Goal: Check status: Check status

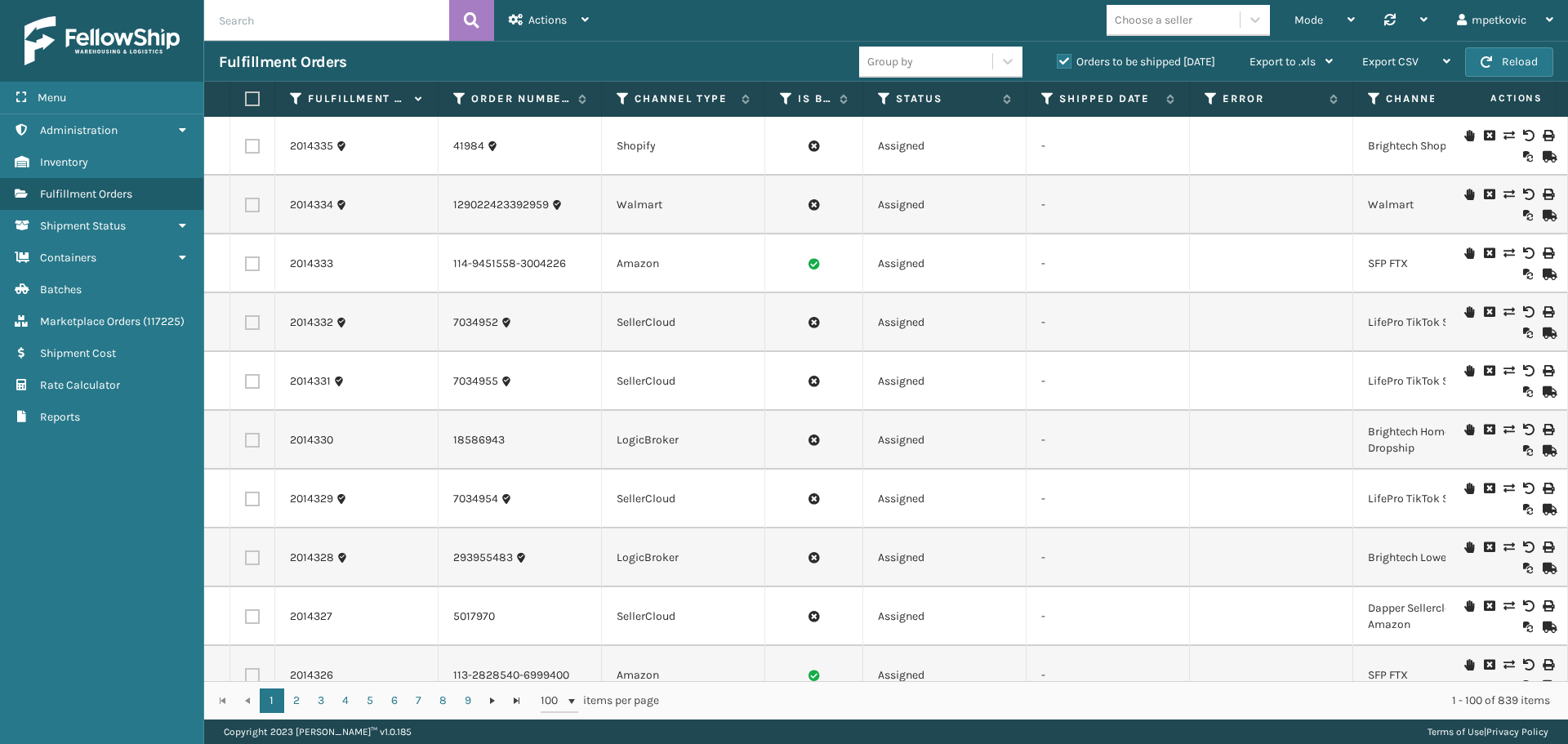
click at [283, 34] on input "text" at bounding box center [326, 20] width 245 height 41
paste input "36845"
type input "36845"
click at [454, 20] on button at bounding box center [471, 20] width 45 height 41
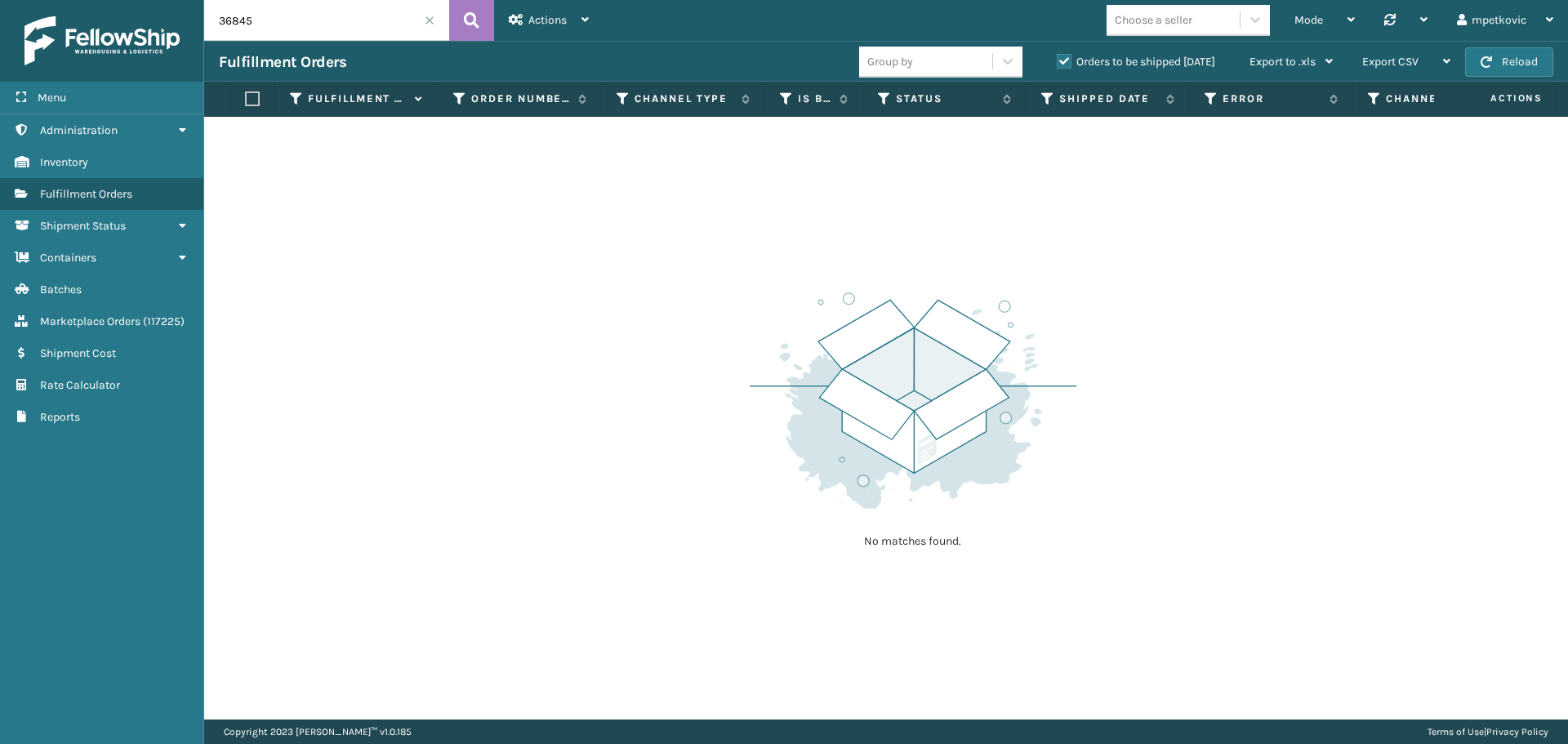
click at [1086, 66] on label "Orders to be shipped [DATE]" at bounding box center [1135, 61] width 159 height 14
click at [1057, 63] on input "Orders to be shipped [DATE]" at bounding box center [1056, 58] width 1 height 11
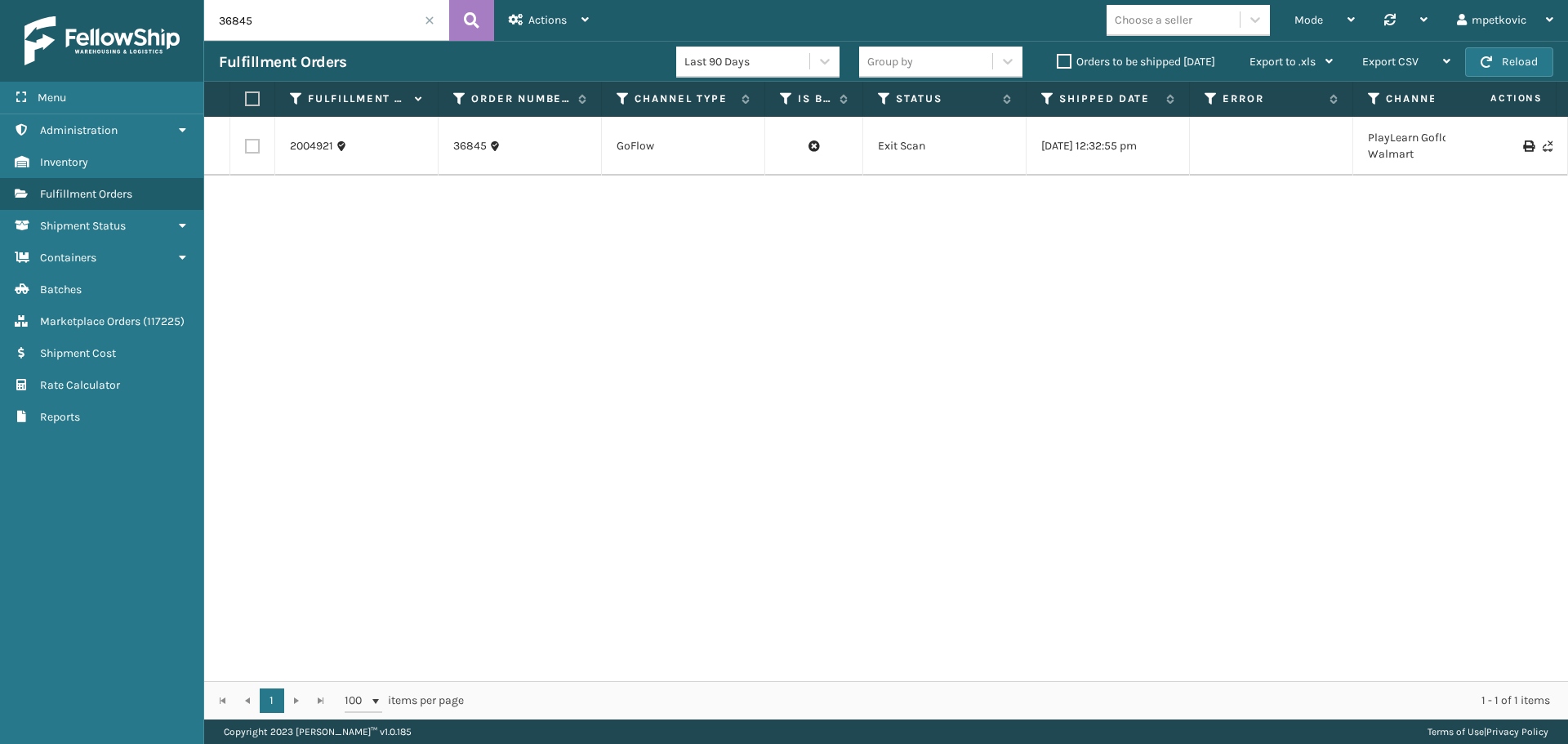
click at [524, 239] on div "2004921 36845 GoFlow Exit Scan [DATE] 12:32:55 pm PlayLearn Goflow Walmart Play…" at bounding box center [886, 398] width 1364 height 564
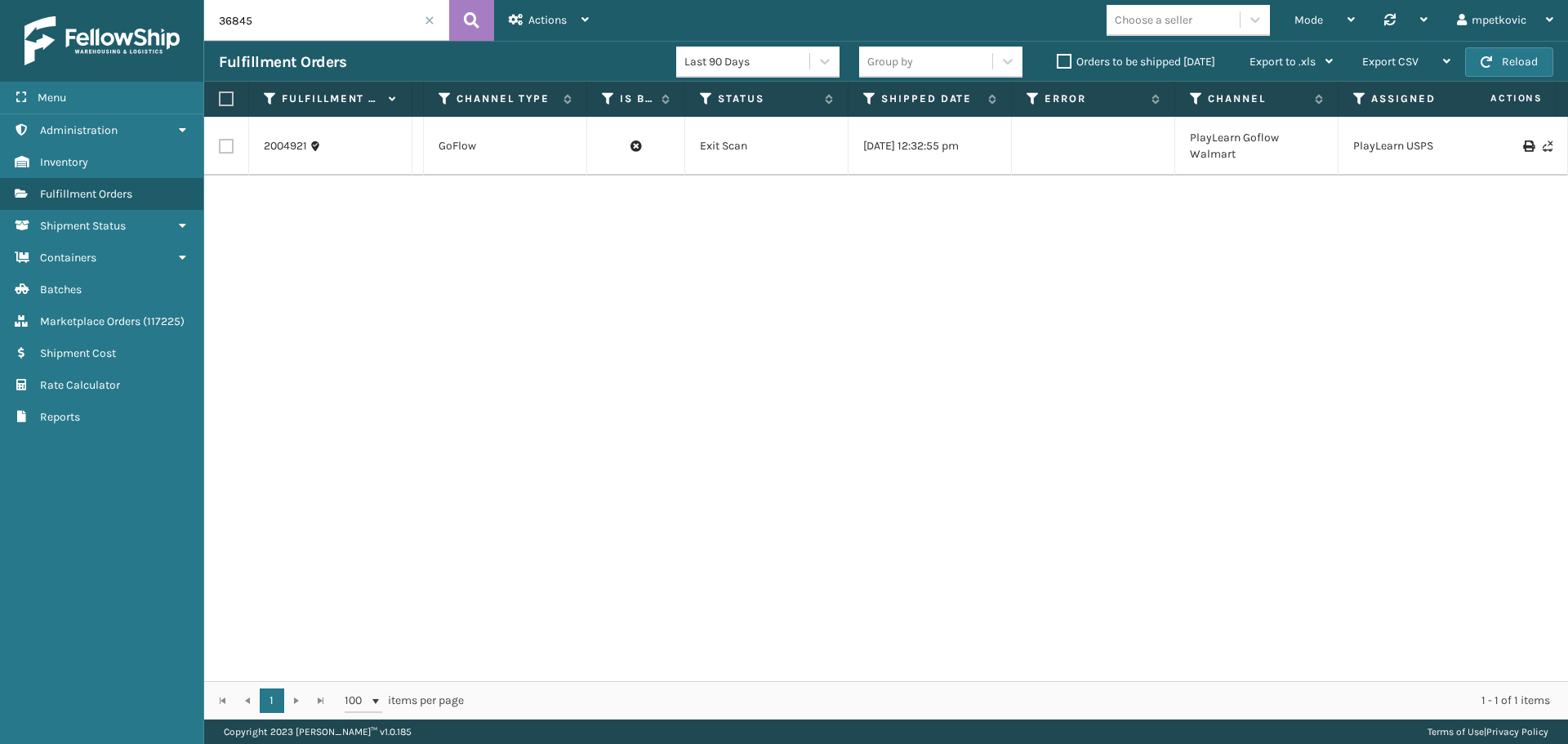
scroll to position [0, 187]
drag, startPoint x: 1230, startPoint y: 160, endPoint x: 1175, endPoint y: 136, distance: 60.0
click at [1175, 136] on td "PlayLearn Goflow Walmart" at bounding box center [1248, 146] width 163 height 59
copy td "PlayLearn Goflow Walmart"
click at [1247, 168] on td "PlayLearn Goflow Walmart" at bounding box center [1248, 146] width 163 height 59
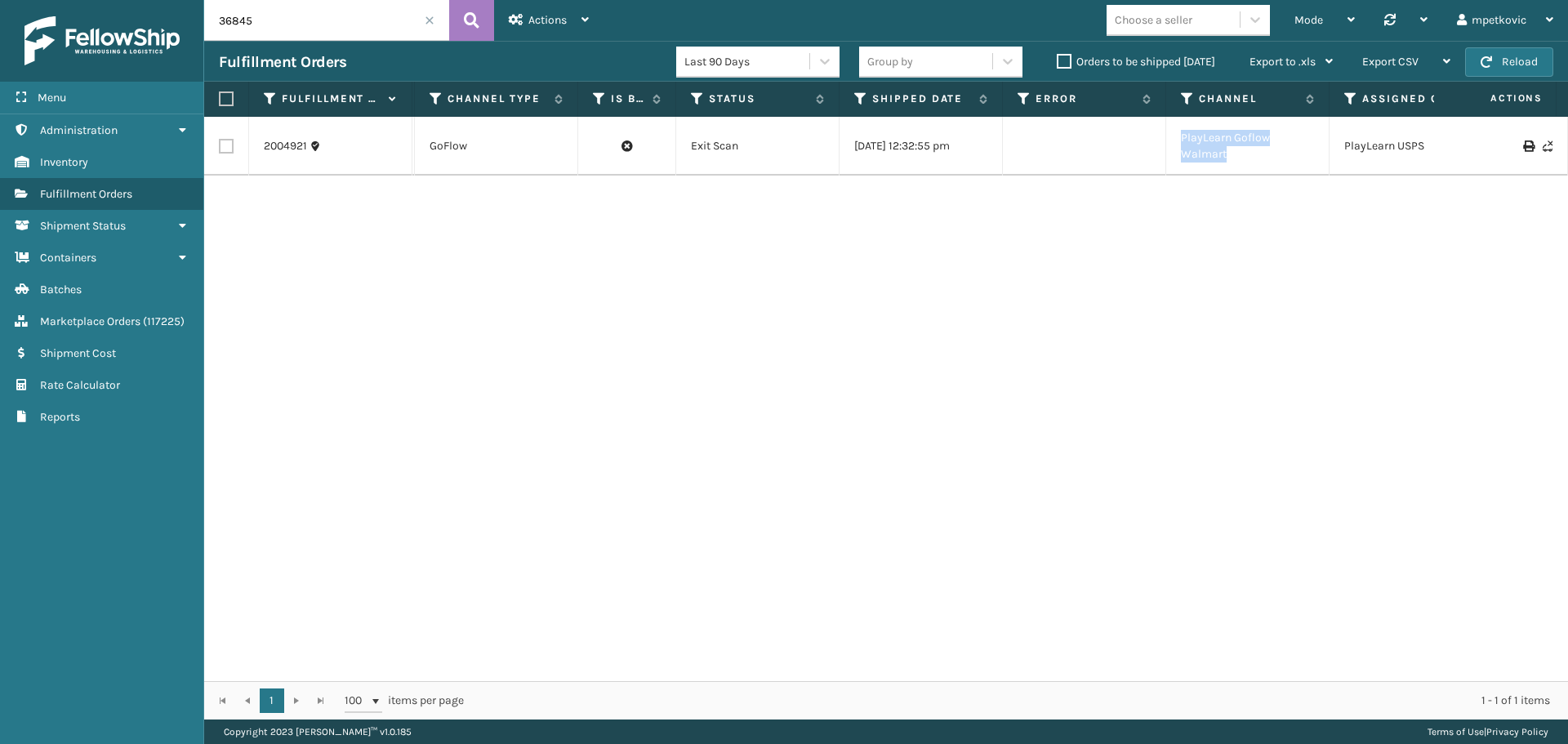
drag, startPoint x: 1223, startPoint y: 154, endPoint x: 1184, endPoint y: 138, distance: 42.2
click at [1184, 138] on td "PlayLearn Goflow Walmart" at bounding box center [1248, 146] width 163 height 59
copy td "PlayLearn Goflow Walmart"
click at [653, 254] on div "2004921 36845 GoFlow Exit Scan [DATE] 12:32:55 pm PlayLearn Goflow Walmart Play…" at bounding box center [886, 398] width 1364 height 564
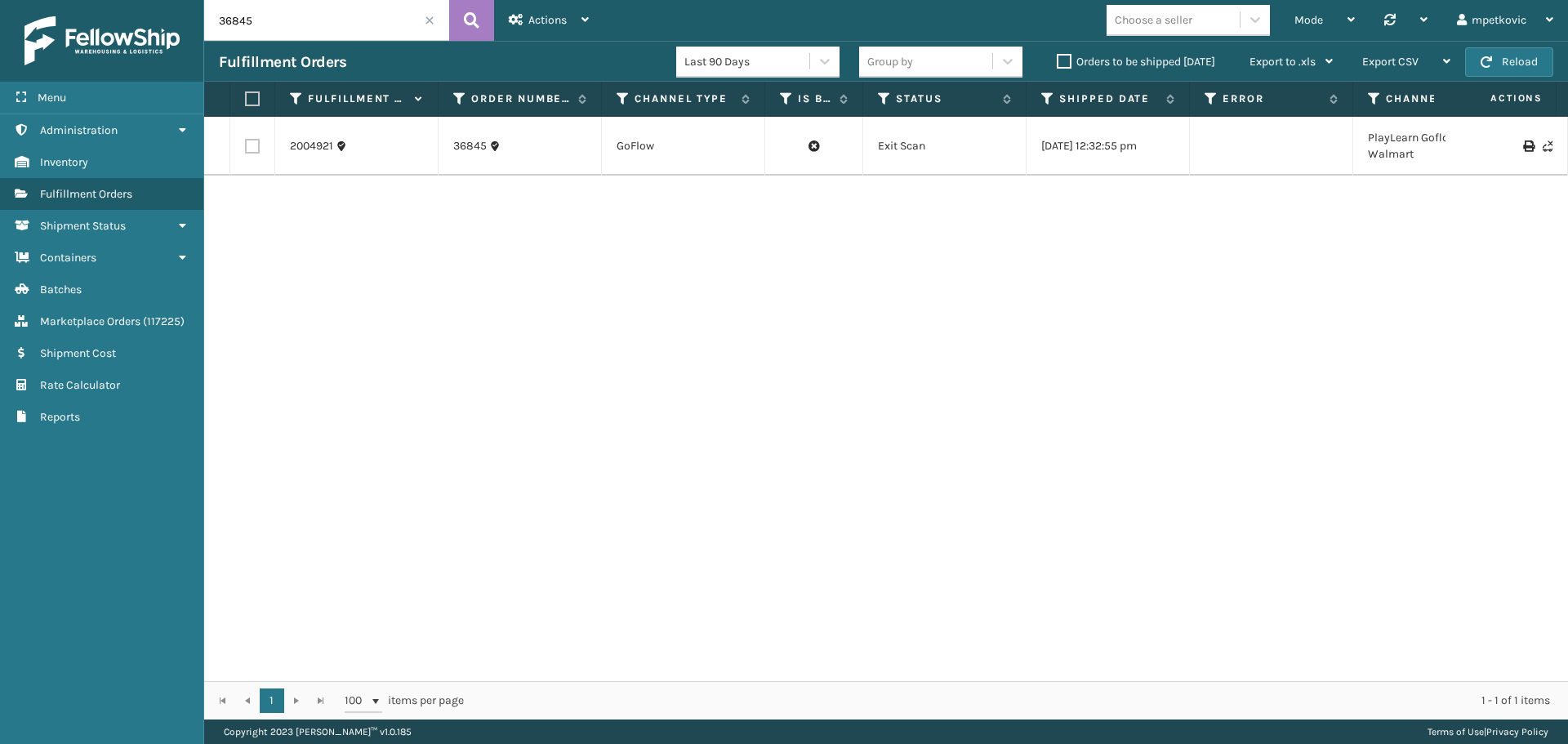
click at [414, 417] on div "2004921 36845 GoFlow Exit Scan [DATE] 12:32:55 pm PlayLearn Goflow Walmart Play…" at bounding box center [886, 398] width 1364 height 564
click at [398, 239] on div "2004921 36845 GoFlow Exit Scan [DATE] 12:32:55 pm PlayLearn Goflow Walmart Play…" at bounding box center [886, 398] width 1364 height 564
drag, startPoint x: 337, startPoint y: 147, endPoint x: 290, endPoint y: 148, distance: 47.0
click at [290, 148] on div "2004921" at bounding box center [356, 147] width 133 height 17
copy link "2004921"
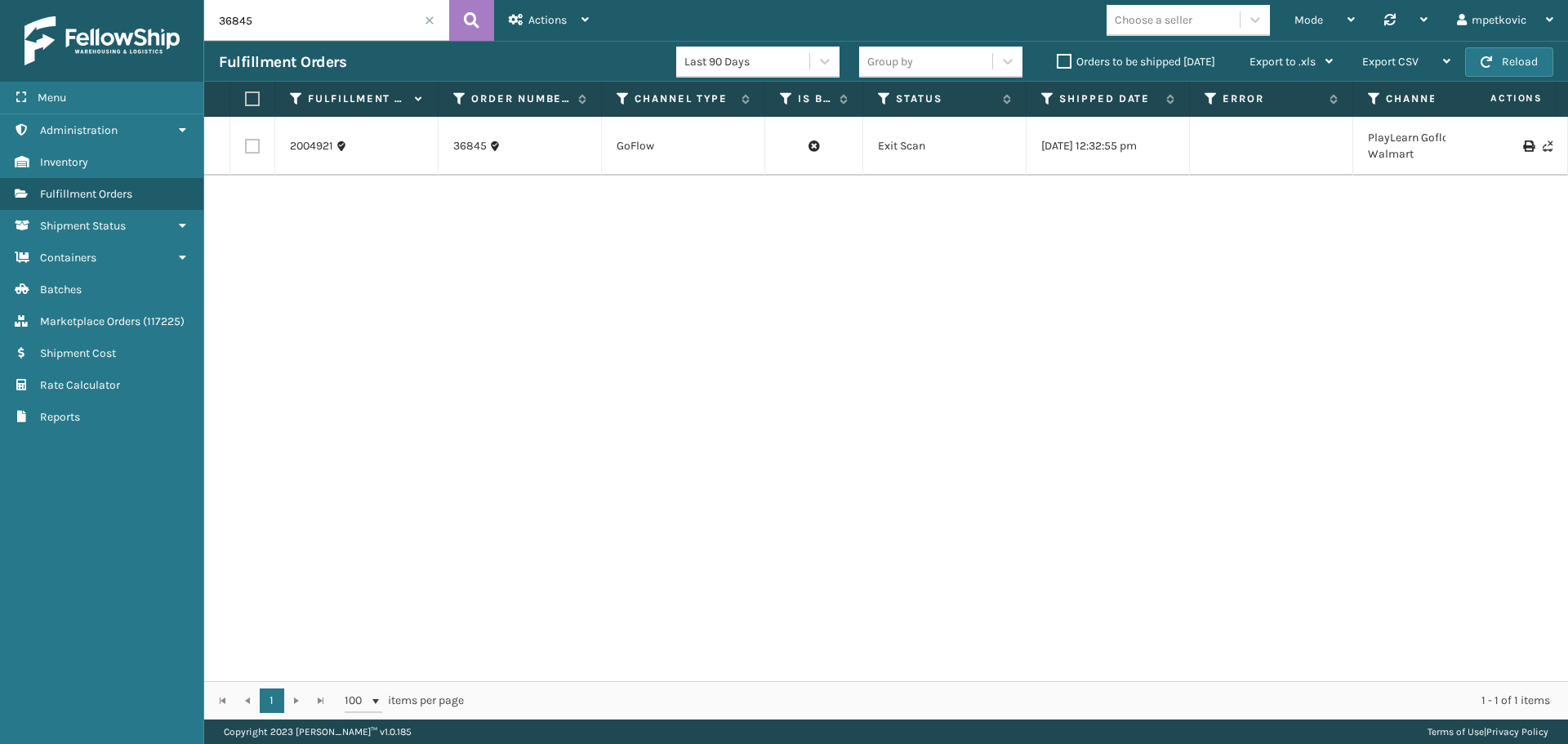
click at [538, 251] on div "2004921 36845 GoFlow Exit Scan [DATE] 12:32:55 pm PlayLearn Goflow Walmart Play…" at bounding box center [886, 398] width 1364 height 564
click at [429, 218] on div "2004921 36845 GoFlow Exit Scan [DATE] 12:32:55 pm PlayLearn Goflow Walmart Play…" at bounding box center [886, 398] width 1364 height 564
click at [702, 314] on div "2004921 36845 GoFlow Exit Scan [DATE] 12:32:55 pm PlayLearn Goflow Walmart Play…" at bounding box center [886, 398] width 1364 height 564
click at [555, 594] on div "2004921 36845 GoFlow Exit Scan [DATE] 12:32:55 pm PlayLearn Goflow Walmart Play…" at bounding box center [886, 398] width 1364 height 564
drag, startPoint x: 279, startPoint y: 20, endPoint x: 215, endPoint y: 31, distance: 64.9
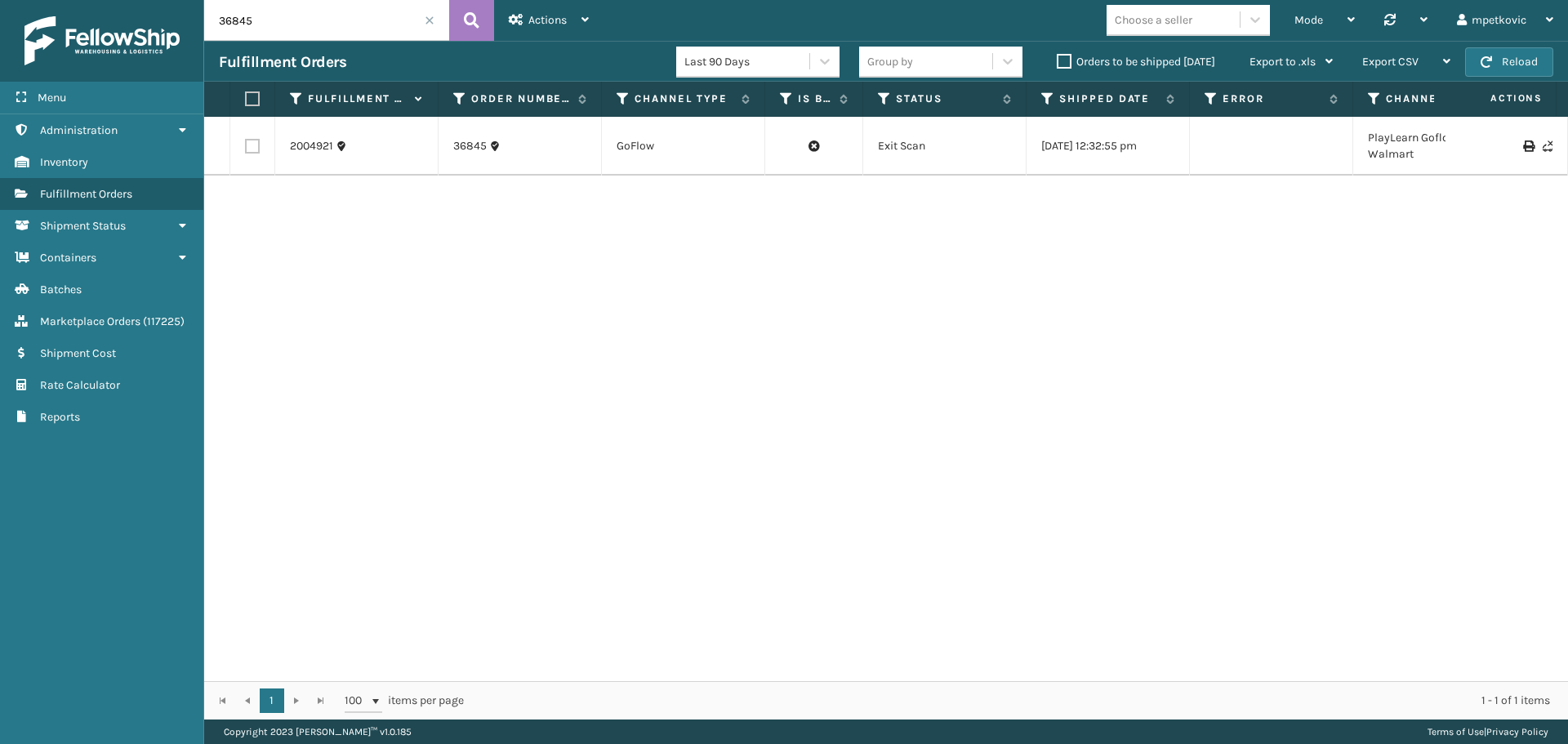
click at [215, 31] on input "36845" at bounding box center [326, 20] width 245 height 41
drag, startPoint x: 350, startPoint y: 332, endPoint x: 353, endPoint y: 236, distance: 96.0
click at [353, 325] on div "2004921 36845 GoFlow Exit Scan [DATE] 12:32:55 pm PlayLearn Goflow Walmart Play…" at bounding box center [886, 398] width 1364 height 564
drag, startPoint x: 333, startPoint y: 157, endPoint x: 289, endPoint y: 151, distance: 44.4
click at [289, 151] on td "2004921" at bounding box center [357, 146] width 163 height 59
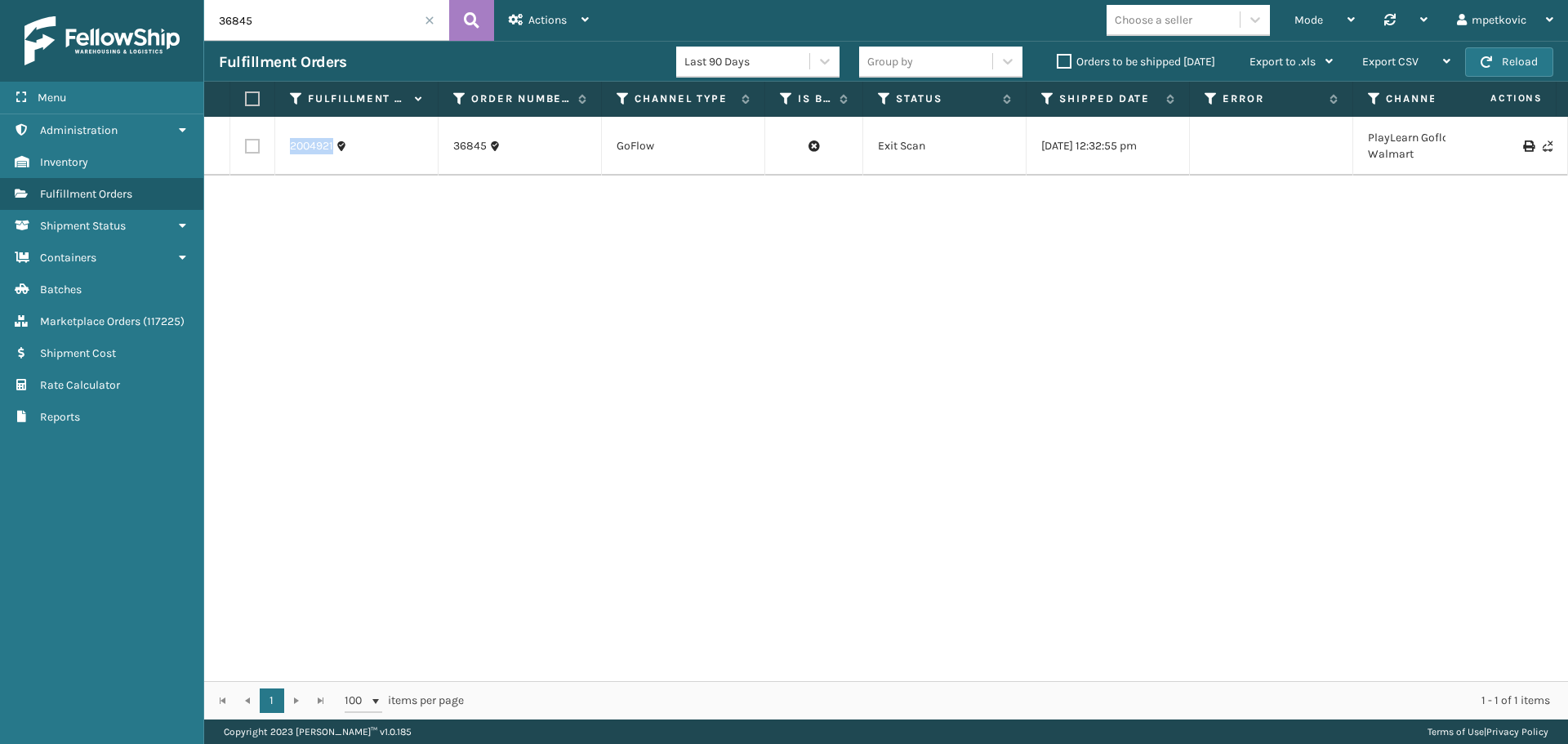
copy link "2004921"
drag, startPoint x: 314, startPoint y: 247, endPoint x: 72, endPoint y: 191, distance: 248.4
click at [314, 247] on div "2004921 36845 GoFlow Exit Scan [DATE] 12:32:55 pm PlayLearn Goflow Walmart Play…" at bounding box center [886, 398] width 1364 height 564
drag, startPoint x: 497, startPoint y: 153, endPoint x: 455, endPoint y: 150, distance: 42.1
click at [450, 151] on td "36845" at bounding box center [520, 146] width 163 height 59
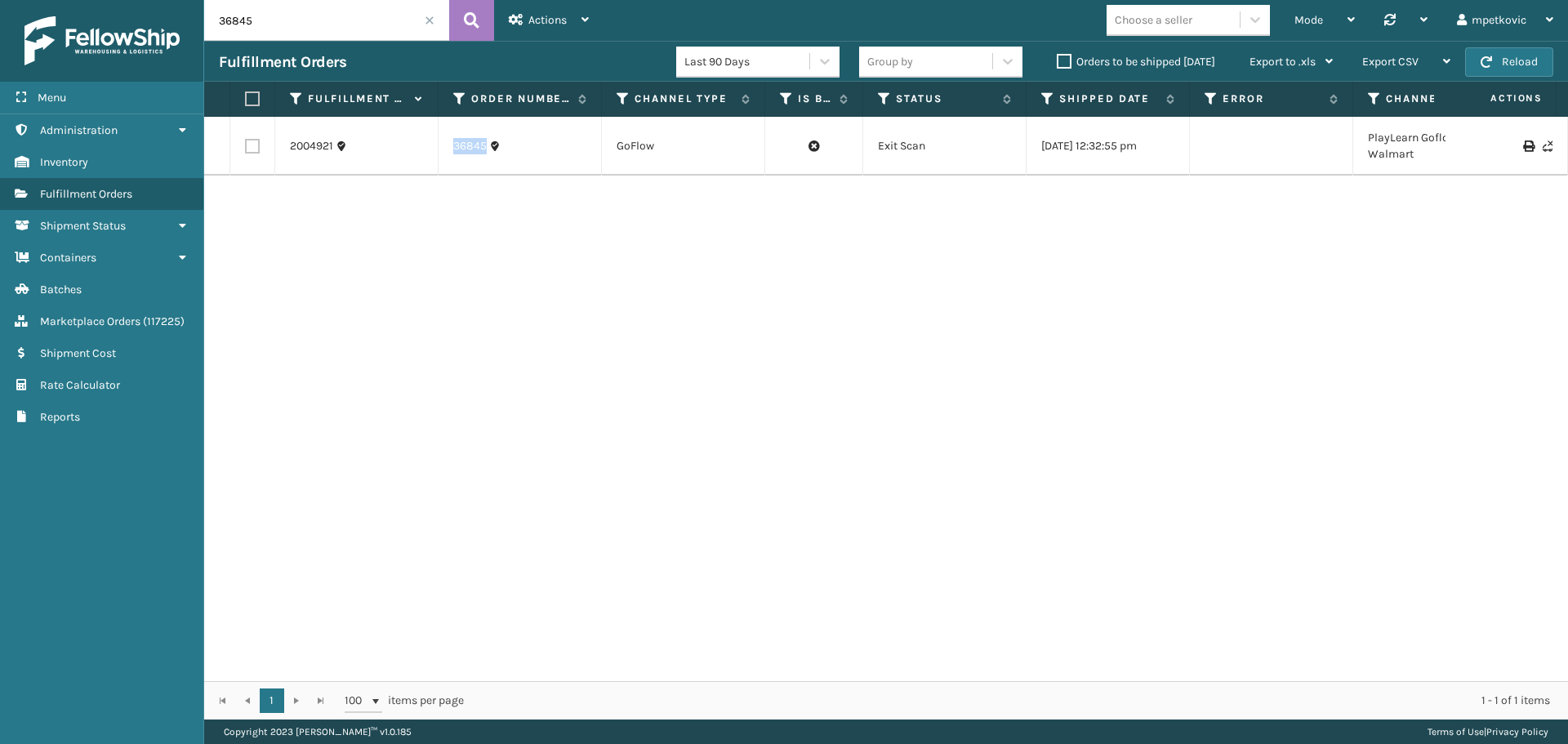
copy link "36845"
drag, startPoint x: 321, startPoint y: 17, endPoint x: 186, endPoint y: 14, distance: 135.0
click at [186, 0] on div "Menu Administration Inventory Fulfillment Orders Shipment Status Containers Bat…" at bounding box center [784, 0] width 1568 height 0
click at [317, 145] on link "2004921" at bounding box center [311, 147] width 43 height 17
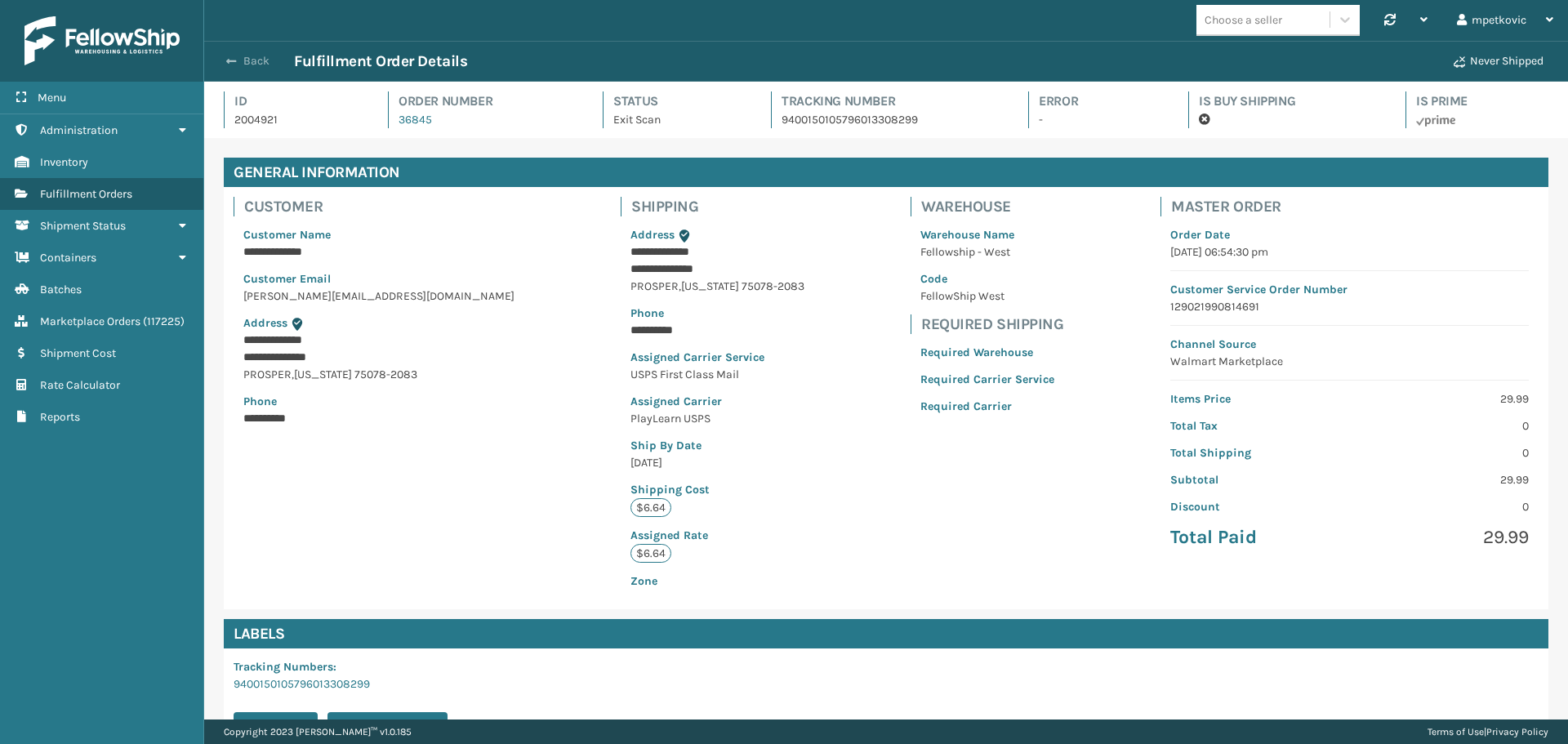
click at [244, 60] on button "Back" at bounding box center [257, 61] width 75 height 15
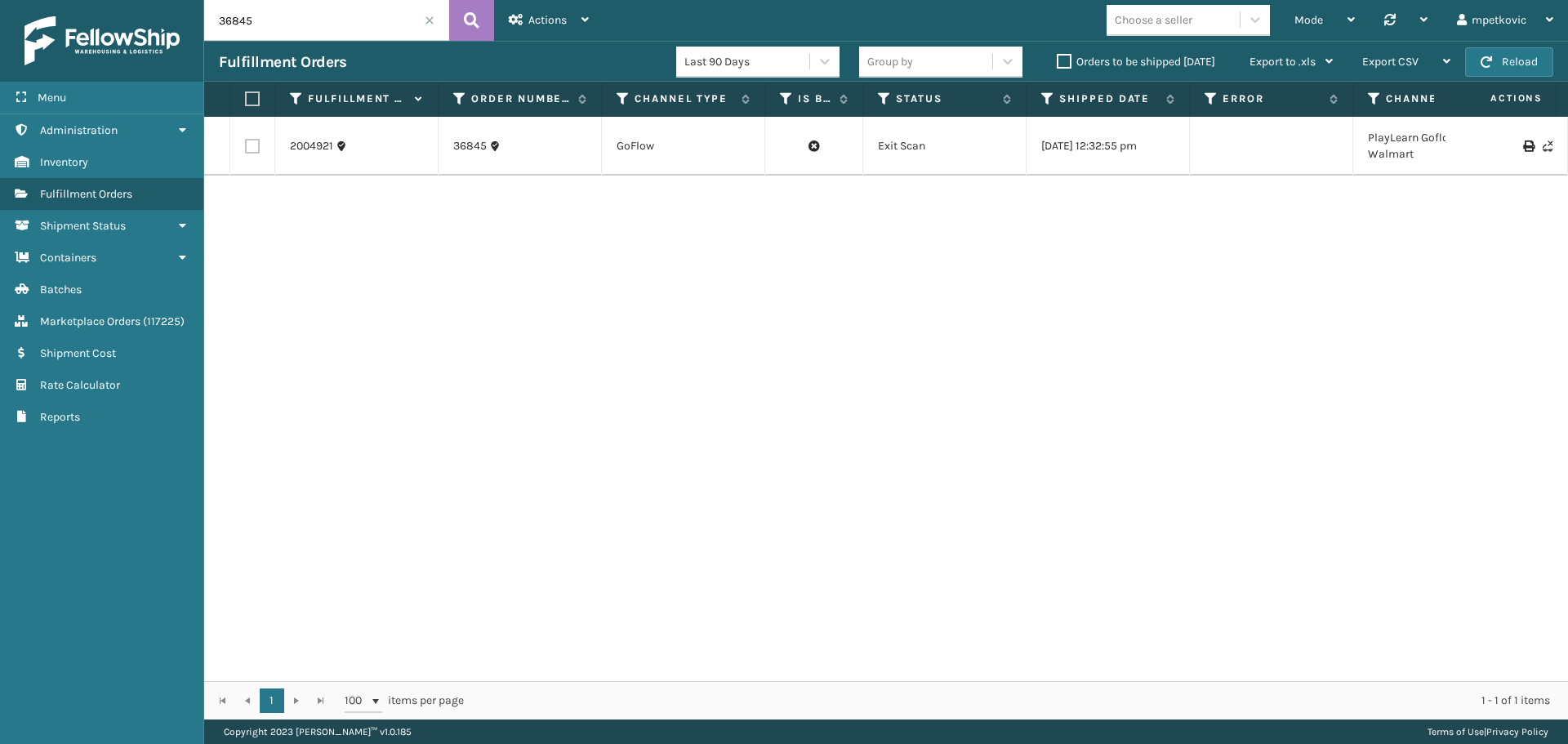
click at [495, 452] on div "2004921 36845 GoFlow Exit Scan [DATE] 12:32:55 pm PlayLearn Goflow Walmart Play…" at bounding box center [886, 398] width 1364 height 564
drag, startPoint x: 519, startPoint y: 310, endPoint x: 480, endPoint y: 306, distance: 39.2
click at [517, 310] on div "2004921 36845 GoFlow Exit Scan [DATE] 12:32:55 pm PlayLearn Goflow Walmart Play…" at bounding box center [886, 398] width 1364 height 564
click at [472, 306] on div "2004921 36845 GoFlow Exit Scan [DATE] 12:32:55 pm PlayLearn Goflow Walmart Play…" at bounding box center [886, 398] width 1364 height 564
drag, startPoint x: 425, startPoint y: 307, endPoint x: 414, endPoint y: 306, distance: 11.0
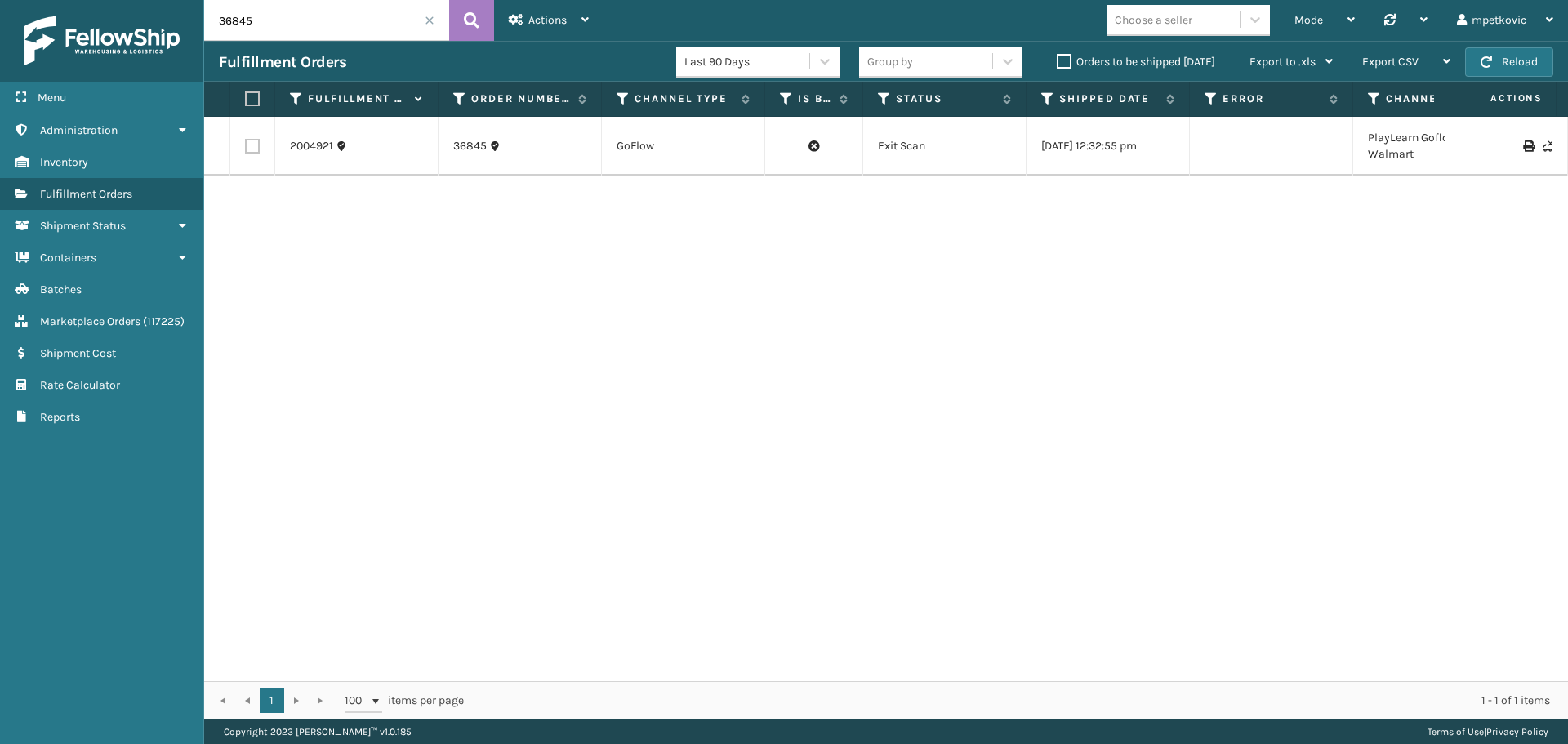
click at [420, 308] on div "2004921 36845 GoFlow Exit Scan [DATE] 12:32:55 pm PlayLearn Goflow Walmart Play…" at bounding box center [886, 398] width 1364 height 564
click at [387, 284] on div "2004921 36845 GoFlow Exit Scan [DATE] 12:32:55 pm PlayLearn Goflow Walmart Play…" at bounding box center [886, 398] width 1364 height 564
click at [321, 247] on div "2004921 36845 GoFlow Exit Scan [DATE] 12:32:55 pm PlayLearn Goflow Walmart Play…" at bounding box center [886, 398] width 1364 height 564
click at [313, 231] on div "2004921 36845 GoFlow Exit Scan [DATE] 12:32:55 pm PlayLearn Goflow Walmart Play…" at bounding box center [886, 398] width 1364 height 564
click at [348, 229] on div "2004921 36845 GoFlow Exit Scan [DATE] 12:32:55 pm PlayLearn Goflow Walmart Play…" at bounding box center [886, 398] width 1364 height 564
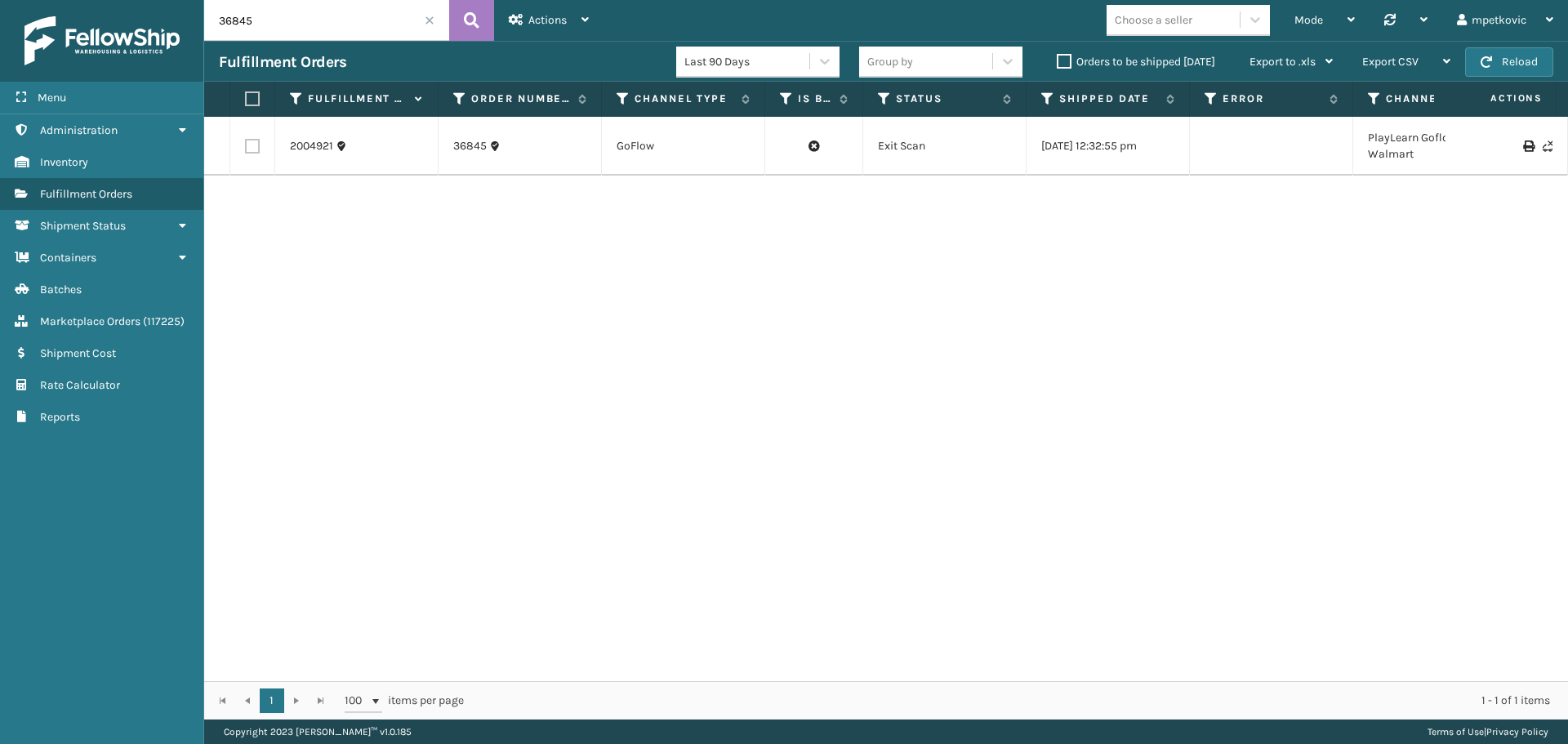
click at [271, 228] on div "2004921 36845 GoFlow Exit Scan [DATE] 12:32:55 pm PlayLearn Goflow Walmart Play…" at bounding box center [886, 398] width 1364 height 564
click at [278, 224] on div "2004921 36845 GoFlow Exit Scan [DATE] 12:32:55 pm PlayLearn Goflow Walmart Play…" at bounding box center [886, 398] width 1364 height 564
click at [271, 228] on div "2004921 36845 GoFlow Exit Scan [DATE] 12:32:55 pm PlayLearn Goflow Walmart Play…" at bounding box center [886, 398] width 1364 height 564
click at [283, 224] on div "2004921 36845 GoFlow Exit Scan [DATE] 12:32:55 pm PlayLearn Goflow Walmart Play…" at bounding box center [886, 398] width 1364 height 564
click at [267, 224] on div "2004921 36845 GoFlow Exit Scan [DATE] 12:32:55 pm PlayLearn Goflow Walmart Play…" at bounding box center [886, 398] width 1364 height 564
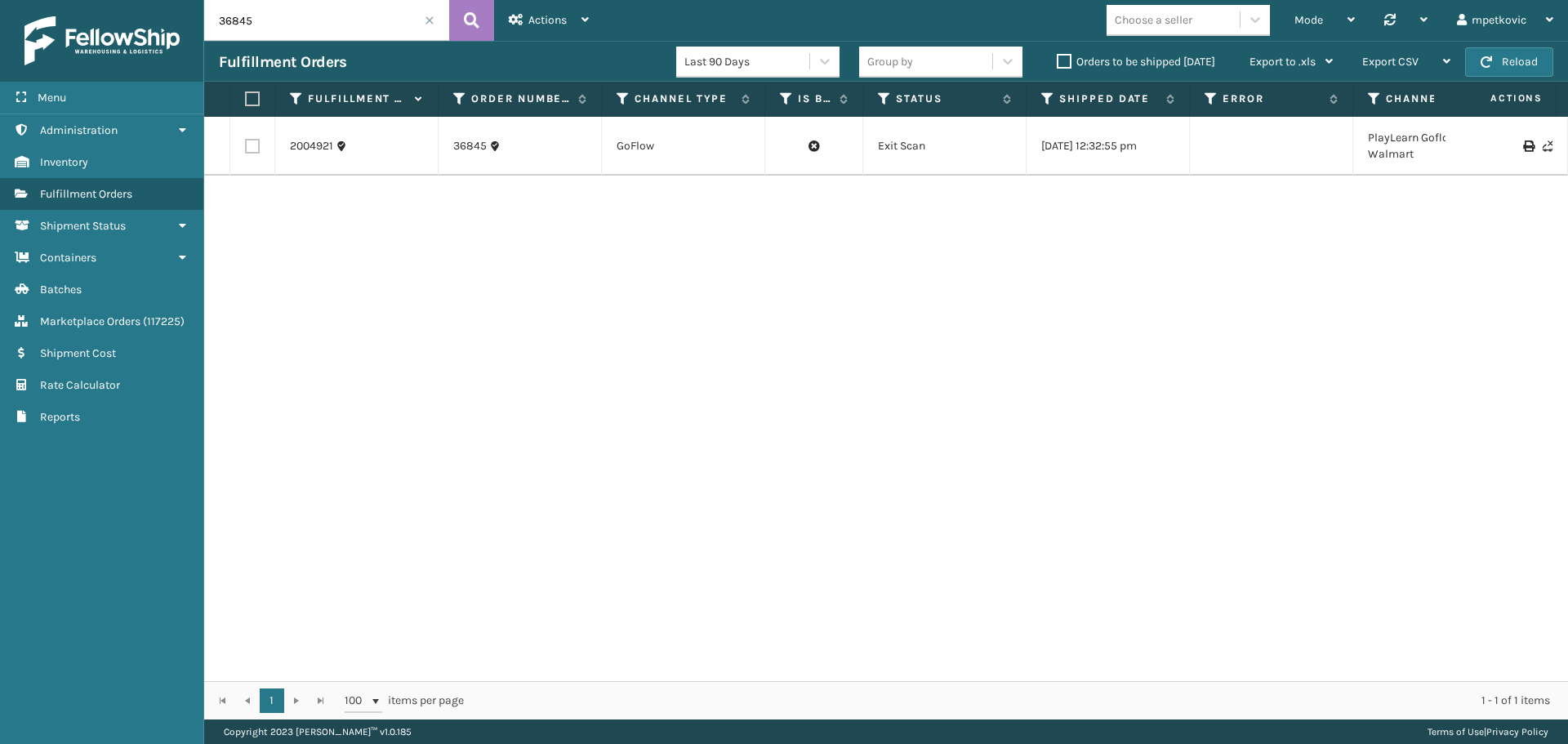
drag, startPoint x: 265, startPoint y: 221, endPoint x: 379, endPoint y: 223, distance: 114.0
click at [269, 223] on div "2004921 36845 GoFlow Exit Scan [DATE] 12:32:55 pm PlayLearn Goflow Walmart Play…" at bounding box center [886, 398] width 1364 height 564
click at [391, 222] on div "2004921 36845 GoFlow Exit Scan [DATE] 12:32:55 pm PlayLearn Goflow Walmart Play…" at bounding box center [886, 398] width 1364 height 564
click at [377, 226] on div "2004921 36845 GoFlow Exit Scan [DATE] 12:32:55 pm PlayLearn Goflow Walmart Play…" at bounding box center [886, 398] width 1364 height 564
click at [377, 220] on div "2004921 36845 GoFlow Exit Scan [DATE] 12:32:55 pm PlayLearn Goflow Walmart Play…" at bounding box center [886, 398] width 1364 height 564
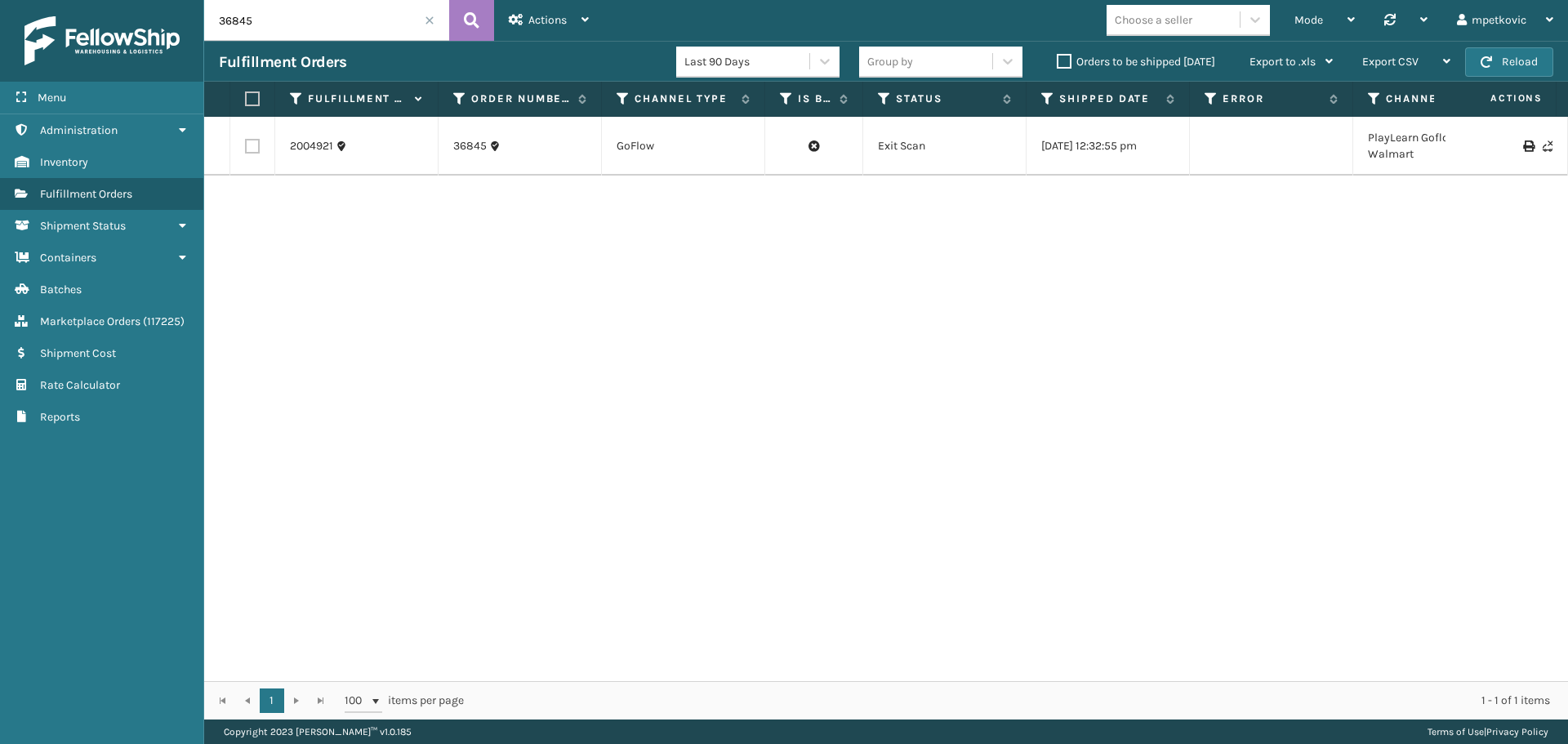
click at [338, 243] on div "2004921 36845 GoFlow Exit Scan [DATE] 12:32:55 pm PlayLearn Goflow Walmart Play…" at bounding box center [886, 398] width 1364 height 564
click at [364, 220] on div "2004921 36845 GoFlow Exit Scan [DATE] 12:32:55 pm PlayLearn Goflow Walmart Play…" at bounding box center [886, 398] width 1364 height 564
click at [366, 209] on div "2004921 36845 GoFlow Exit Scan [DATE] 12:32:55 pm PlayLearn Goflow Walmart Play…" at bounding box center [886, 398] width 1364 height 564
click at [706, 272] on div "2004921 36845 GoFlow Exit Scan [DATE] 12:32:55 pm PlayLearn Goflow Walmart Play…" at bounding box center [886, 398] width 1364 height 564
click at [683, 236] on div "2004921 36845 GoFlow Exit Scan [DATE] 12:32:55 pm PlayLearn Goflow Walmart Play…" at bounding box center [886, 398] width 1364 height 564
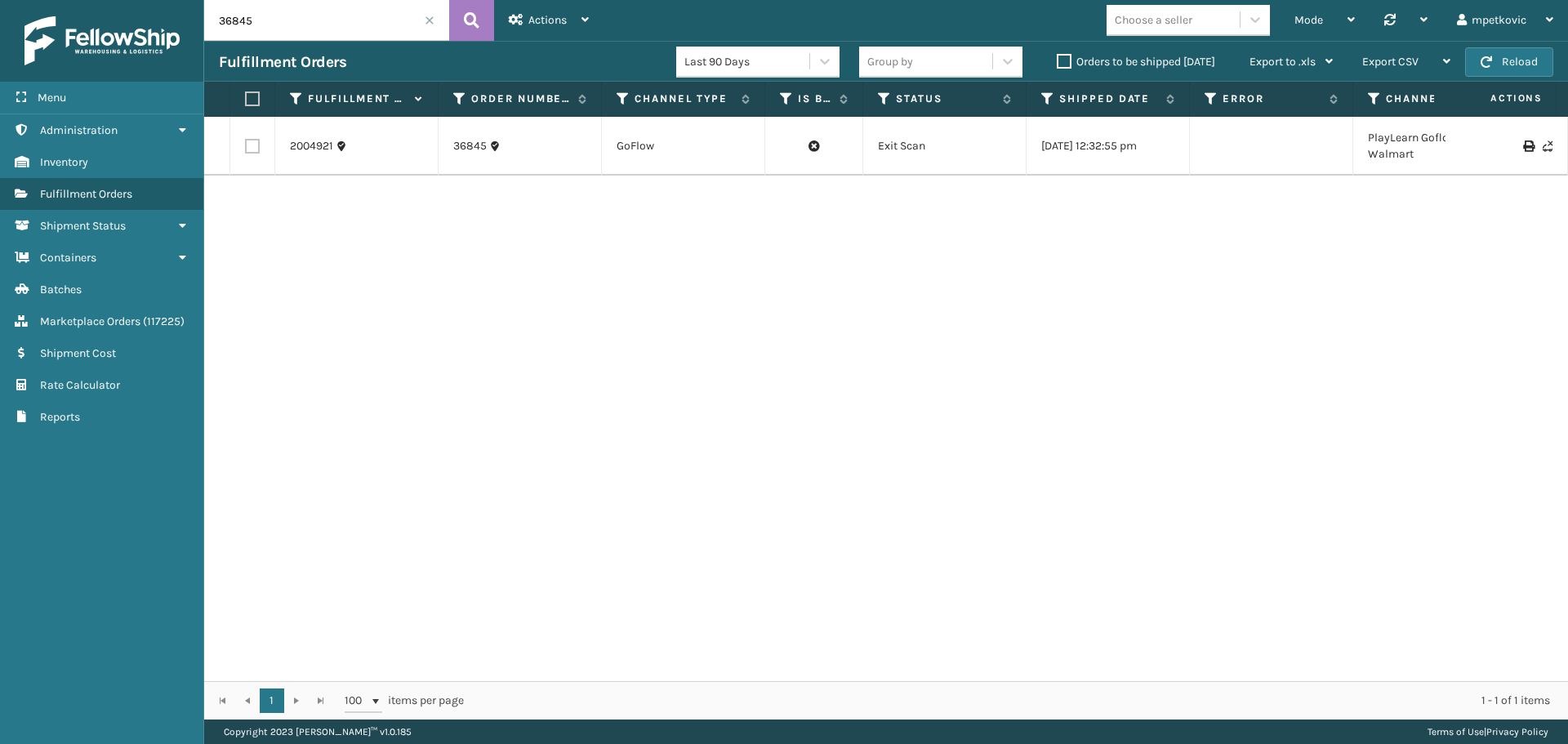
click at [715, 228] on div "2004921 36845 GoFlow Exit Scan [DATE] 12:32:55 pm PlayLearn Goflow Walmart Play…" at bounding box center [886, 398] width 1364 height 564
click at [685, 227] on div "2004921 36845 GoFlow Exit Scan [DATE] 12:32:55 pm PlayLearn Goflow Walmart Play…" at bounding box center [886, 398] width 1364 height 564
click at [677, 218] on div "2004921 36845 GoFlow Exit Scan [DATE] 12:32:55 pm PlayLearn Goflow Walmart Play…" at bounding box center [886, 398] width 1364 height 564
click at [558, 218] on div "2004921 36845 GoFlow Exit Scan [DATE] 12:32:55 pm PlayLearn Goflow Walmart Play…" at bounding box center [886, 398] width 1364 height 564
click at [502, 225] on div "2004921 36845 GoFlow Exit Scan [DATE] 12:32:55 pm PlayLearn Goflow Walmart Play…" at bounding box center [886, 398] width 1364 height 564
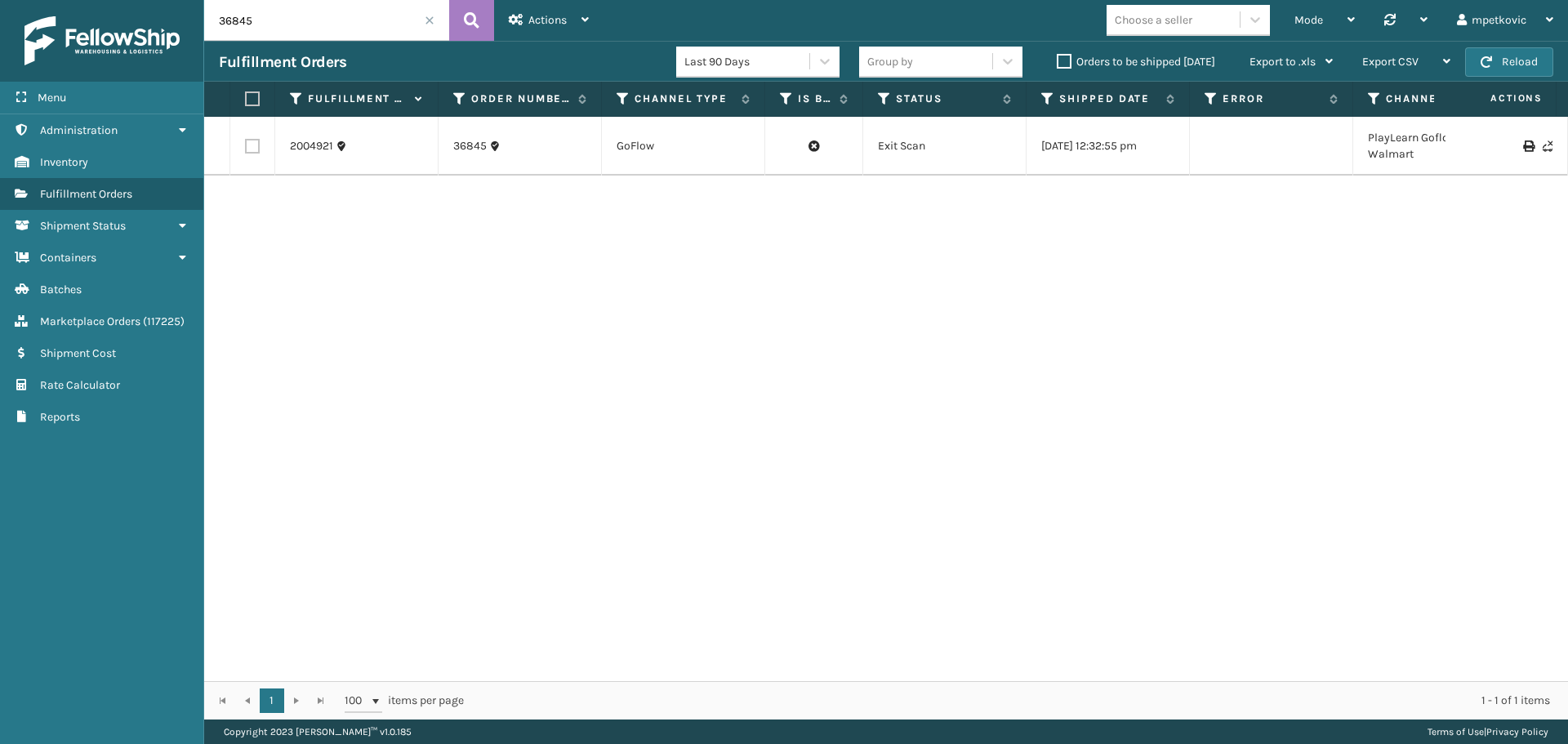
click at [492, 213] on div "2004921 36845 GoFlow Exit Scan [DATE] 12:32:55 pm PlayLearn Goflow Walmart Play…" at bounding box center [886, 398] width 1364 height 564
click at [384, 228] on div "2004921 36845 GoFlow Exit Scan [DATE] 12:32:55 pm PlayLearn Goflow Walmart Play…" at bounding box center [886, 398] width 1364 height 564
click at [376, 219] on div "2004921 36845 GoFlow Exit Scan [DATE] 12:32:55 pm PlayLearn Goflow Walmart Play…" at bounding box center [886, 398] width 1364 height 564
click at [343, 219] on div "2004921 36845 GoFlow Exit Scan [DATE] 12:32:55 pm PlayLearn Goflow Walmart Play…" at bounding box center [886, 398] width 1364 height 564
click at [314, 225] on div "2004921 36845 GoFlow Exit Scan [DATE] 12:32:55 pm PlayLearn Goflow Walmart Play…" at bounding box center [886, 398] width 1364 height 564
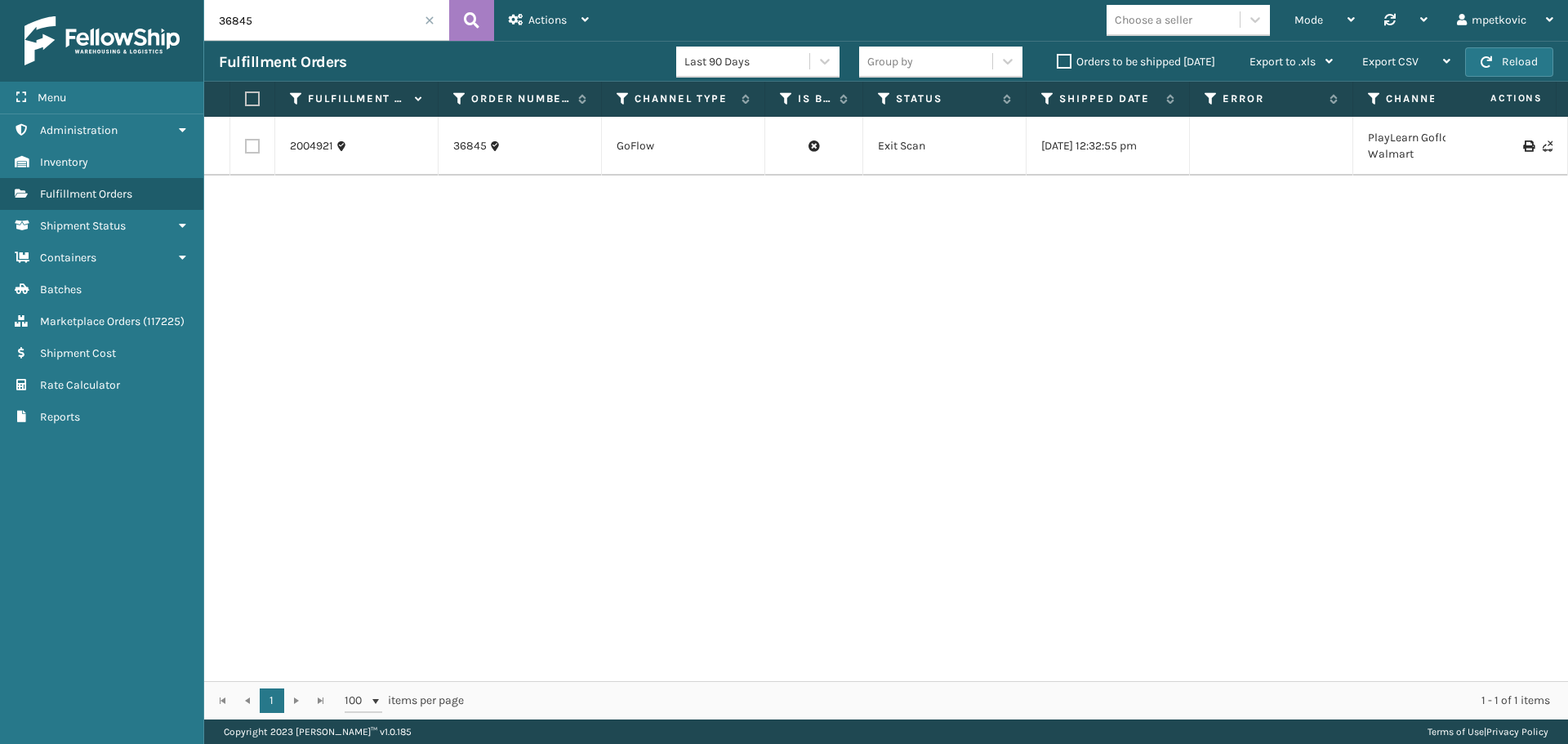
click at [372, 210] on div "2004921 36845 GoFlow Exit Scan [DATE] 12:32:55 pm PlayLearn Goflow Walmart Play…" at bounding box center [886, 398] width 1364 height 564
click at [378, 205] on div "2004921 36845 GoFlow Exit Scan [DATE] 12:32:55 pm PlayLearn Goflow Walmart Play…" at bounding box center [886, 398] width 1364 height 564
click at [491, 320] on div "2004921 36845 GoFlow Exit Scan [DATE] 12:32:55 pm PlayLearn Goflow Walmart Play…" at bounding box center [886, 398] width 1364 height 564
drag, startPoint x: 531, startPoint y: 244, endPoint x: 504, endPoint y: 244, distance: 27.0
click at [529, 244] on div "2004921 36845 GoFlow Exit Scan [DATE] 12:32:55 pm PlayLearn Goflow Walmart Play…" at bounding box center [886, 398] width 1364 height 564
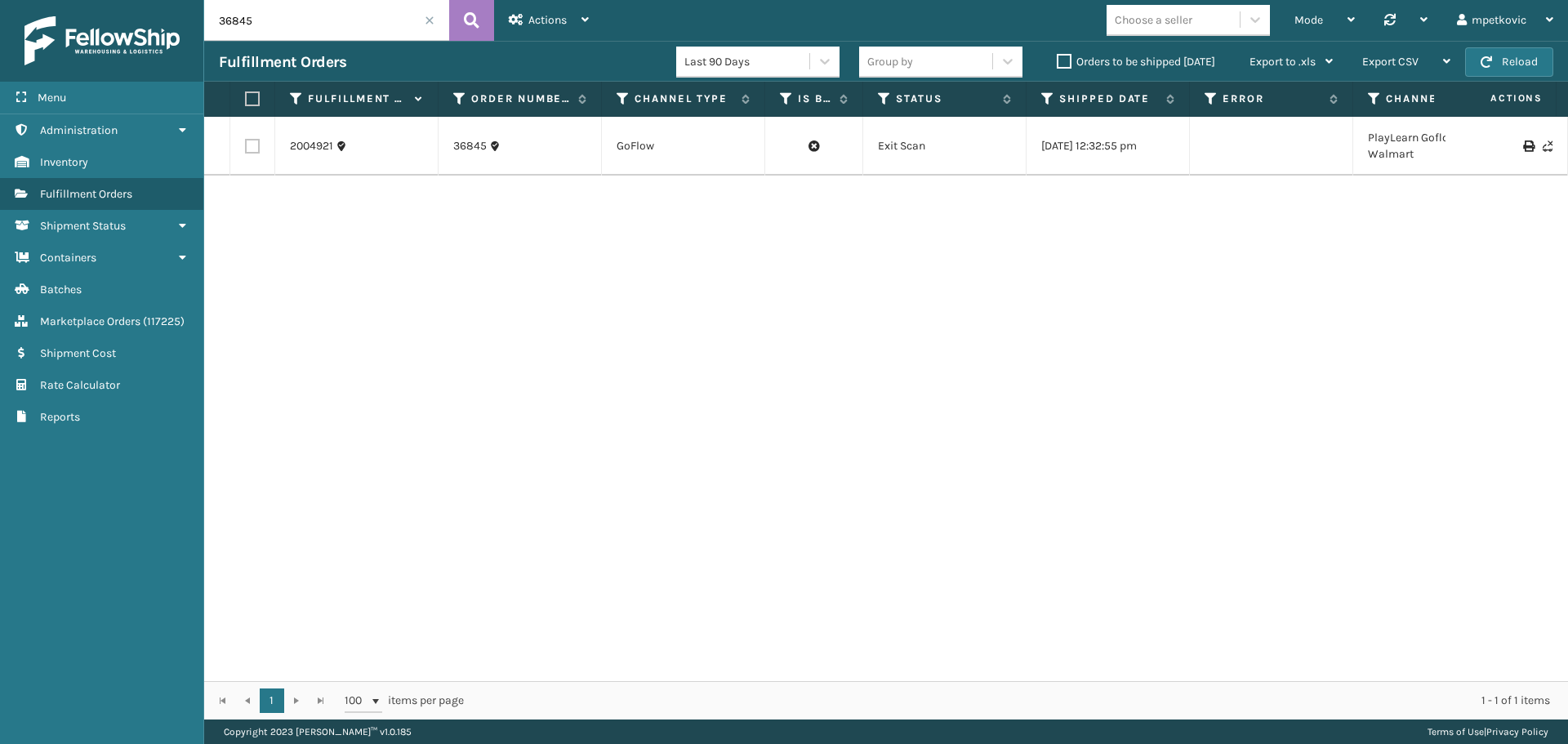
click at [504, 244] on div "2004921 36845 GoFlow Exit Scan [DATE] 12:32:55 pm PlayLearn Goflow Walmart Play…" at bounding box center [886, 398] width 1364 height 564
click at [530, 227] on div "2004921 36845 GoFlow Exit Scan [DATE] 12:32:55 pm PlayLearn Goflow Walmart Play…" at bounding box center [886, 398] width 1364 height 564
click at [499, 228] on div "2004921 36845 GoFlow Exit Scan [DATE] 12:32:55 pm PlayLearn Goflow Walmart Play…" at bounding box center [886, 398] width 1364 height 564
drag, startPoint x: 410, startPoint y: 246, endPoint x: 392, endPoint y: 249, distance: 18.2
click at [409, 246] on div "2004921 36845 GoFlow Exit Scan [DATE] 12:32:55 pm PlayLearn Goflow Walmart Play…" at bounding box center [886, 398] width 1364 height 564
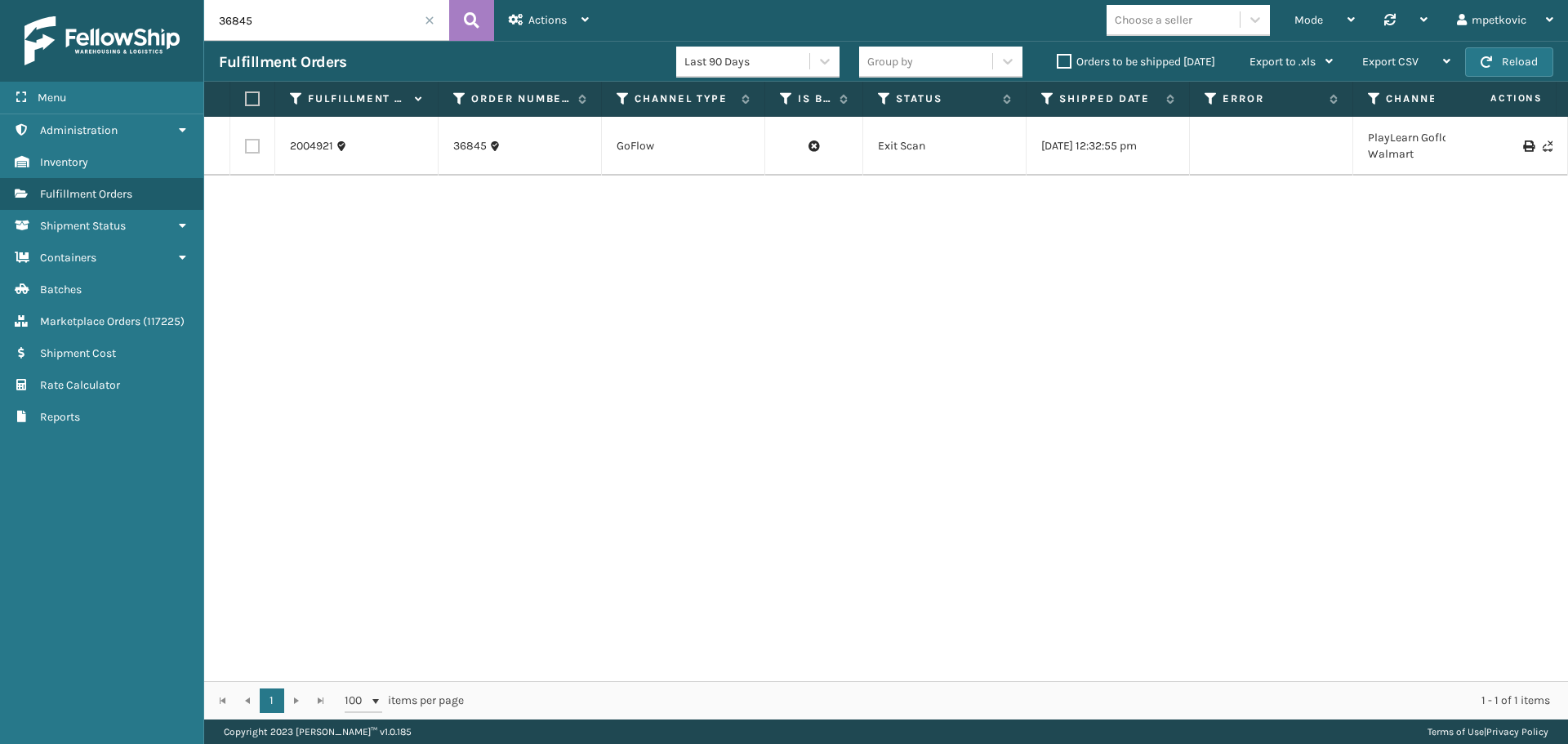
click at [705, 217] on div "2004921 36845 GoFlow Exit Scan [DATE] 12:32:55 pm PlayLearn Goflow Walmart Play…" at bounding box center [886, 398] width 1364 height 564
click at [683, 224] on div "2004921 36845 GoFlow Exit Scan [DATE] 12:32:55 pm PlayLearn Goflow Walmart Play…" at bounding box center [886, 398] width 1364 height 564
click at [676, 214] on div "2004921 36845 GoFlow Exit Scan [DATE] 12:32:55 pm PlayLearn Goflow Walmart Play…" at bounding box center [886, 398] width 1364 height 564
click at [529, 246] on div "2004921 36845 GoFlow Exit Scan [DATE] 12:32:55 pm PlayLearn Goflow Walmart Play…" at bounding box center [886, 398] width 1364 height 564
click at [504, 228] on div "2004921 36845 GoFlow Exit Scan [DATE] 12:32:55 pm PlayLearn Goflow Walmart Play…" at bounding box center [886, 398] width 1364 height 564
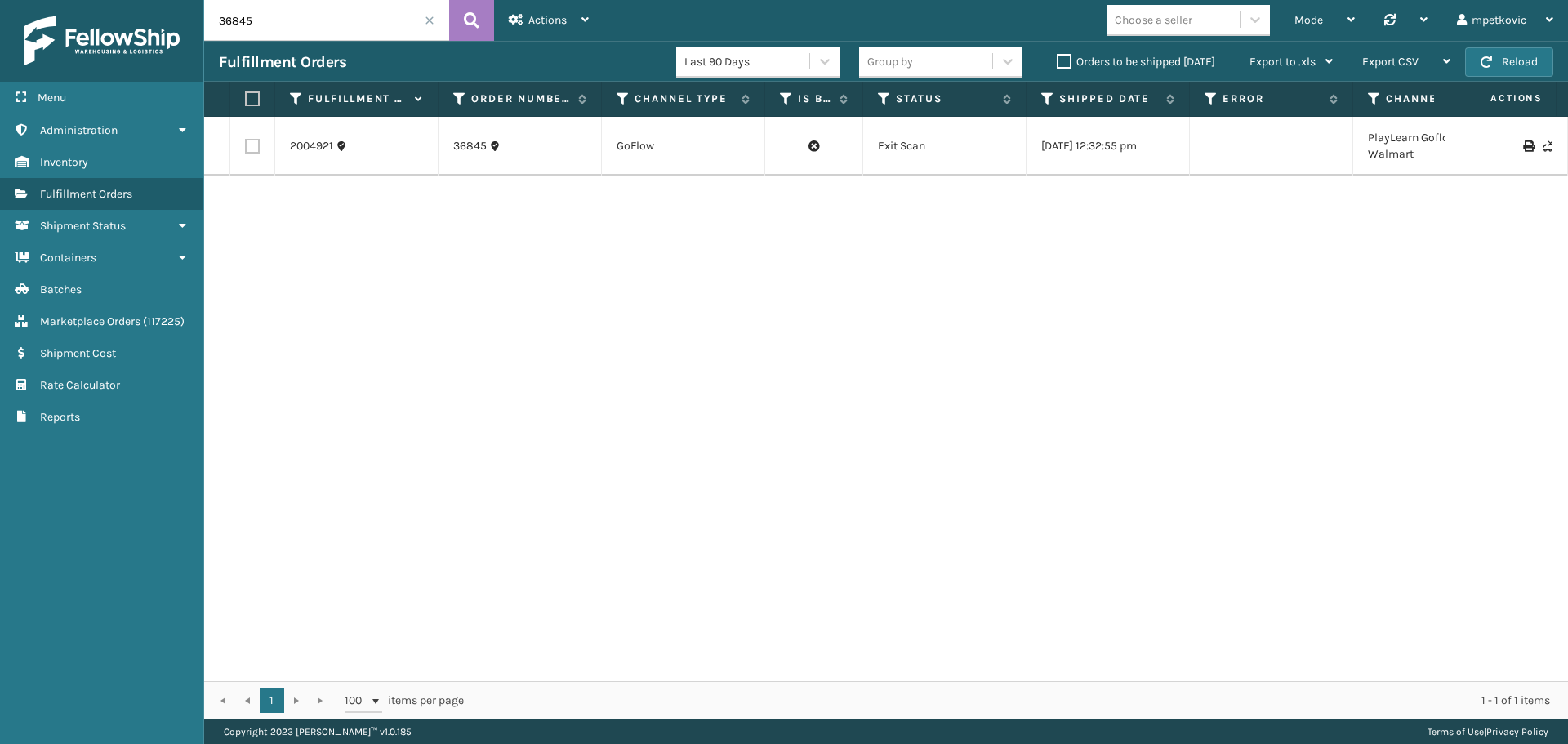
click at [359, 237] on div "2004921 36845 GoFlow Exit Scan [DATE] 12:32:55 pm PlayLearn Goflow Walmart Play…" at bounding box center [886, 398] width 1364 height 564
click at [761, 277] on div "2004921 36845 GoFlow Exit Scan [DATE] 12:32:55 pm PlayLearn Goflow Walmart Play…" at bounding box center [886, 398] width 1364 height 564
click at [701, 258] on div "2004921 36845 GoFlow Exit Scan [DATE] 12:32:55 pm PlayLearn Goflow Walmart Play…" at bounding box center [886, 398] width 1364 height 564
click at [712, 239] on div "2004921 36845 GoFlow Exit Scan [DATE] 12:32:55 pm PlayLearn Goflow Walmart Play…" at bounding box center [886, 398] width 1364 height 564
click at [667, 232] on div "2004921 36845 GoFlow Exit Scan [DATE] 12:32:55 pm PlayLearn Goflow Walmart Play…" at bounding box center [886, 398] width 1364 height 564
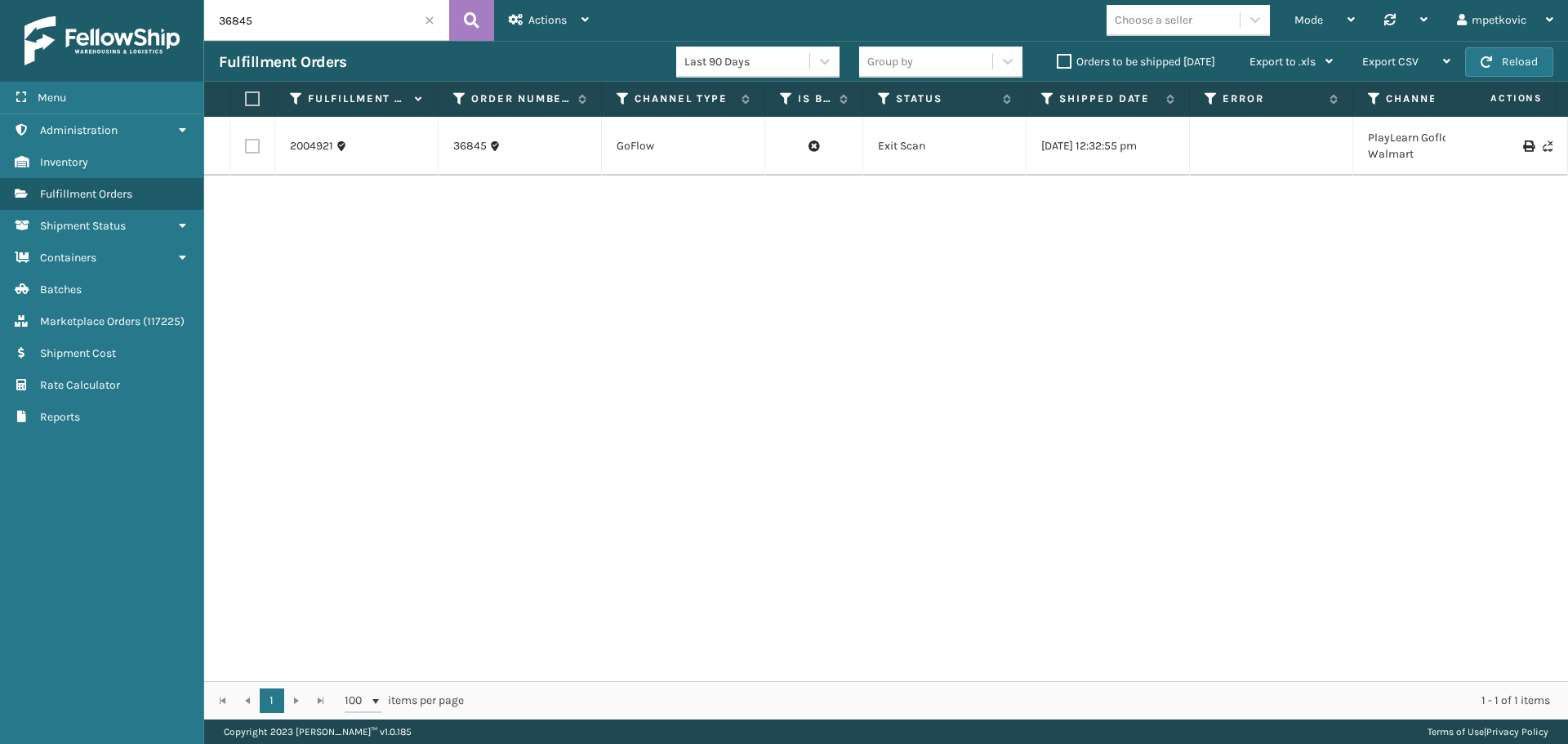
click at [681, 223] on div "2004921 36845 GoFlow Exit Scan [DATE] 12:32:55 pm PlayLearn Goflow Walmart Play…" at bounding box center [886, 398] width 1364 height 564
click at [683, 239] on div "2004921 36845 GoFlow Exit Scan [DATE] 12:32:55 pm PlayLearn Goflow Walmart Play…" at bounding box center [886, 398] width 1364 height 564
click at [682, 239] on div "2004921 36845 GoFlow Exit Scan [DATE] 12:32:55 pm PlayLearn Goflow Walmart Play…" at bounding box center [886, 398] width 1364 height 564
click at [547, 215] on div "2004921 36845 GoFlow Exit Scan [DATE] 12:32:55 pm PlayLearn Goflow Walmart Play…" at bounding box center [886, 398] width 1364 height 564
click at [309, 144] on link "2004921" at bounding box center [311, 147] width 43 height 17
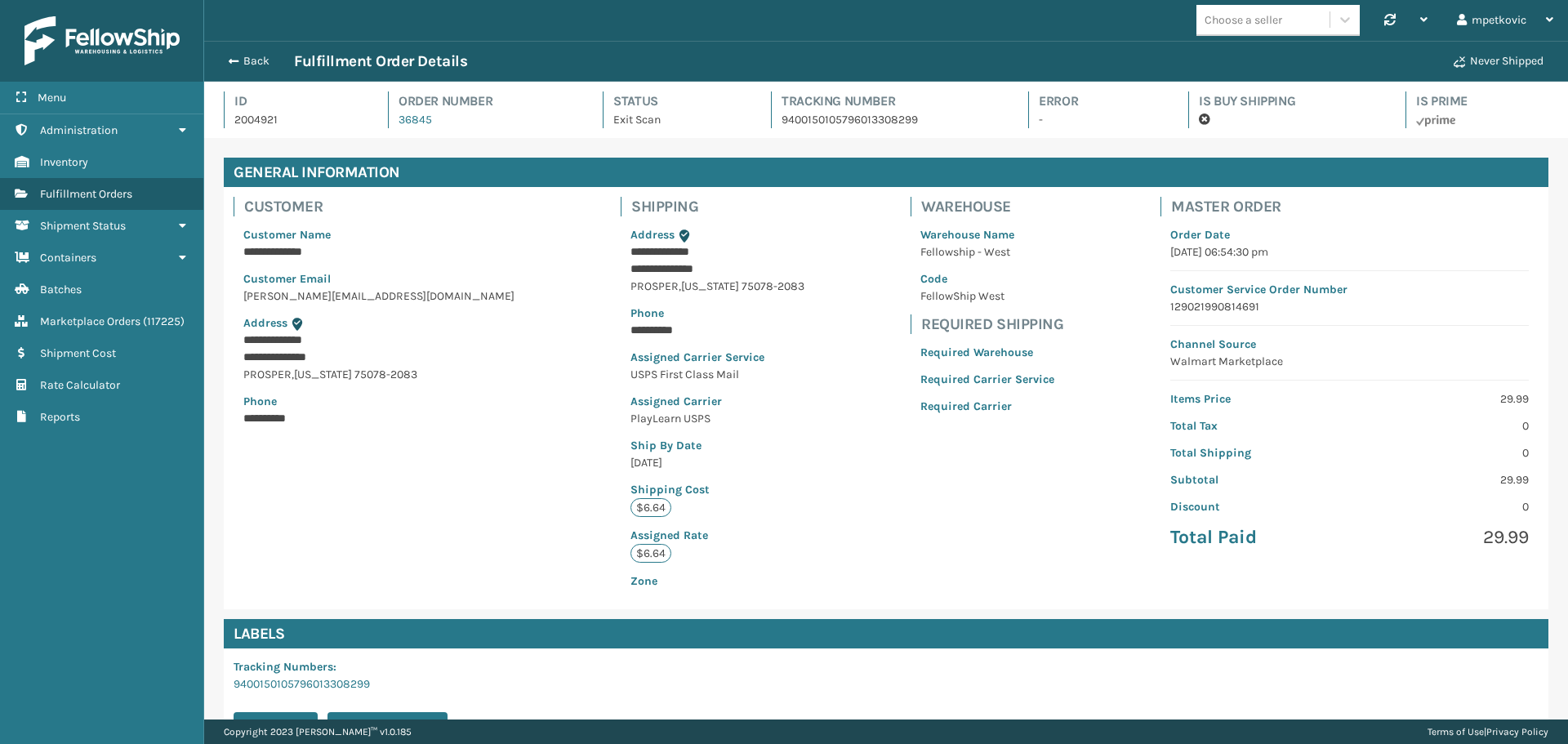
scroll to position [39, 1364]
click at [1079, 347] on div "**********" at bounding box center [886, 398] width 1325 height 422
drag, startPoint x: 1028, startPoint y: 272, endPoint x: 1016, endPoint y: 270, distance: 12.2
click at [1025, 272] on div "**********" at bounding box center [886, 398] width 1325 height 422
click at [790, 250] on div "**********" at bounding box center [886, 398] width 1325 height 422
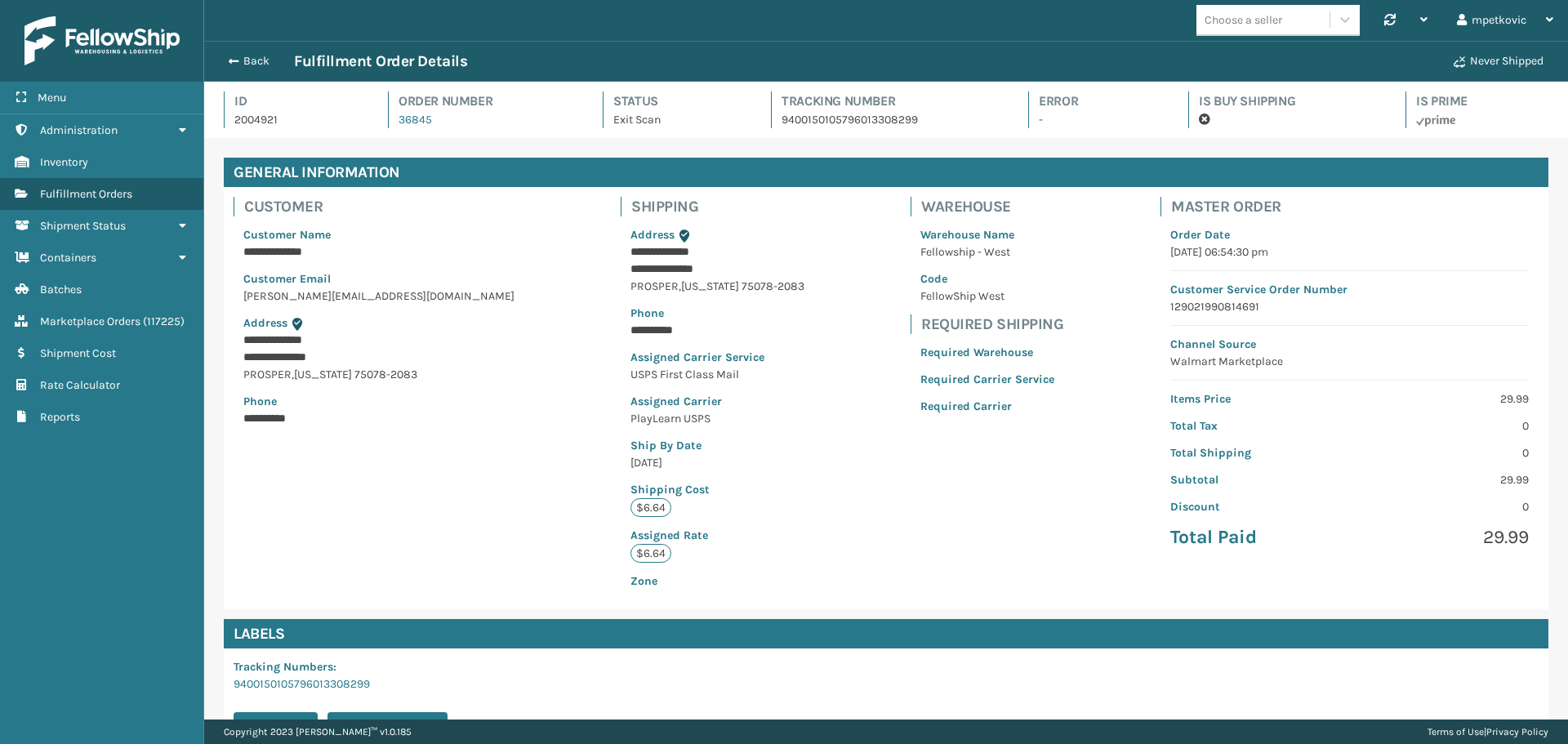
click at [812, 235] on div "**********" at bounding box center [886, 398] width 1325 height 422
click at [911, 200] on div "Warehouse" at bounding box center [987, 206] width 153 height 19
click at [814, 197] on div "**********" at bounding box center [886, 398] width 1325 height 422
click at [811, 204] on div "**********" at bounding box center [886, 398] width 1325 height 422
click at [823, 212] on div "**********" at bounding box center [886, 398] width 1325 height 422
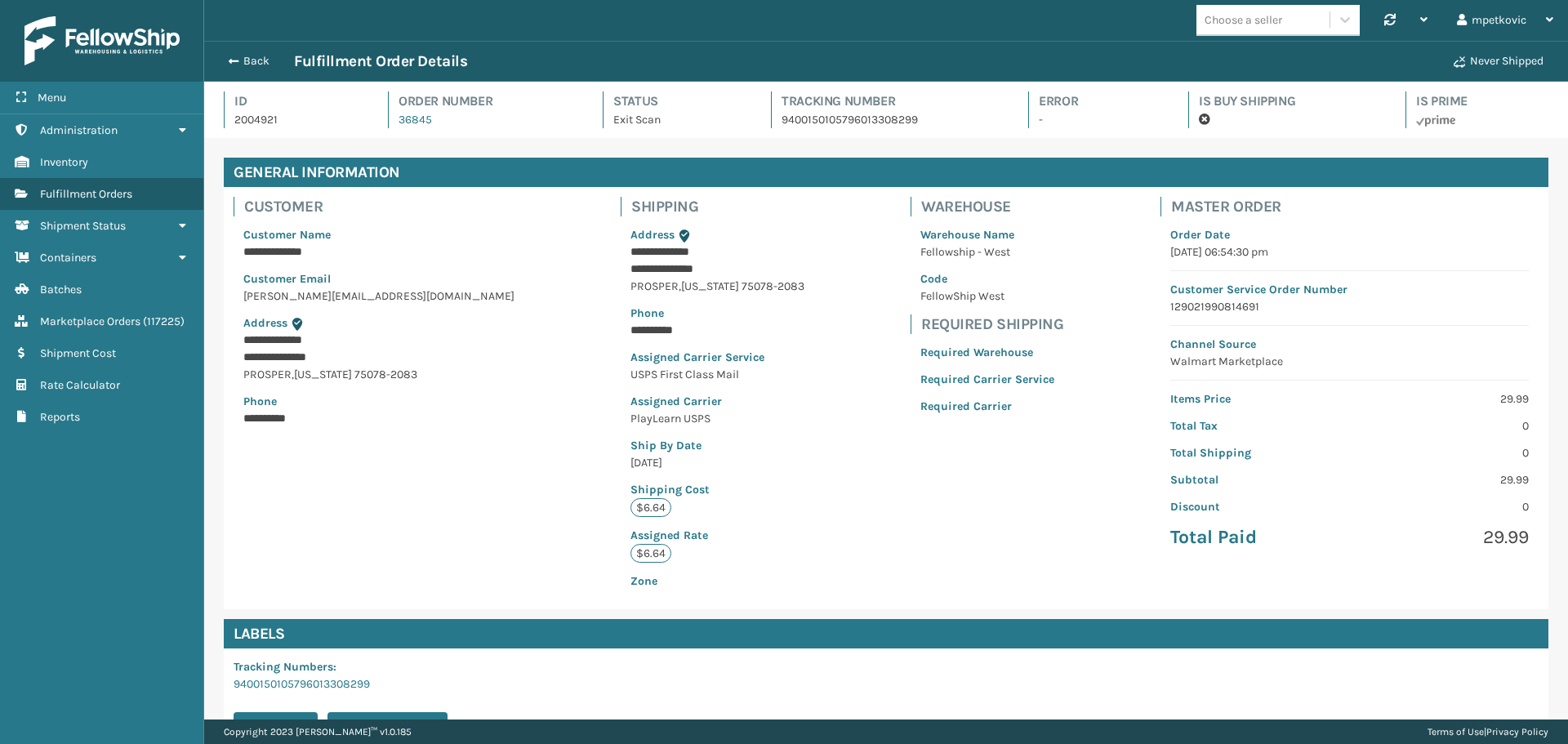
click at [816, 216] on div "**********" at bounding box center [886, 398] width 1325 height 422
click at [816, 213] on div "**********" at bounding box center [886, 398] width 1325 height 422
click at [519, 261] on div "**********" at bounding box center [886, 398] width 1325 height 422
click at [541, 243] on div "**********" at bounding box center [886, 398] width 1325 height 422
click at [536, 212] on div "**********" at bounding box center [886, 398] width 1325 height 422
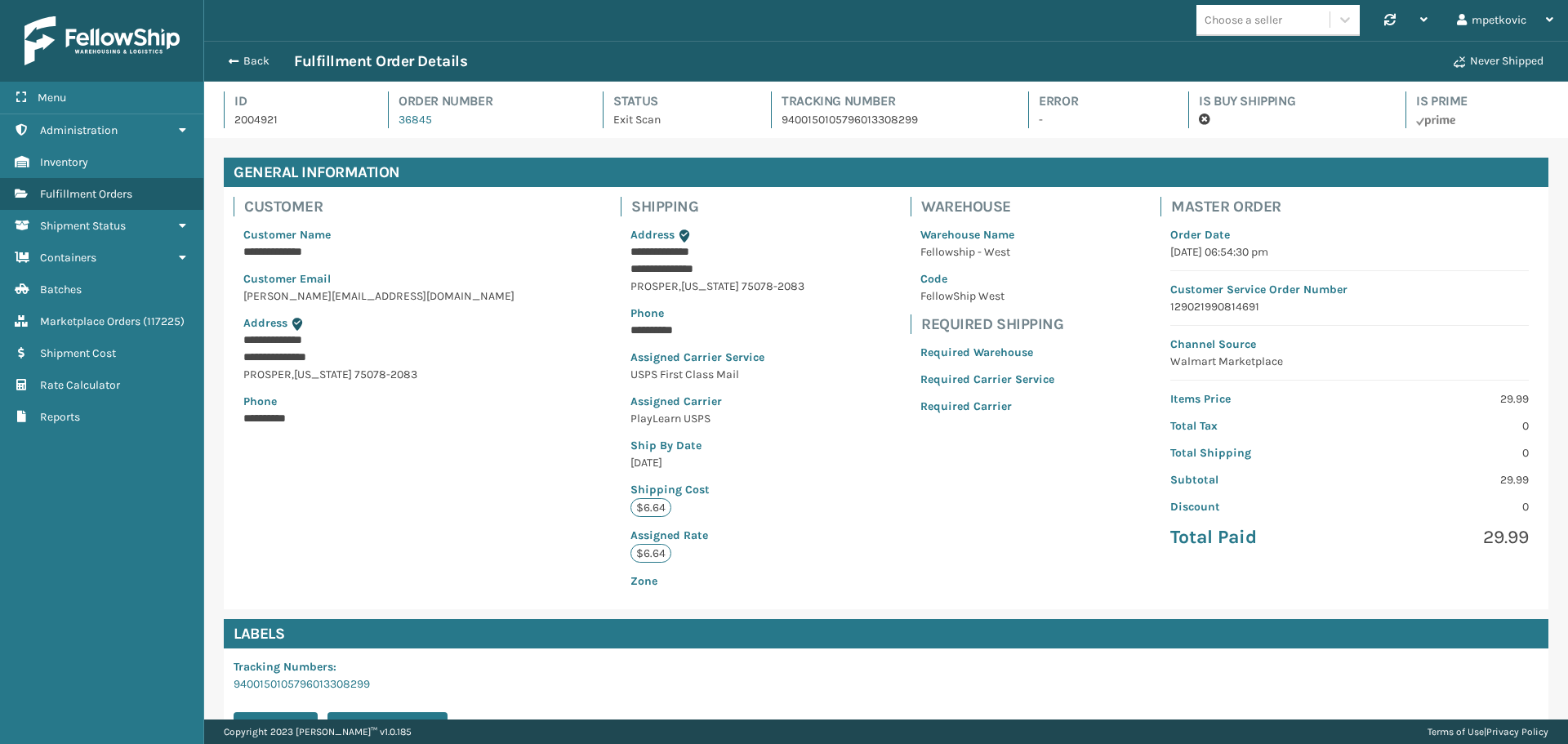
click at [504, 212] on div "**********" at bounding box center [886, 398] width 1325 height 422
click at [488, 212] on div "**********" at bounding box center [886, 398] width 1325 height 422
click at [441, 220] on div "**********" at bounding box center [886, 398] width 1325 height 422
click at [464, 217] on div "**********" at bounding box center [886, 398] width 1325 height 422
click at [512, 214] on div "**********" at bounding box center [886, 398] width 1325 height 422
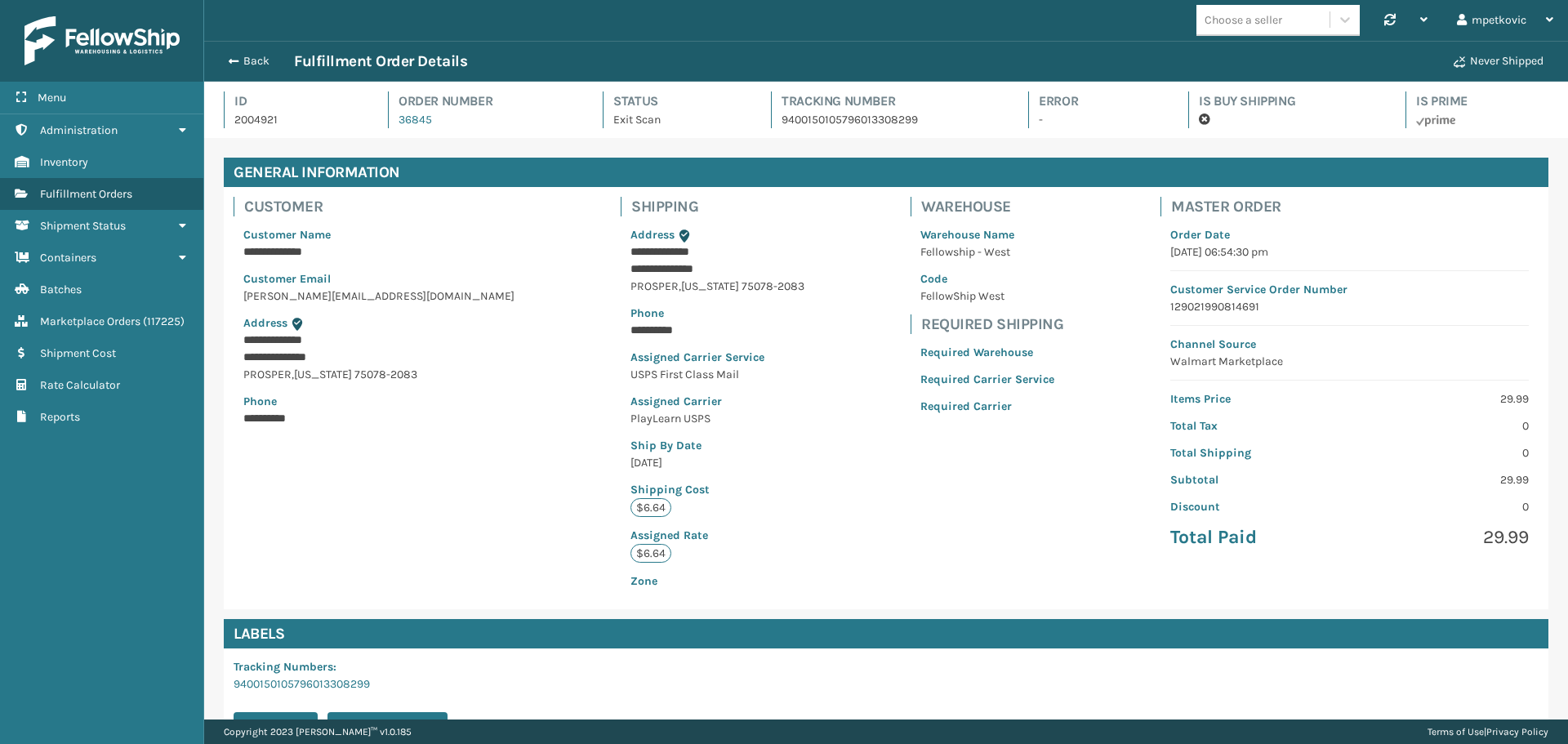
click at [473, 222] on div "**********" at bounding box center [886, 398] width 1325 height 422
click at [477, 219] on div "**********" at bounding box center [886, 398] width 1325 height 422
click at [272, 221] on div "**********" at bounding box center [379, 327] width 291 height 220
click at [217, 212] on div "**********" at bounding box center [886, 383] width 1344 height 452
drag, startPoint x: 445, startPoint y: 246, endPoint x: 485, endPoint y: 233, distance: 42.1
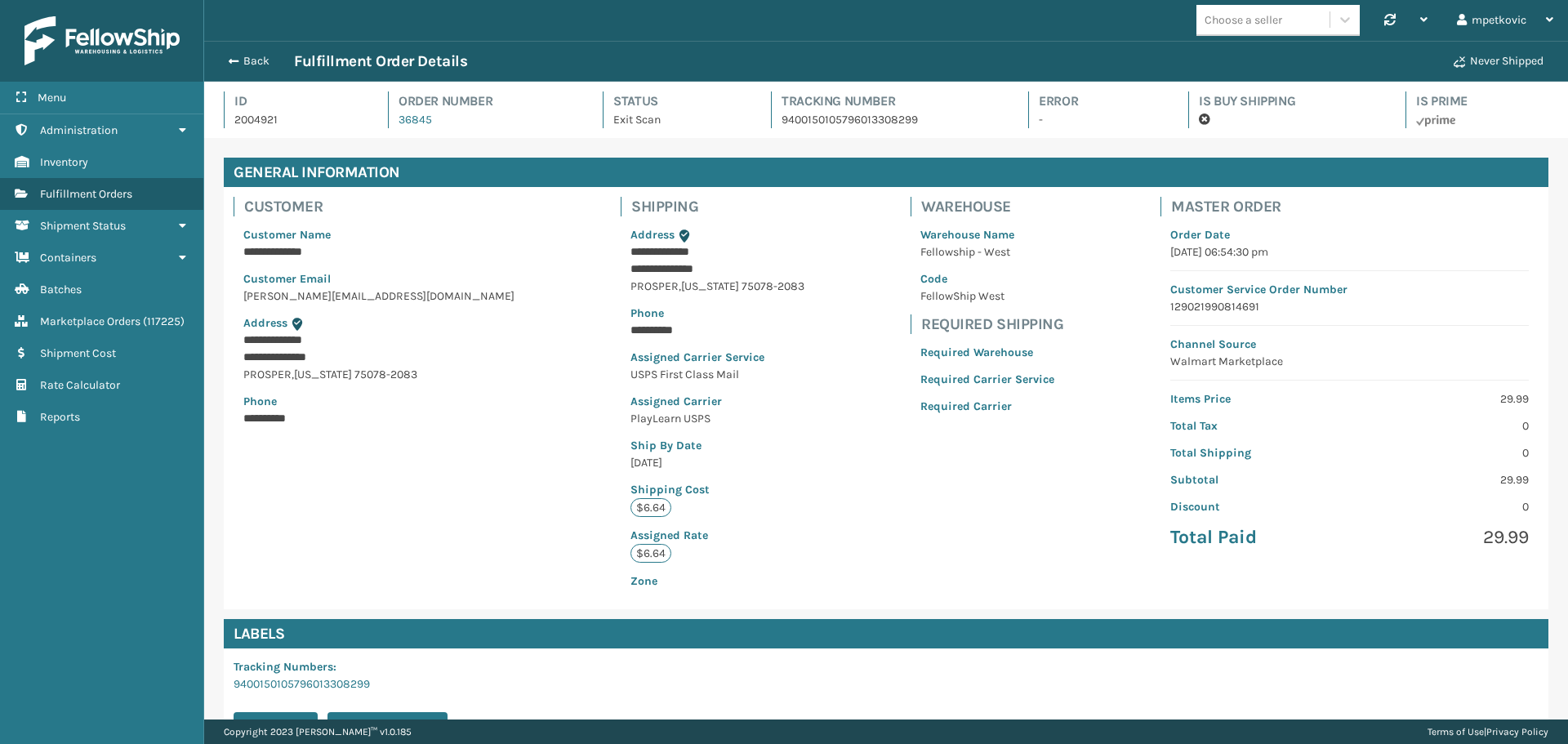
click at [446, 245] on div "**********" at bounding box center [886, 398] width 1325 height 422
click at [495, 250] on div "**********" at bounding box center [886, 398] width 1325 height 422
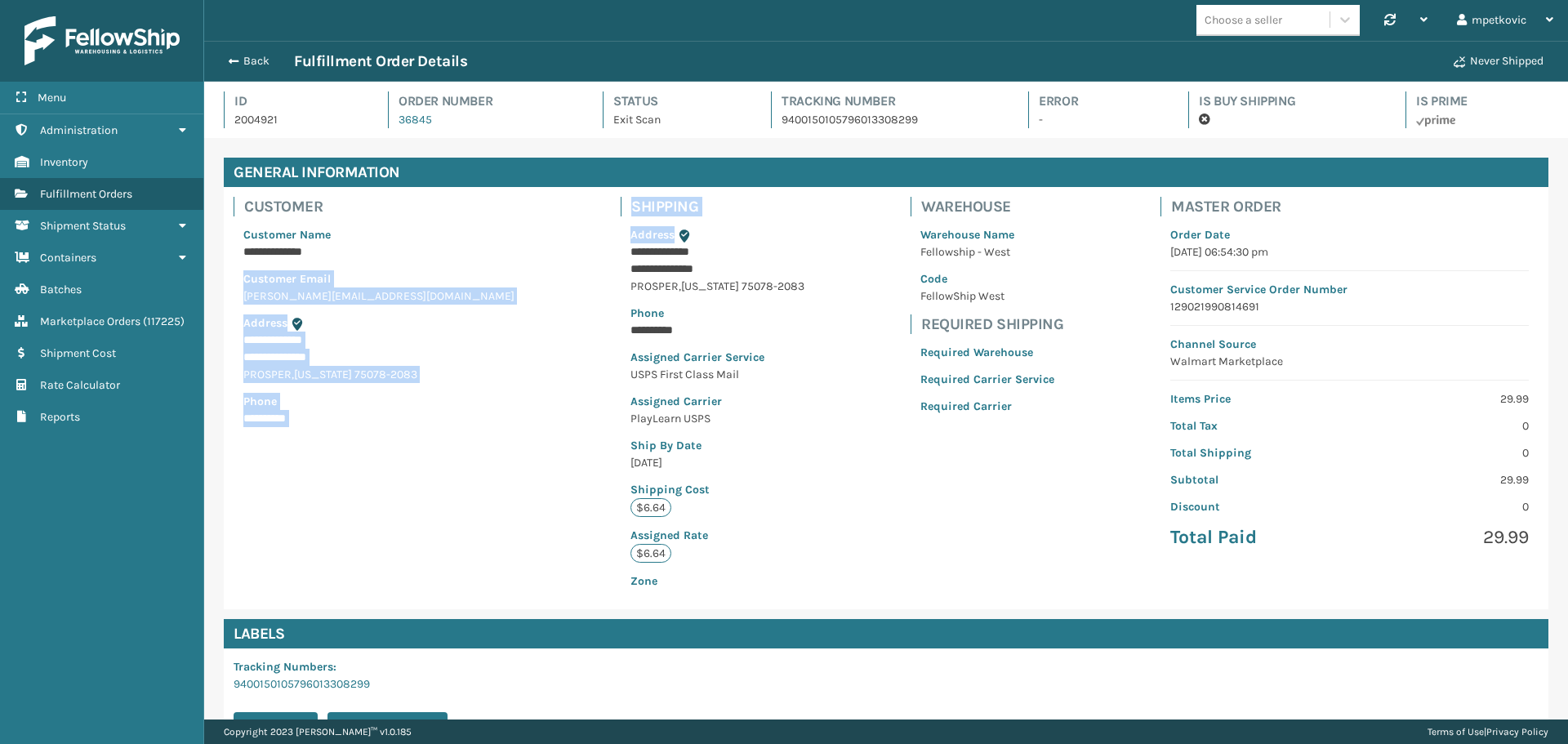
click at [536, 251] on div "**********" at bounding box center [886, 398] width 1325 height 422
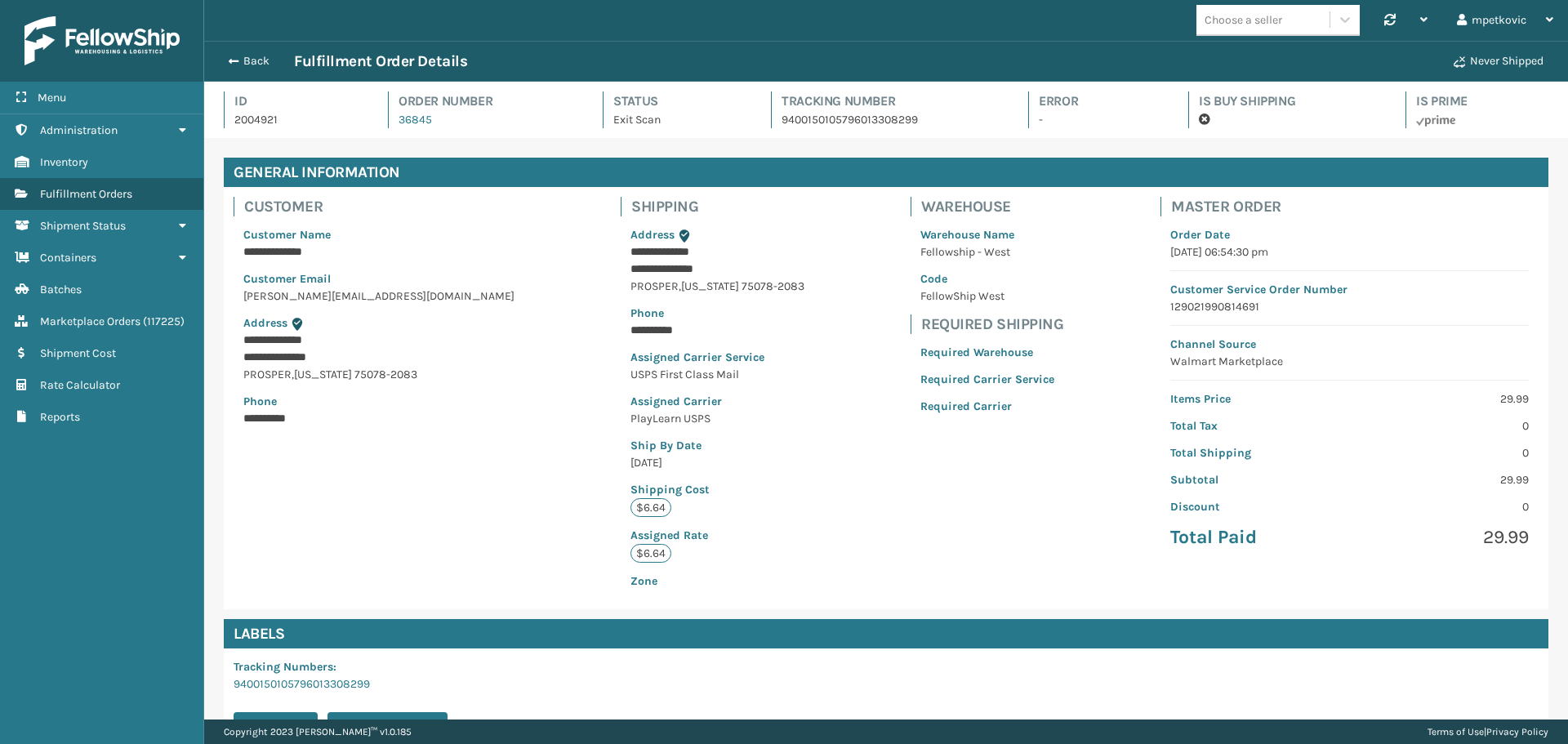
click at [534, 209] on div "**********" at bounding box center [886, 398] width 1325 height 422
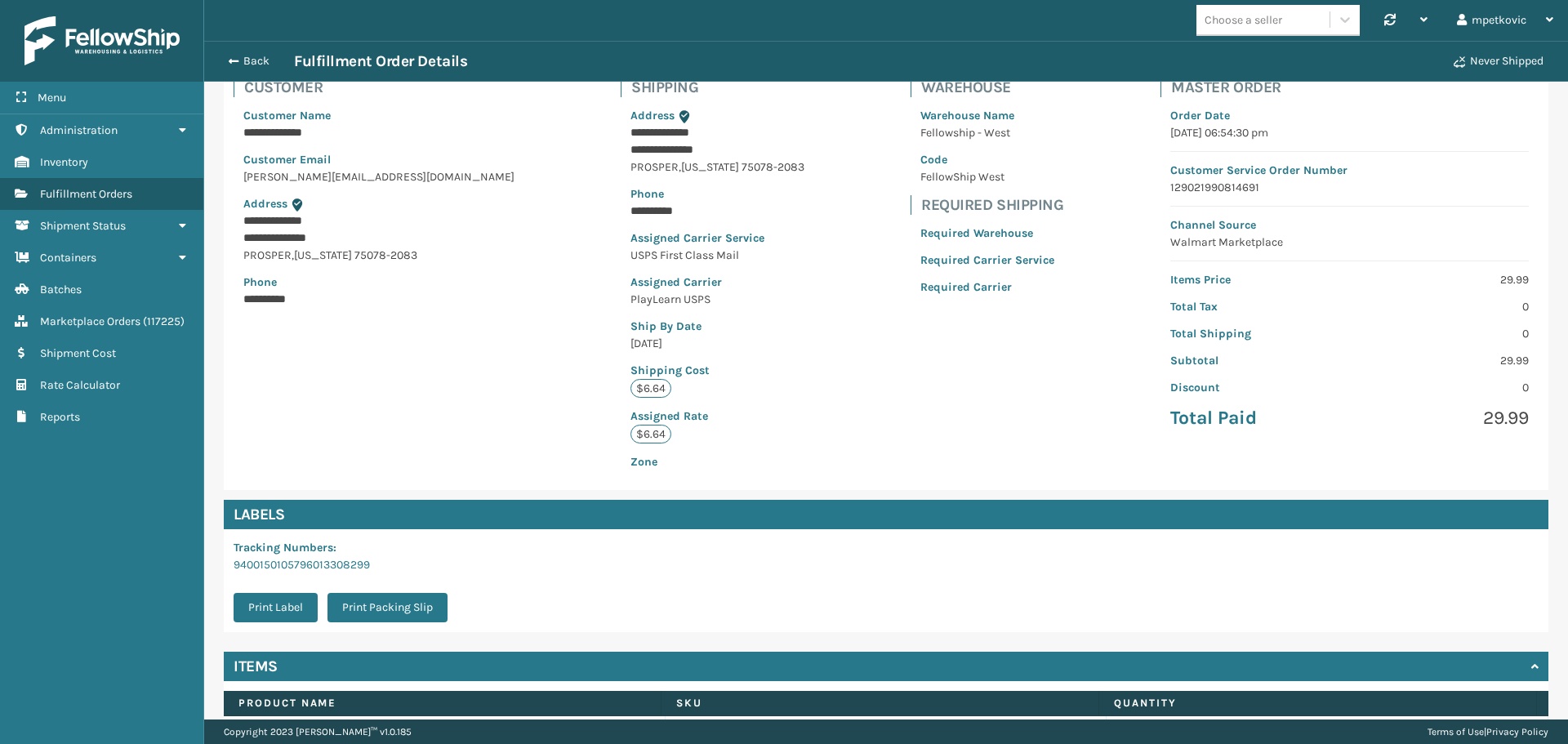
scroll to position [0, 0]
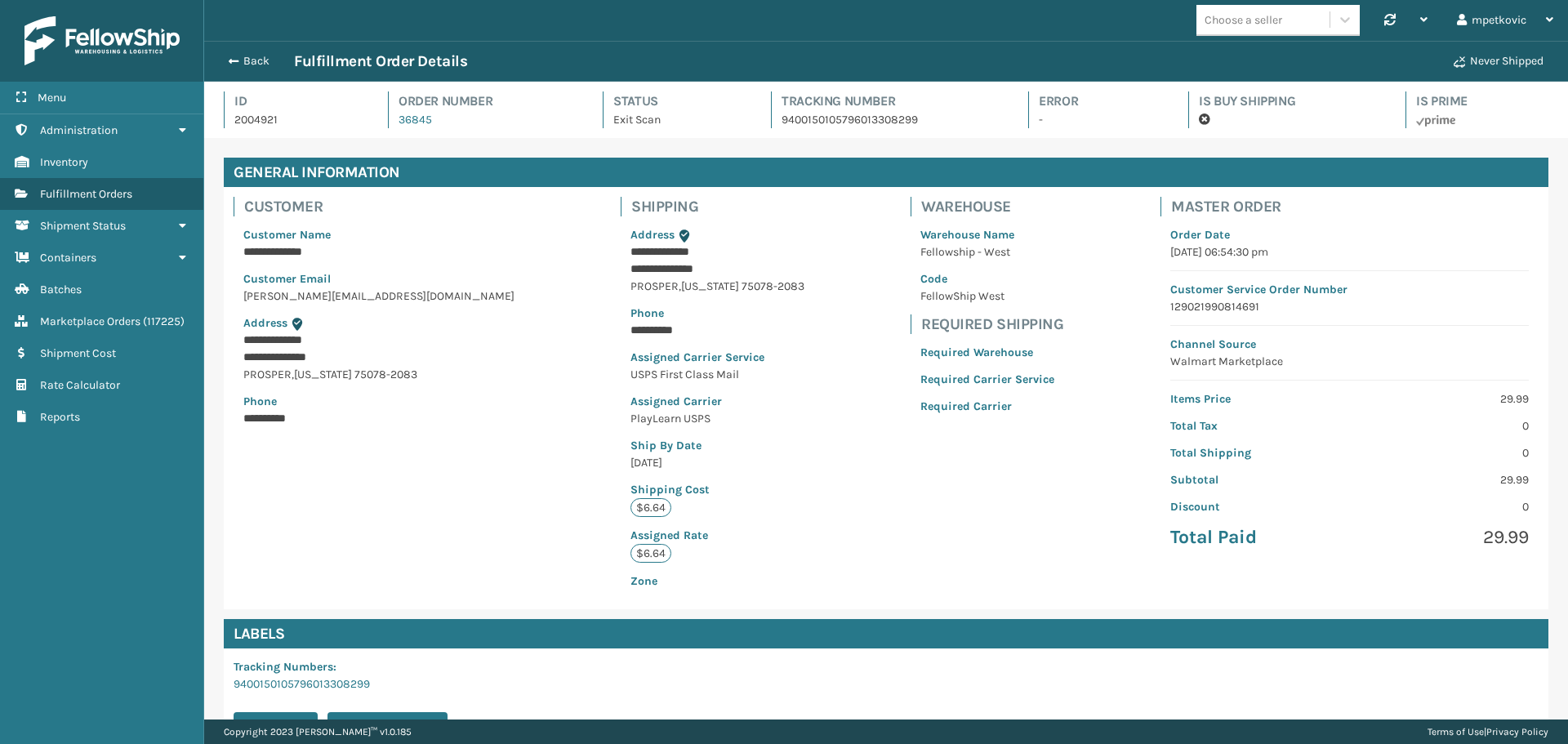
click at [272, 224] on div "**********" at bounding box center [379, 327] width 291 height 220
click at [226, 210] on div "**********" at bounding box center [379, 316] width 310 height 260
click at [215, 207] on div "**********" at bounding box center [886, 383] width 1344 height 452
click at [349, 212] on h4 "Customer" at bounding box center [383, 206] width 280 height 19
click at [754, 322] on div "**********" at bounding box center [886, 398] width 1325 height 422
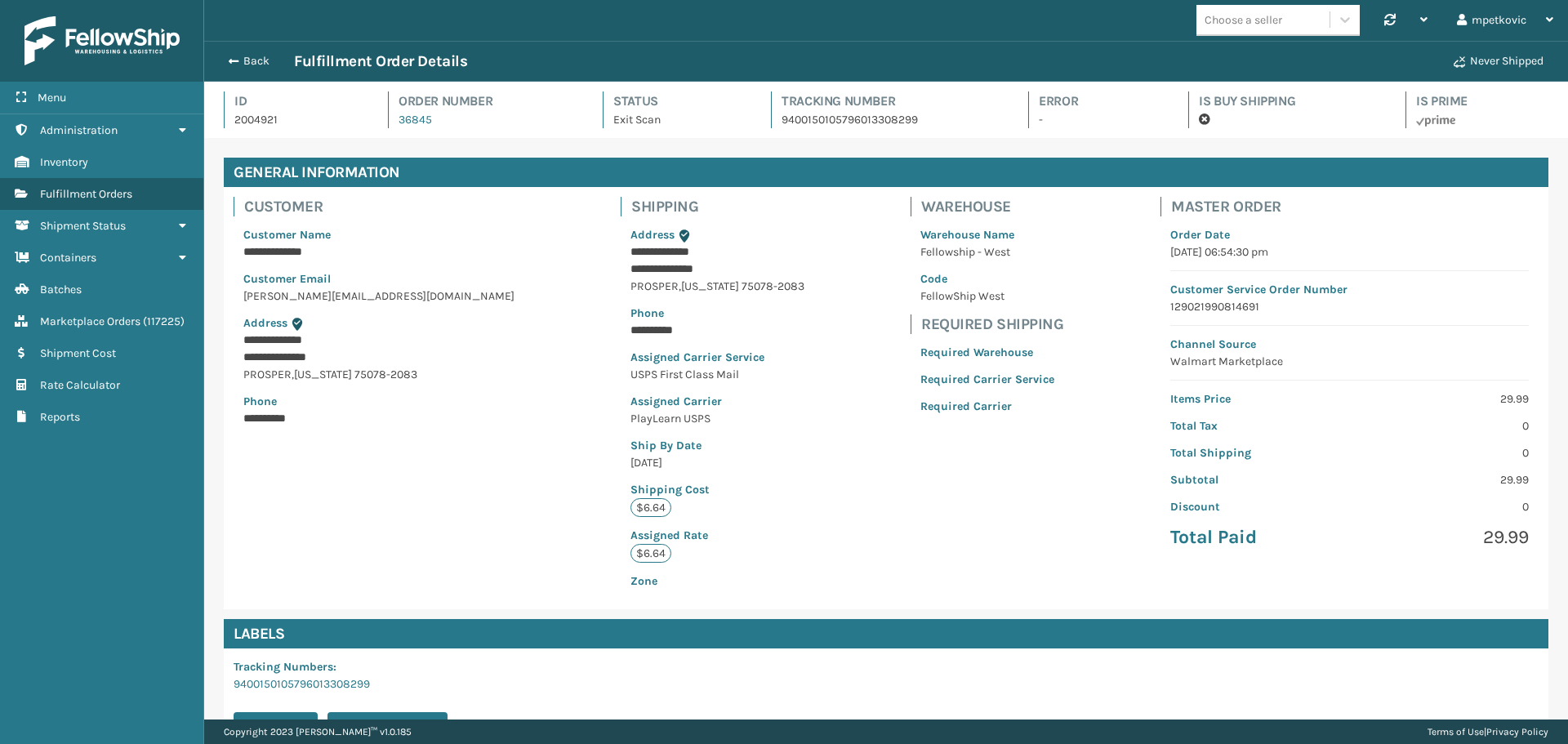
click at [482, 235] on div "**********" at bounding box center [886, 398] width 1325 height 422
click at [482, 216] on div "**********" at bounding box center [886, 398] width 1325 height 422
click at [425, 212] on div "**********" at bounding box center [886, 398] width 1325 height 422
click at [489, 201] on div "**********" at bounding box center [886, 398] width 1325 height 422
click at [483, 212] on div "**********" at bounding box center [886, 398] width 1325 height 422
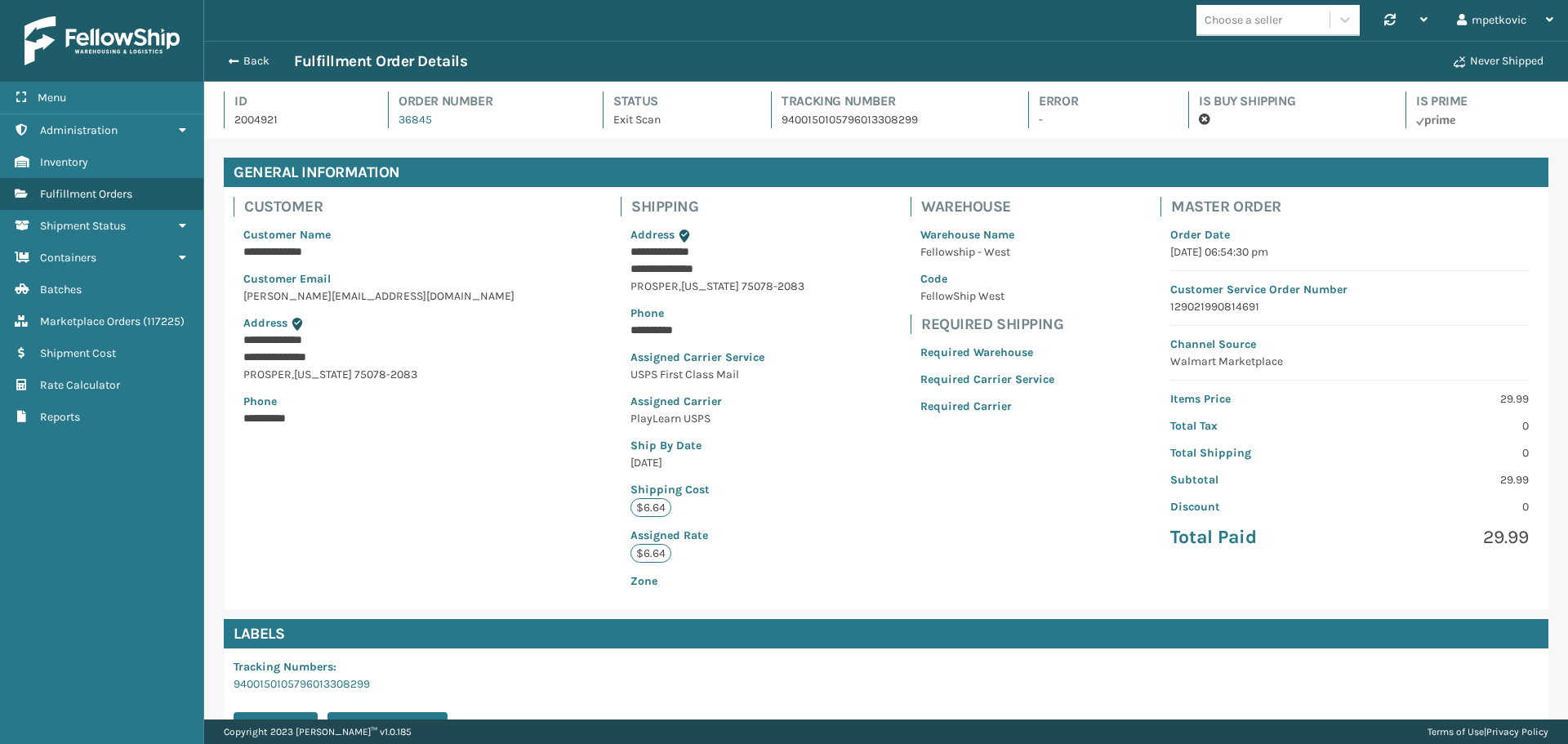
click at [507, 207] on div "**********" at bounding box center [886, 398] width 1325 height 422
click at [481, 212] on div "**********" at bounding box center [886, 398] width 1325 height 422
click at [154, 128] on link "Administration" at bounding box center [102, 130] width 204 height 32
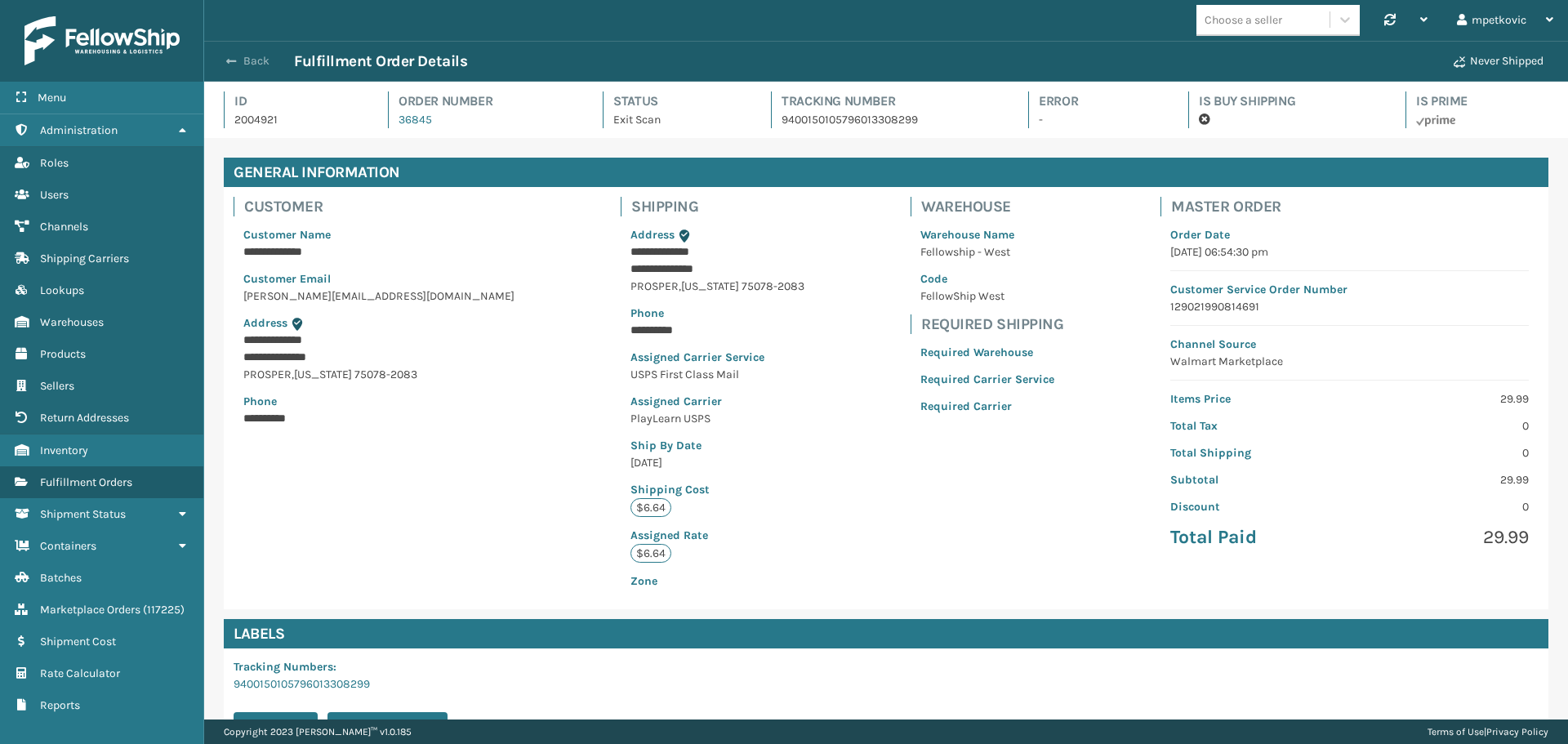
click at [253, 66] on button "Back" at bounding box center [257, 61] width 75 height 15
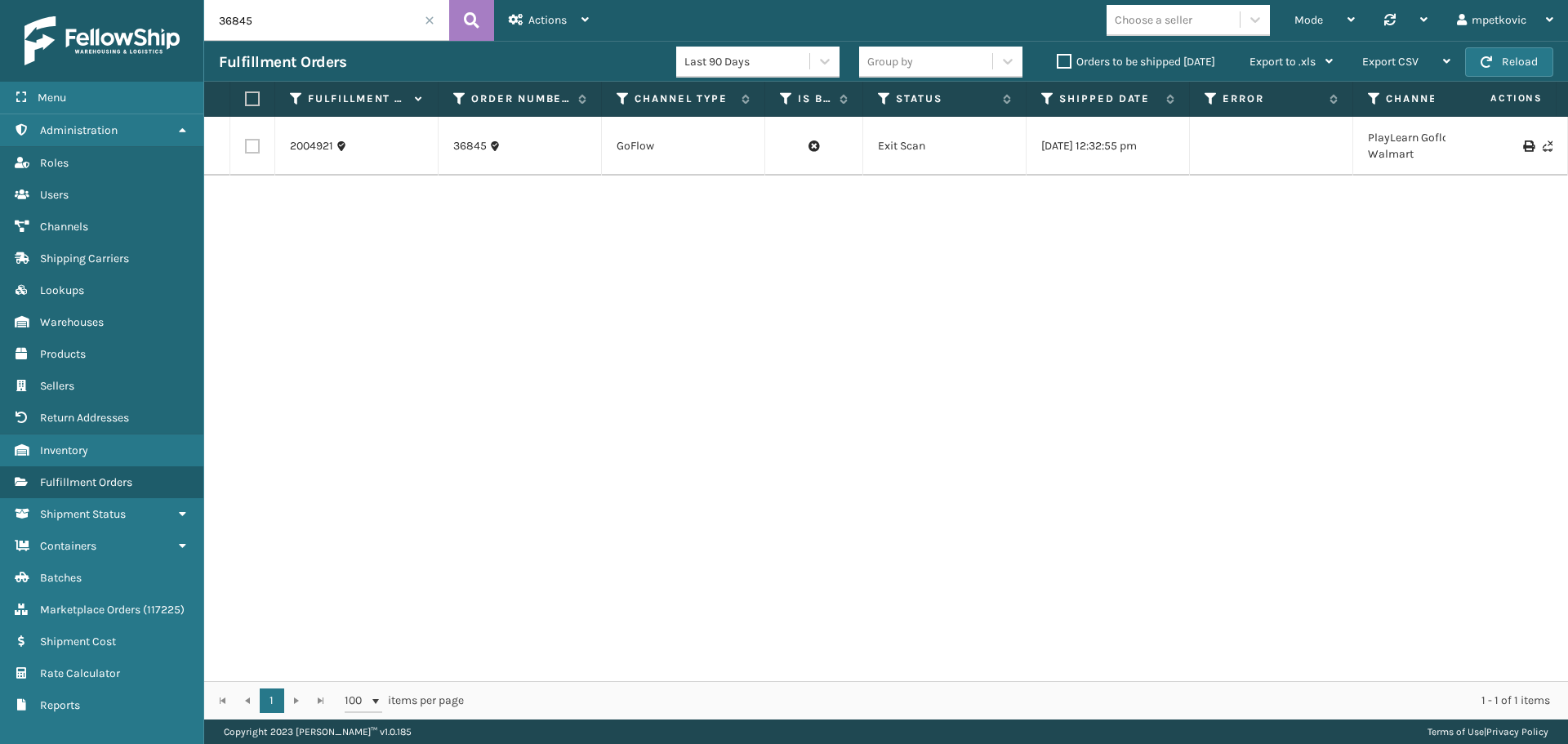
click at [288, 16] on input "36845" at bounding box center [326, 20] width 245 height 41
paste input "36968"
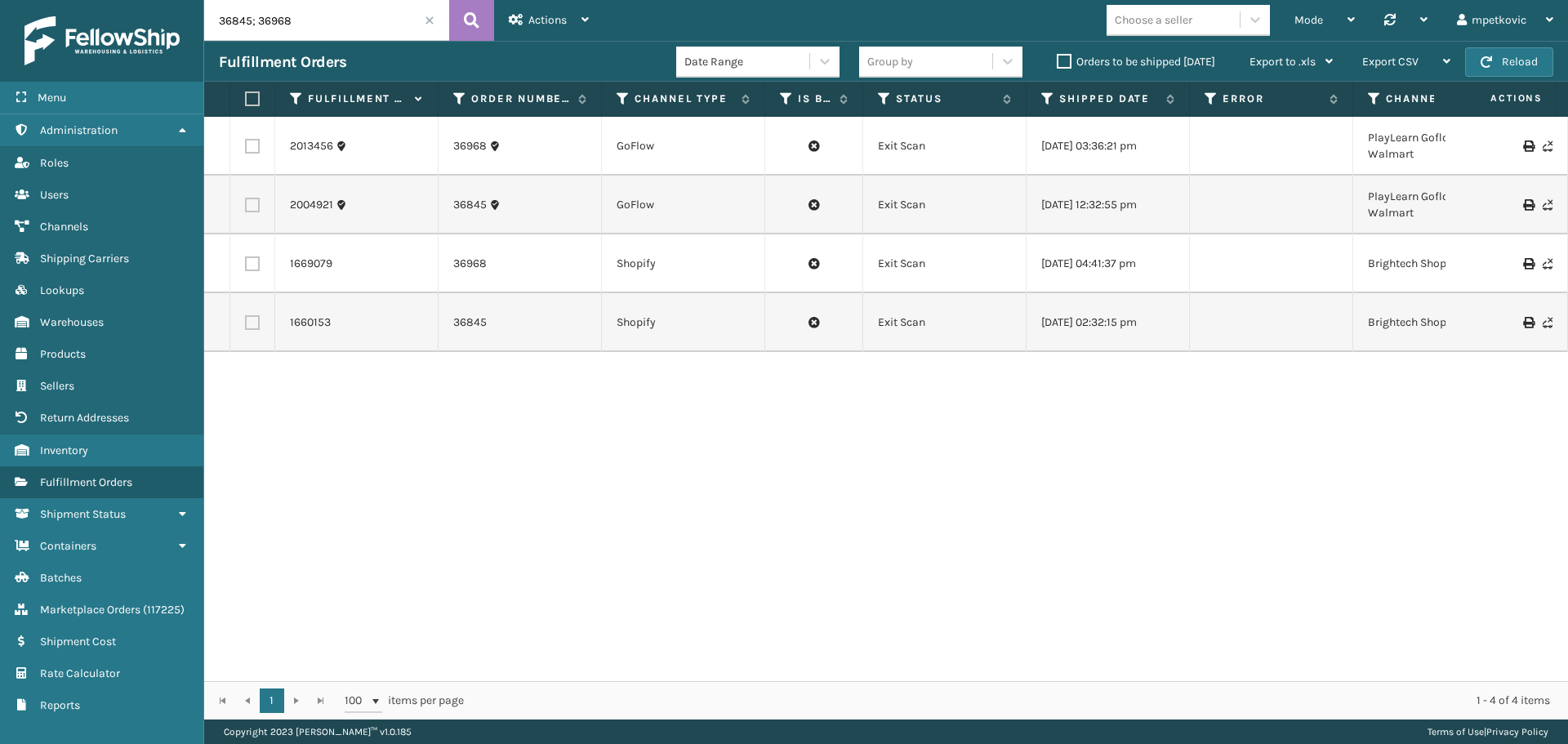
click at [301, 27] on input "36845; 36968" at bounding box center [326, 20] width 245 height 41
click at [256, 30] on input "36845; 36968" at bounding box center [326, 20] width 245 height 41
type input "36845"
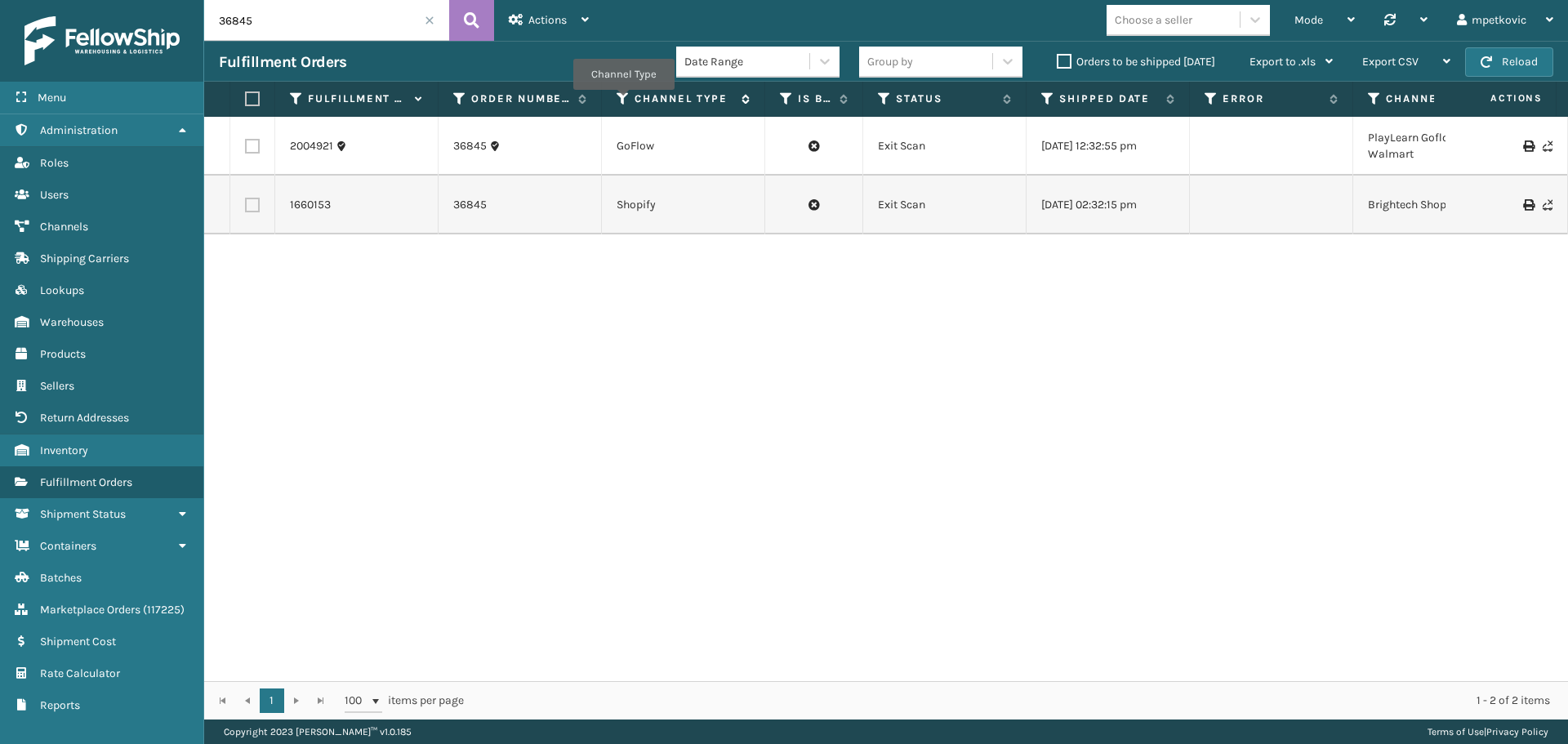
click at [624, 101] on icon at bounding box center [623, 99] width 13 height 15
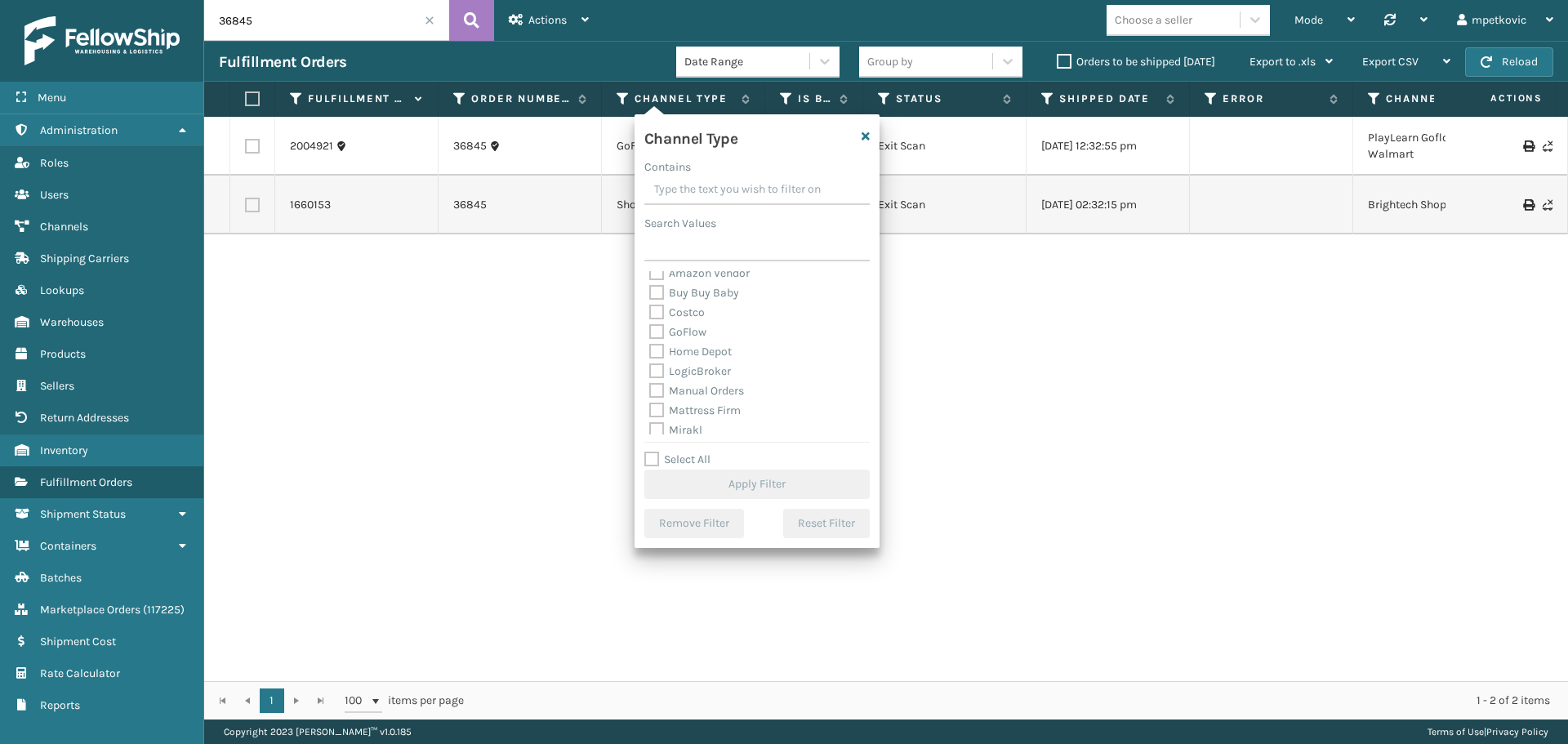
scroll to position [27, 0]
click at [701, 332] on label "GoFlow" at bounding box center [678, 332] width 57 height 14
click at [650, 332] on input "GoFlow" at bounding box center [649, 329] width 1 height 11
checkbox input "true"
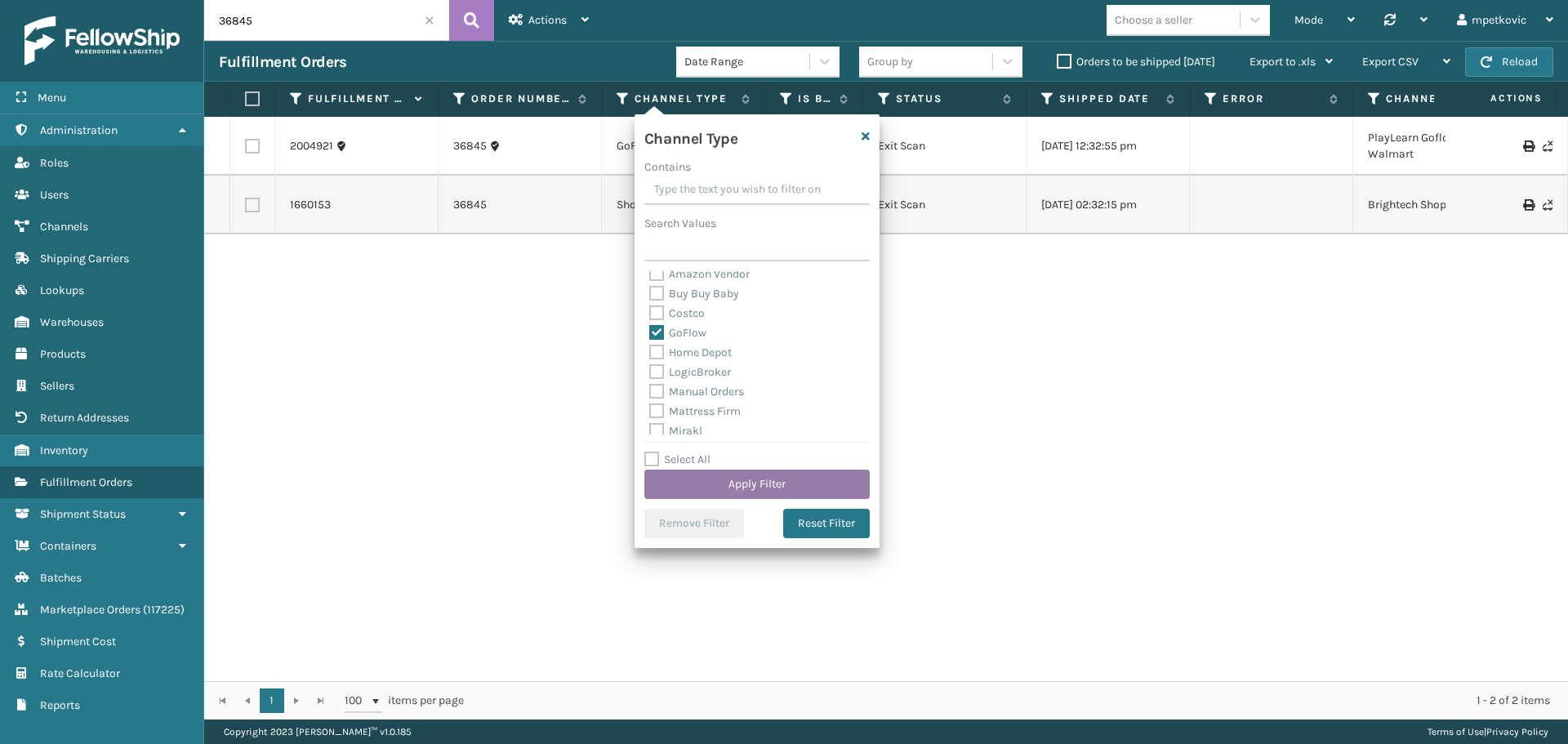
click at [758, 492] on button "Apply Filter" at bounding box center [757, 484] width 226 height 29
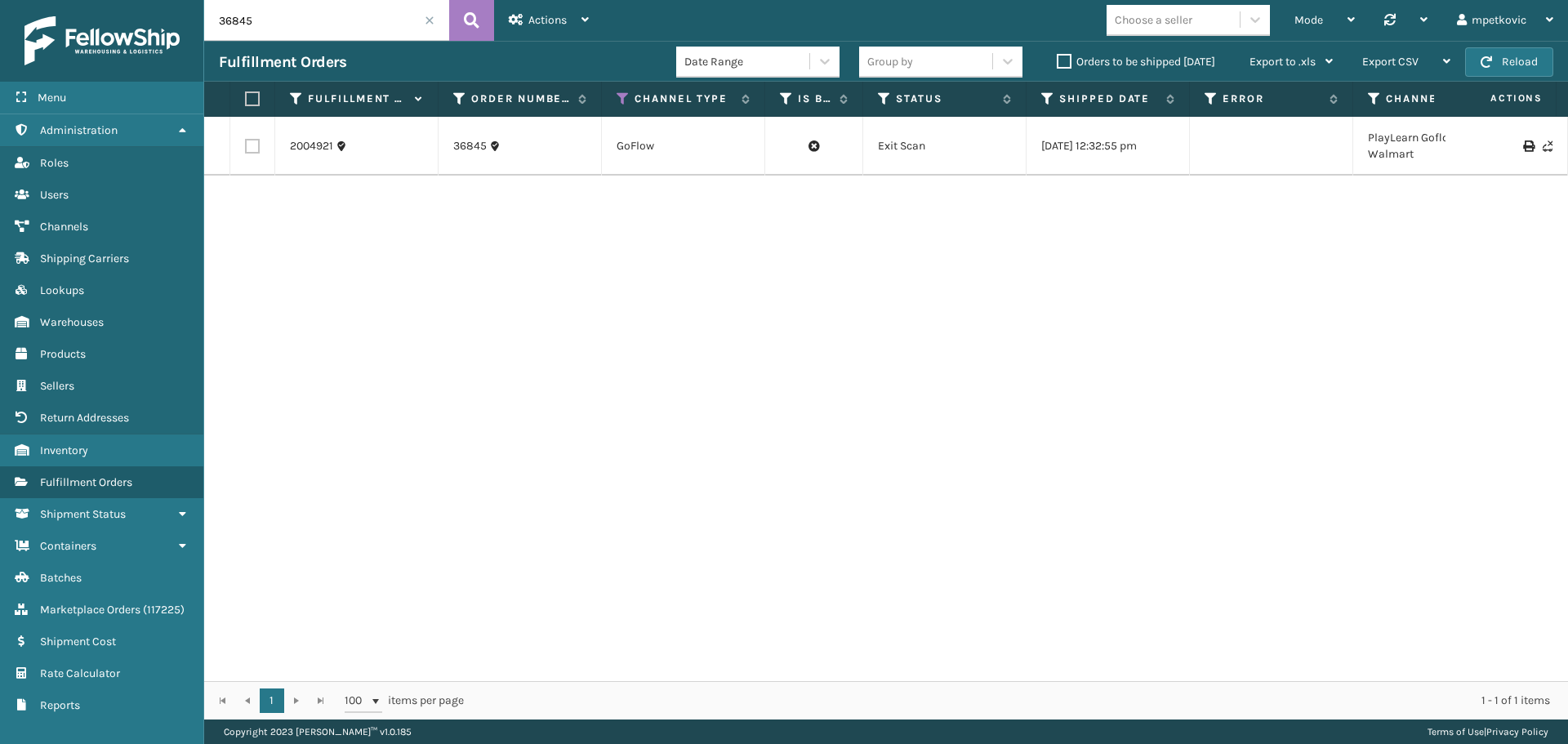
click at [277, 17] on input "36845" at bounding box center [326, 20] width 245 height 41
paste input ",36968,36841"
type input "36845,36968,36841"
click at [468, 8] on icon at bounding box center [471, 20] width 16 height 25
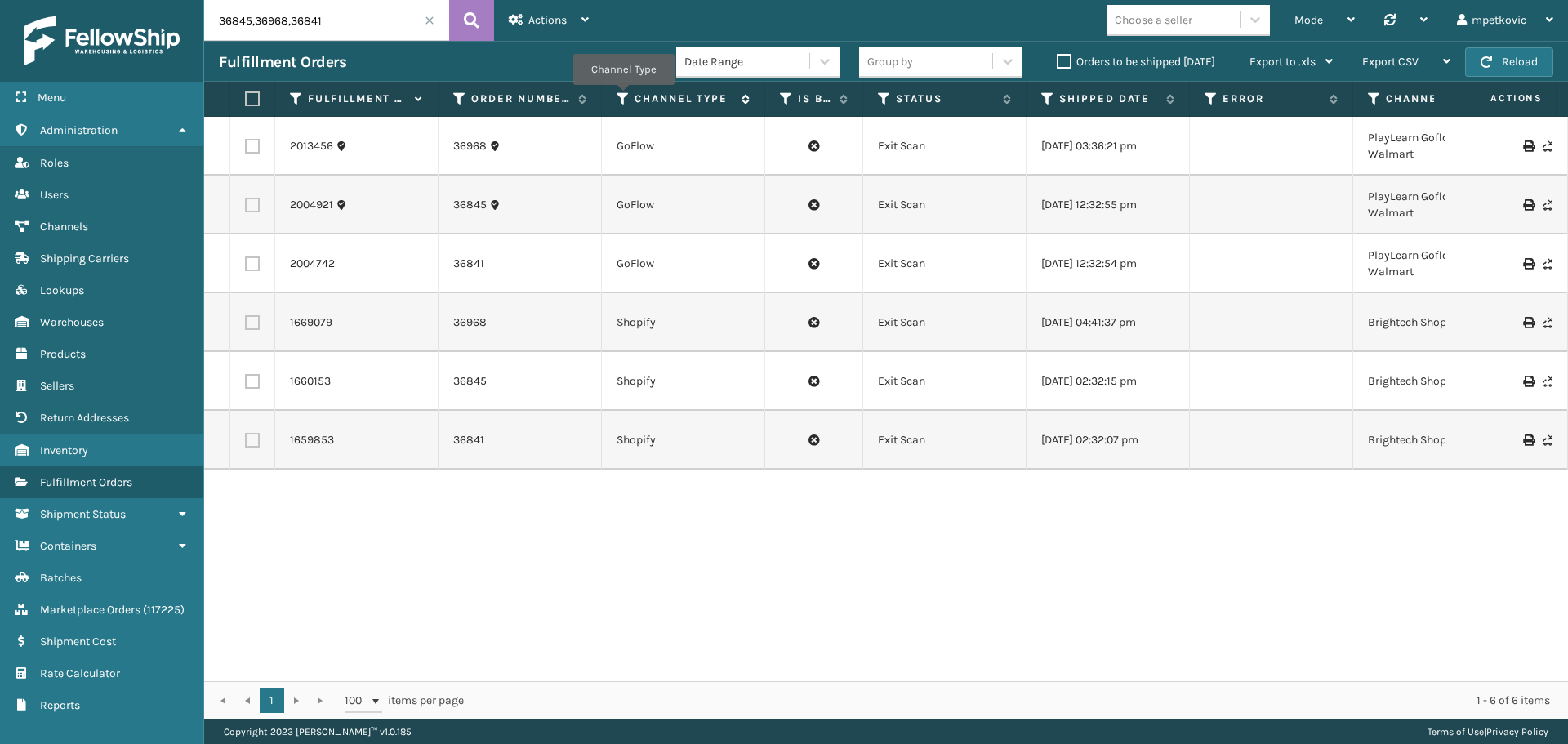
click at [624, 96] on icon at bounding box center [623, 99] width 13 height 15
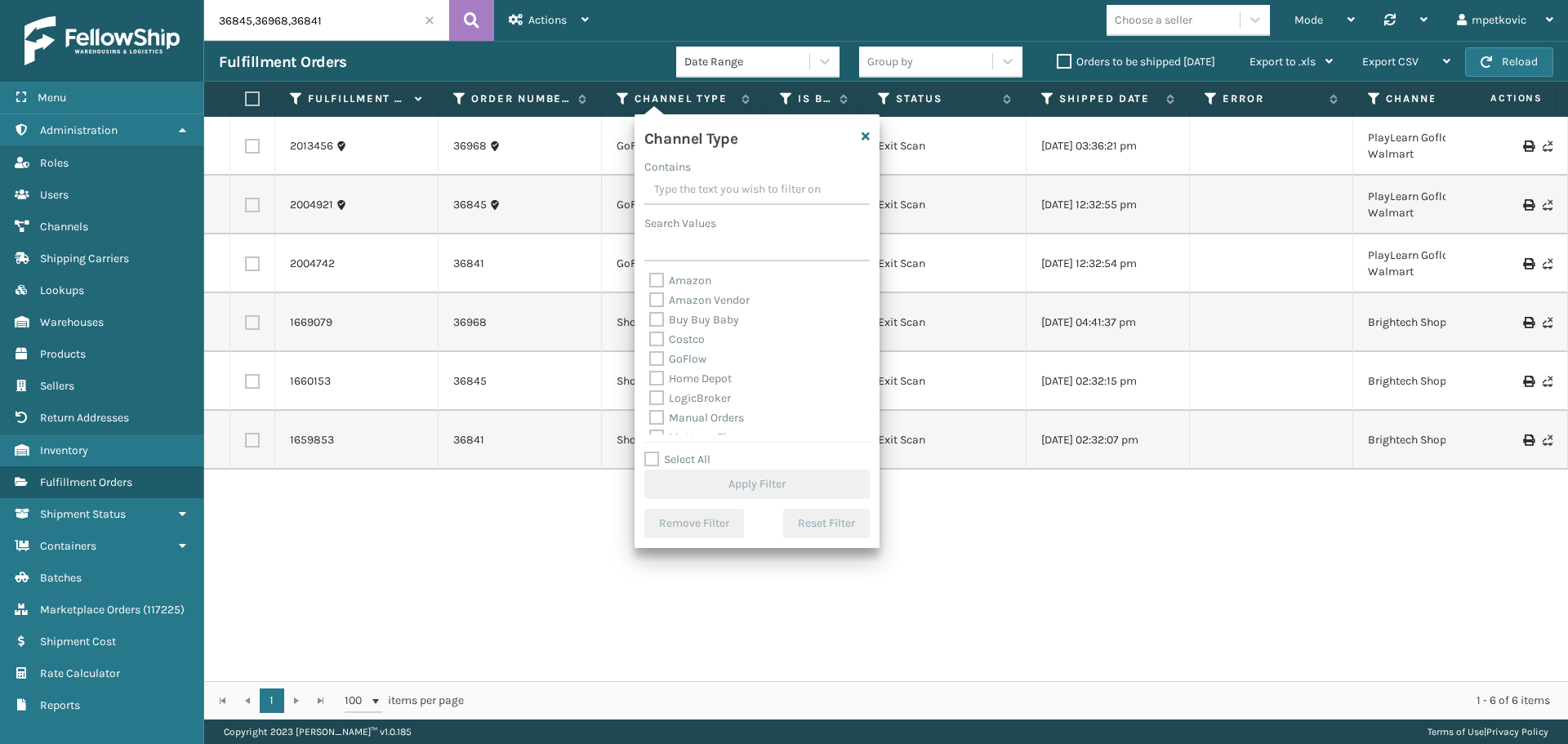
click at [692, 360] on label "GoFlow" at bounding box center [678, 359] width 57 height 14
click at [650, 360] on input "GoFlow" at bounding box center [649, 355] width 1 height 11
checkbox input "true"
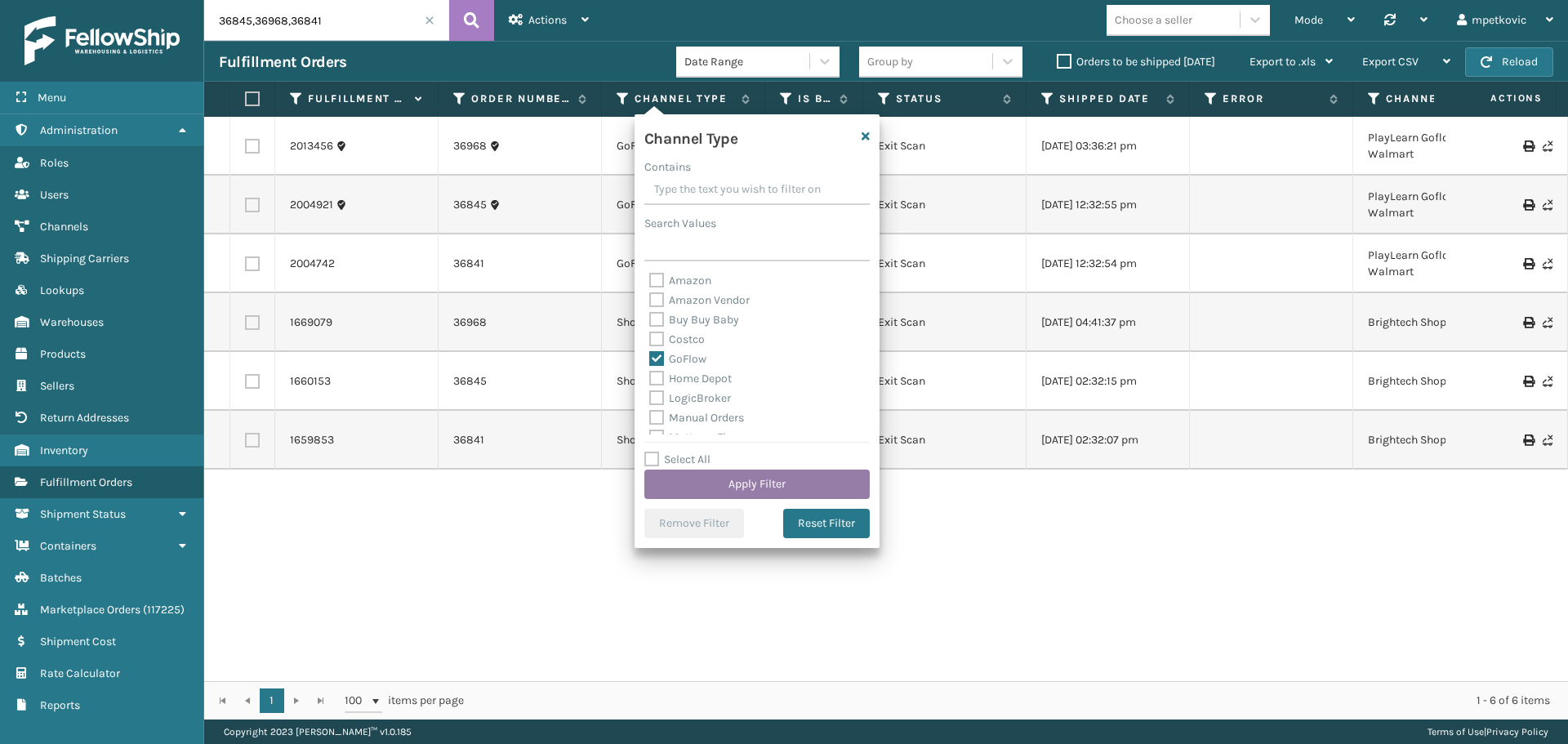
click at [744, 475] on button "Apply Filter" at bounding box center [757, 484] width 226 height 29
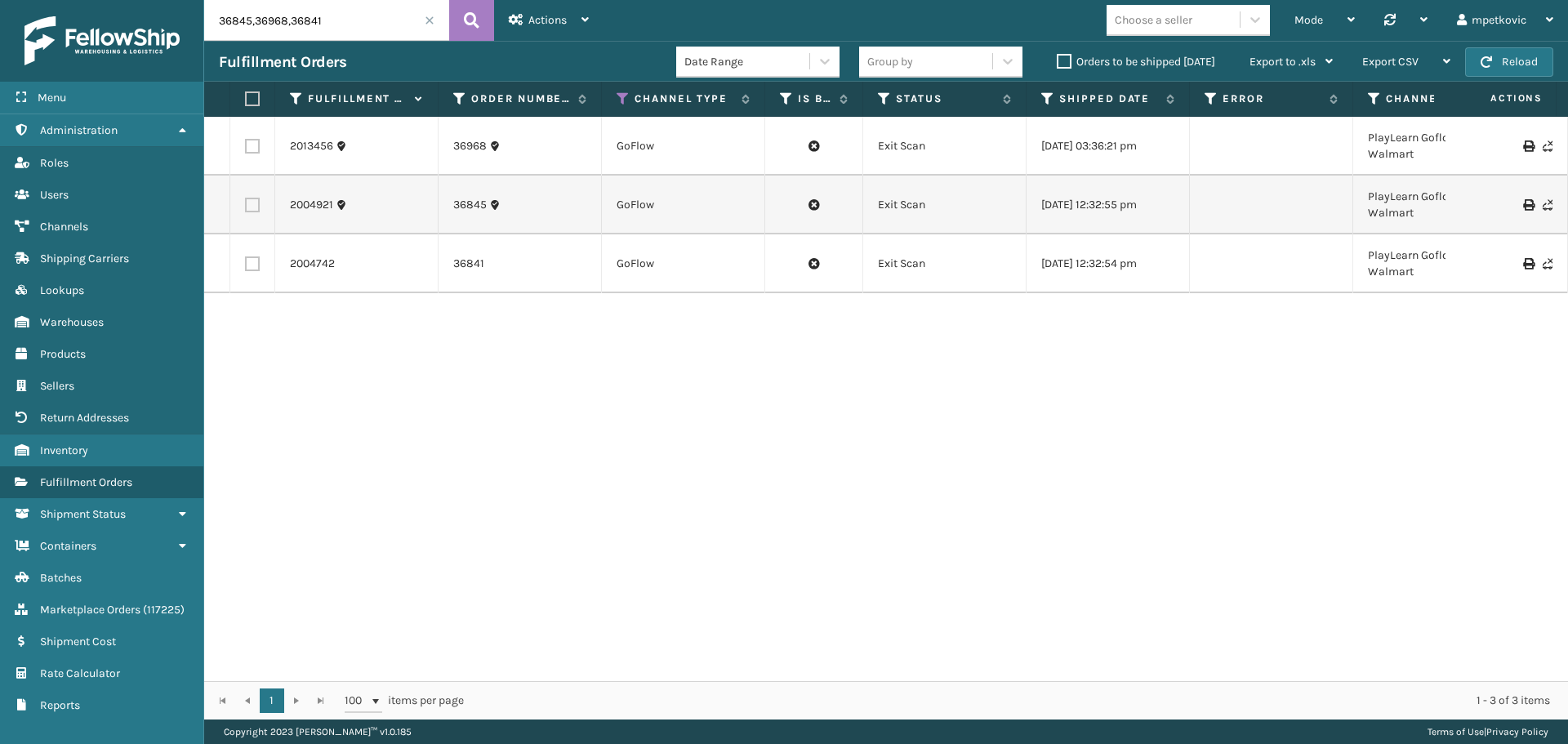
click at [336, 365] on div "2013456 36968 GoFlow Exit Scan [DATE] 03:36:21 pm PlayLearn Goflow Walmart Play…" at bounding box center [886, 398] width 1364 height 564
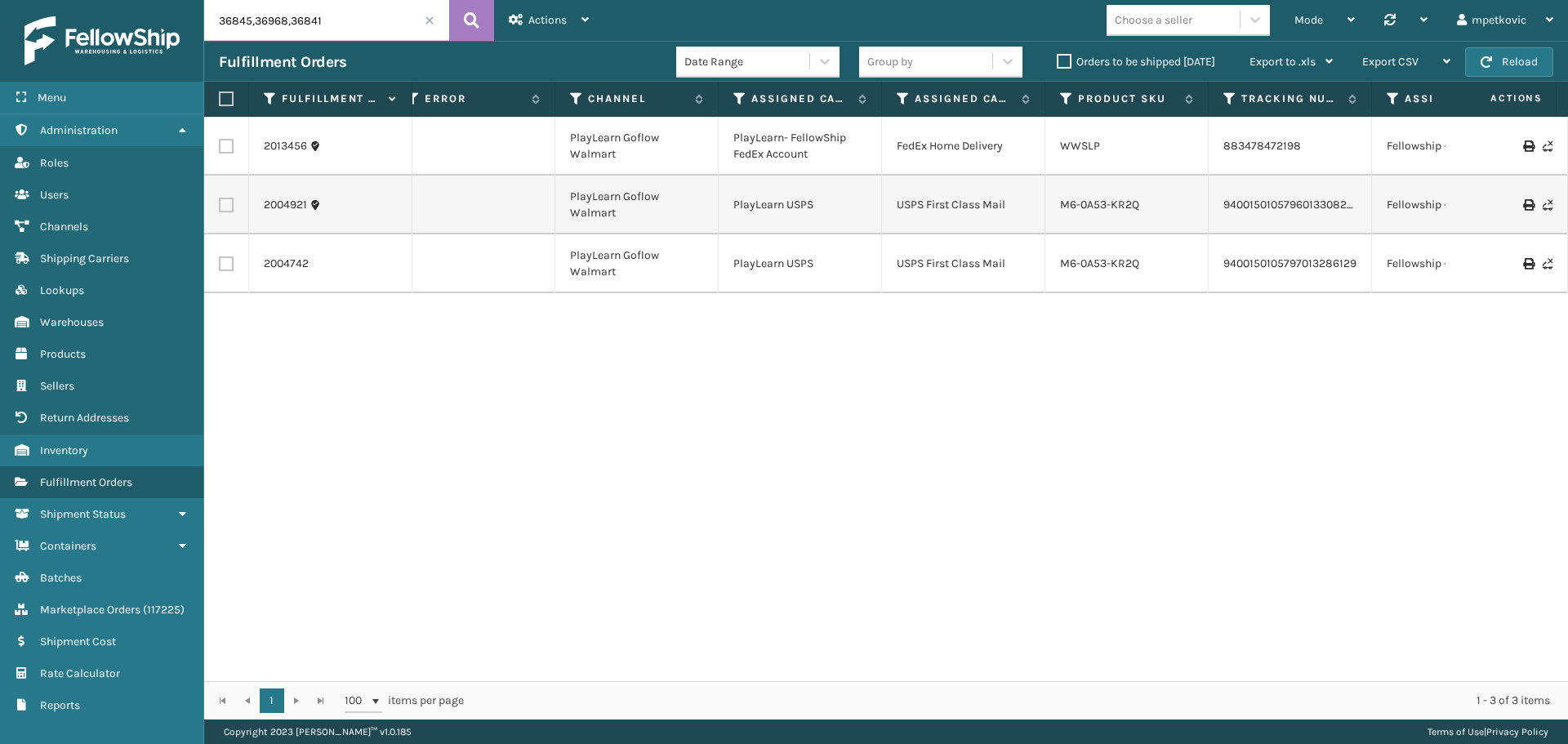
scroll to position [0, 922]
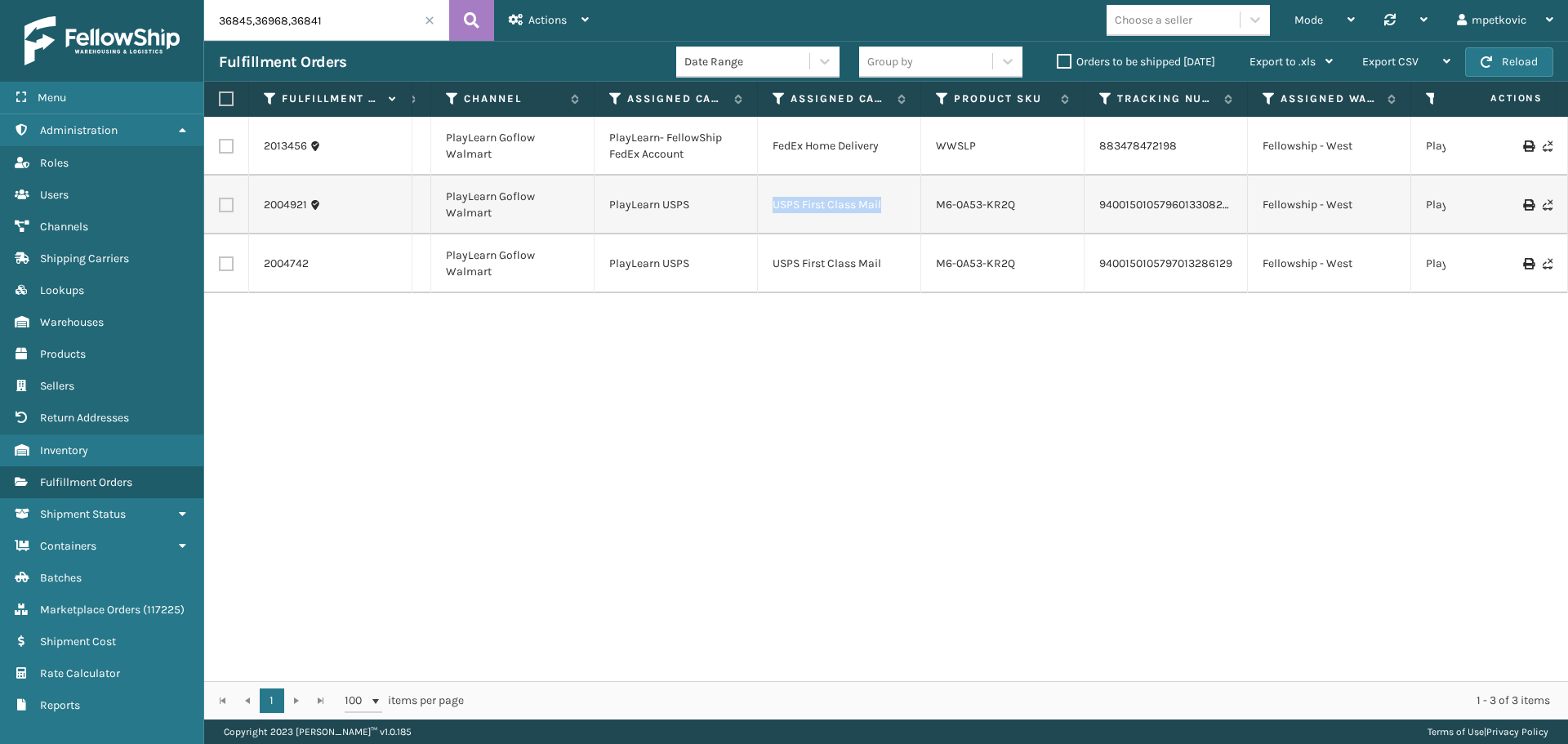
drag, startPoint x: 889, startPoint y: 209, endPoint x: 769, endPoint y: 201, distance: 120.3
click at [769, 201] on td "USPS First Class Mail" at bounding box center [840, 205] width 163 height 59
copy td "USPS First Class Mail"
drag, startPoint x: 893, startPoint y: 370, endPoint x: 868, endPoint y: 341, distance: 38.3
click at [893, 370] on div "2013456 36968 GoFlow Exit Scan [DATE] 03:36:21 pm PlayLearn Goflow Walmart Play…" at bounding box center [886, 398] width 1364 height 564
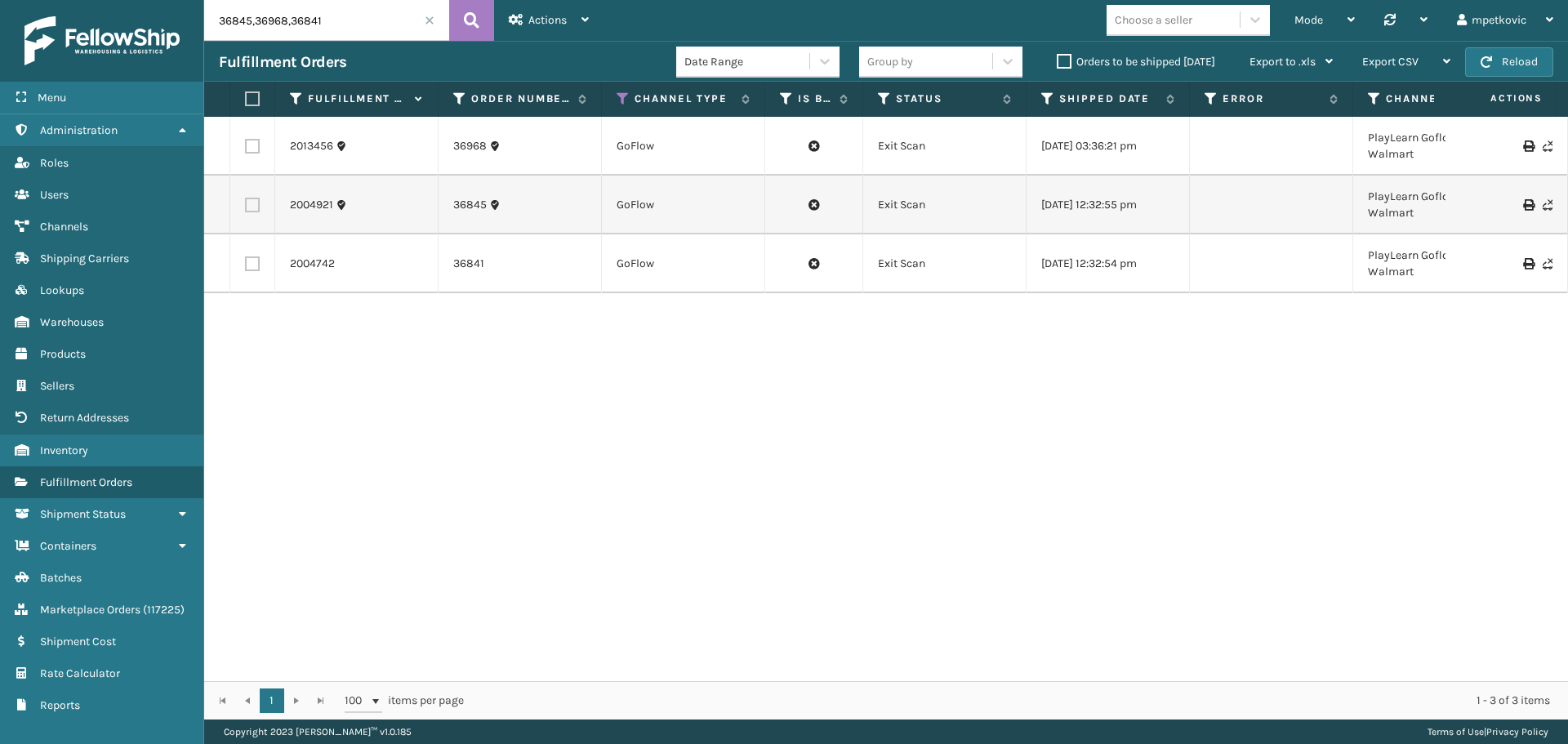
scroll to position [0, 222]
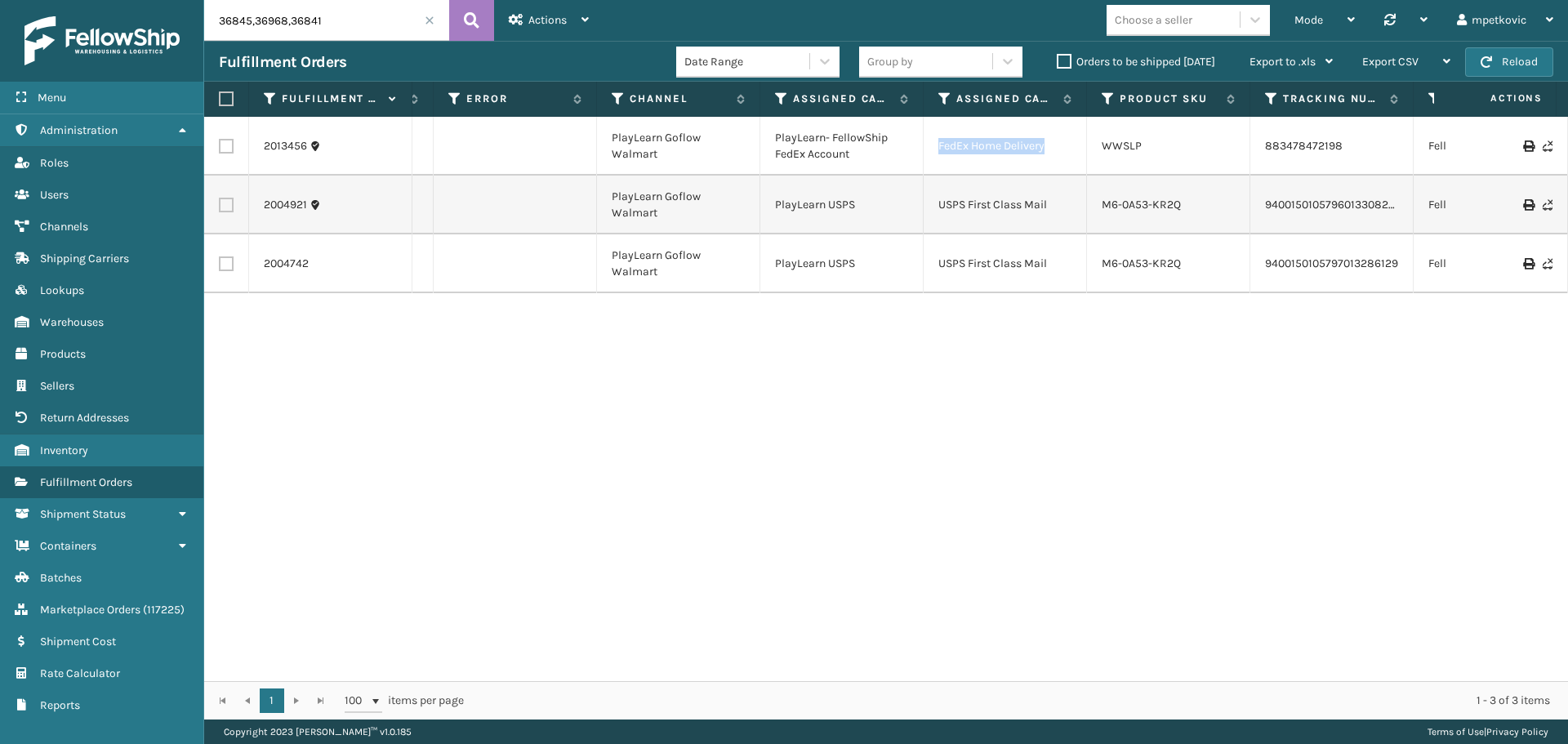
drag, startPoint x: 1052, startPoint y: 149, endPoint x: 907, endPoint y: 146, distance: 145.0
click at [929, 146] on td "FedEx Home Delivery" at bounding box center [1005, 146] width 163 height 59
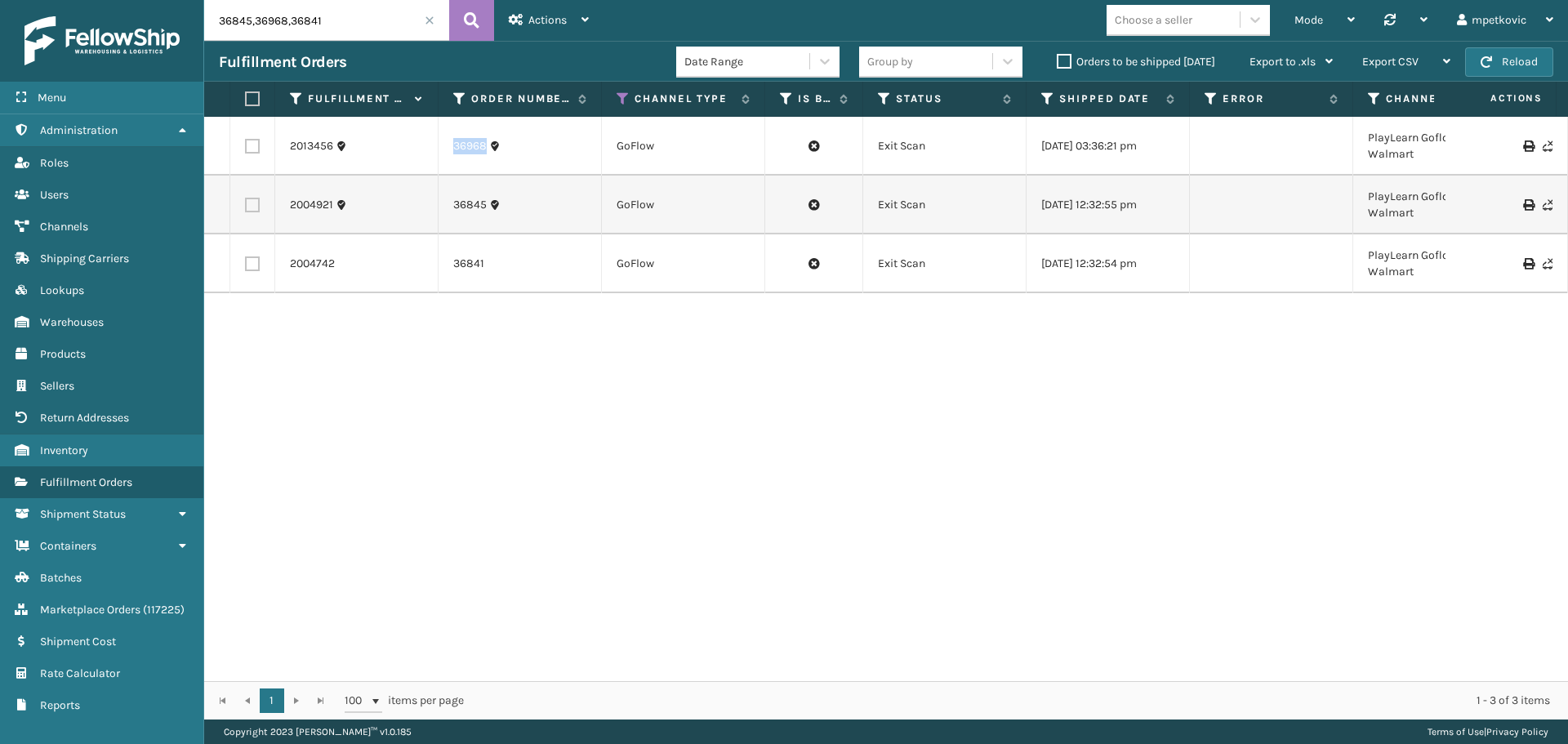
drag, startPoint x: 495, startPoint y: 155, endPoint x: 447, endPoint y: 154, distance: 48.0
click at [447, 154] on td "36968" at bounding box center [520, 146] width 163 height 59
copy link "36968"
drag, startPoint x: 343, startPoint y: 154, endPoint x: 285, endPoint y: 145, distance: 58.7
click at [285, 145] on td "2013456" at bounding box center [357, 146] width 163 height 59
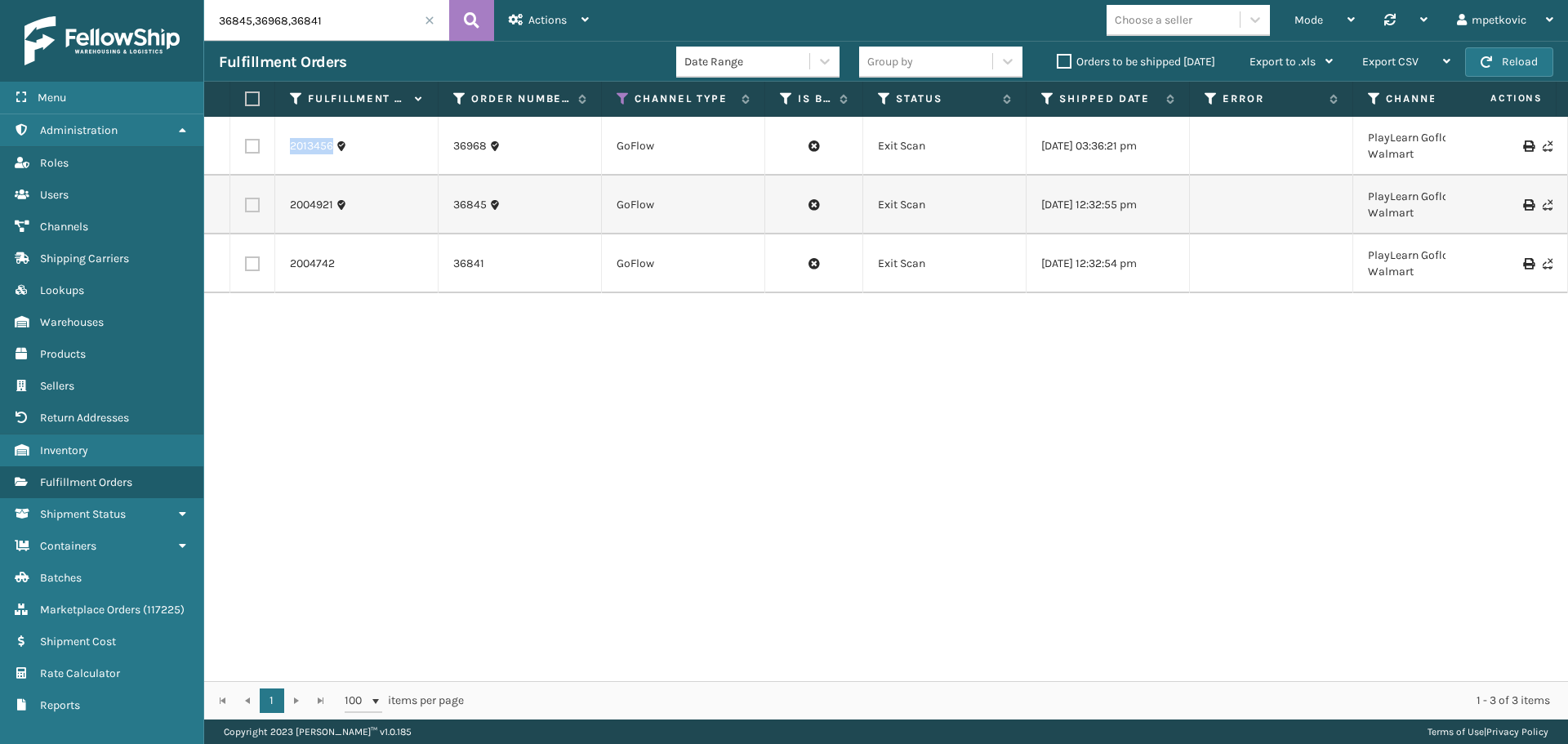
copy link "2013456"
click at [271, 459] on div "2013456 36968 GoFlow Exit Scan [DATE] 03:36:21 pm PlayLearn Goflow Walmart Play…" at bounding box center [886, 398] width 1364 height 564
drag, startPoint x: 258, startPoint y: 20, endPoint x: 222, endPoint y: 20, distance: 36.0
click at [222, 20] on input "36845,36968,36841" at bounding box center [326, 20] width 245 height 41
click at [560, 384] on div "2013456 36968 GoFlow Exit Scan [DATE] 03:36:21 pm PlayLearn Goflow Walmart Play…" at bounding box center [886, 398] width 1364 height 564
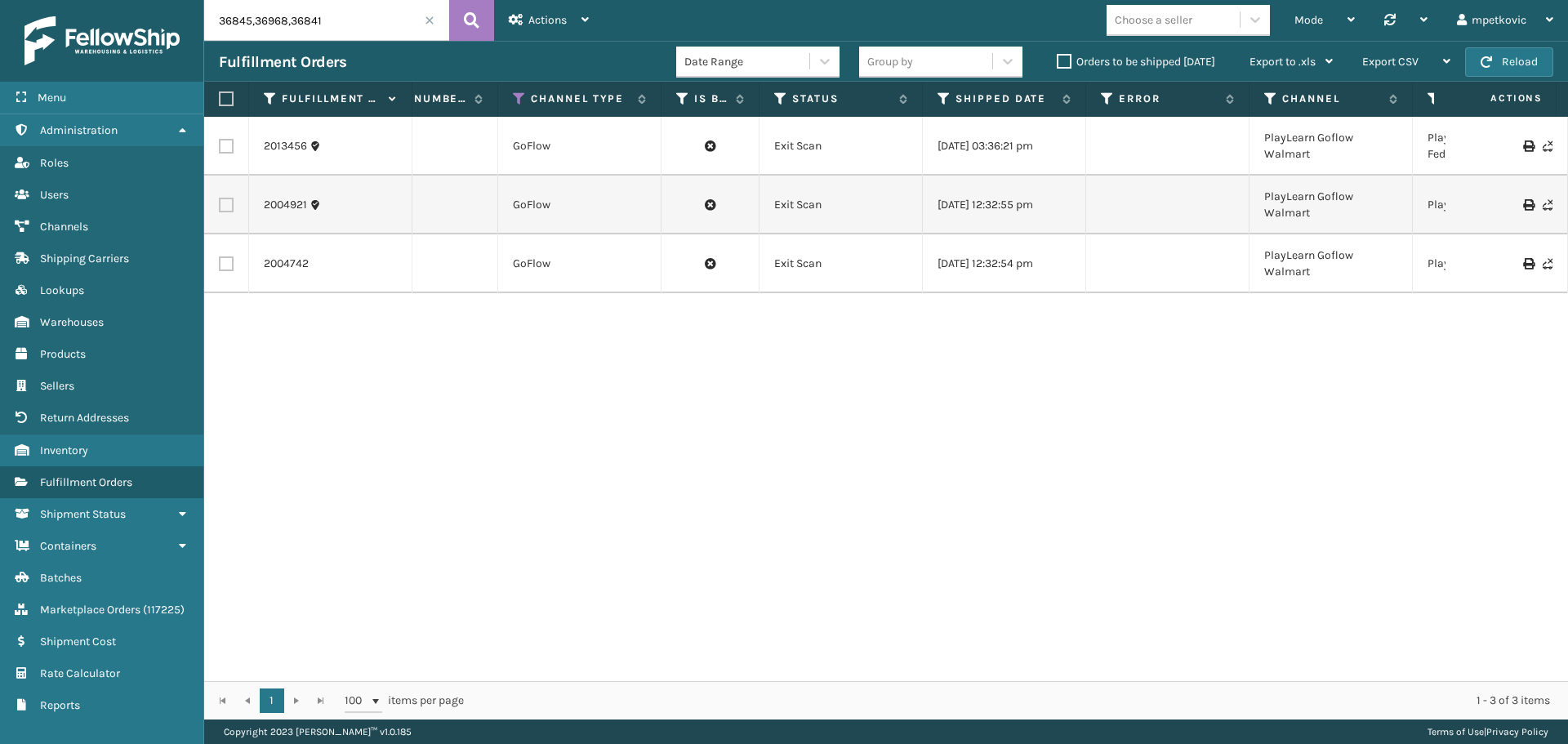
scroll to position [0, 0]
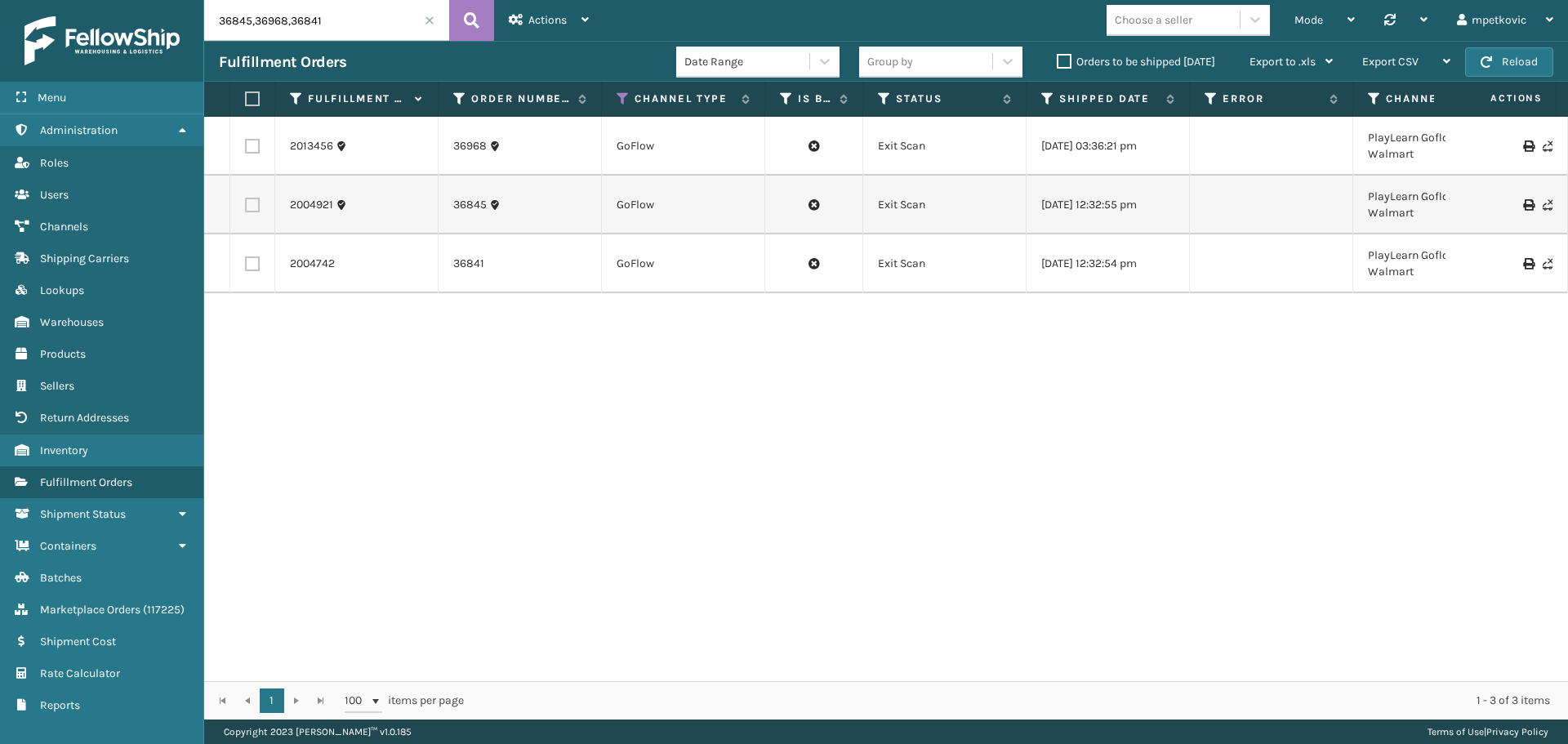
click at [478, 572] on div "2013456 36968 GoFlow Exit Scan [DATE] 03:36:21 pm PlayLearn Goflow Walmart Play…" at bounding box center [886, 398] width 1364 height 564
click at [554, 25] on span "Actions" at bounding box center [547, 19] width 39 height 14
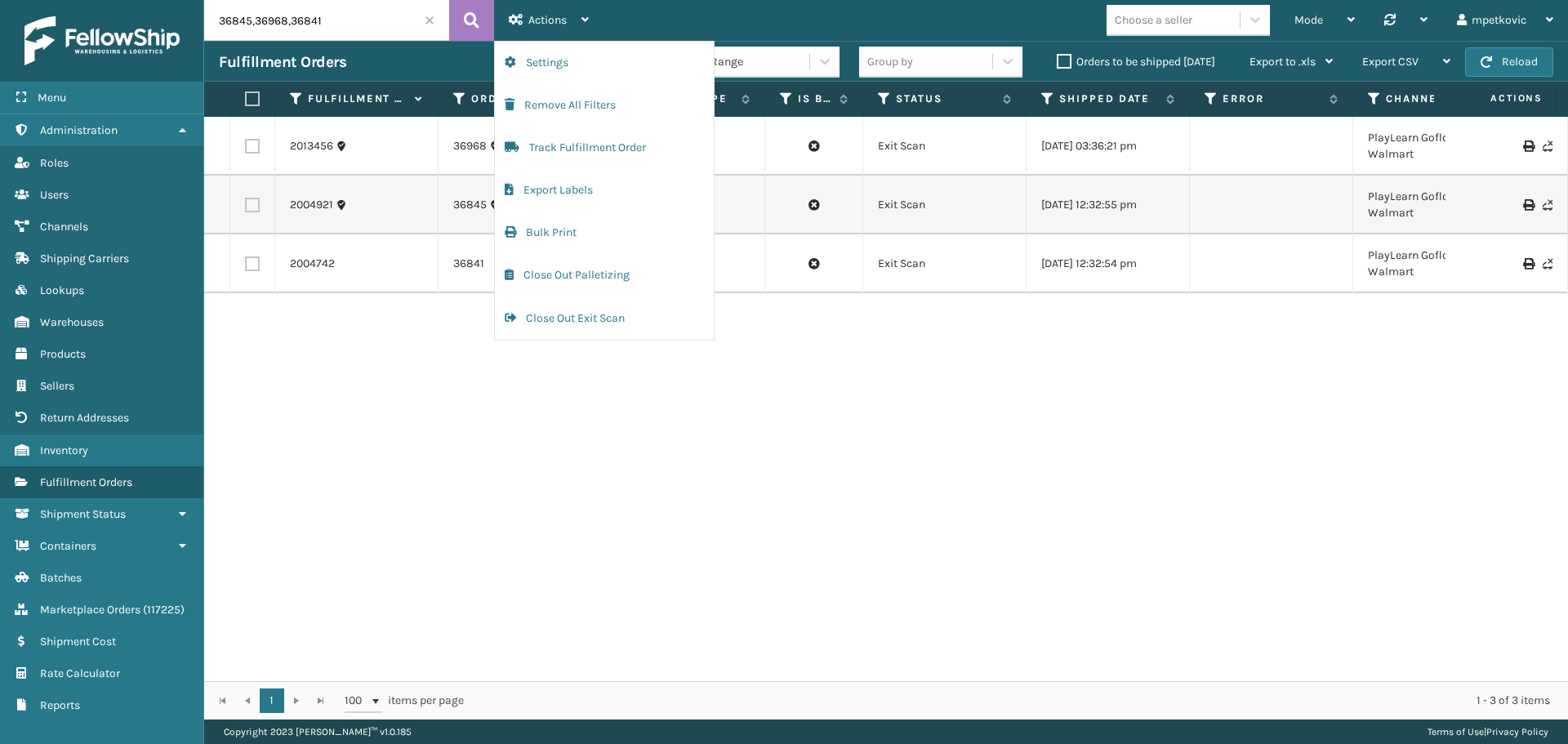
click at [439, 397] on div "2013456 36968 GoFlow Exit Scan [DATE] 03:36:21 pm PlayLearn Goflow Walmart Play…" at bounding box center [886, 398] width 1364 height 564
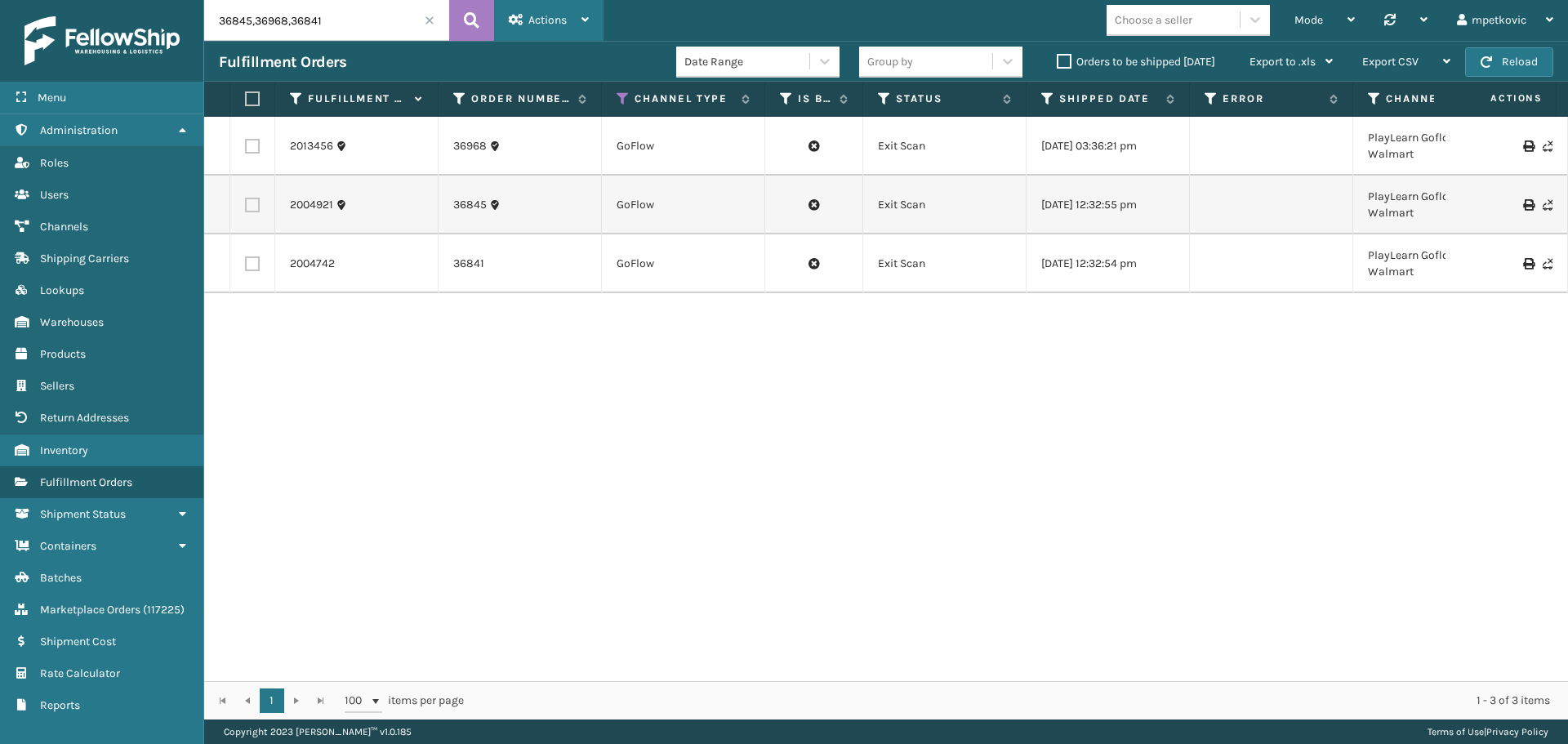
click at [541, 27] on span "Actions" at bounding box center [547, 19] width 39 height 14
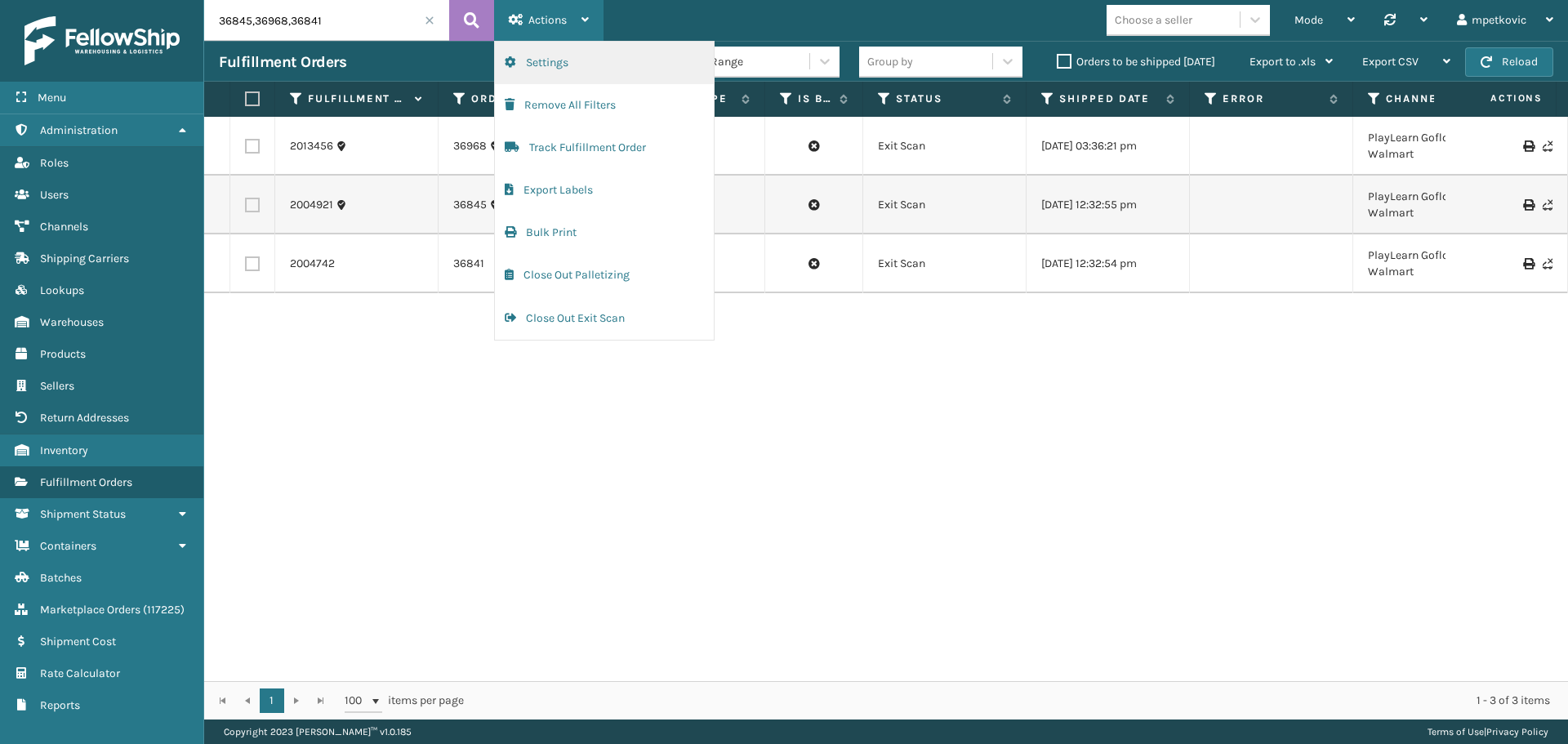
click at [572, 66] on button "Settings" at bounding box center [604, 62] width 219 height 42
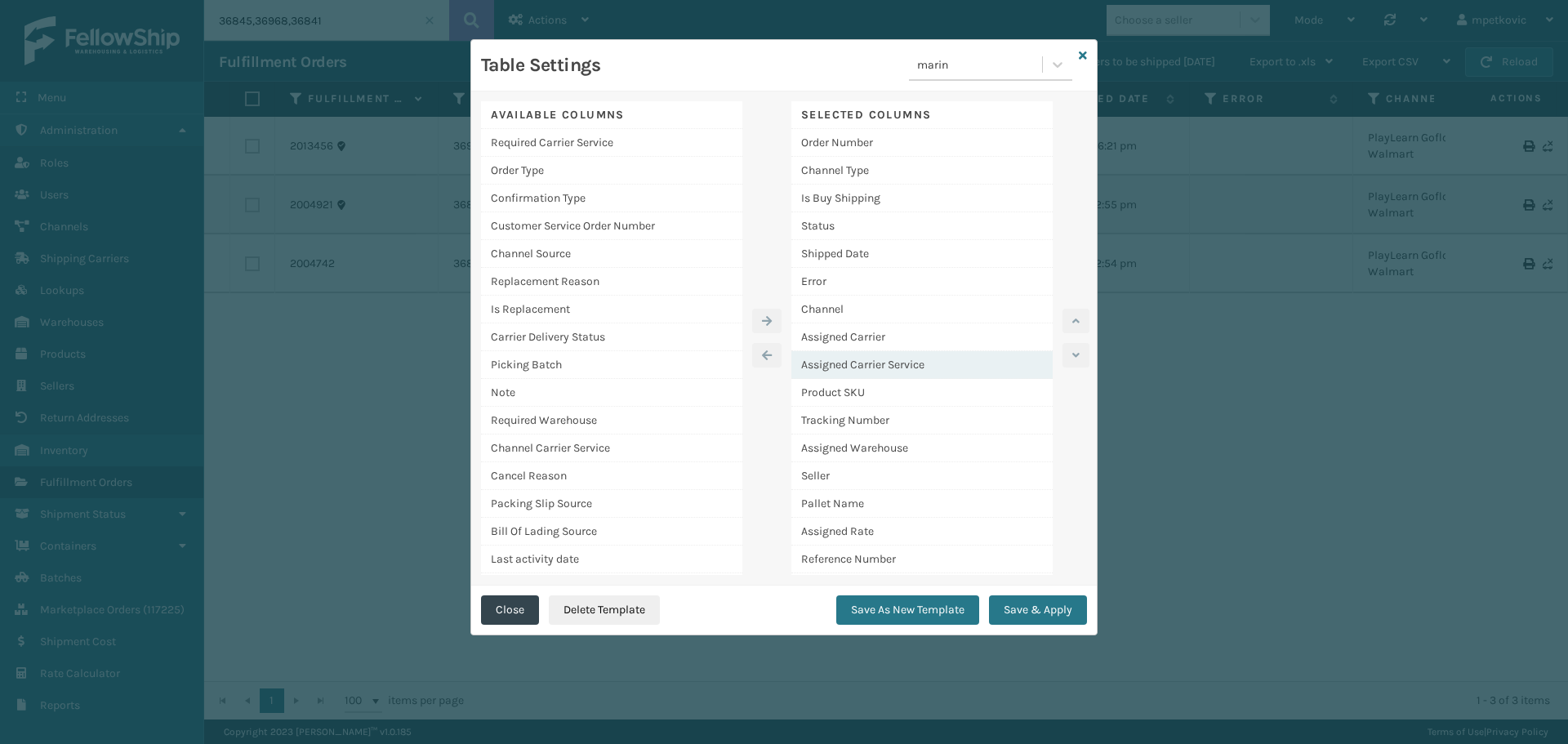
click at [902, 361] on div "Assigned Carrier Service" at bounding box center [922, 365] width 261 height 28
click at [1071, 324] on button "button" at bounding box center [1076, 321] width 27 height 25
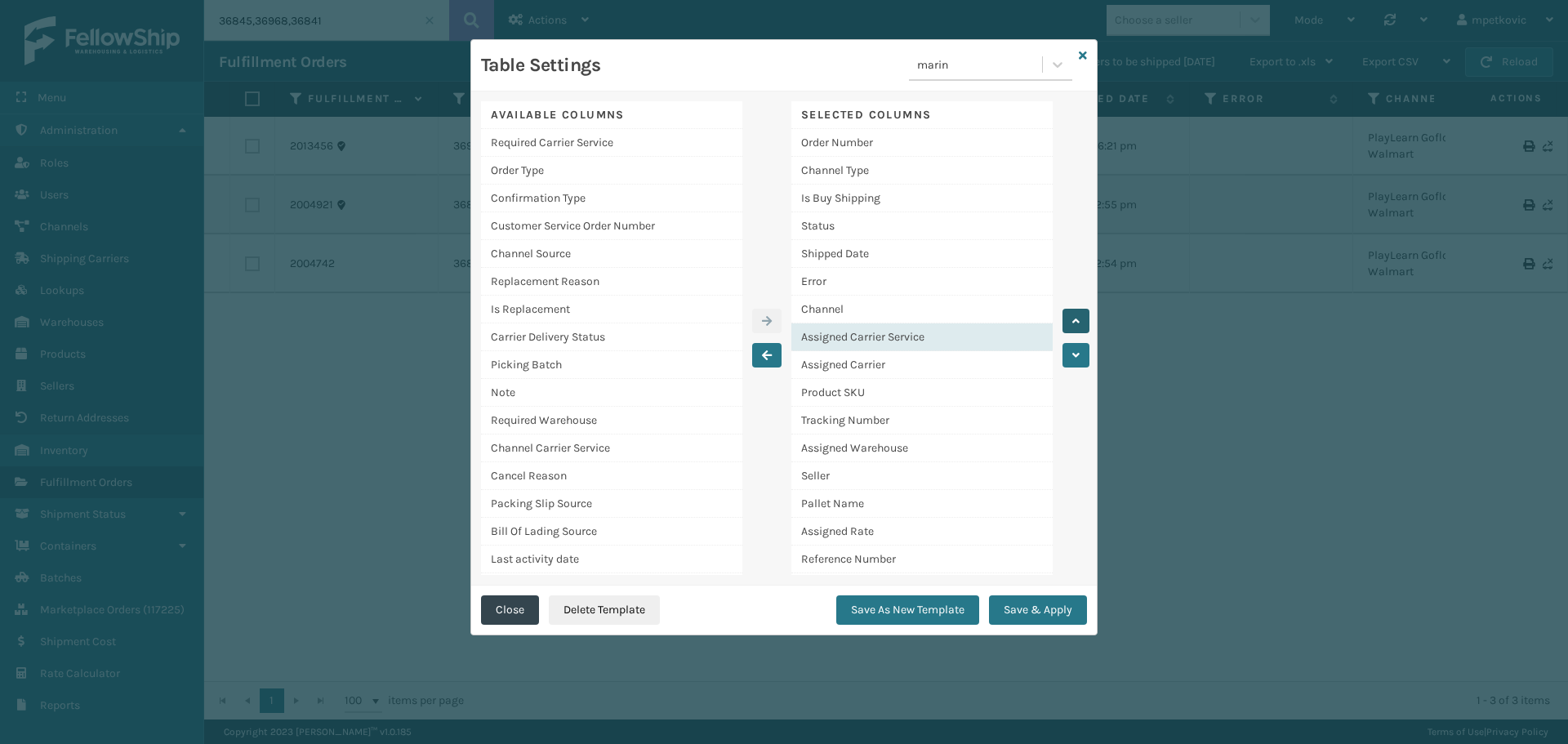
click at [1071, 324] on button "button" at bounding box center [1076, 321] width 27 height 25
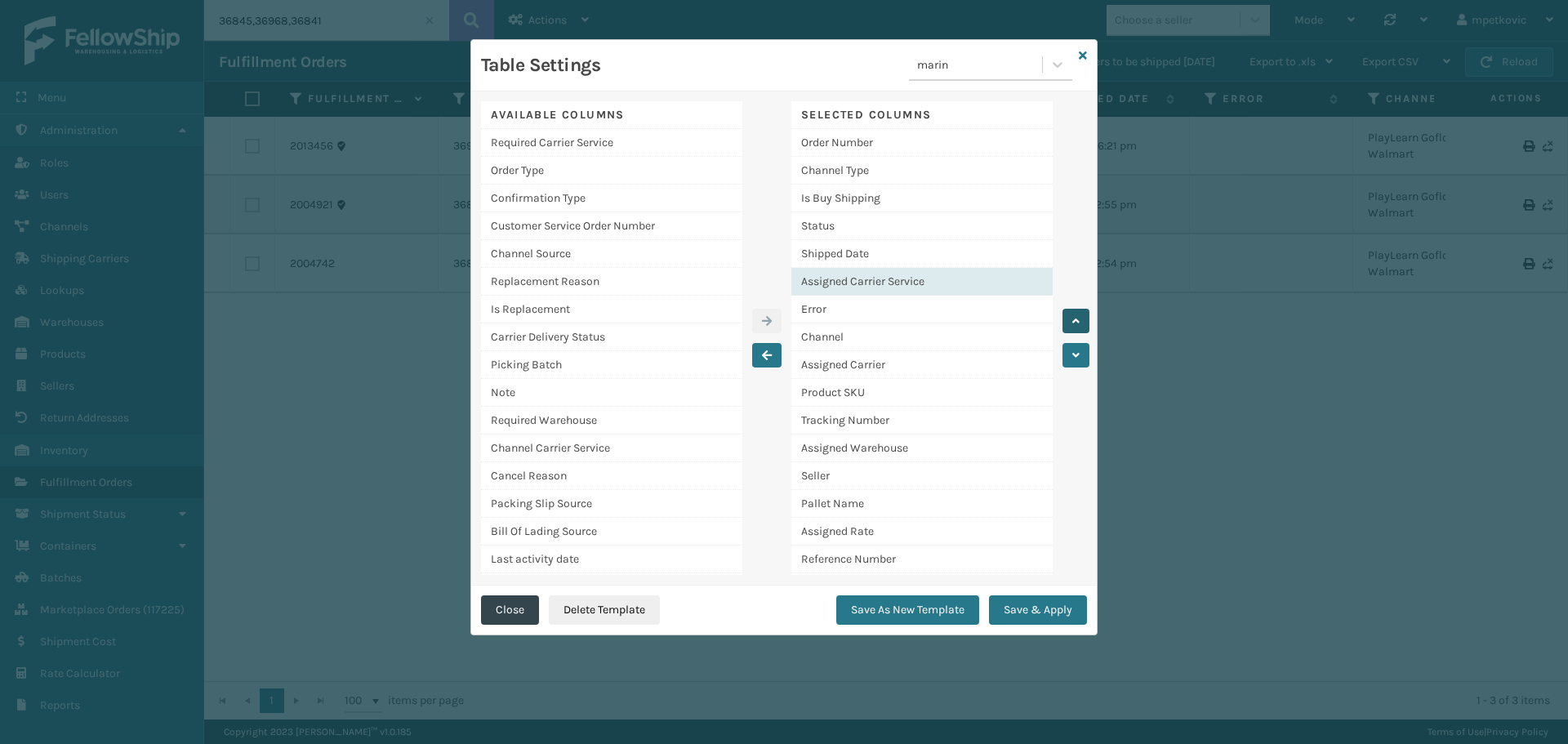
click at [1071, 324] on button "button" at bounding box center [1076, 321] width 27 height 25
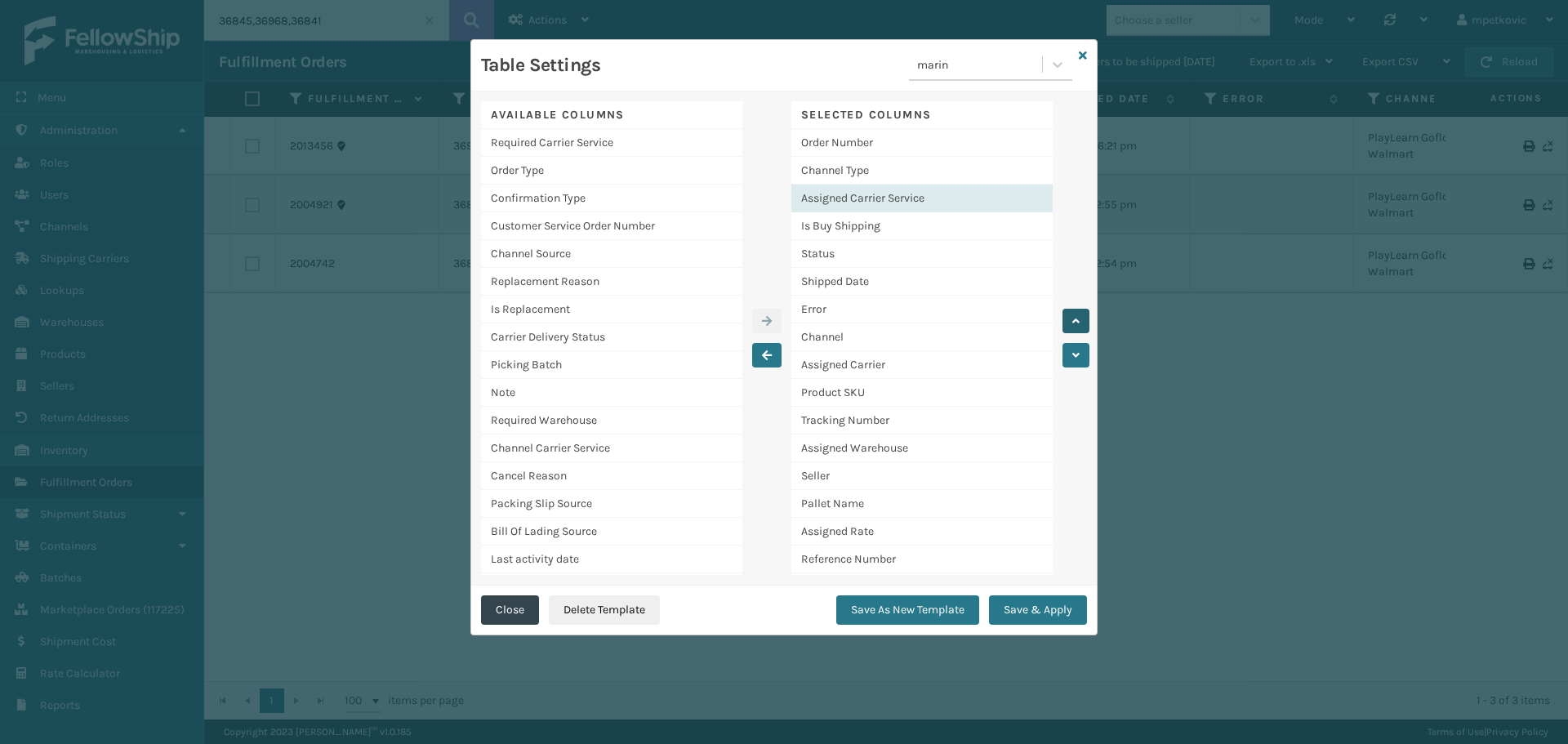
click at [1071, 324] on button "button" at bounding box center [1076, 321] width 27 height 25
click at [886, 175] on div "Assigned Carrier Service" at bounding box center [922, 171] width 261 height 28
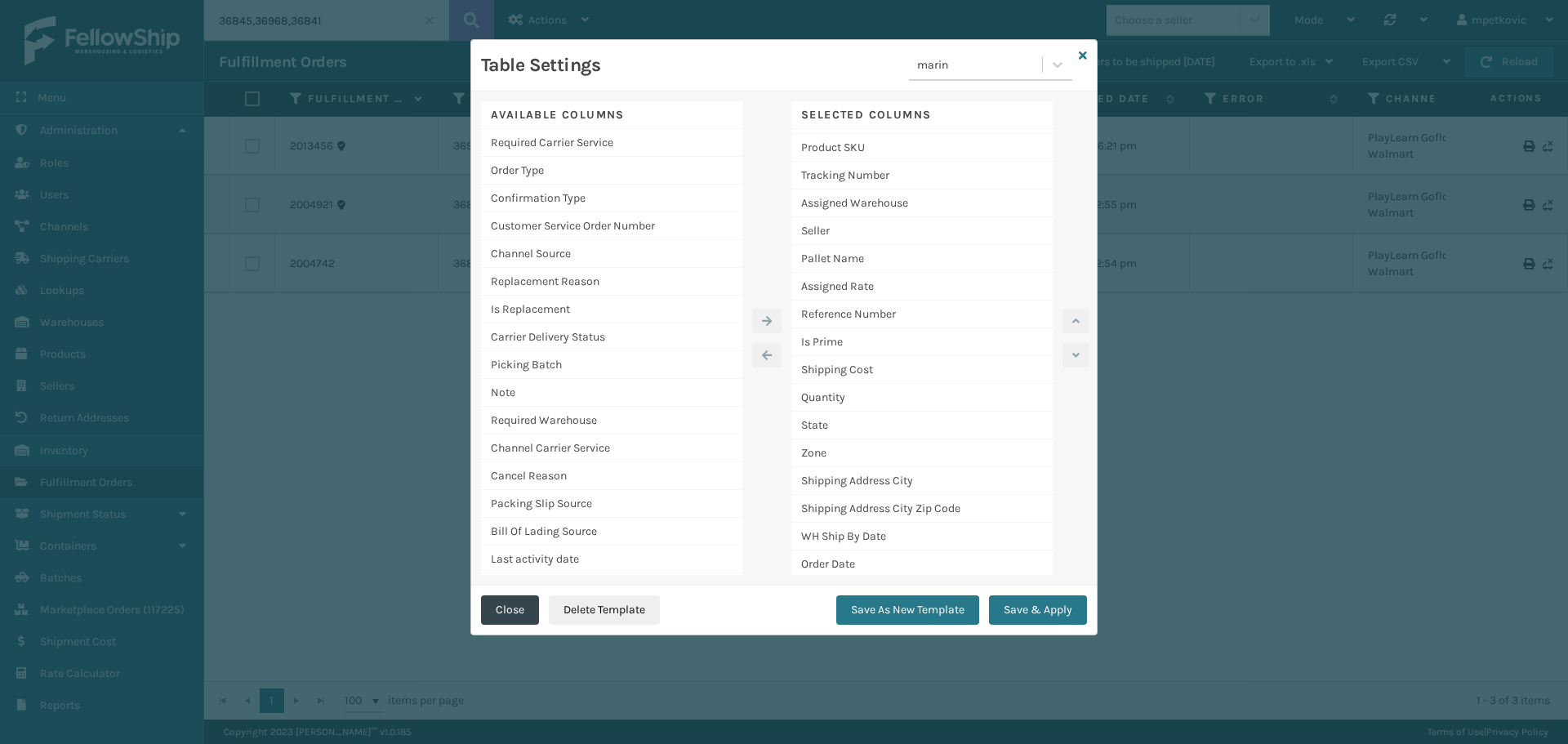
scroll to position [331, 0]
click at [1015, 604] on button "Save & Apply" at bounding box center [1038, 610] width 98 height 29
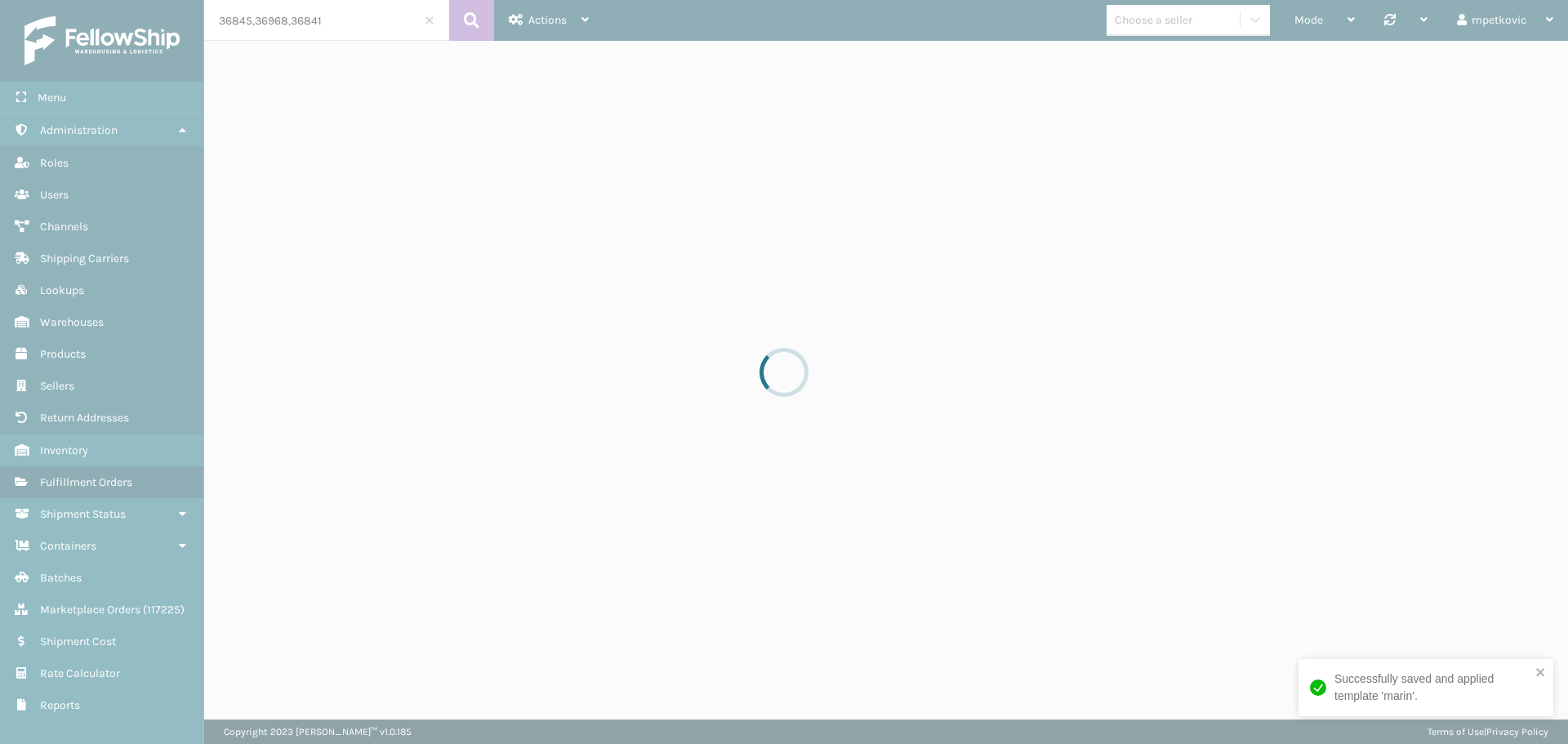
click at [1390, 697] on div "Successfully saved and applied template 'marin'." at bounding box center [1432, 687] width 196 height 34
click at [657, 414] on div at bounding box center [784, 372] width 1568 height 744
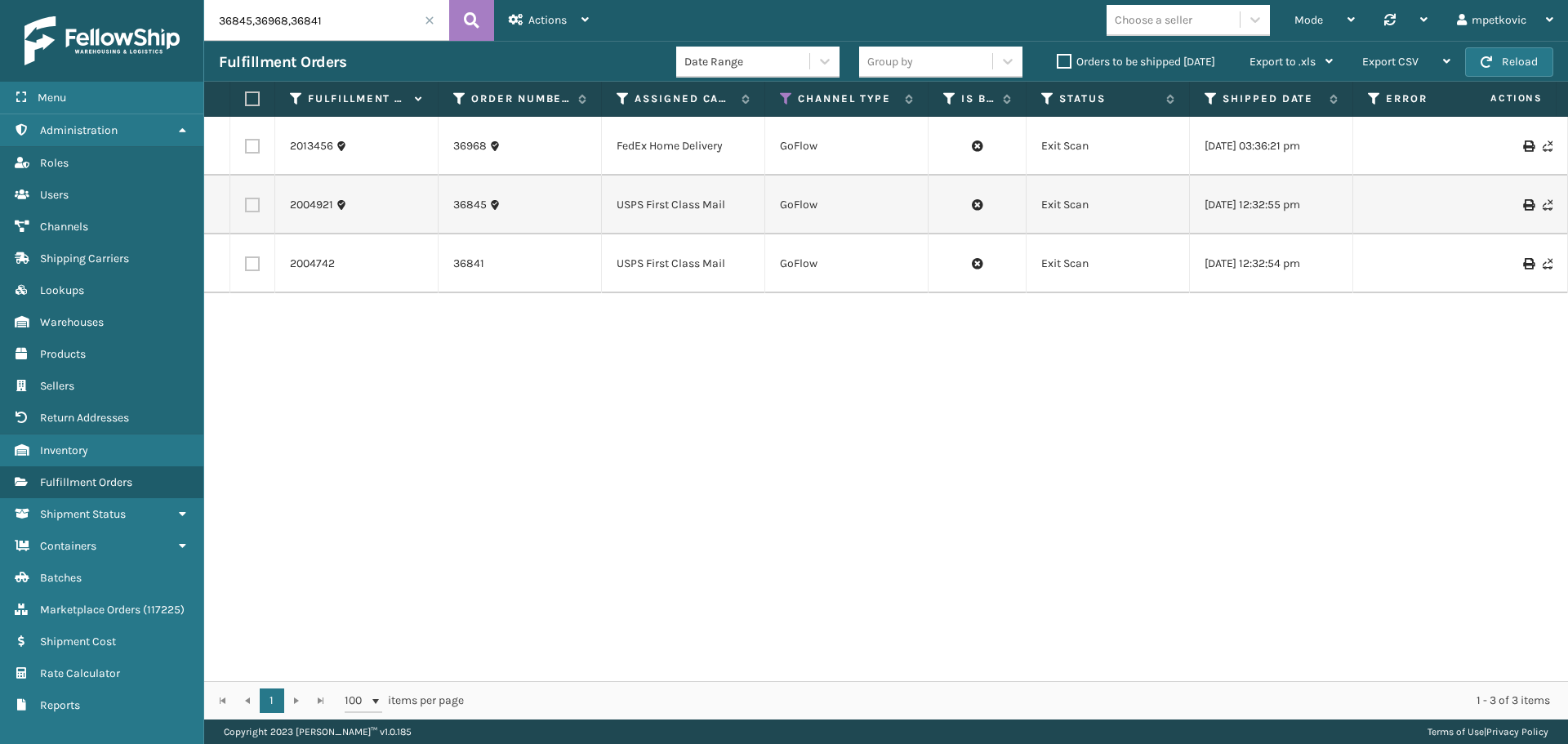
click at [559, 345] on div "2013456 36968 FedEx Home Delivery GoFlow Exit Scan [DATE] 03:36:21 pm PlayLearn…" at bounding box center [886, 398] width 1364 height 564
click at [568, 339] on div "2013456 36968 FedEx Home Delivery GoFlow Exit Scan [DATE] 03:36:21 pm PlayLearn…" at bounding box center [886, 398] width 1364 height 564
click at [563, 333] on div "2013456 36968 FedEx Home Delivery GoFlow Exit Scan [DATE] 03:36:21 pm PlayLearn…" at bounding box center [886, 398] width 1364 height 564
click at [527, 344] on div "2013456 36968 FedEx Home Delivery GoFlow Exit Scan [DATE] 03:36:21 pm PlayLearn…" at bounding box center [886, 398] width 1364 height 564
click at [556, 337] on div "2013456 36968 FedEx Home Delivery GoFlow Exit Scan [DATE] 03:36:21 pm PlayLearn…" at bounding box center [886, 398] width 1364 height 564
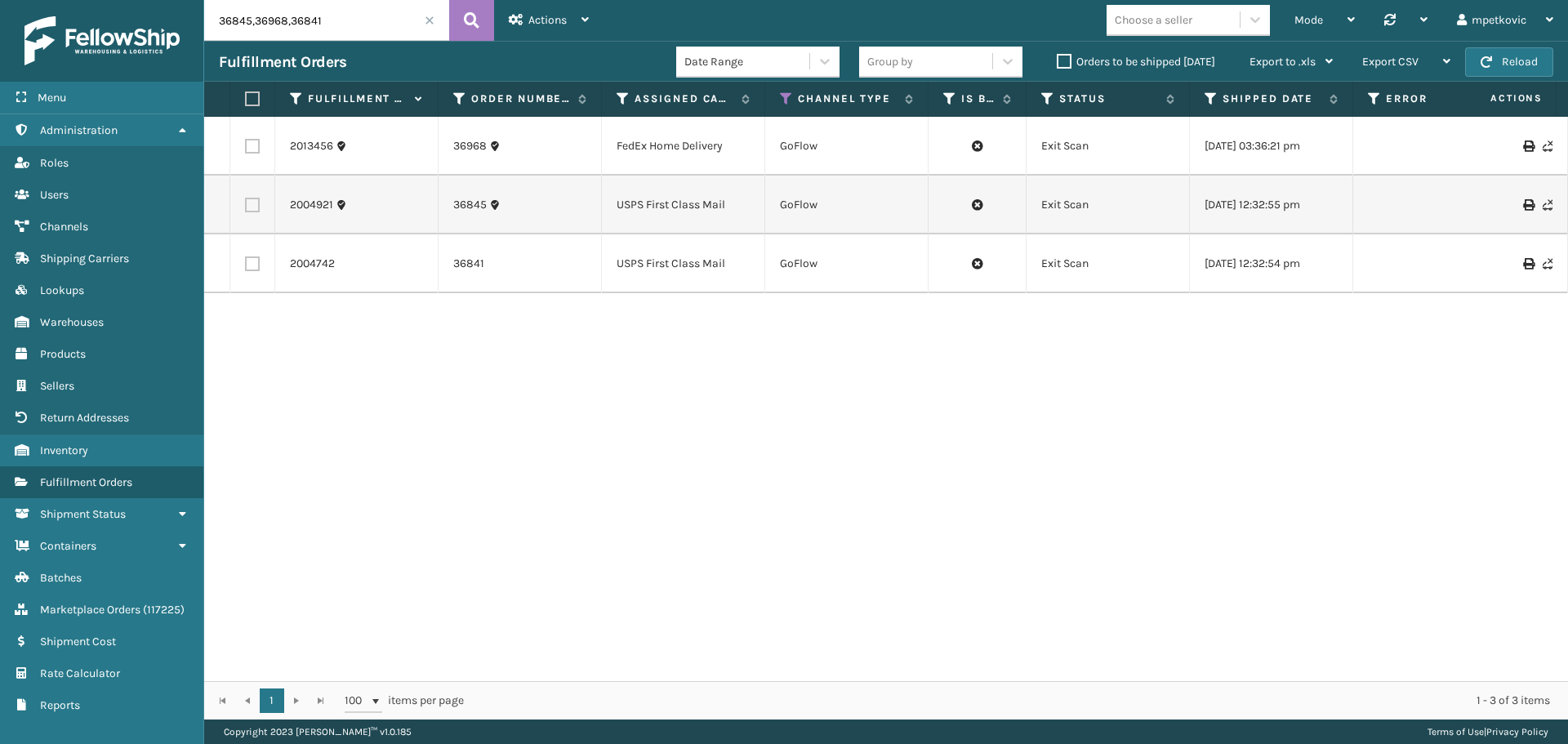
click at [547, 339] on div "2013456 36968 FedEx Home Delivery GoFlow Exit Scan [DATE] 03:36:21 pm PlayLearn…" at bounding box center [886, 398] width 1364 height 564
click at [504, 353] on div "2013456 36968 FedEx Home Delivery GoFlow Exit Scan [DATE] 03:36:21 pm PlayLearn…" at bounding box center [886, 398] width 1364 height 564
click at [510, 346] on div "2013456 36968 FedEx Home Delivery GoFlow Exit Scan [DATE] 03:36:21 pm PlayLearn…" at bounding box center [886, 398] width 1364 height 564
click at [536, 346] on div "2013456 36968 FedEx Home Delivery GoFlow Exit Scan [DATE] 03:36:21 pm PlayLearn…" at bounding box center [886, 398] width 1364 height 564
click at [552, 345] on div "2013456 36968 FedEx Home Delivery GoFlow Exit Scan [DATE] 03:36:21 pm PlayLearn…" at bounding box center [886, 398] width 1364 height 564
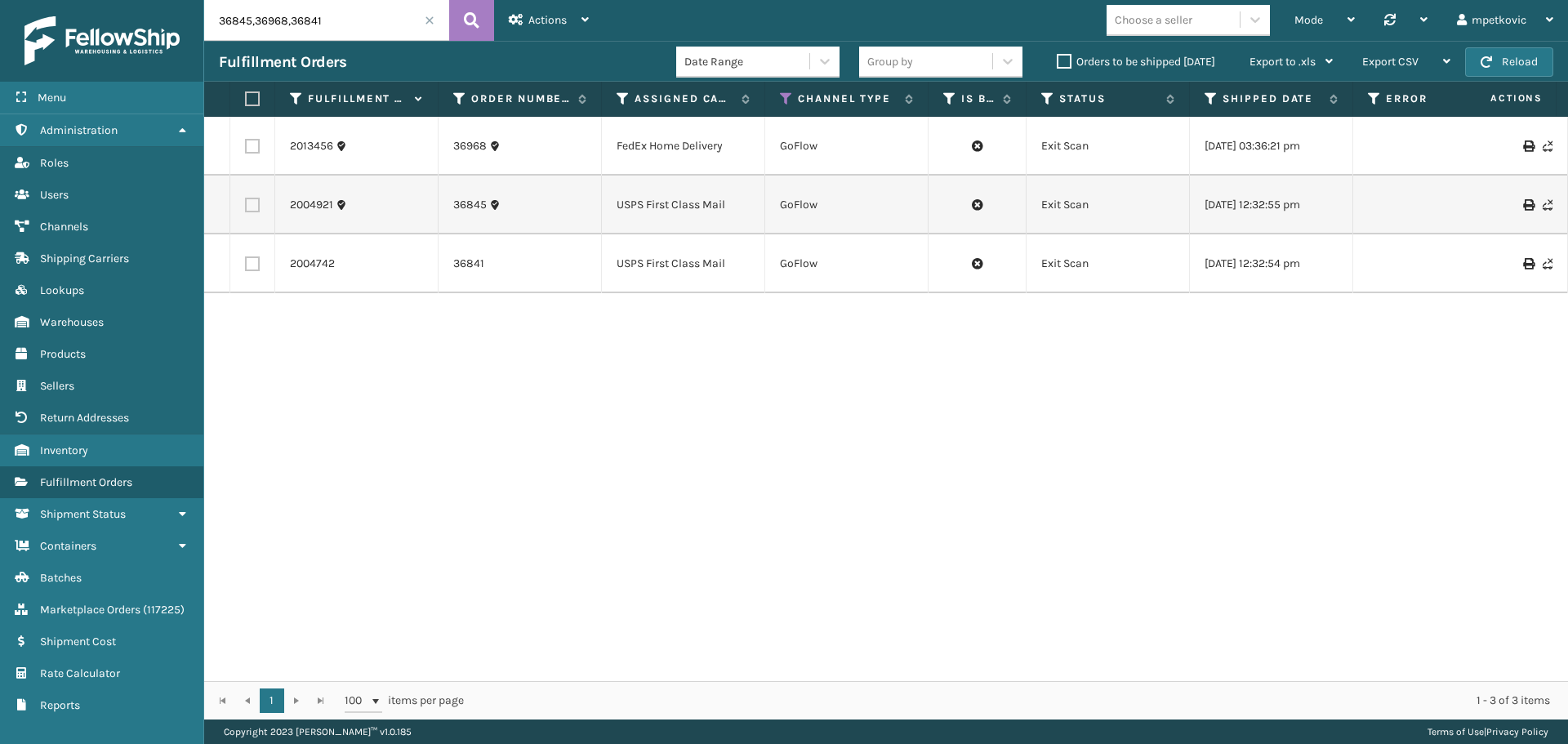
click at [668, 462] on div "2013456 36968 FedEx Home Delivery GoFlow Exit Scan [DATE] 03:36:21 pm PlayLearn…" at bounding box center [886, 398] width 1364 height 564
click at [514, 527] on div "2013456 36968 FedEx Home Delivery GoFlow Exit Scan [DATE] 03:36:21 pm PlayLearn…" at bounding box center [886, 398] width 1364 height 564
drag, startPoint x: 337, startPoint y: 210, endPoint x: 284, endPoint y: 212, distance: 53.0
click at [285, 212] on td "2004921" at bounding box center [357, 205] width 163 height 59
copy link "2004921"
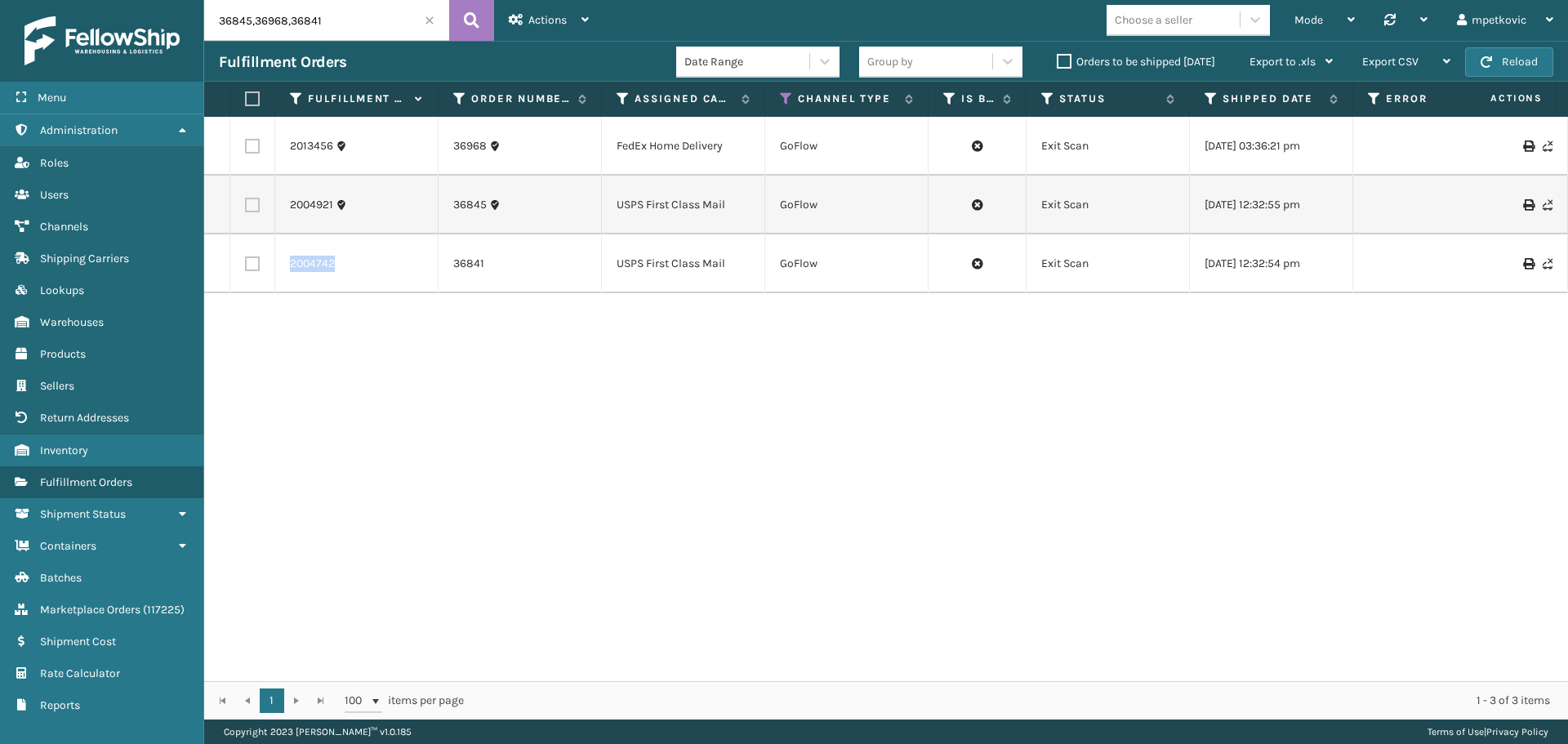
drag, startPoint x: 345, startPoint y: 273, endPoint x: 273, endPoint y: 268, distance: 72.2
copy tr "2004742"
drag, startPoint x: 335, startPoint y: 217, endPoint x: 272, endPoint y: 207, distance: 63.8
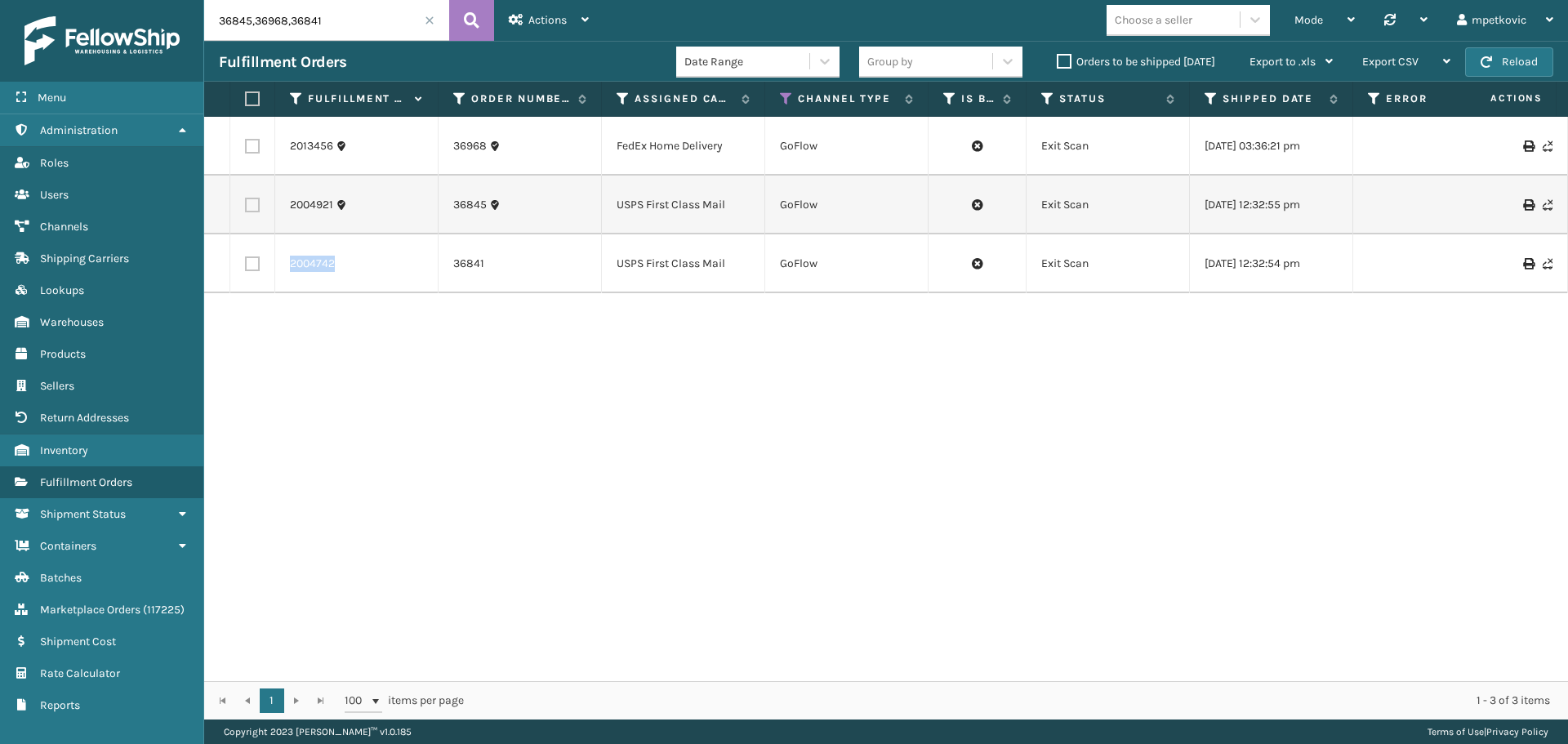
drag, startPoint x: 343, startPoint y: 272, endPoint x: 209, endPoint y: 283, distance: 134.5
click at [330, 333] on div "2013456 36968 FedEx Home Delivery GoFlow Exit Scan [DATE] 03:36:21 pm PlayLearn…" at bounding box center [886, 398] width 1364 height 564
drag, startPoint x: 351, startPoint y: 150, endPoint x: 280, endPoint y: 150, distance: 71.0
click at [280, 150] on td "2013456" at bounding box center [357, 146] width 163 height 59
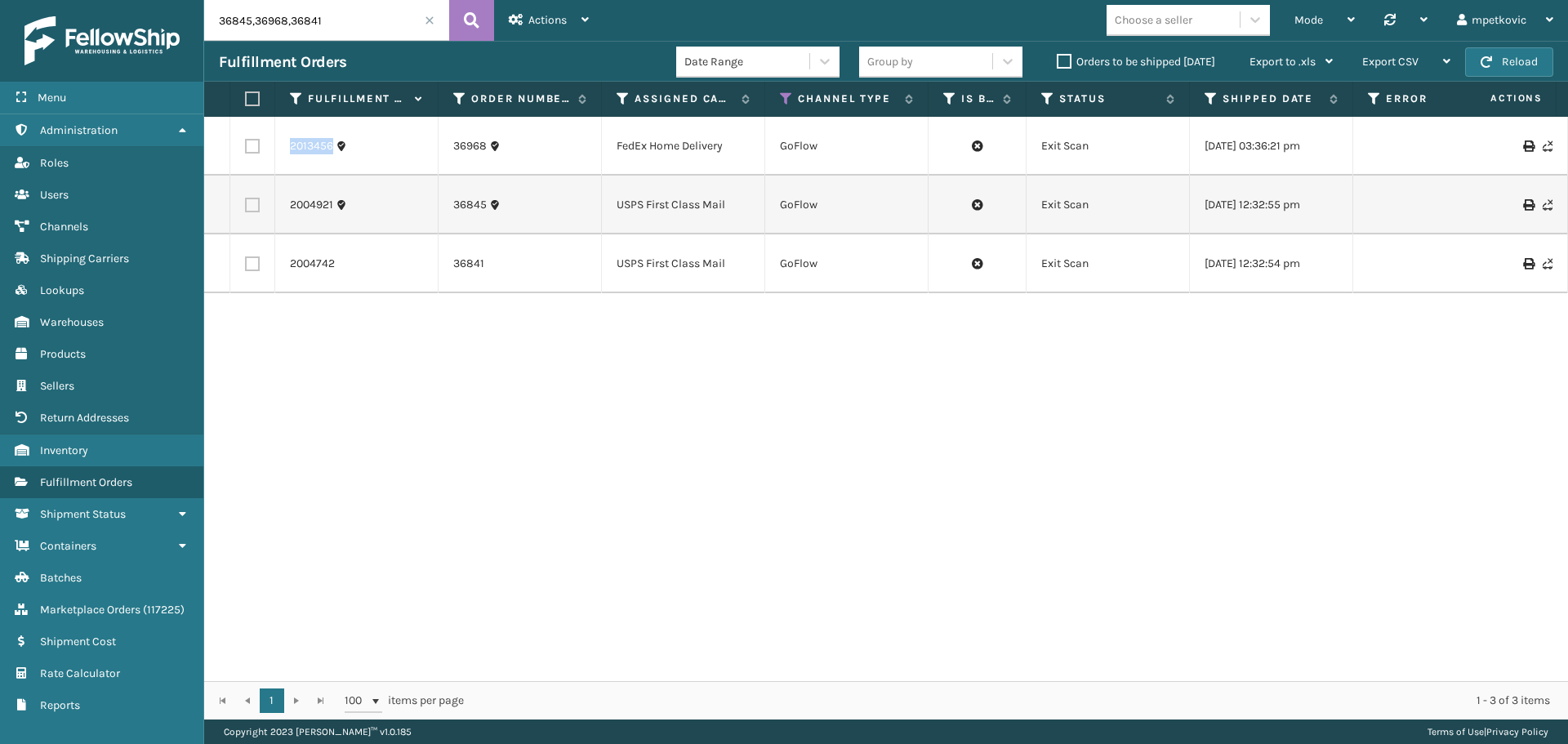
drag, startPoint x: 395, startPoint y: 166, endPoint x: 363, endPoint y: 161, distance: 32.4
click at [395, 165] on td "2013456" at bounding box center [357, 146] width 163 height 59
click at [339, 151] on icon at bounding box center [341, 146] width 11 height 11
drag, startPoint x: 338, startPoint y: 150, endPoint x: 292, endPoint y: 150, distance: 46.0
click at [292, 150] on div "2013456" at bounding box center [356, 147] width 133 height 17
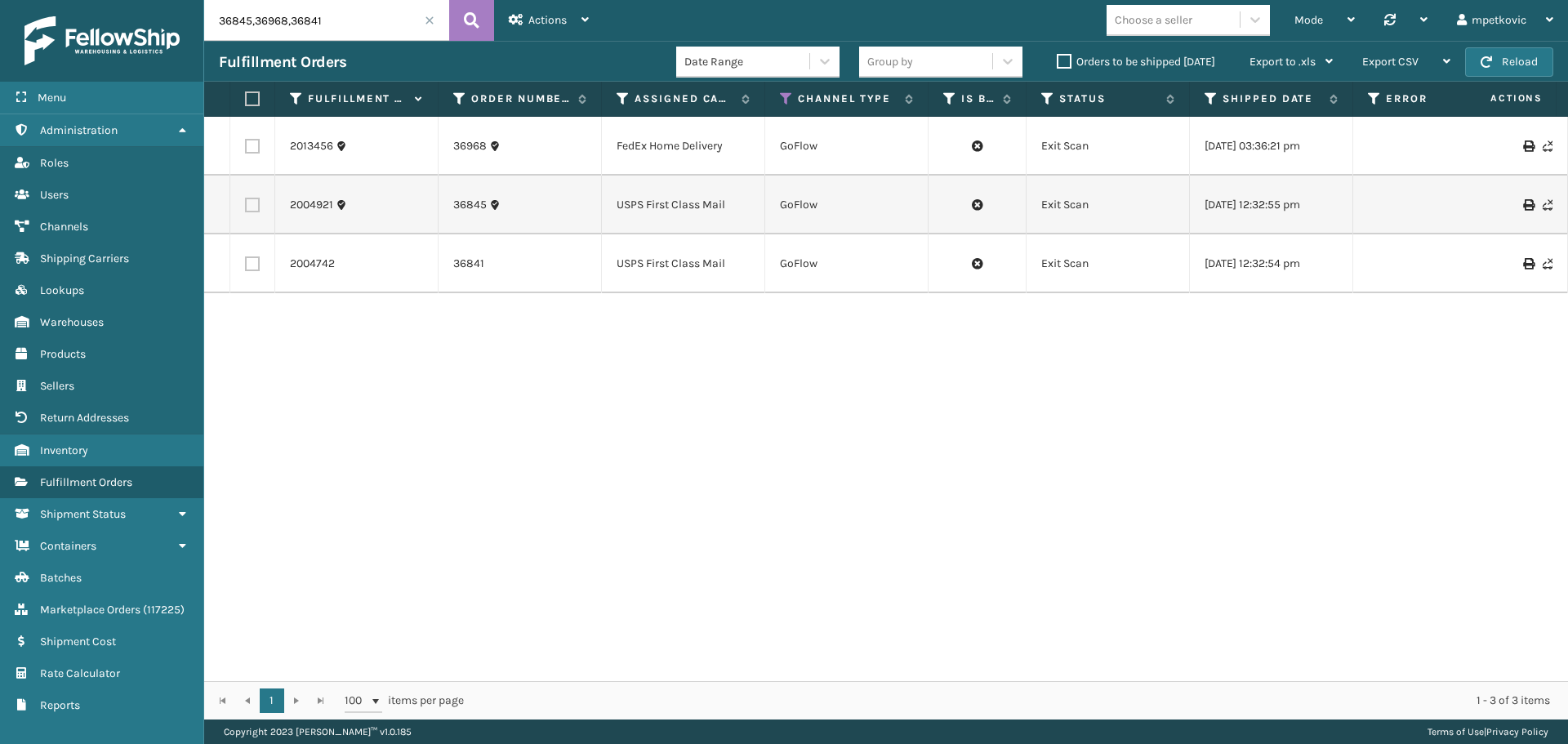
click at [303, 8] on input "36845,36968,36841" at bounding box center [326, 20] width 245 height 41
paste input "6522295"
click at [461, 18] on button at bounding box center [471, 20] width 45 height 41
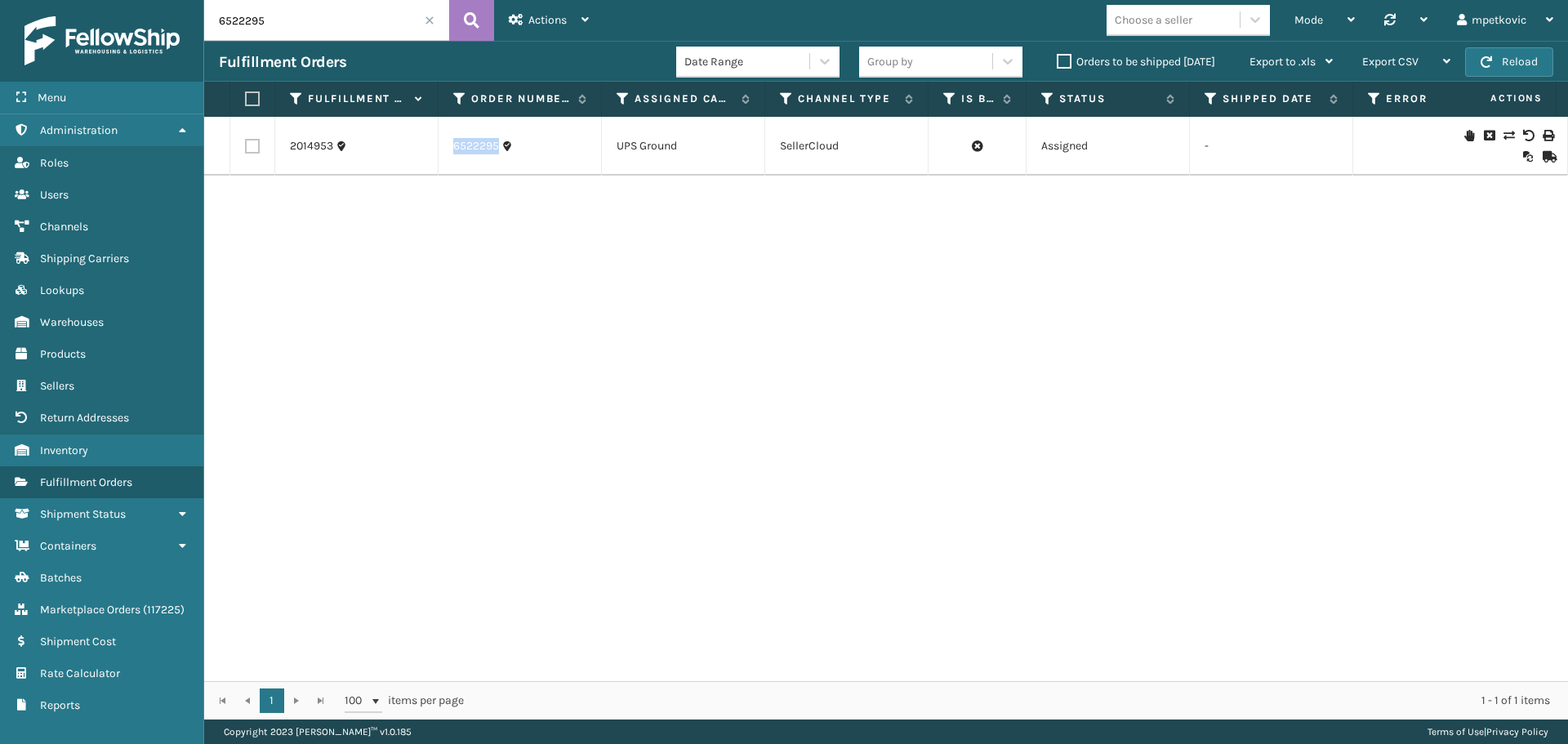
drag, startPoint x: 479, startPoint y: 156, endPoint x: 437, endPoint y: 154, distance: 42.0
click at [488, 220] on div "2014953 6522295 UPS Ground SellerCloud Assigned - [GEOGRAPHIC_DATA] Sellercloud…" at bounding box center [886, 398] width 1364 height 564
click at [375, 231] on div "2014953 6522295 UPS Ground SellerCloud Assigned - [GEOGRAPHIC_DATA] Sellercloud…" at bounding box center [886, 398] width 1364 height 564
click at [517, 225] on div "2014953 6522295 UPS Ground SellerCloud Assigned - [GEOGRAPHIC_DATA] Sellercloud…" at bounding box center [886, 398] width 1364 height 564
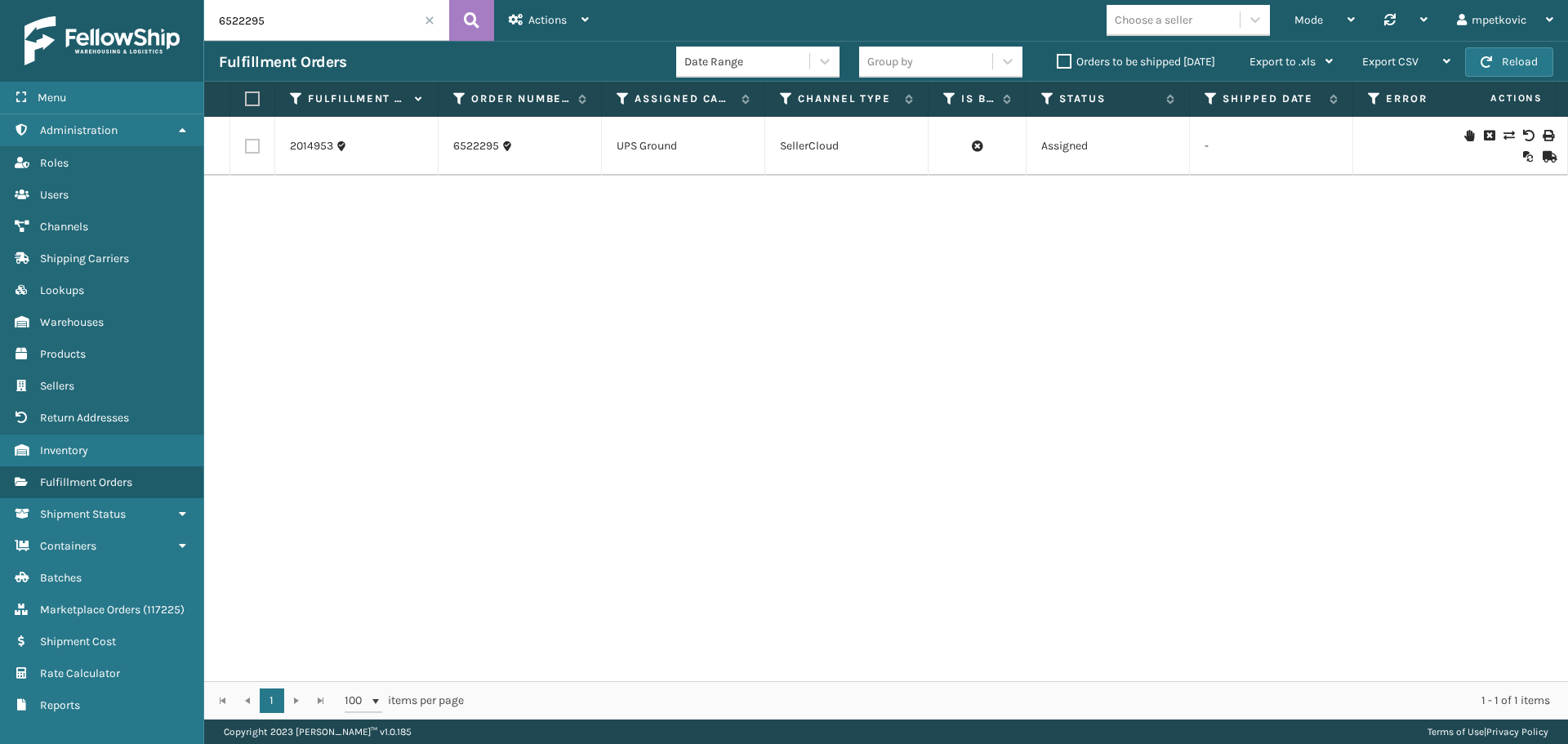
click at [525, 194] on div "2014953 6522295 UPS Ground SellerCloud Assigned - [GEOGRAPHIC_DATA] Sellercloud…" at bounding box center [886, 398] width 1364 height 564
drag, startPoint x: 504, startPoint y: 157, endPoint x: 441, endPoint y: 148, distance: 63.6
click at [441, 148] on td "6522295" at bounding box center [520, 146] width 163 height 59
click at [531, 212] on div "2014953 6522295 UPS Ground SellerCloud Assigned - [GEOGRAPHIC_DATA] Sellercloud…" at bounding box center [886, 398] width 1364 height 564
click at [539, 205] on div "2014953 6522295 UPS Ground SellerCloud Assigned - [GEOGRAPHIC_DATA] Sellercloud…" at bounding box center [886, 398] width 1364 height 564
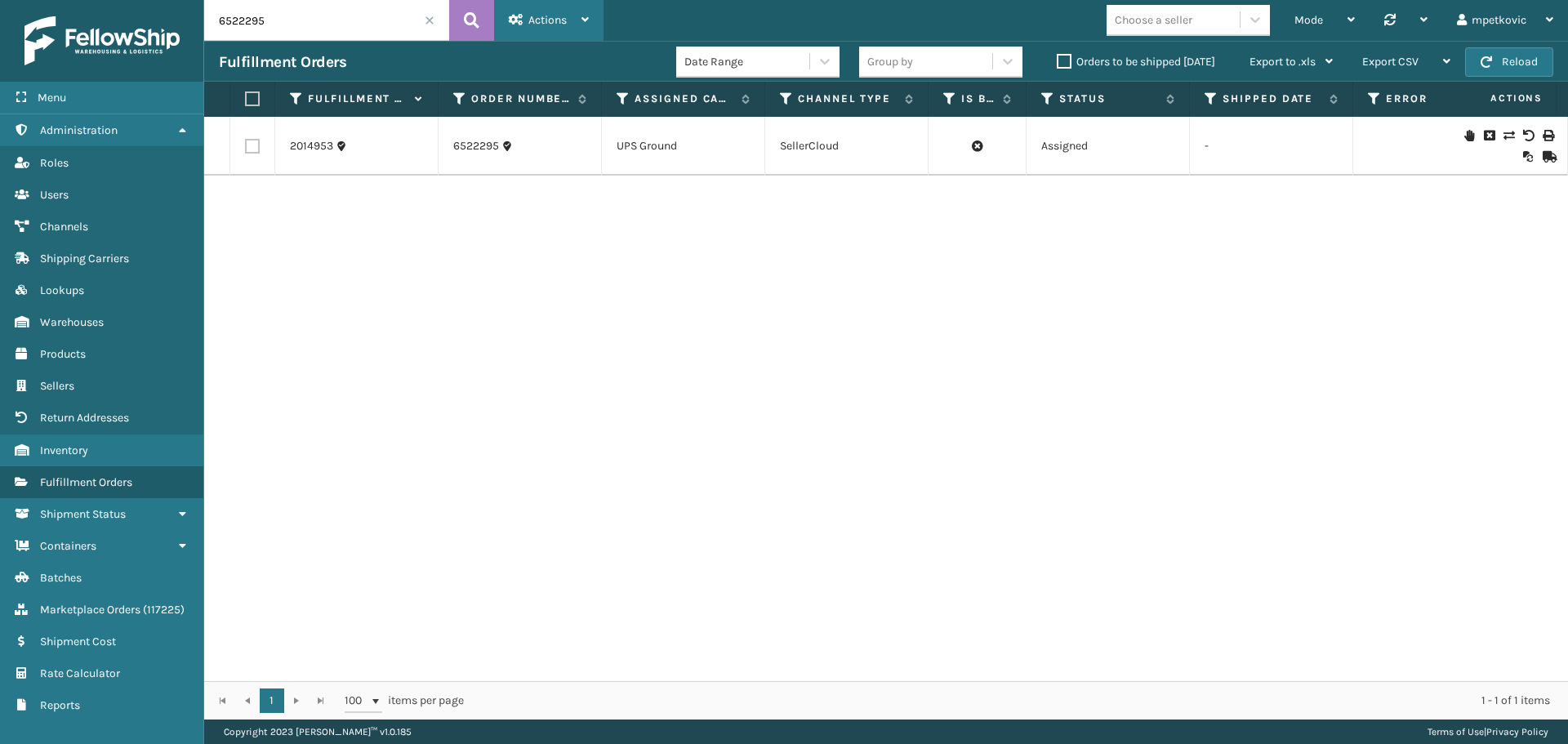
click at [536, 18] on span "Actions" at bounding box center [547, 19] width 39 height 14
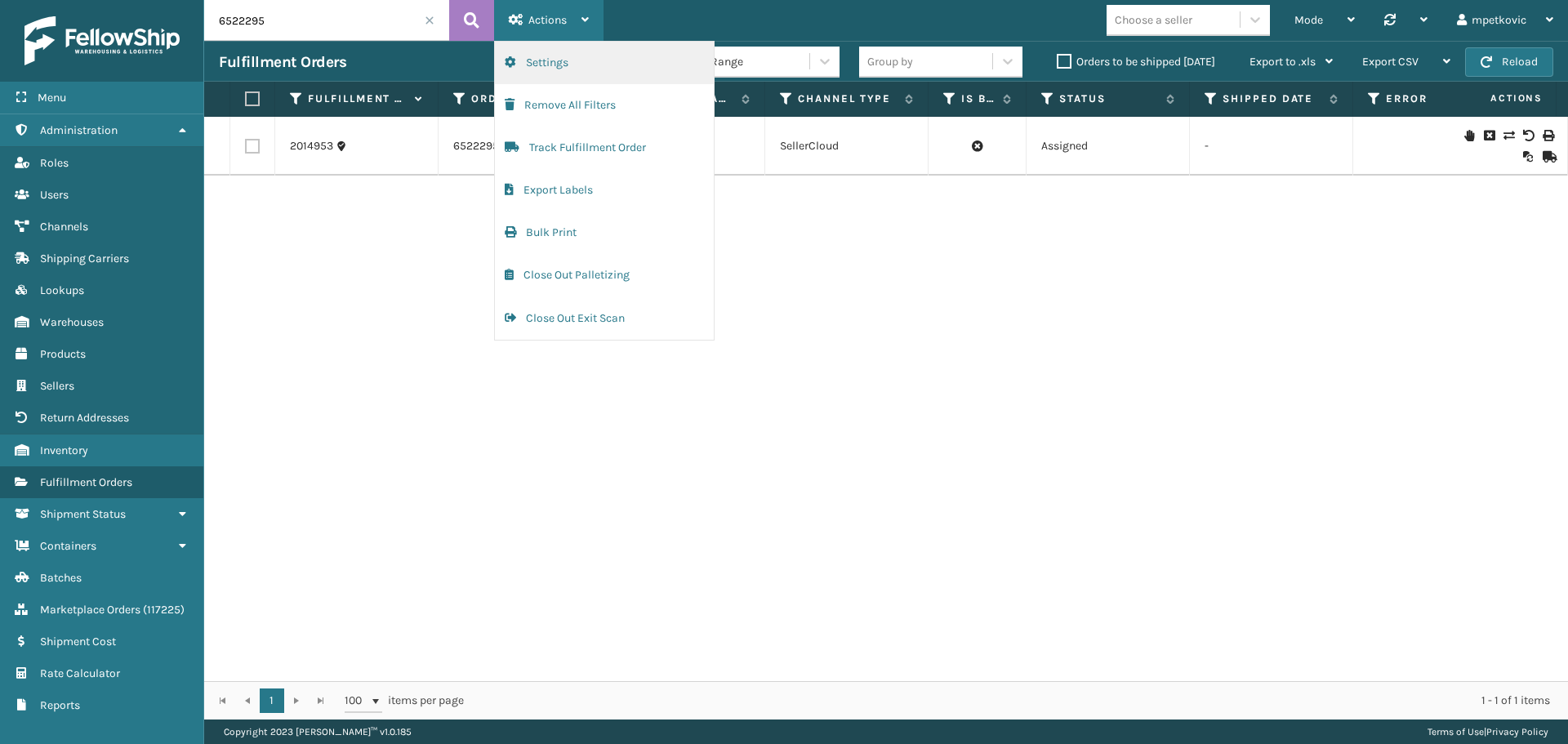
click at [593, 48] on button "Settings" at bounding box center [604, 62] width 219 height 42
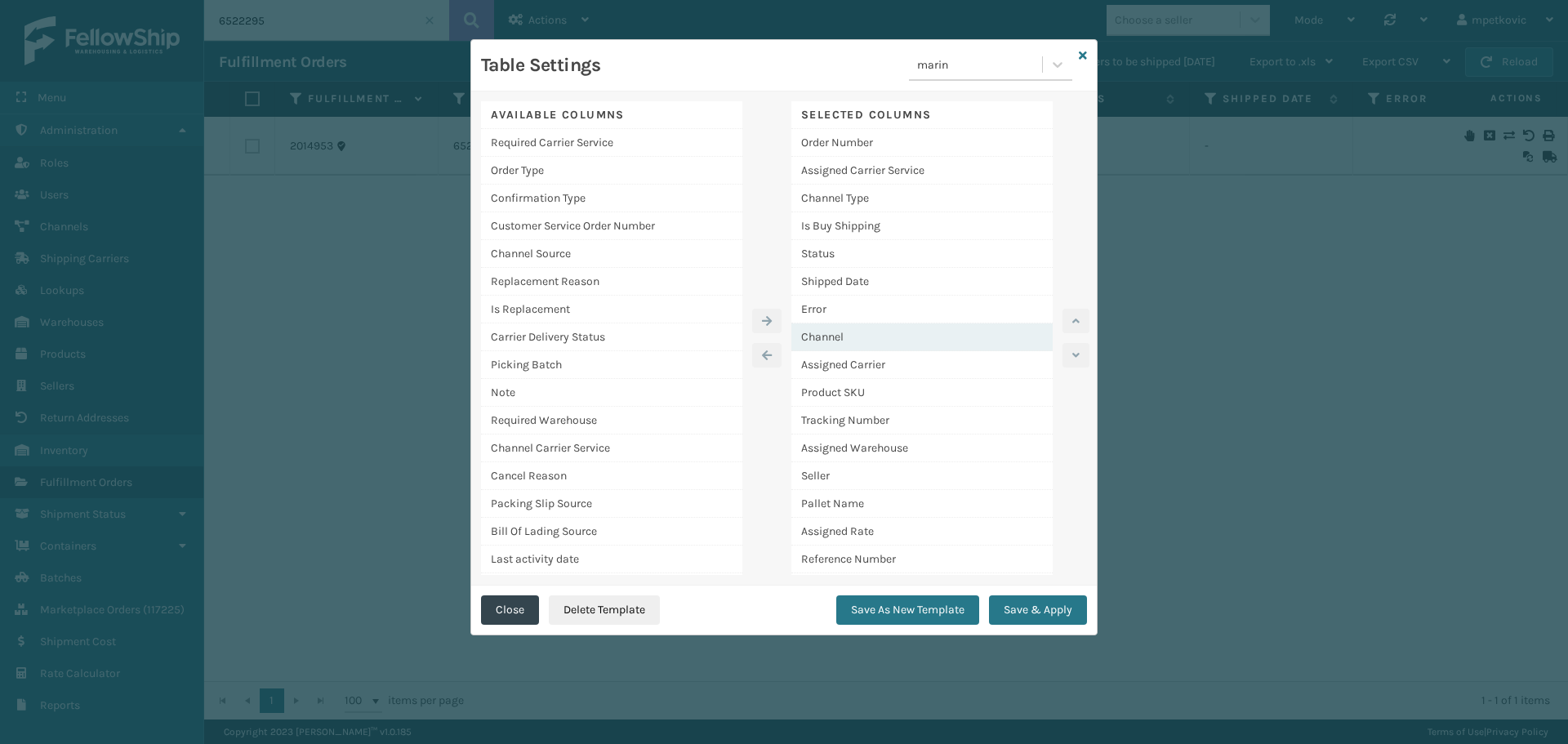
click at [878, 334] on div "Channel" at bounding box center [922, 338] width 261 height 28
click at [1091, 320] on div "Available Columns Required Carrier Service Order Type Confirmation Type Custome…" at bounding box center [784, 339] width 625 height 494
click at [1074, 316] on icon "button" at bounding box center [1076, 321] width 7 height 11
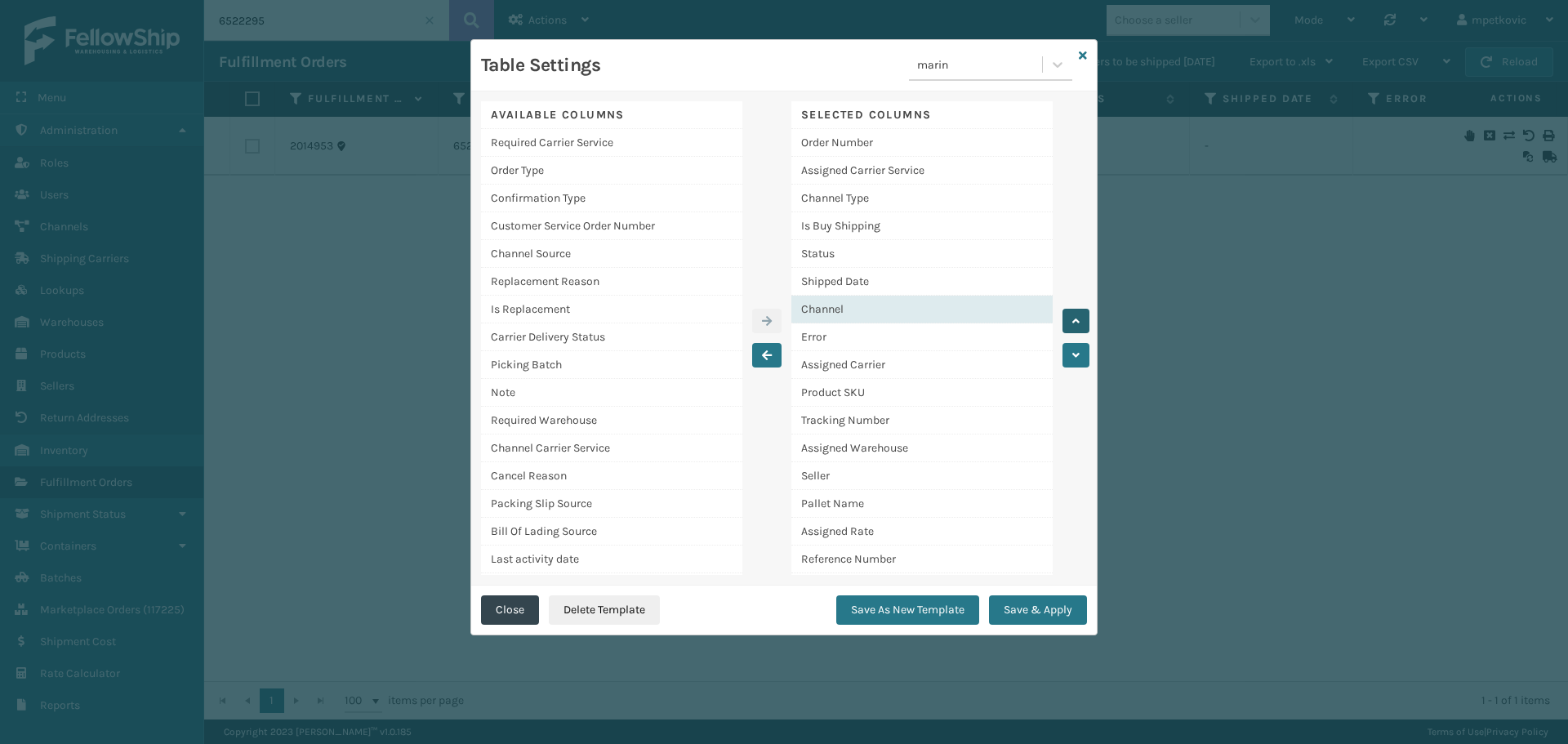
click at [1074, 316] on icon "button" at bounding box center [1076, 321] width 7 height 11
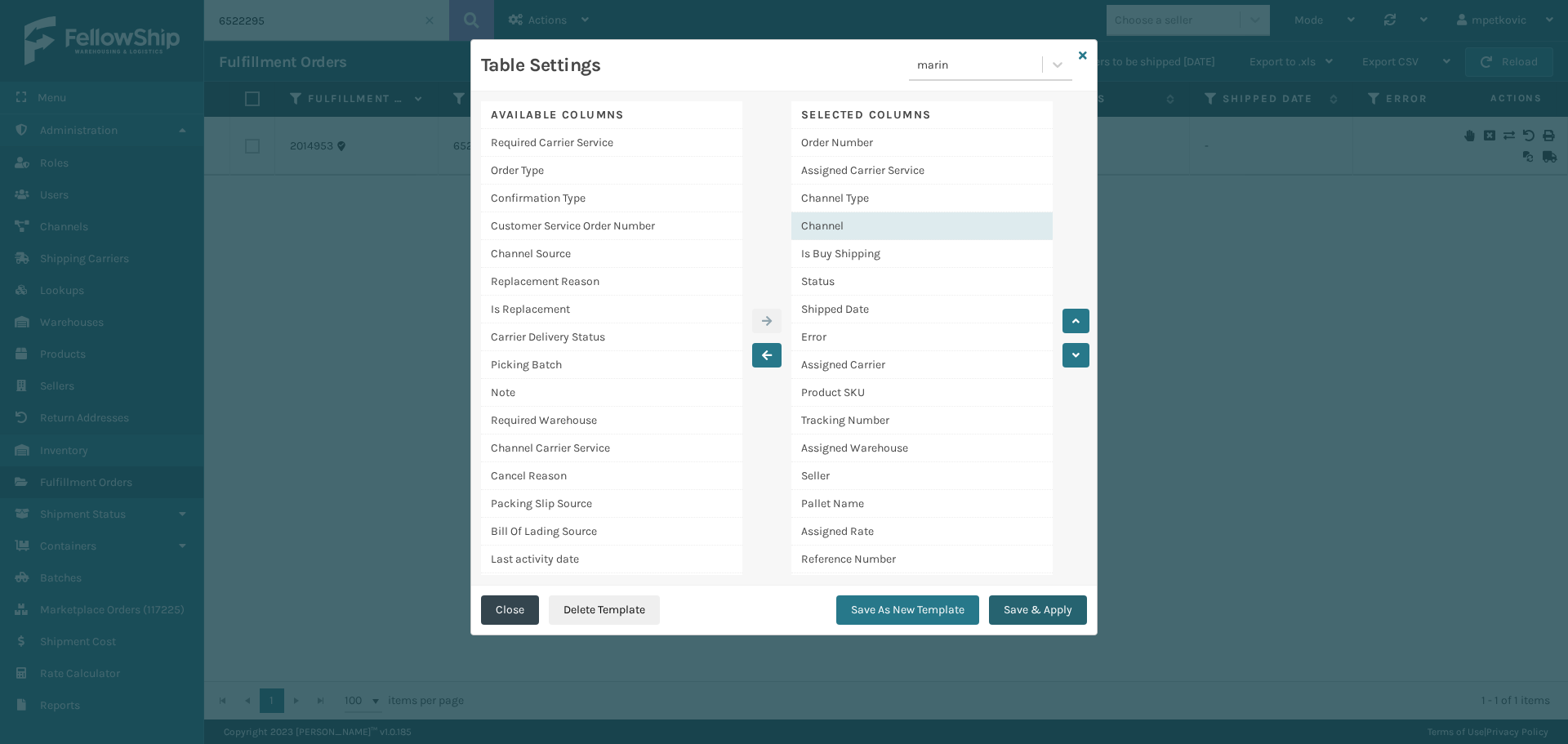
click at [1026, 599] on button "Save & Apply" at bounding box center [1038, 610] width 98 height 29
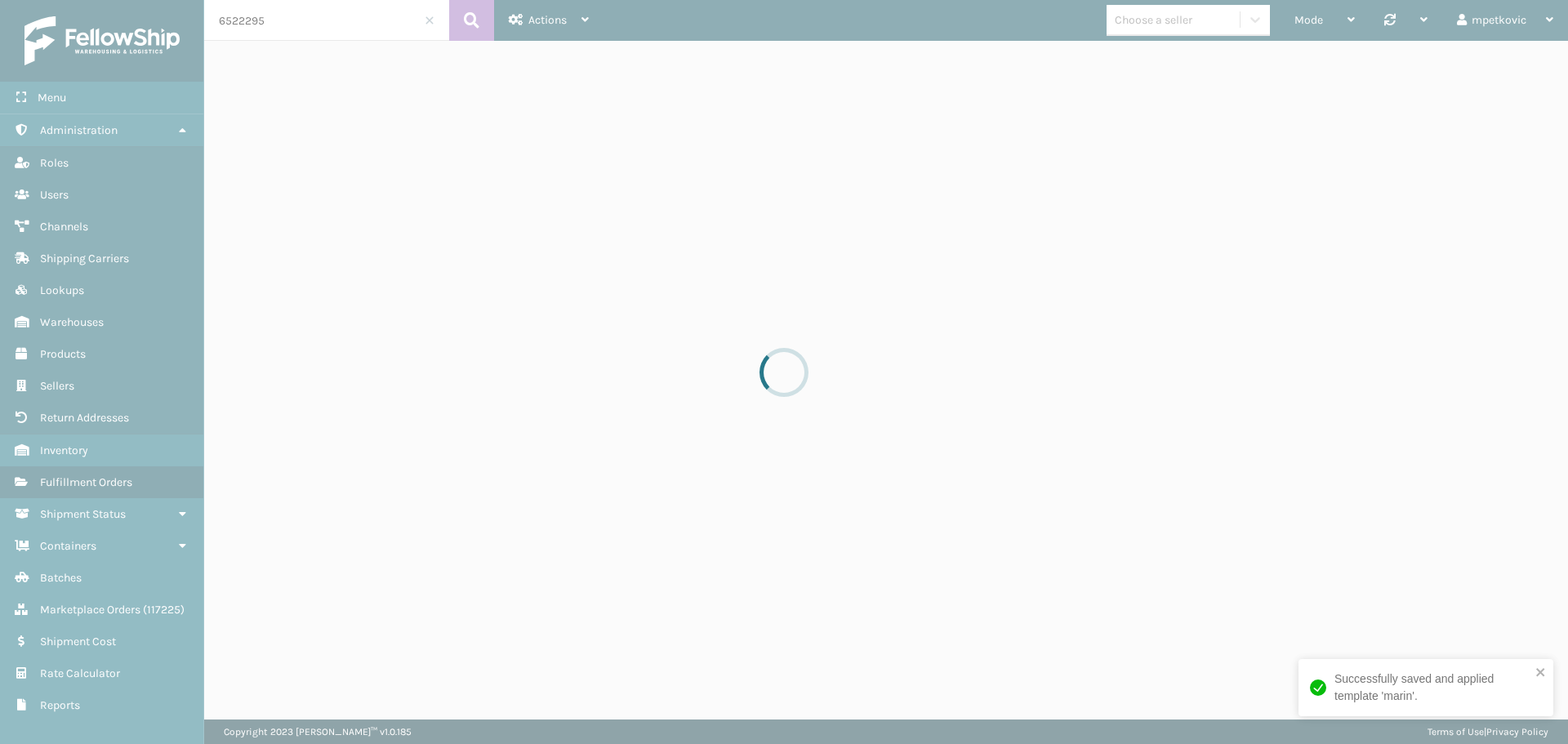
click at [1389, 682] on div "Successfully saved and applied template 'marin'." at bounding box center [1432, 687] width 196 height 34
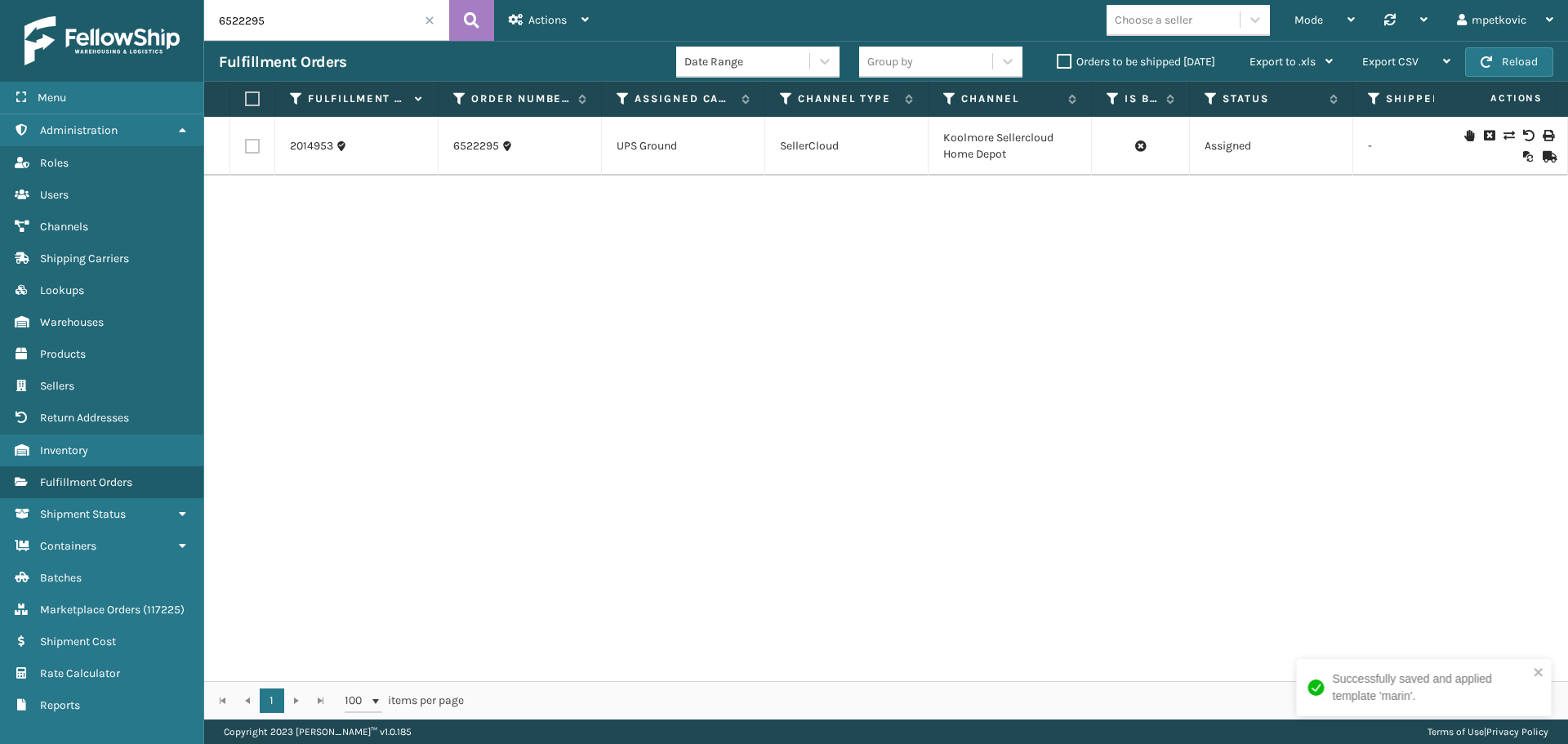
click at [998, 293] on div "2014953 6522295 UPS Ground SellerCloud Koolmore Sellercloud Home Depot Assigned…" at bounding box center [886, 398] width 1364 height 564
drag, startPoint x: 1020, startPoint y: 161, endPoint x: 919, endPoint y: 134, distance: 104.5
click at [930, 139] on td "Koolmore Sellercloud Home Depot" at bounding box center [1010, 146] width 163 height 59
drag, startPoint x: 498, startPoint y: 156, endPoint x: 452, endPoint y: 154, distance: 46.0
click at [452, 154] on td "6522295" at bounding box center [520, 146] width 163 height 59
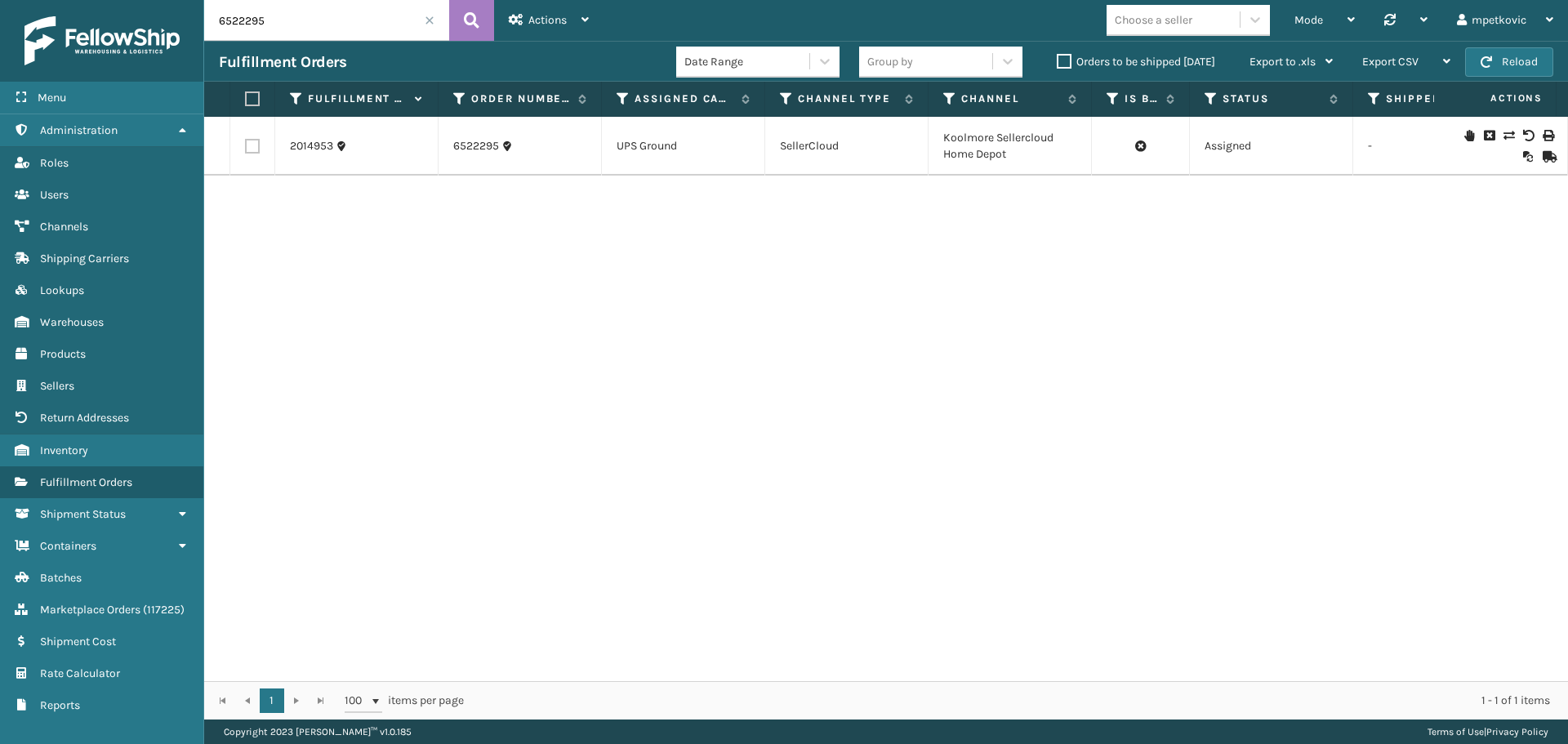
click at [515, 315] on div "2014953 6522295 UPS Ground SellerCloud Koolmore Sellercloud Home Depot Assigned…" at bounding box center [886, 398] width 1364 height 564
click at [1452, 259] on div "2014953 6522295 UPS Ground SellerCloud Koolmore Sellercloud Home Depot Assigned…" at bounding box center [886, 398] width 1364 height 564
click at [282, 3] on input "6522295" at bounding box center [326, 20] width 245 height 41
paste input "2011220"
type input "2011220"
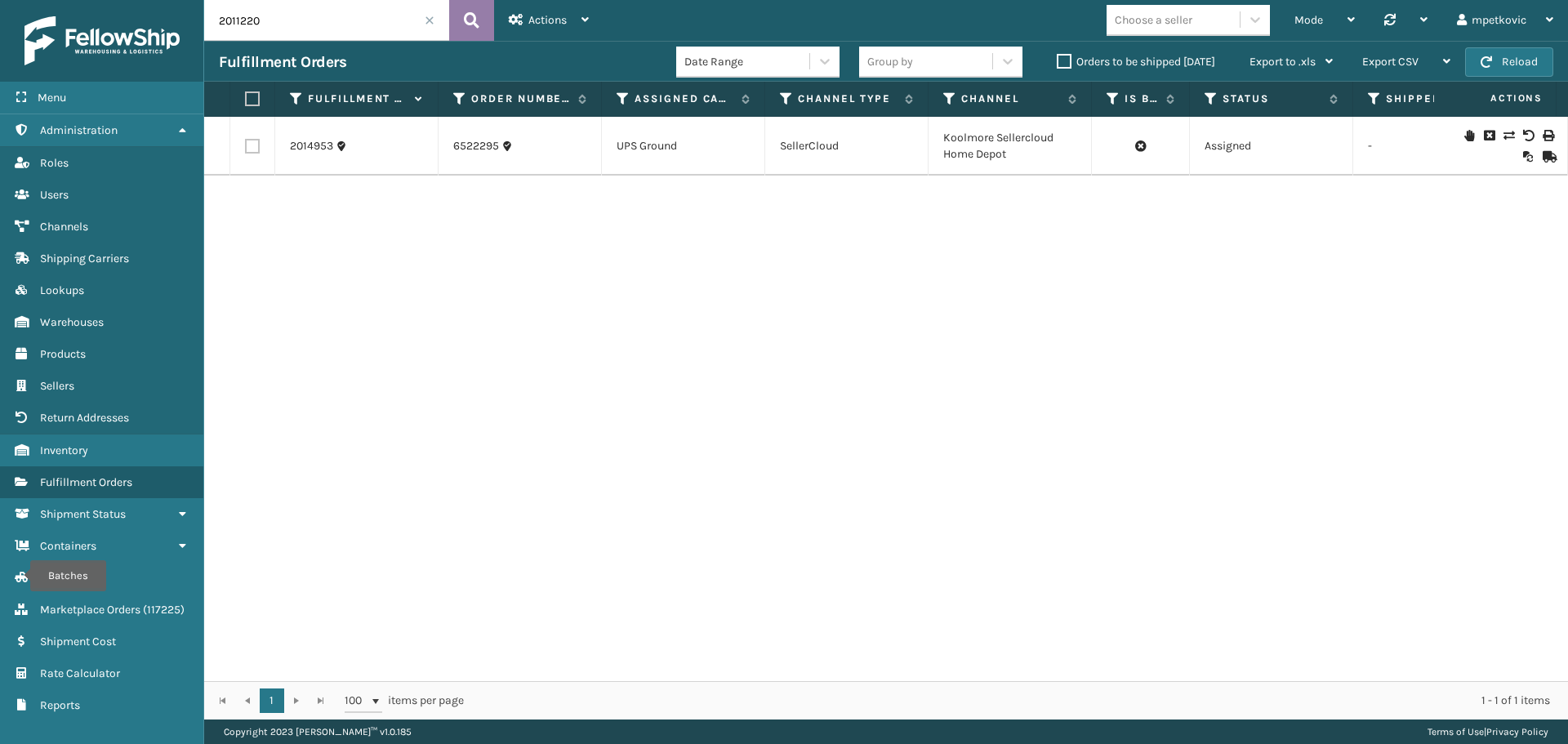
click at [468, 22] on icon at bounding box center [471, 20] width 16 height 25
drag, startPoint x: 670, startPoint y: 284, endPoint x: 600, endPoint y: 250, distance: 77.8
click at [670, 284] on div "2011220 114-2006090-3446613 FedEx Home Delivery Amazon Amazon Exit Scan [DATE] …" at bounding box center [886, 398] width 1364 height 564
click at [495, 243] on div "2011220 114-2006090-3446613 FedEx Home Delivery Amazon Amazon Exit Scan [DATE] …" at bounding box center [886, 398] width 1364 height 564
click at [364, 244] on div "2011220 114-2006090-3446613 FedEx Home Delivery Amazon Amazon Exit Scan [DATE] …" at bounding box center [886, 398] width 1364 height 564
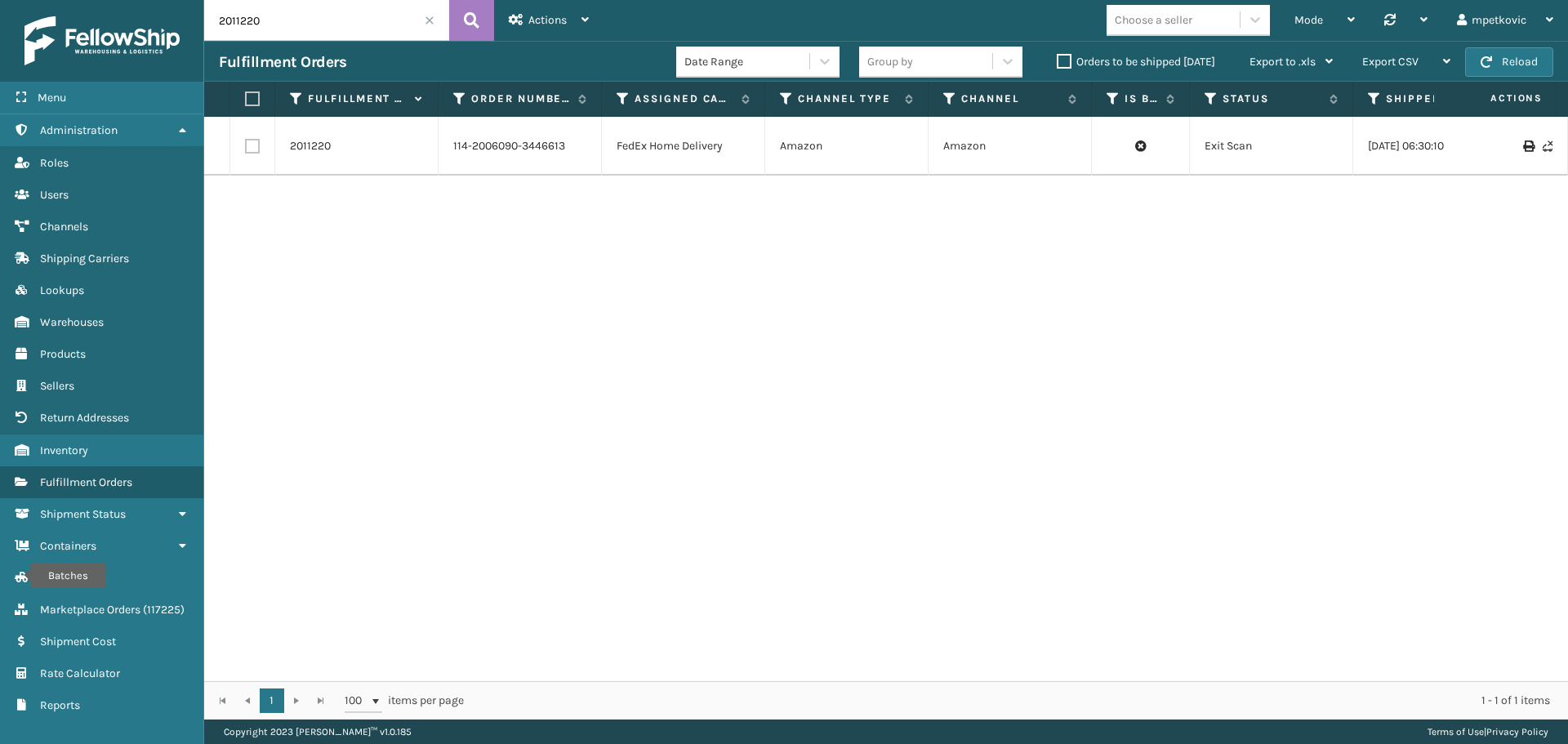
click at [655, 220] on div "2011220 114-2006090-3446613 FedEx Home Delivery Amazon Amazon Exit Scan [DATE] …" at bounding box center [886, 398] width 1364 height 564
click at [556, 203] on div "2011220 114-2006090-3446613 FedEx Home Delivery Amazon Amazon Exit Scan [DATE] …" at bounding box center [886, 398] width 1364 height 564
click at [494, 226] on div "2011220 114-2006090-3446613 FedEx Home Delivery Amazon Amazon Exit Scan [DATE] …" at bounding box center [886, 398] width 1364 height 564
click at [364, 220] on div "2011220 114-2006090-3446613 FedEx Home Delivery Amazon Amazon Exit Scan [DATE] …" at bounding box center [886, 398] width 1364 height 564
click at [340, 213] on div "2011220 114-2006090-3446613 FedEx Home Delivery Amazon Amazon Exit Scan [DATE] …" at bounding box center [886, 398] width 1364 height 564
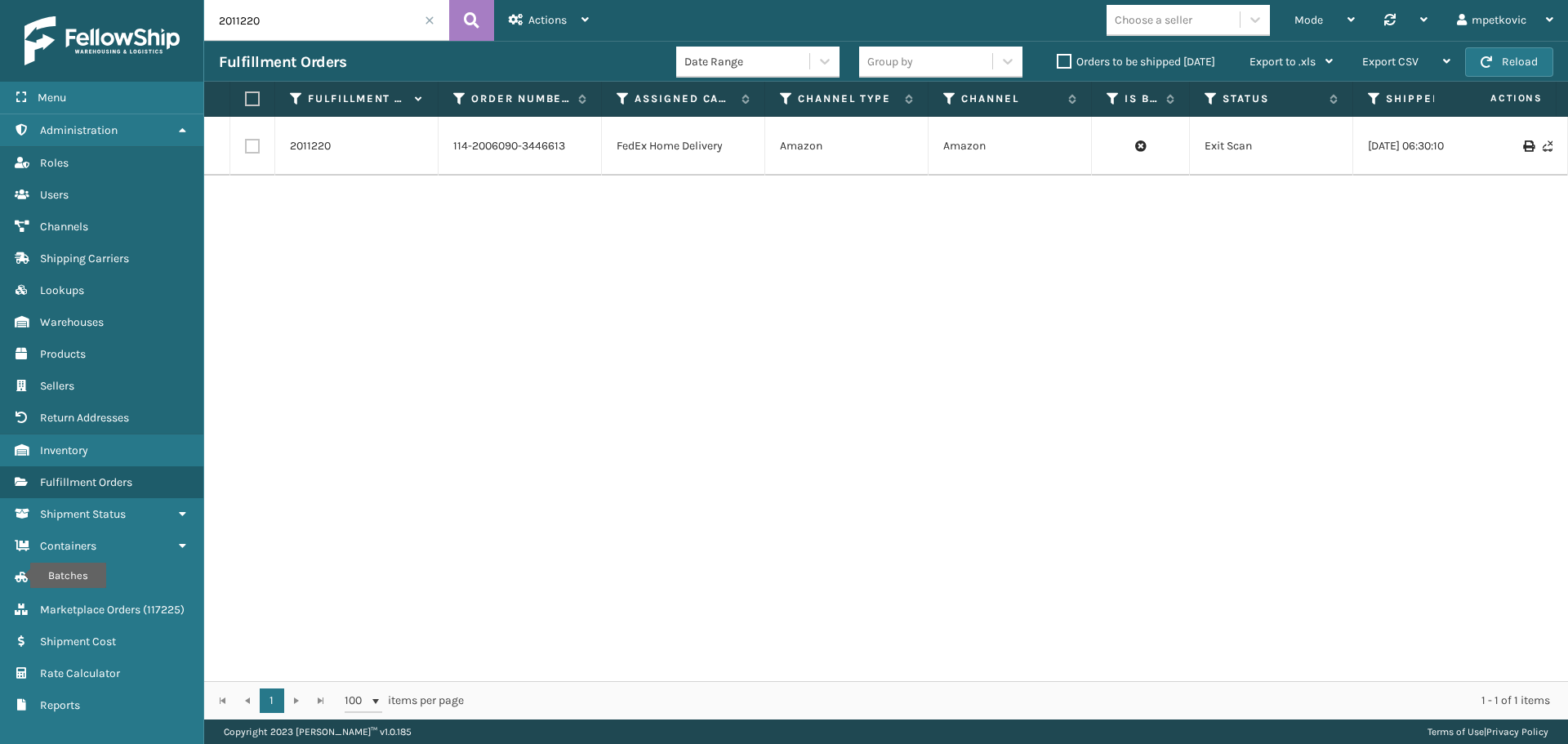
click at [277, 223] on div "2011220 114-2006090-3446613 FedEx Home Delivery Amazon Amazon Exit Scan [DATE] …" at bounding box center [886, 398] width 1364 height 564
drag, startPoint x: 355, startPoint y: 207, endPoint x: 384, endPoint y: 205, distance: 29.1
click at [359, 207] on div "2011220 114-2006090-3446613 FedEx Home Delivery Amazon Amazon Exit Scan [DATE] …" at bounding box center [886, 398] width 1364 height 564
click at [391, 202] on div "2011220 114-2006090-3446613 FedEx Home Delivery Amazon Amazon Exit Scan [DATE] …" at bounding box center [886, 398] width 1364 height 564
click at [530, 220] on div "2011220 114-2006090-3446613 FedEx Home Delivery Amazon Amazon Exit Scan [DATE] …" at bounding box center [886, 398] width 1364 height 564
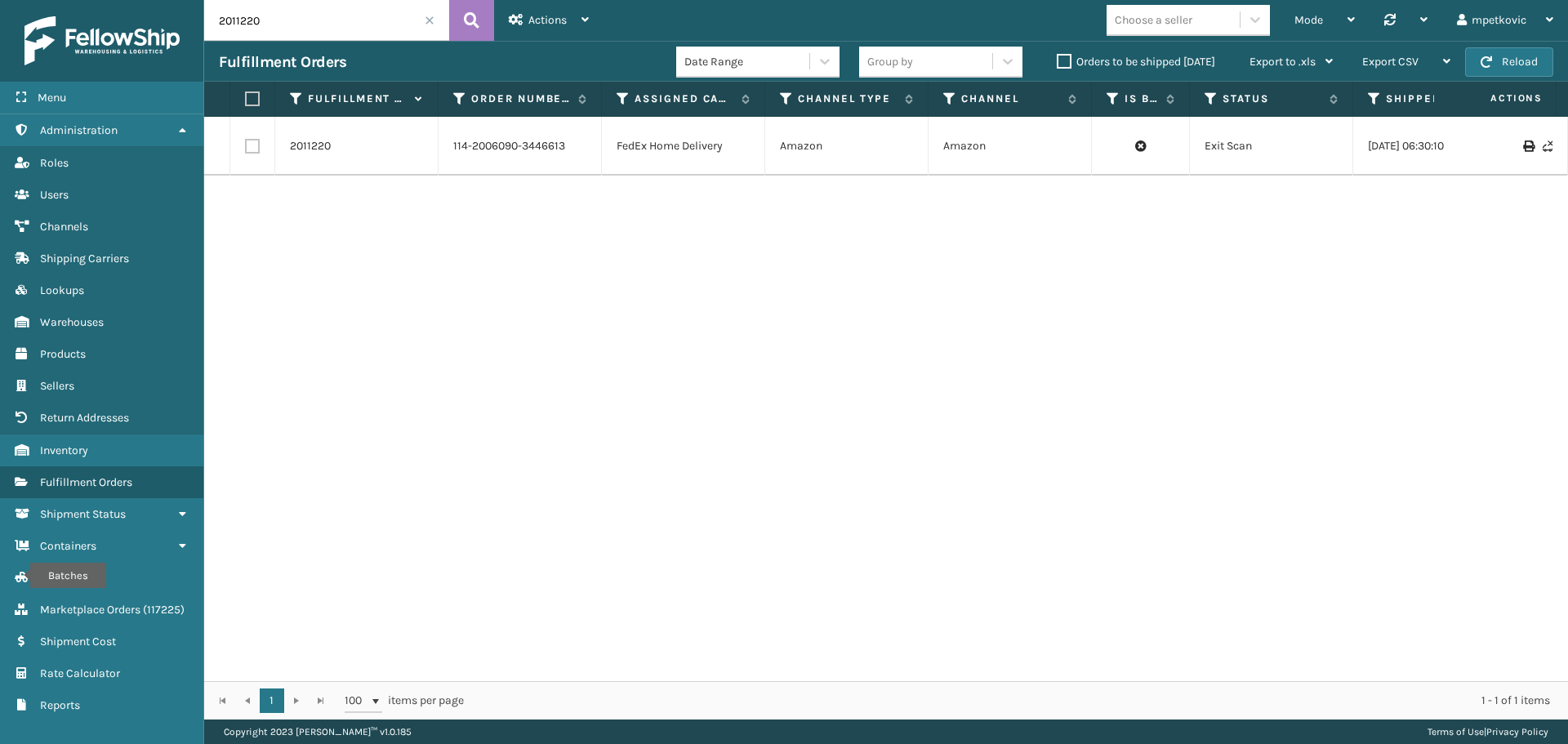
click at [477, 219] on div "2011220 114-2006090-3446613 FedEx Home Delivery Amazon Amazon Exit Scan [DATE] …" at bounding box center [886, 398] width 1364 height 564
click at [370, 205] on div "2011220 114-2006090-3446613 FedEx Home Delivery Amazon Amazon Exit Scan [DATE] …" at bounding box center [886, 398] width 1364 height 564
click at [325, 213] on div "2011220 114-2006090-3446613 FedEx Home Delivery Amazon Amazon Exit Scan [DATE] …" at bounding box center [886, 398] width 1364 height 564
click at [272, 215] on div "2011220 114-2006090-3446613 FedEx Home Delivery Amazon Amazon Exit Scan [DATE] …" at bounding box center [886, 398] width 1364 height 564
click at [265, 211] on div "2011220 114-2006090-3446613 FedEx Home Delivery Amazon Amazon Exit Scan [DATE] …" at bounding box center [886, 398] width 1364 height 564
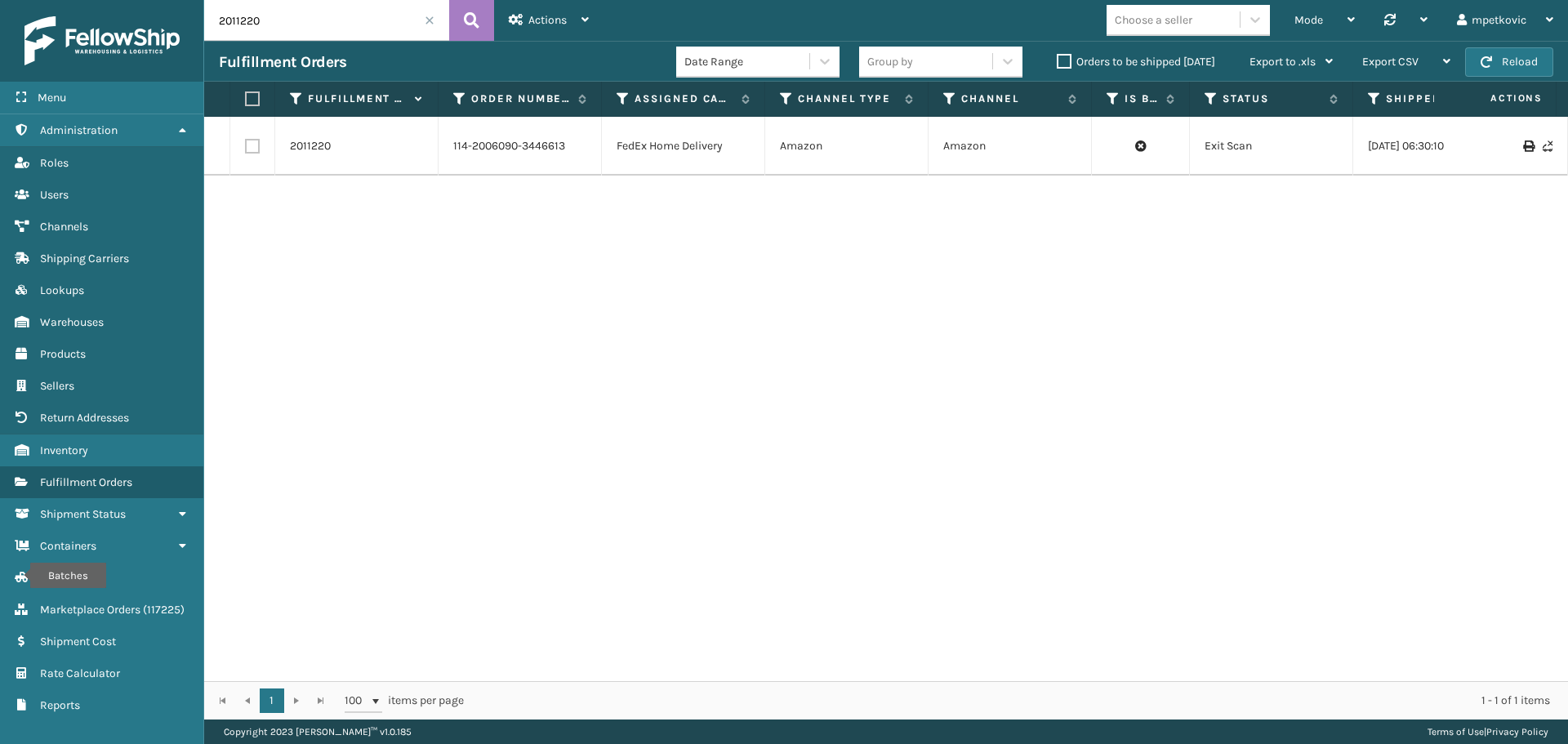
click at [277, 207] on div "2011220 114-2006090-3446613 FedEx Home Delivery Amazon Amazon Exit Scan [DATE] …" at bounding box center [886, 398] width 1364 height 564
drag, startPoint x: 377, startPoint y: 213, endPoint x: 384, endPoint y: 203, distance: 12.2
click at [379, 211] on div "2011220 114-2006090-3446613 FedEx Home Delivery Amazon Amazon Exit Scan [DATE] …" at bounding box center [886, 398] width 1364 height 564
click at [376, 204] on div "2011220 114-2006090-3446613 FedEx Home Delivery Amazon Amazon Exit Scan [DATE] …" at bounding box center [886, 398] width 1364 height 564
drag, startPoint x: 878, startPoint y: 400, endPoint x: 949, endPoint y: 319, distance: 107.7
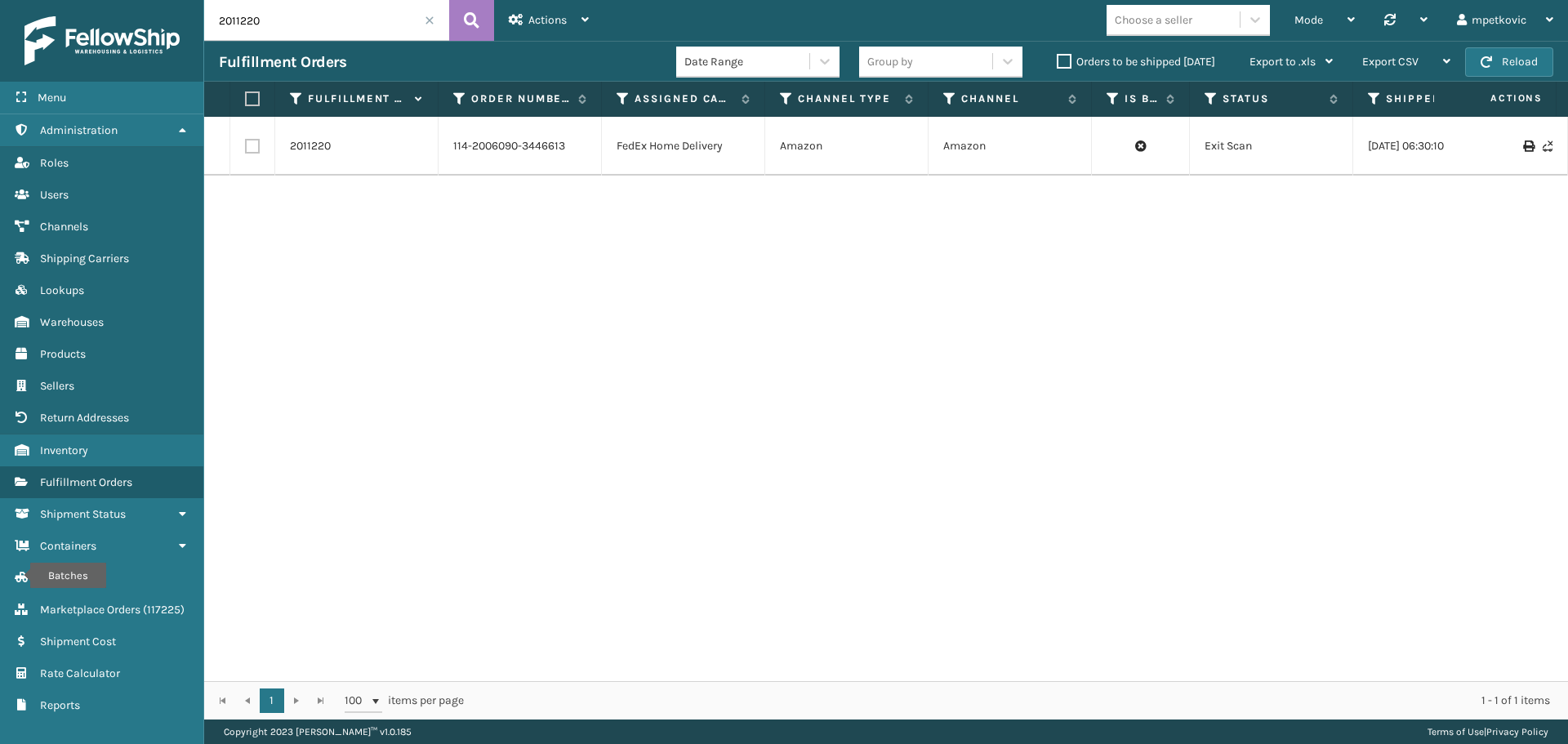
click at [878, 399] on div "2011220 114-2006090-3446613 FedEx Home Delivery Amazon Amazon Exit Scan [DATE] …" at bounding box center [886, 398] width 1364 height 564
click at [914, 270] on div "2011220 114-2006090-3446613 FedEx Home Delivery Amazon Amazon Exit Scan [DATE] …" at bounding box center [886, 398] width 1364 height 564
click at [917, 239] on div "2011220 114-2006090-3446613 FedEx Home Delivery Amazon Amazon Exit Scan [DATE] …" at bounding box center [886, 398] width 1364 height 564
click at [788, 253] on div "2011220 114-2006090-3446613 FedEx Home Delivery Amazon Amazon Exit Scan [DATE] …" at bounding box center [886, 398] width 1364 height 564
click at [793, 228] on div "2011220 114-2006090-3446613 FedEx Home Delivery Amazon Amazon Exit Scan [DATE] …" at bounding box center [886, 398] width 1364 height 564
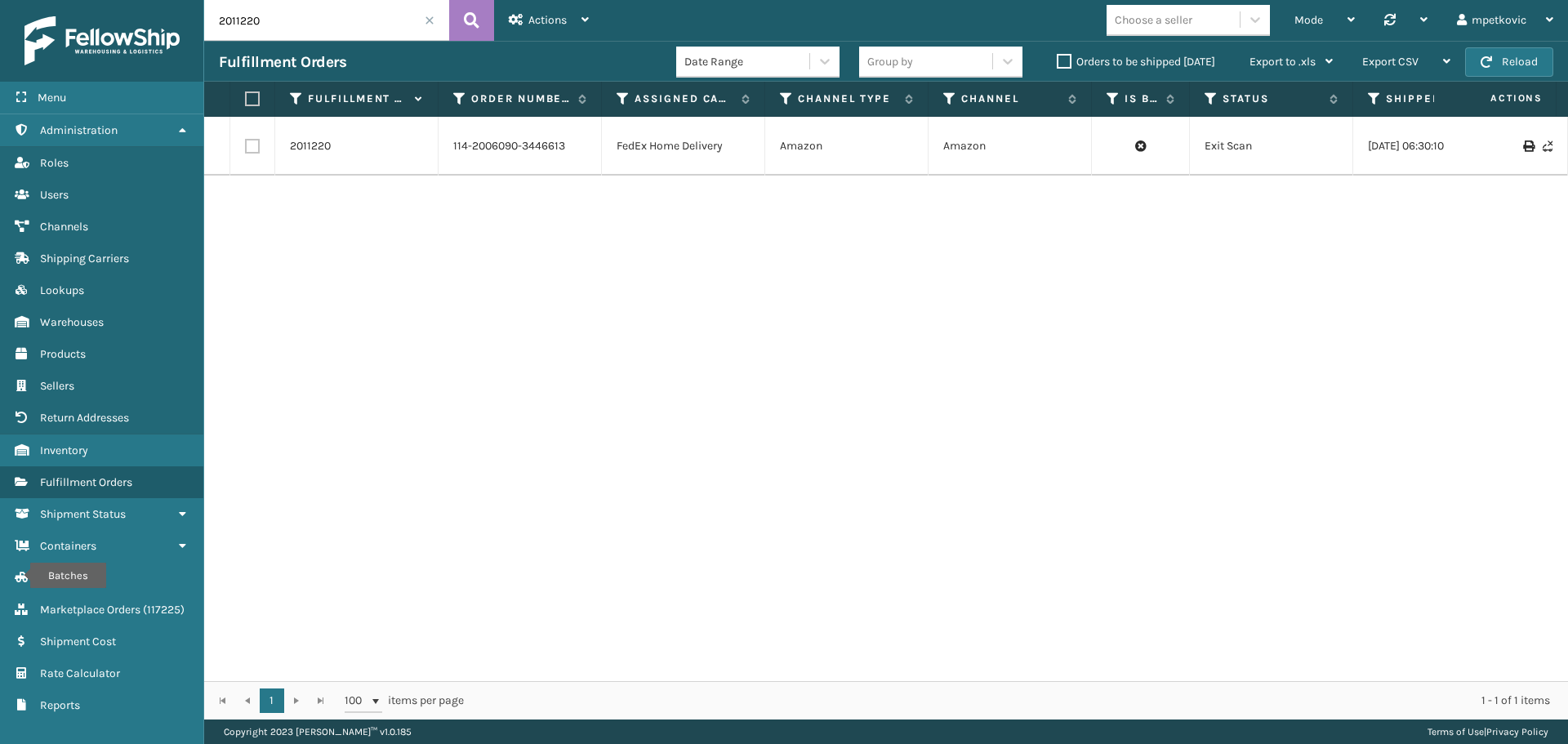
click at [714, 232] on div "2011220 114-2006090-3446613 FedEx Home Delivery Amazon Amazon Exit Scan [DATE] …" at bounding box center [886, 398] width 1364 height 564
click at [695, 233] on div "2011220 114-2006090-3446613 FedEx Home Delivery Amazon Amazon Exit Scan [DATE] …" at bounding box center [886, 398] width 1364 height 564
click at [682, 213] on div "2011220 114-2006090-3446613 FedEx Home Delivery Amazon Amazon Exit Scan [DATE] …" at bounding box center [886, 398] width 1364 height 564
click at [569, 216] on div "2011220 114-2006090-3446613 FedEx Home Delivery Amazon Amazon Exit Scan [DATE] …" at bounding box center [886, 398] width 1364 height 564
click at [518, 216] on div "2011220 114-2006090-3446613 FedEx Home Delivery Amazon Amazon Exit Scan [DATE] …" at bounding box center [886, 398] width 1364 height 564
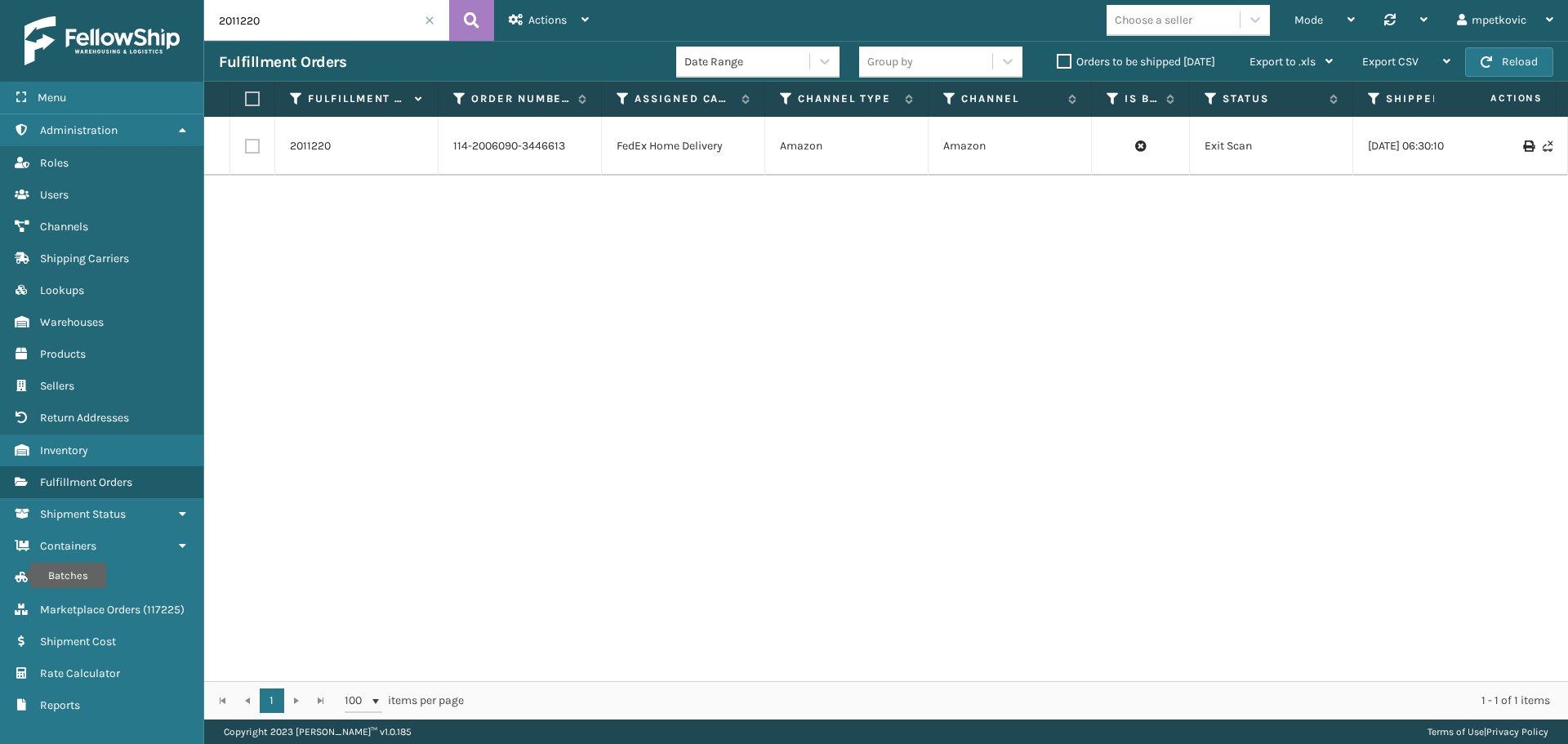
click at [343, 217] on div "2011220 114-2006090-3446613 FedEx Home Delivery Amazon Amazon Exit Scan [DATE] …" at bounding box center [886, 398] width 1364 height 564
click at [346, 212] on div "2011220 114-2006090-3446613 FedEx Home Delivery Amazon Amazon Exit Scan [DATE] …" at bounding box center [886, 398] width 1364 height 564
click at [378, 205] on div "2011220 114-2006090-3446613 FedEx Home Delivery Amazon Amazon Exit Scan [DATE] …" at bounding box center [886, 398] width 1364 height 564
click at [346, 203] on div "2011220 114-2006090-3446613 FedEx Home Delivery Amazon Amazon Exit Scan [DATE] …" at bounding box center [886, 398] width 1364 height 564
click at [273, 234] on div "2011220 114-2006090-3446613 FedEx Home Delivery Amazon Amazon Exit Scan [DATE] …" at bounding box center [886, 398] width 1364 height 564
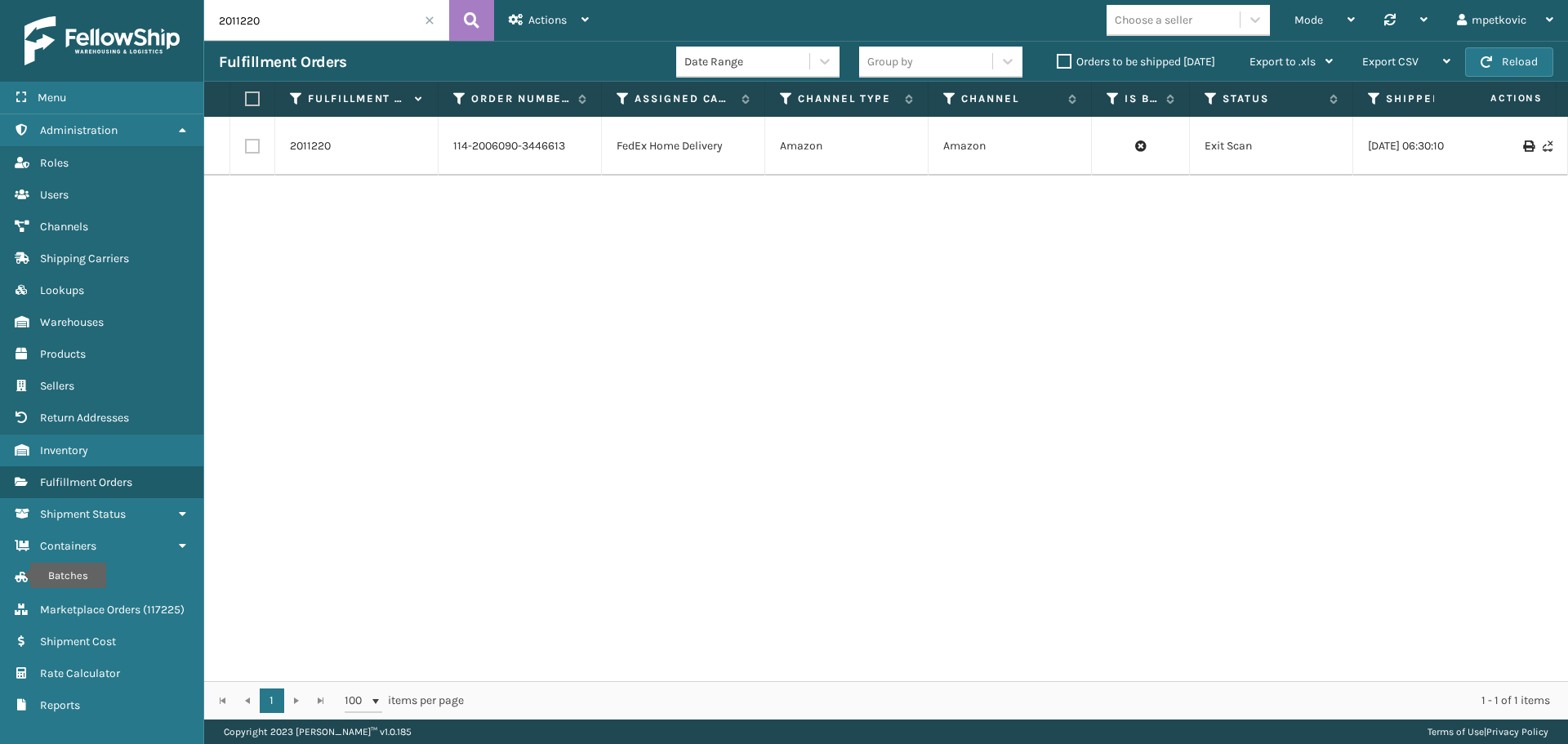
click at [280, 212] on div "2011220 114-2006090-3446613 FedEx Home Delivery Amazon Amazon Exit Scan [DATE] …" at bounding box center [886, 398] width 1364 height 564
click at [321, 206] on div "2011220 114-2006090-3446613 FedEx Home Delivery Amazon Amazon Exit Scan [DATE] …" at bounding box center [886, 398] width 1364 height 564
click at [366, 202] on div "2011220 114-2006090-3446613 FedEx Home Delivery Amazon Amazon Exit Scan [DATE] …" at bounding box center [886, 398] width 1364 height 564
click at [282, 213] on div "2011220 114-2006090-3446613 FedEx Home Delivery Amazon Amazon Exit Scan [DATE] …" at bounding box center [886, 398] width 1364 height 564
click at [283, 206] on div "2011220 114-2006090-3446613 FedEx Home Delivery Amazon Amazon Exit Scan [DATE] …" at bounding box center [886, 398] width 1364 height 564
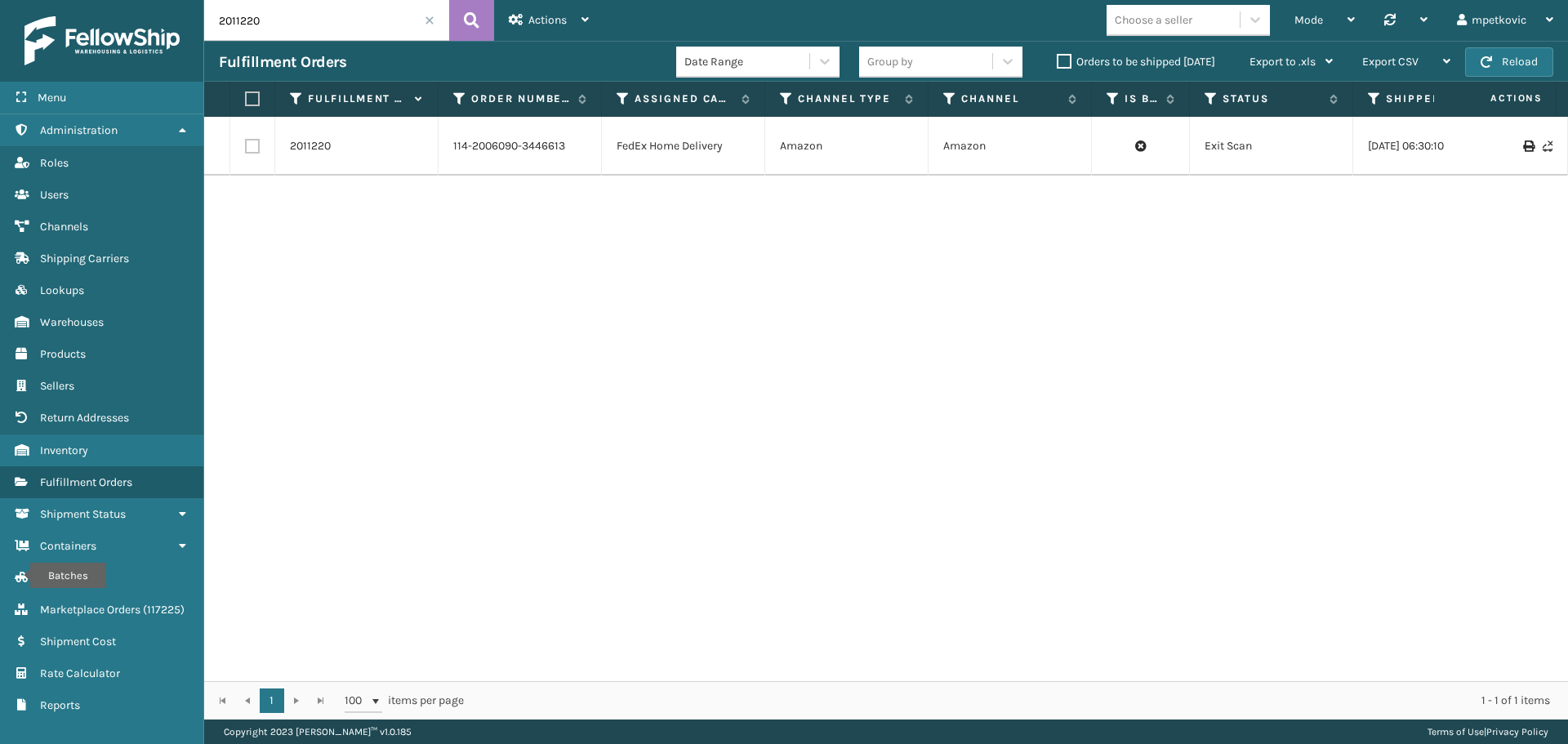
drag, startPoint x: 340, startPoint y: 206, endPoint x: 418, endPoint y: 206, distance: 78.0
click at [343, 206] on div "2011220 114-2006090-3446613 FedEx Home Delivery Amazon Amazon Exit Scan [DATE] …" at bounding box center [886, 398] width 1364 height 564
click at [417, 206] on div "2011220 114-2006090-3446613 FedEx Home Delivery Amazon Amazon Exit Scan [DATE] …" at bounding box center [886, 398] width 1364 height 564
click at [337, 205] on div "2011220 114-2006090-3446613 FedEx Home Delivery Amazon Amazon Exit Scan [DATE] …" at bounding box center [886, 398] width 1364 height 564
click at [278, 225] on div "2011220 114-2006090-3446613 FedEx Home Delivery Amazon Amazon Exit Scan [DATE] …" at bounding box center [886, 398] width 1364 height 564
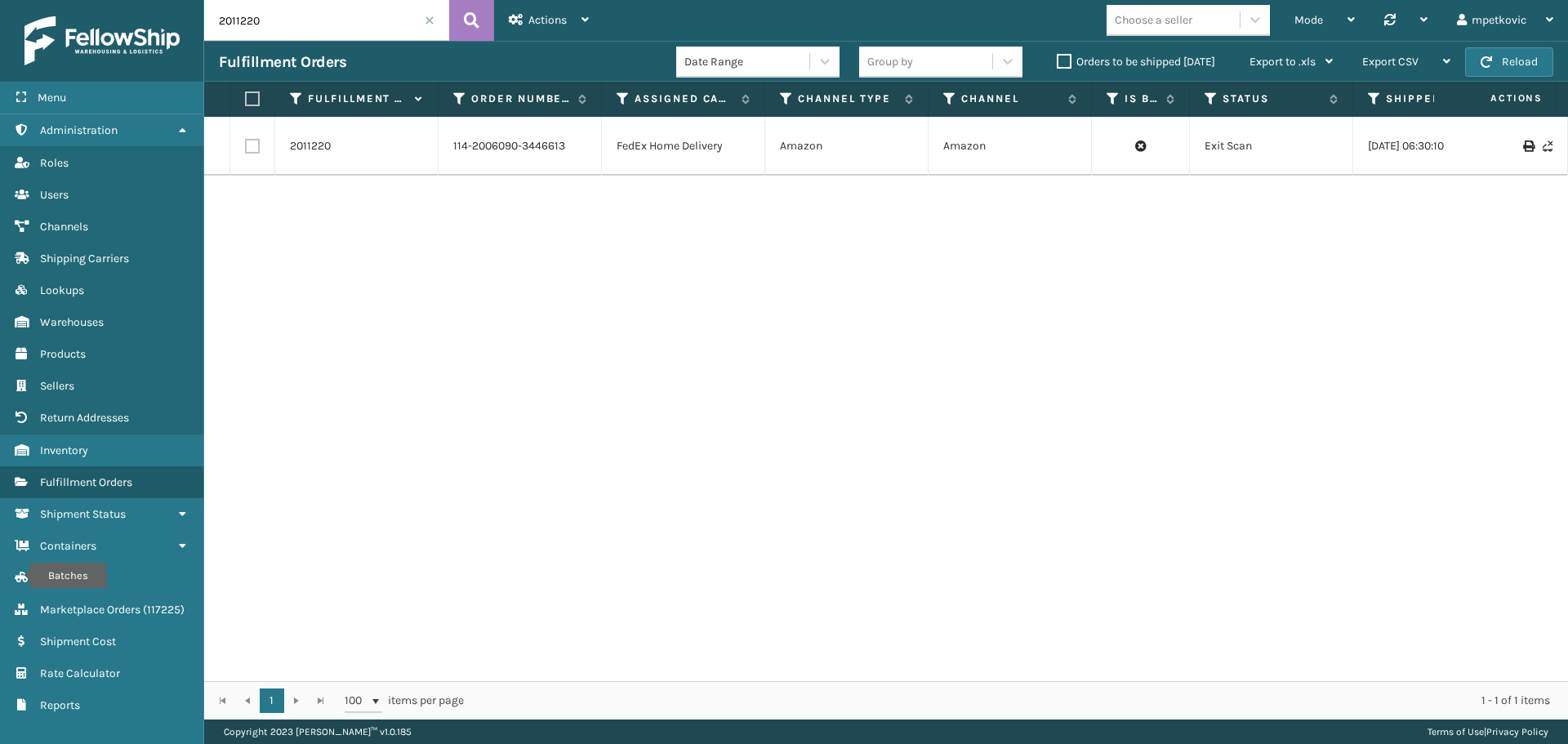
click at [279, 211] on div "2011220 114-2006090-3446613 FedEx Home Delivery Amazon Amazon Exit Scan [DATE] …" at bounding box center [886, 398] width 1364 height 564
click at [419, 236] on div "2011220 114-2006090-3446613 FedEx Home Delivery Amazon Amazon Exit Scan [DATE] …" at bounding box center [886, 398] width 1364 height 564
click at [536, 213] on div "2011220 114-2006090-3446613 FedEx Home Delivery Amazon Amazon Exit Scan [DATE] …" at bounding box center [886, 398] width 1364 height 564
click at [509, 222] on div "2011220 114-2006090-3446613 FedEx Home Delivery Amazon Amazon Exit Scan [DATE] …" at bounding box center [886, 398] width 1364 height 564
click at [547, 219] on div "2011220 114-2006090-3446613 FedEx Home Delivery Amazon Amazon Exit Scan [DATE] …" at bounding box center [886, 398] width 1364 height 564
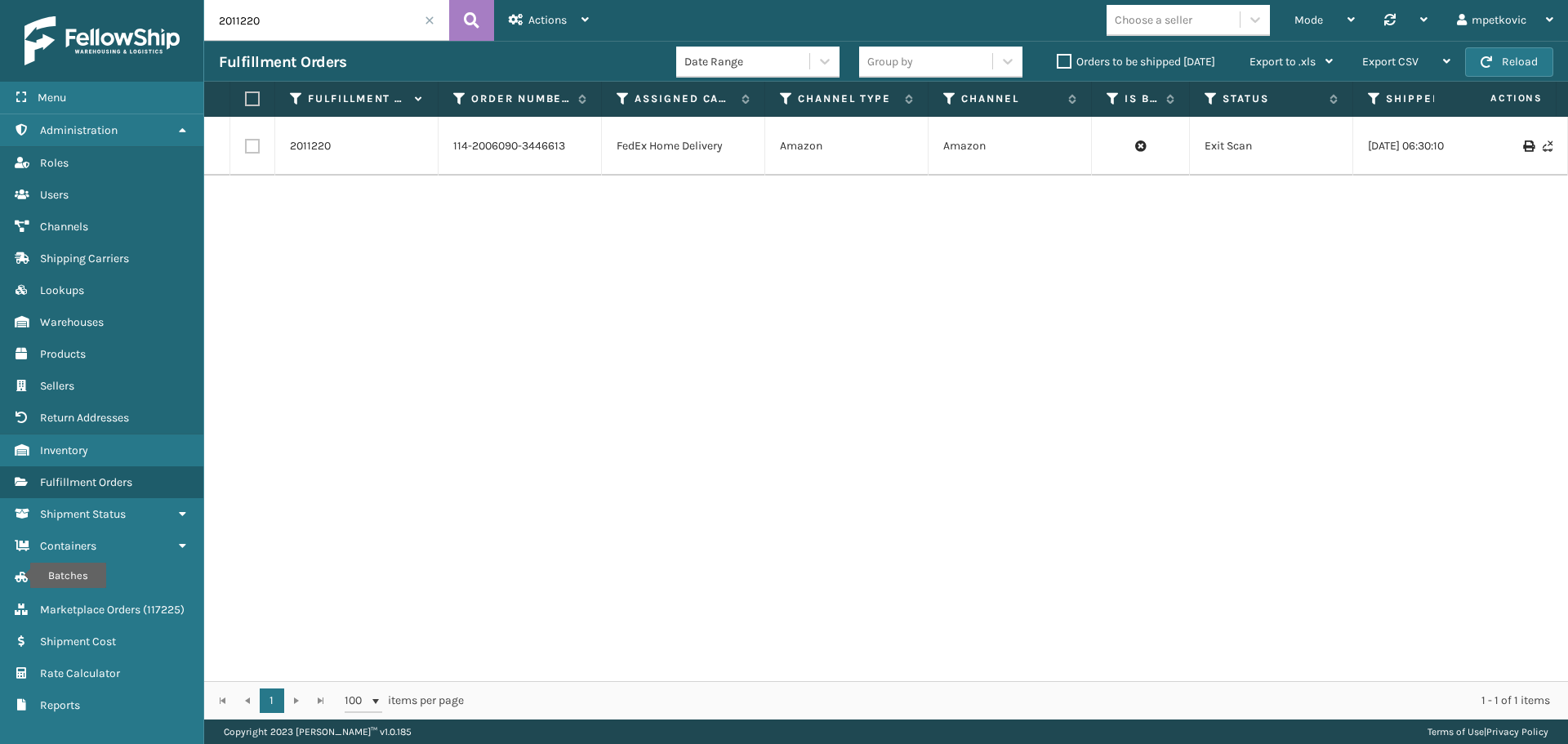
click at [555, 209] on div "2011220 114-2006090-3446613 FedEx Home Delivery Amazon Amazon Exit Scan [DATE] …" at bounding box center [886, 398] width 1364 height 564
click at [540, 223] on div "2011220 114-2006090-3446613 FedEx Home Delivery Amazon Amazon Exit Scan [DATE] …" at bounding box center [886, 398] width 1364 height 564
click at [483, 225] on div "2011220 114-2006090-3446613 FedEx Home Delivery Amazon Amazon Exit Scan [DATE] …" at bounding box center [886, 398] width 1364 height 564
click at [399, 236] on div "2011220 114-2006090-3446613 FedEx Home Delivery Amazon Amazon Exit Scan [DATE] …" at bounding box center [886, 398] width 1364 height 564
click at [365, 223] on div "2011220 114-2006090-3446613 FedEx Home Delivery Amazon Amazon Exit Scan [DATE] …" at bounding box center [886, 398] width 1364 height 564
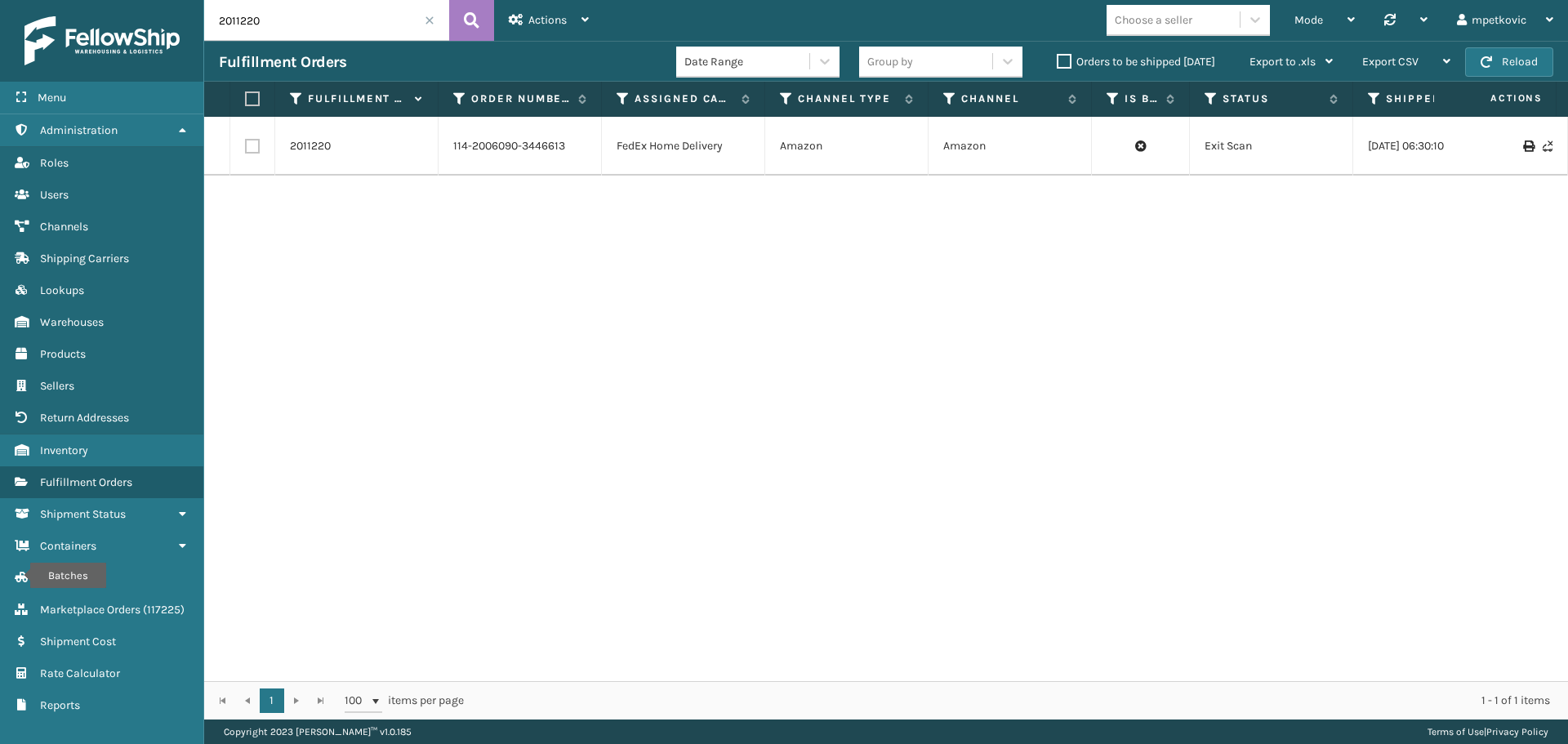
click at [348, 237] on div "2011220 114-2006090-3446613 FedEx Home Delivery Amazon Amazon Exit Scan [DATE] …" at bounding box center [886, 398] width 1364 height 564
click at [350, 221] on div "2011220 114-2006090-3446613 FedEx Home Delivery Amazon Amazon Exit Scan [DATE] …" at bounding box center [886, 398] width 1364 height 564
click at [381, 202] on div "2011220 114-2006090-3446613 FedEx Home Delivery Amazon Amazon Exit Scan [DATE] …" at bounding box center [886, 398] width 1364 height 564
click at [365, 214] on div "2011220 114-2006090-3446613 FedEx Home Delivery Amazon Amazon Exit Scan [DATE] …" at bounding box center [886, 398] width 1364 height 564
click at [572, 242] on div "2011220 114-2006090-3446613 FedEx Home Delivery Amazon Amazon Exit Scan [DATE] …" at bounding box center [886, 398] width 1364 height 564
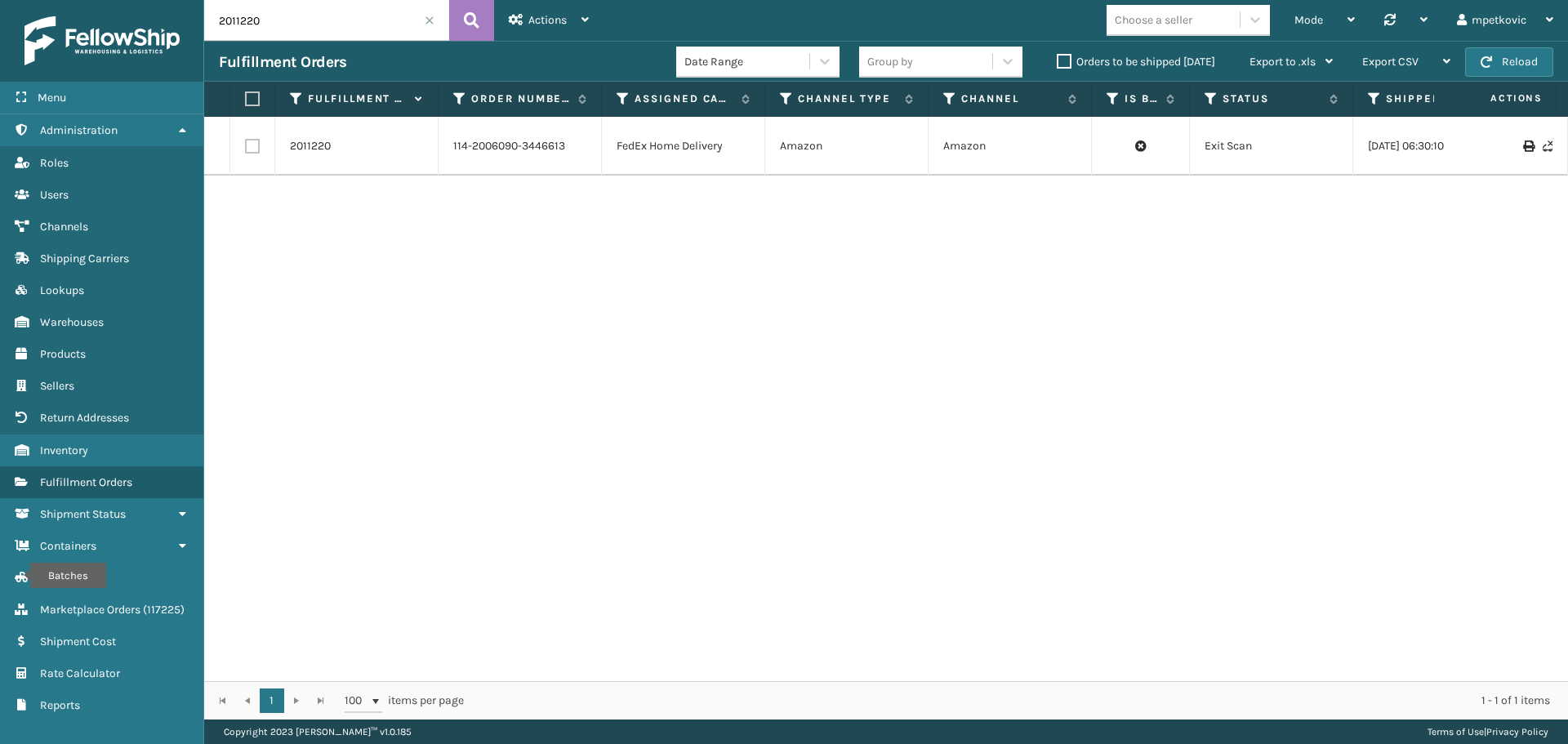
click at [572, 242] on div "2011220 114-2006090-3446613 FedEx Home Delivery Amazon Amazon Exit Scan [DATE] …" at bounding box center [886, 398] width 1364 height 564
click at [531, 196] on div "2011220 114-2006090-3446613 FedEx Home Delivery Amazon Amazon Exit Scan [DATE] …" at bounding box center [886, 398] width 1364 height 564
click at [500, 228] on div "2011220 114-2006090-3446613 FedEx Home Delivery Amazon Amazon Exit Scan [DATE] …" at bounding box center [886, 398] width 1364 height 564
click at [537, 205] on div "2011220 114-2006090-3446613 FedEx Home Delivery Amazon Amazon Exit Scan [DATE] …" at bounding box center [886, 398] width 1364 height 564
click at [532, 225] on div "2011220 114-2006090-3446613 FedEx Home Delivery Amazon Amazon Exit Scan [DATE] …" at bounding box center [886, 398] width 1364 height 564
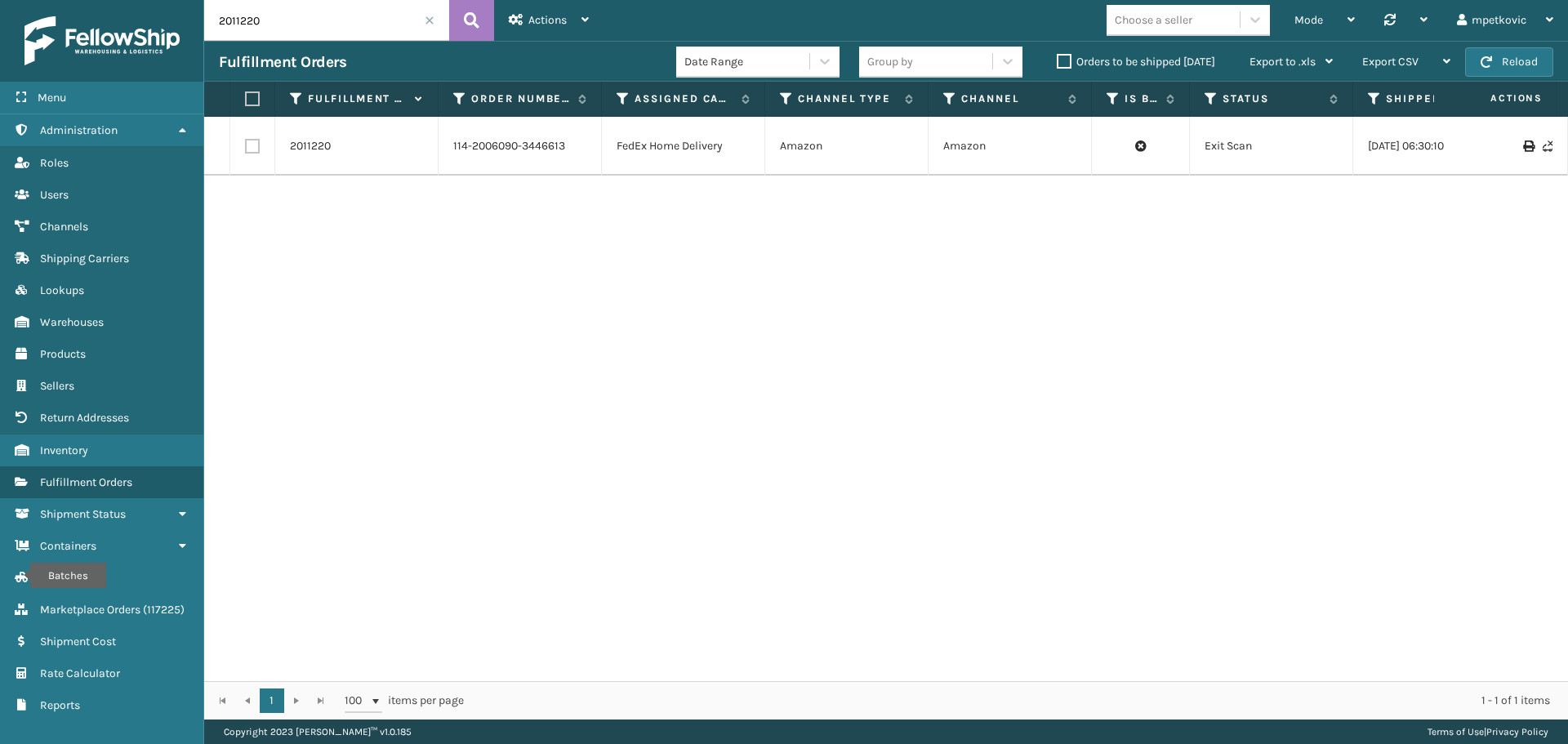
click at [539, 215] on div "2011220 114-2006090-3446613 FedEx Home Delivery Amazon Amazon Exit Scan [DATE] …" at bounding box center [886, 398] width 1364 height 564
click at [509, 235] on div "2011220 114-2006090-3446613 FedEx Home Delivery Amazon Amazon Exit Scan [DATE] …" at bounding box center [886, 398] width 1364 height 564
click at [543, 219] on div "2011220 114-2006090-3446613 FedEx Home Delivery Amazon Amazon Exit Scan [DATE] …" at bounding box center [886, 398] width 1364 height 564
click at [505, 228] on div "2011220 114-2006090-3446613 FedEx Home Delivery Amazon Amazon Exit Scan [DATE] …" at bounding box center [886, 398] width 1364 height 564
click at [566, 208] on div "2011220 114-2006090-3446613 FedEx Home Delivery Amazon Amazon Exit Scan [DATE] …" at bounding box center [886, 398] width 1364 height 564
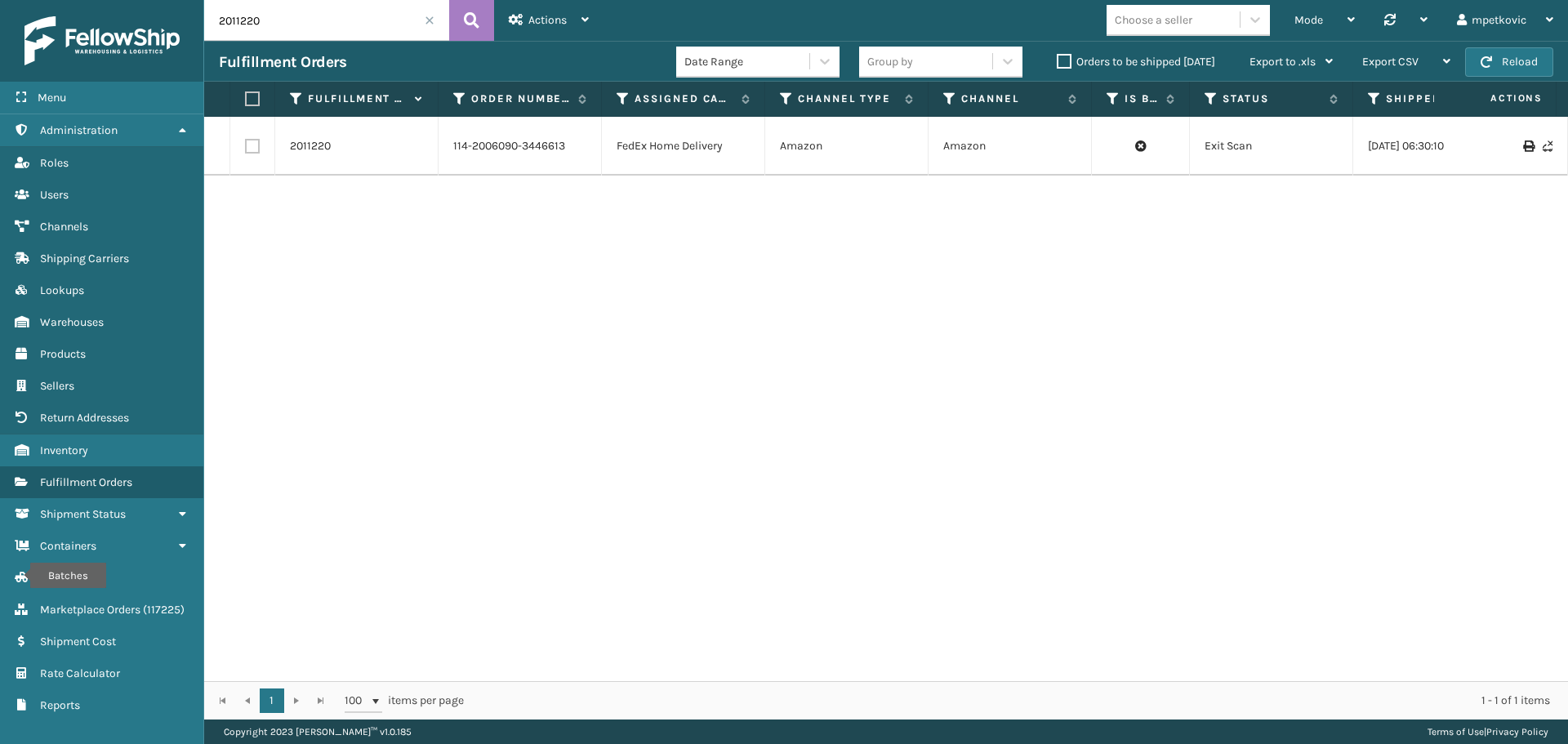
click at [509, 225] on div "2011220 114-2006090-3446613 FedEx Home Delivery Amazon Amazon Exit Scan [DATE] …" at bounding box center [886, 398] width 1364 height 564
click at [399, 227] on div "2011220 114-2006090-3446613 FedEx Home Delivery Amazon Amazon Exit Scan [DATE] …" at bounding box center [886, 398] width 1364 height 564
click at [367, 244] on div "2011220 114-2006090-3446613 FedEx Home Delivery Amazon Amazon Exit Scan [DATE] …" at bounding box center [886, 398] width 1364 height 564
click at [359, 219] on div "2011220 114-2006090-3446613 FedEx Home Delivery Amazon Amazon Exit Scan [DATE] …" at bounding box center [886, 398] width 1364 height 564
click at [768, 221] on div "2011220 114-2006090-3446613 FedEx Home Delivery Amazon Amazon Exit Scan [DATE] …" at bounding box center [886, 398] width 1364 height 564
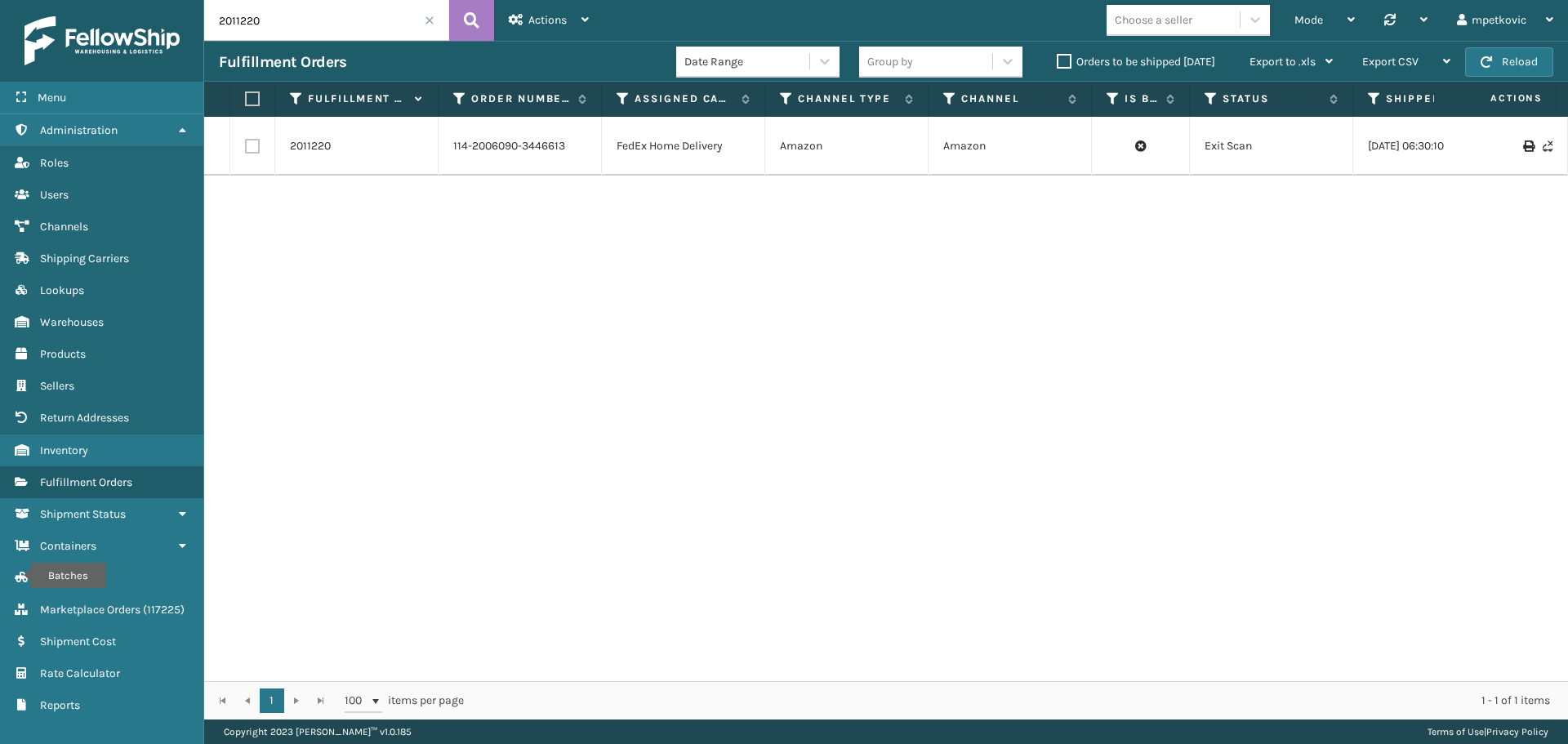
click at [355, 251] on div "2011220 114-2006090-3446613 FedEx Home Delivery Amazon Amazon Exit Scan [DATE] …" at bounding box center [886, 398] width 1364 height 564
click at [364, 228] on div "2011220 114-2006090-3446613 FedEx Home Delivery Amazon Amazon Exit Scan [DATE] …" at bounding box center [886, 398] width 1364 height 564
click at [314, 147] on link "2011220" at bounding box center [310, 147] width 41 height 17
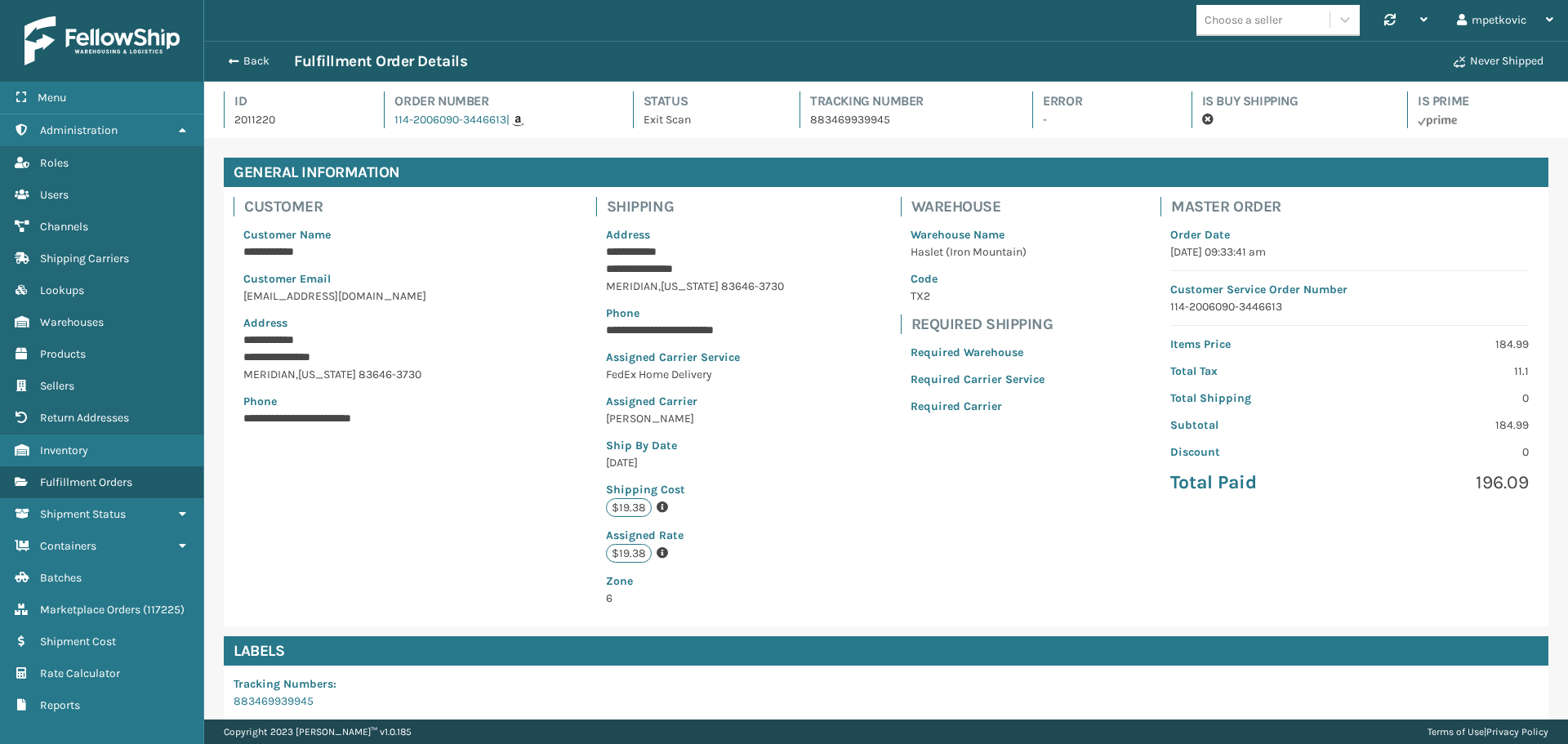
scroll to position [39, 1364]
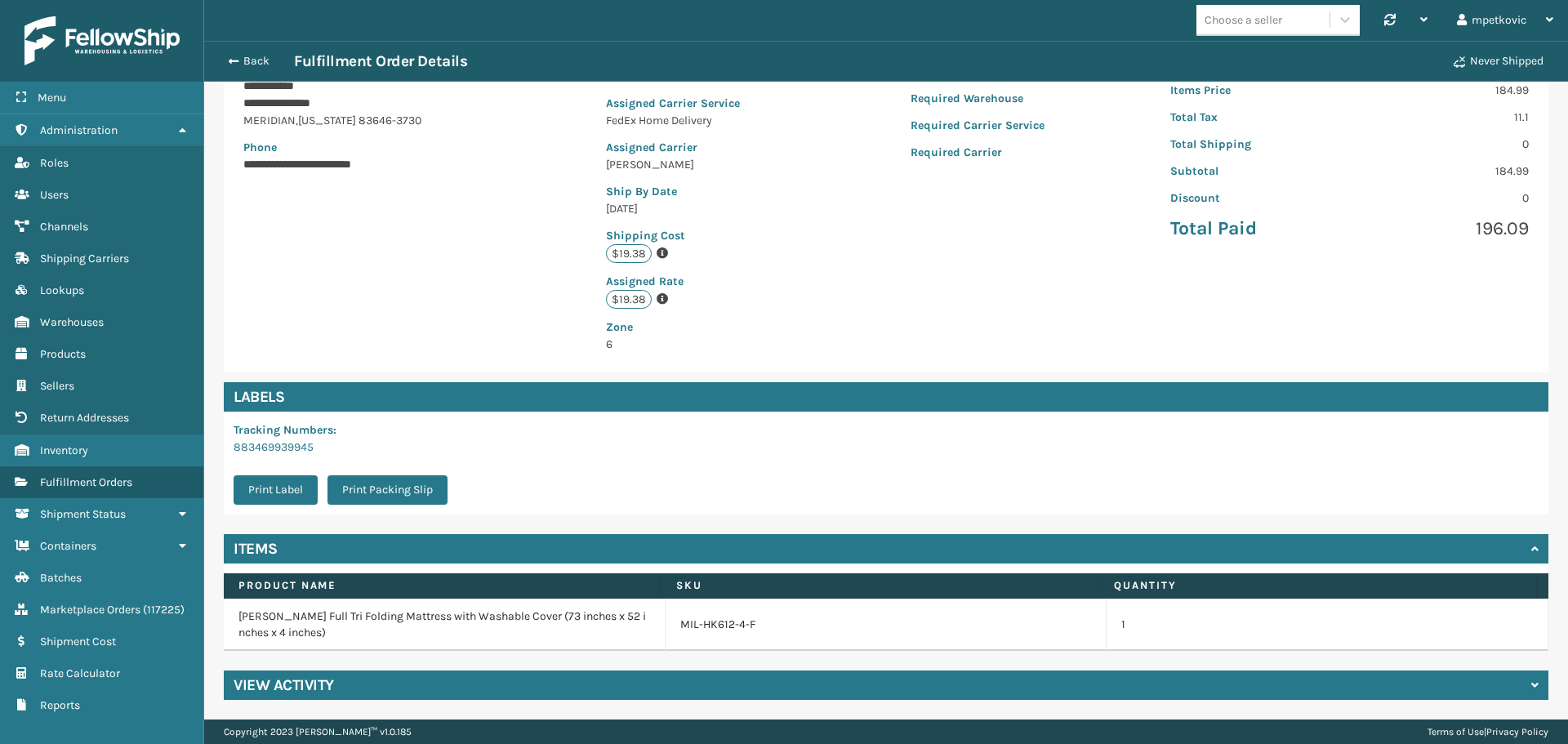
click at [437, 680] on div "View Activity" at bounding box center [886, 685] width 1325 height 29
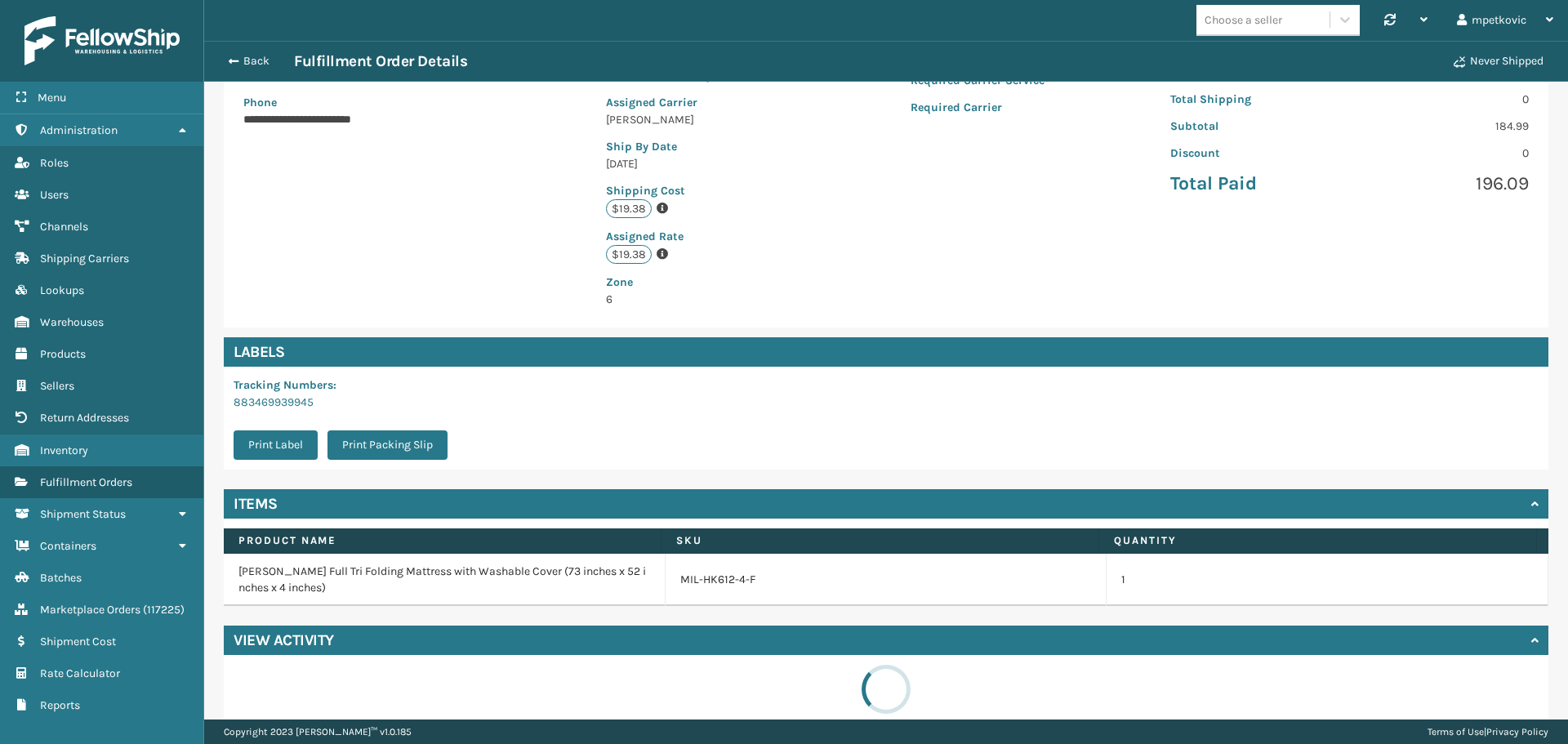
scroll to position [324, 0]
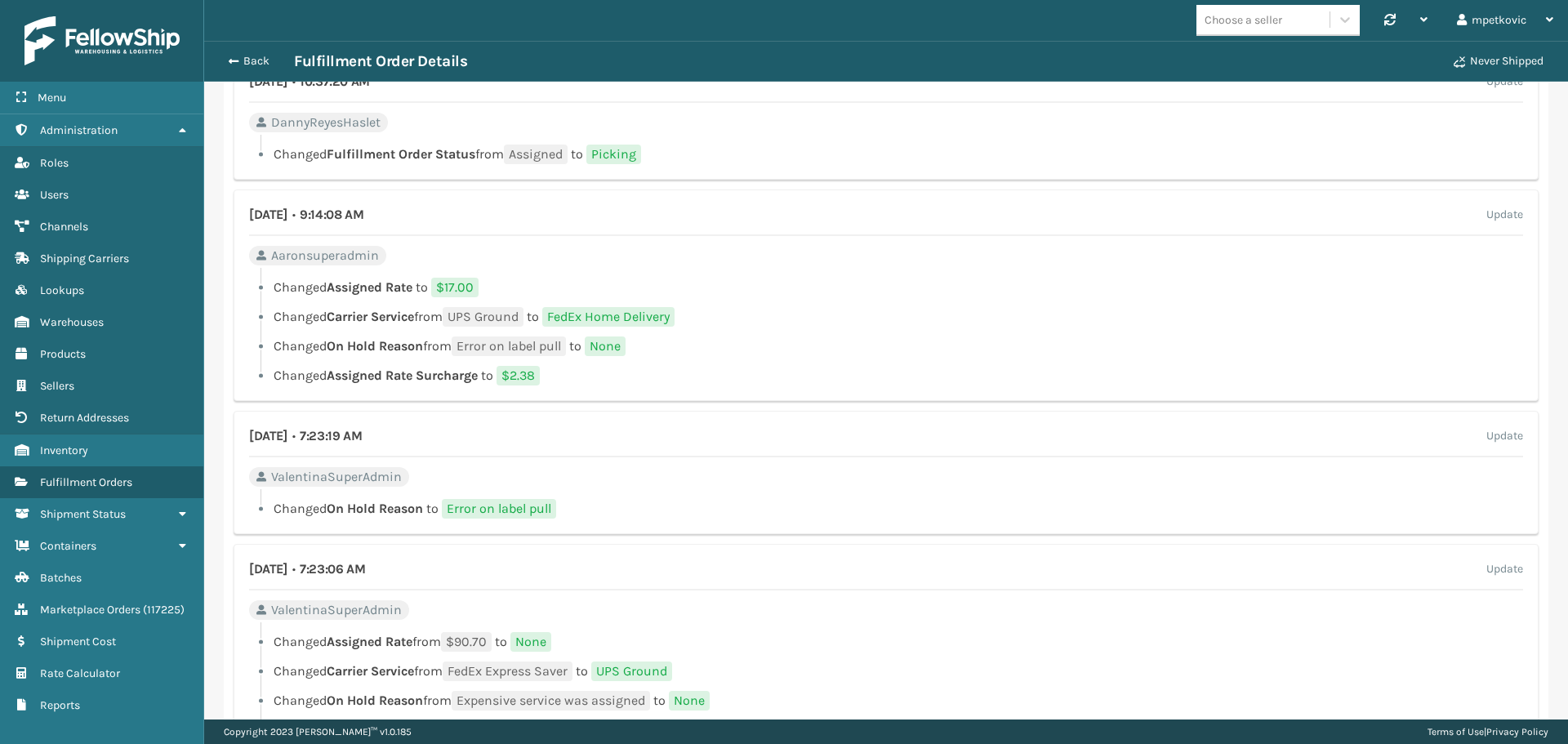
scroll to position [1693, 0]
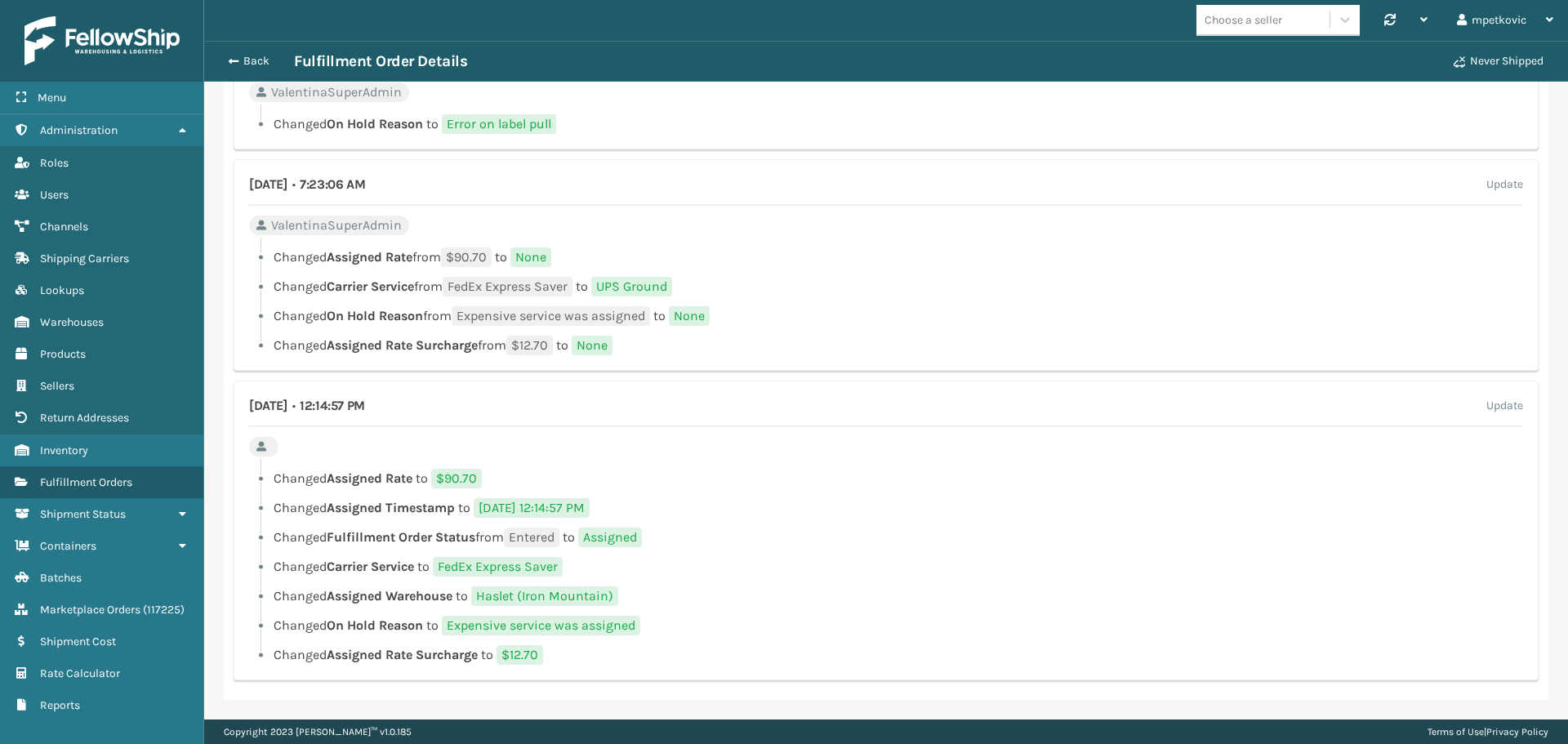
click at [811, 261] on li "Changed Assigned Rate from $90.70 to None" at bounding box center [886, 257] width 1274 height 19
click at [554, 519] on ul "Changed Assigned Rate to $90.70 Changed Assigned Timestamp to [DATE] 12:14:57 P…" at bounding box center [886, 567] width 1274 height 196
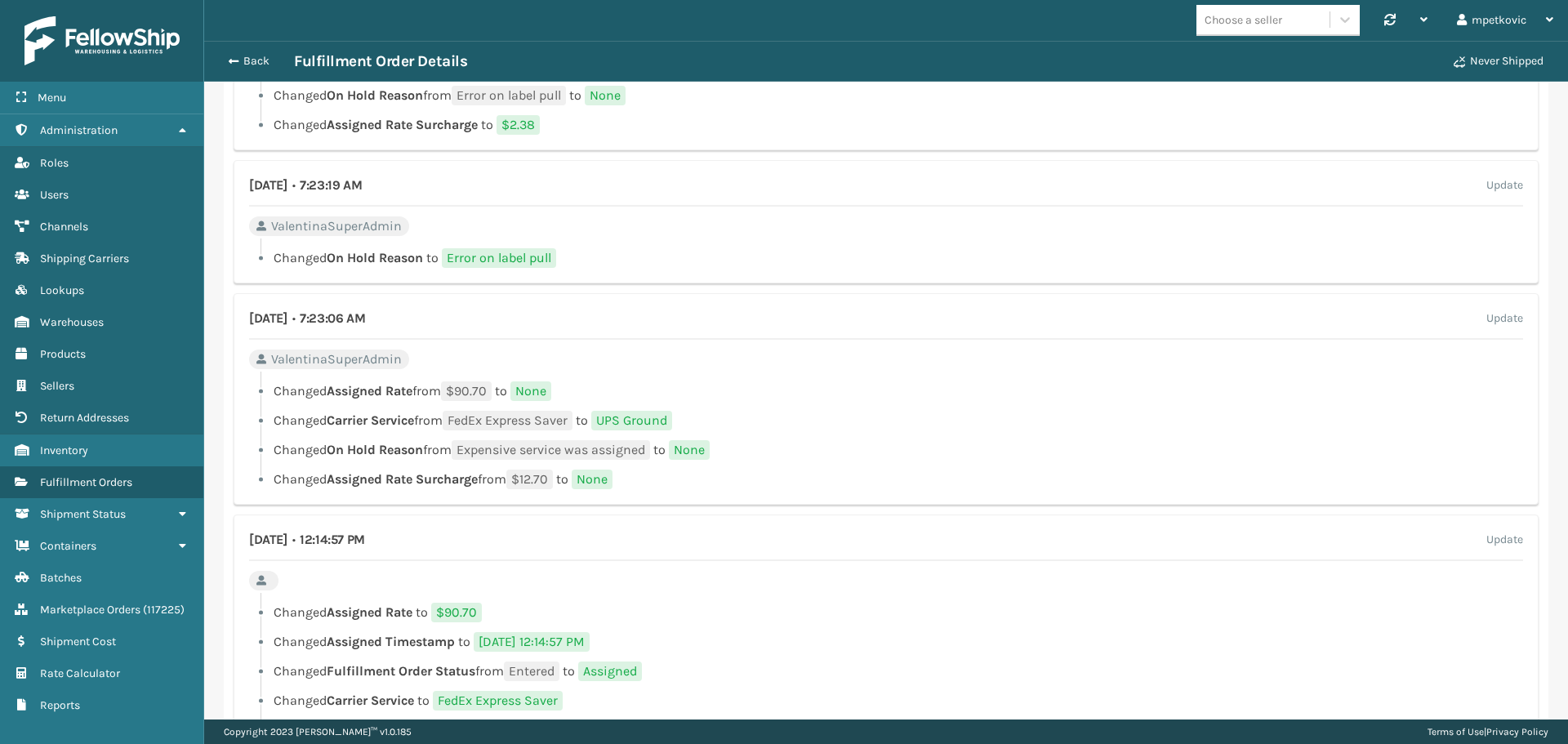
scroll to position [1529, 0]
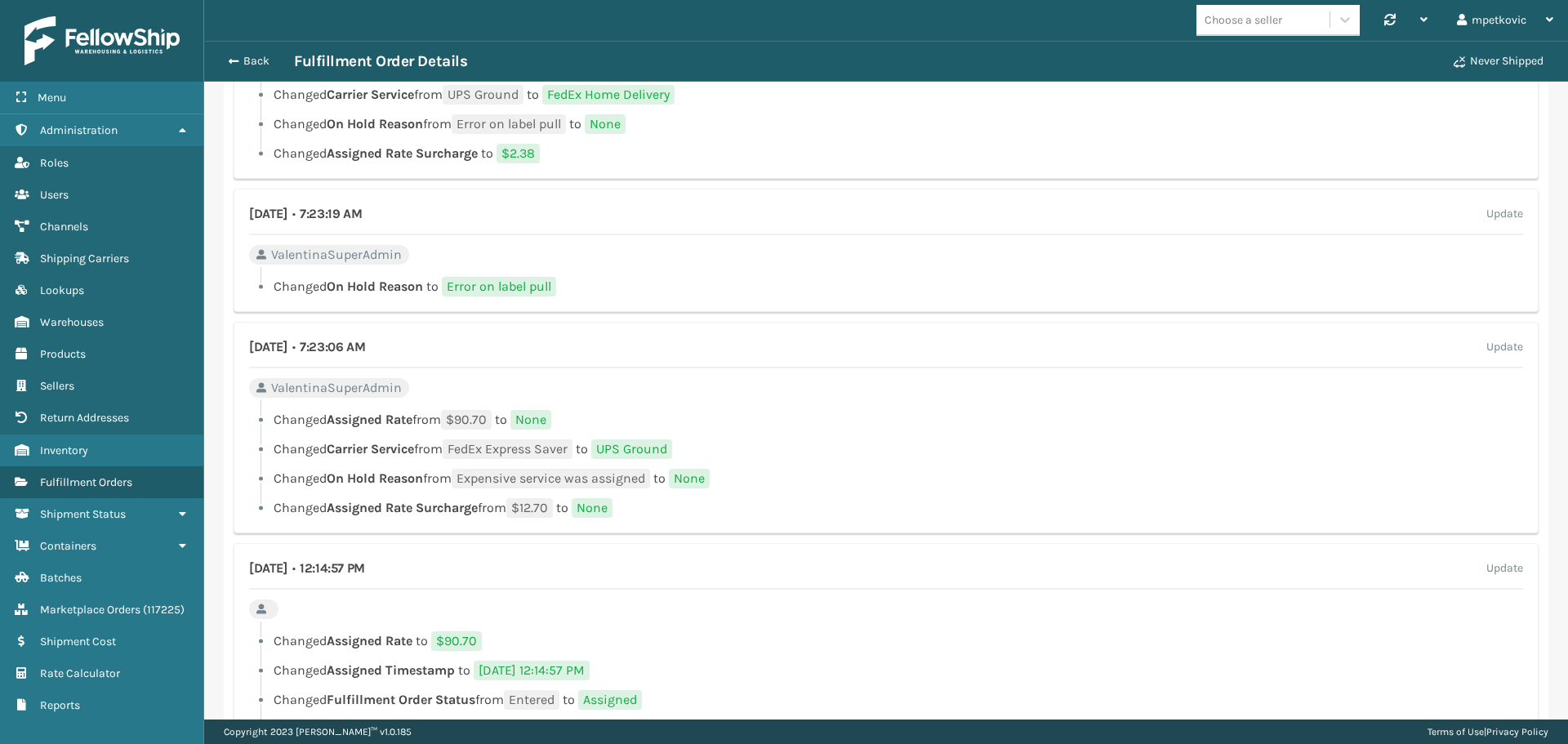
click at [712, 267] on div "[DATE] • 7:23:19 AM Update ValentinaSuperAdmin Changed On Hold Reason to Error …" at bounding box center [886, 250] width 1305 height 123
click at [758, 257] on div "[DATE] • 7:23:19 AM Update ValentinaSuperAdmin Changed On Hold Reason to Error …" at bounding box center [886, 250] width 1305 height 123
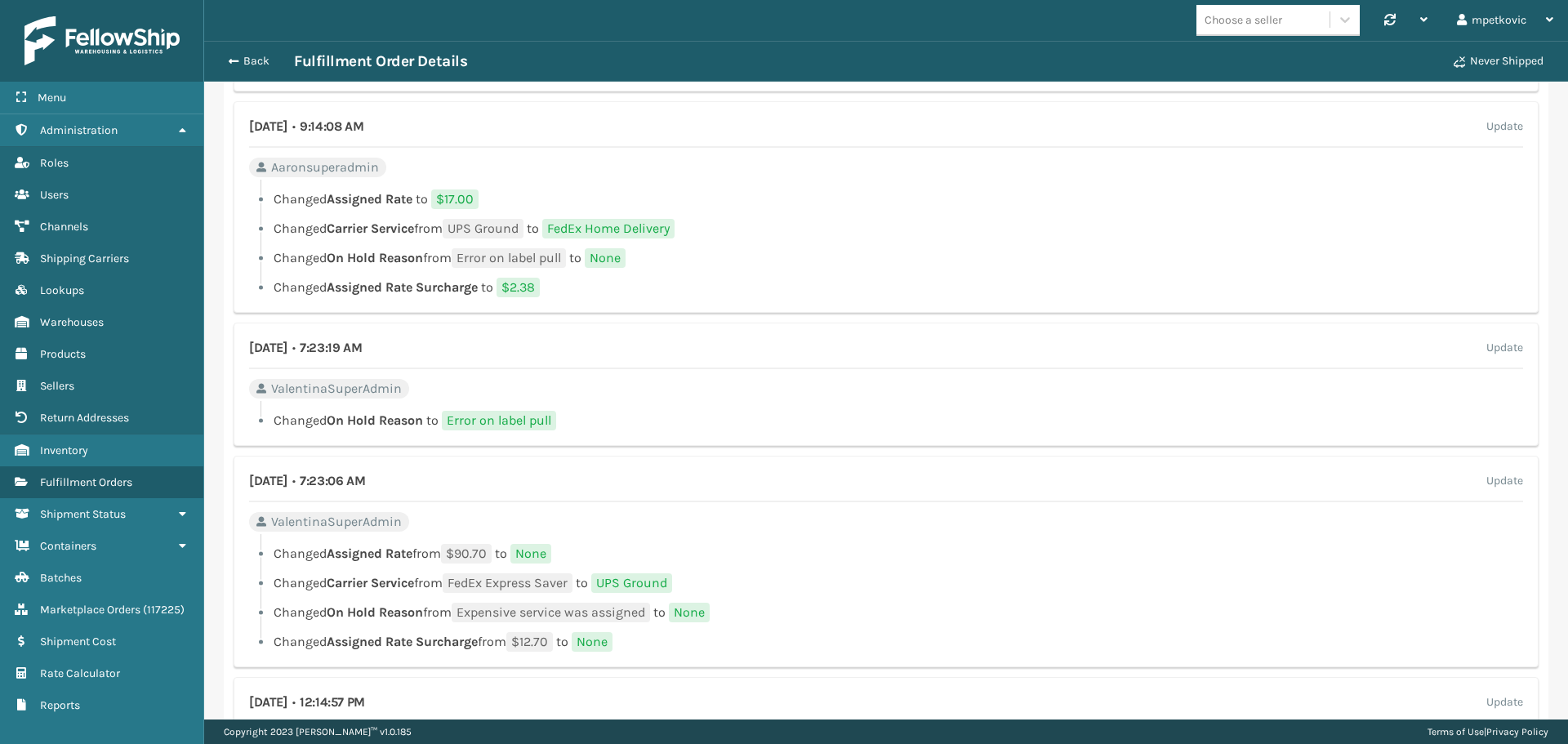
scroll to position [1366, 0]
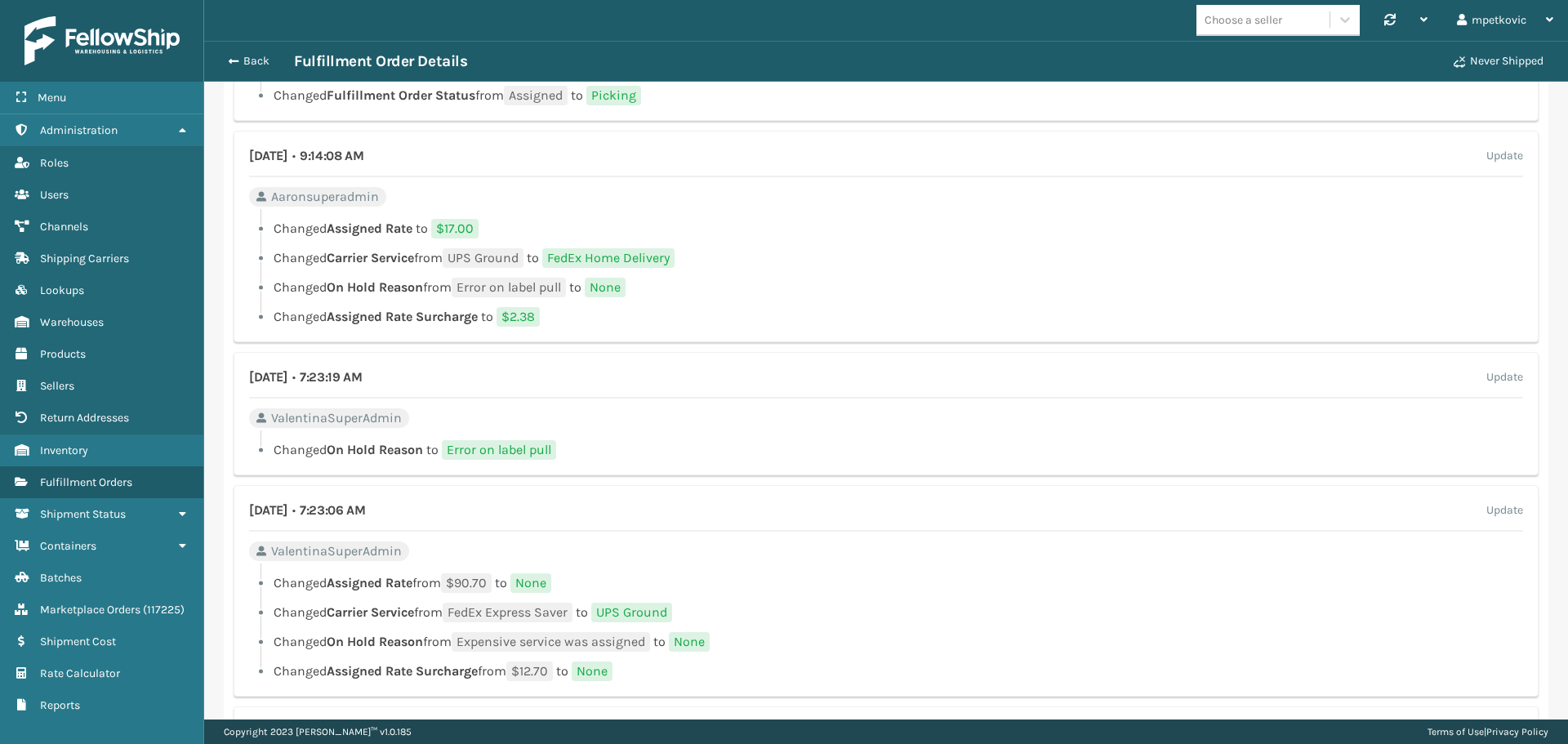
drag, startPoint x: 761, startPoint y: 250, endPoint x: 795, endPoint y: 246, distance: 34.2
click at [761, 250] on li "Changed Carrier Service from UPS Ground to FedEx Home Delivery" at bounding box center [886, 258] width 1274 height 19
click at [782, 236] on li "Changed Assigned Rate to $17.00" at bounding box center [886, 228] width 1274 height 19
click at [817, 220] on li "Changed Assigned Rate to $17.00" at bounding box center [886, 228] width 1274 height 19
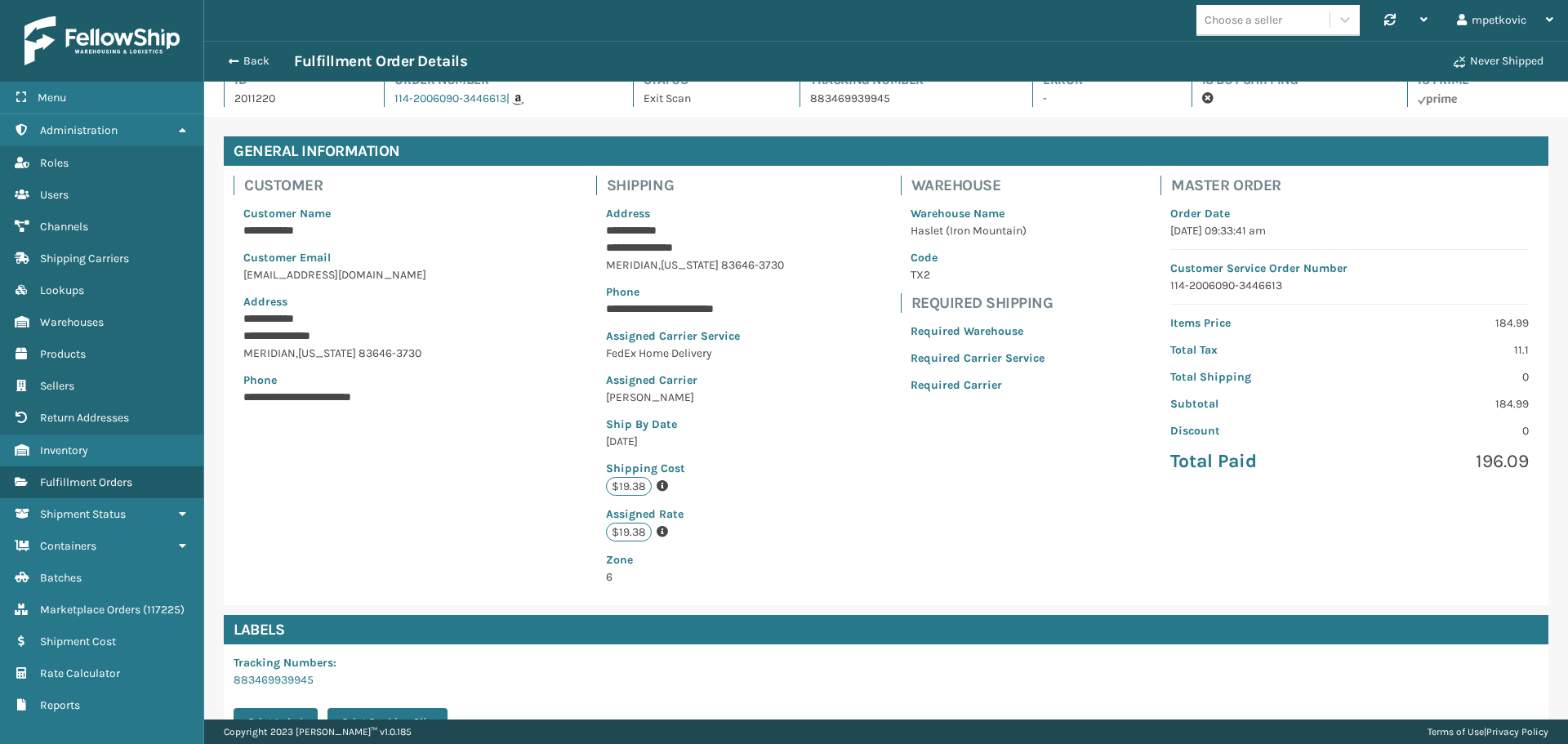
scroll to position [0, 0]
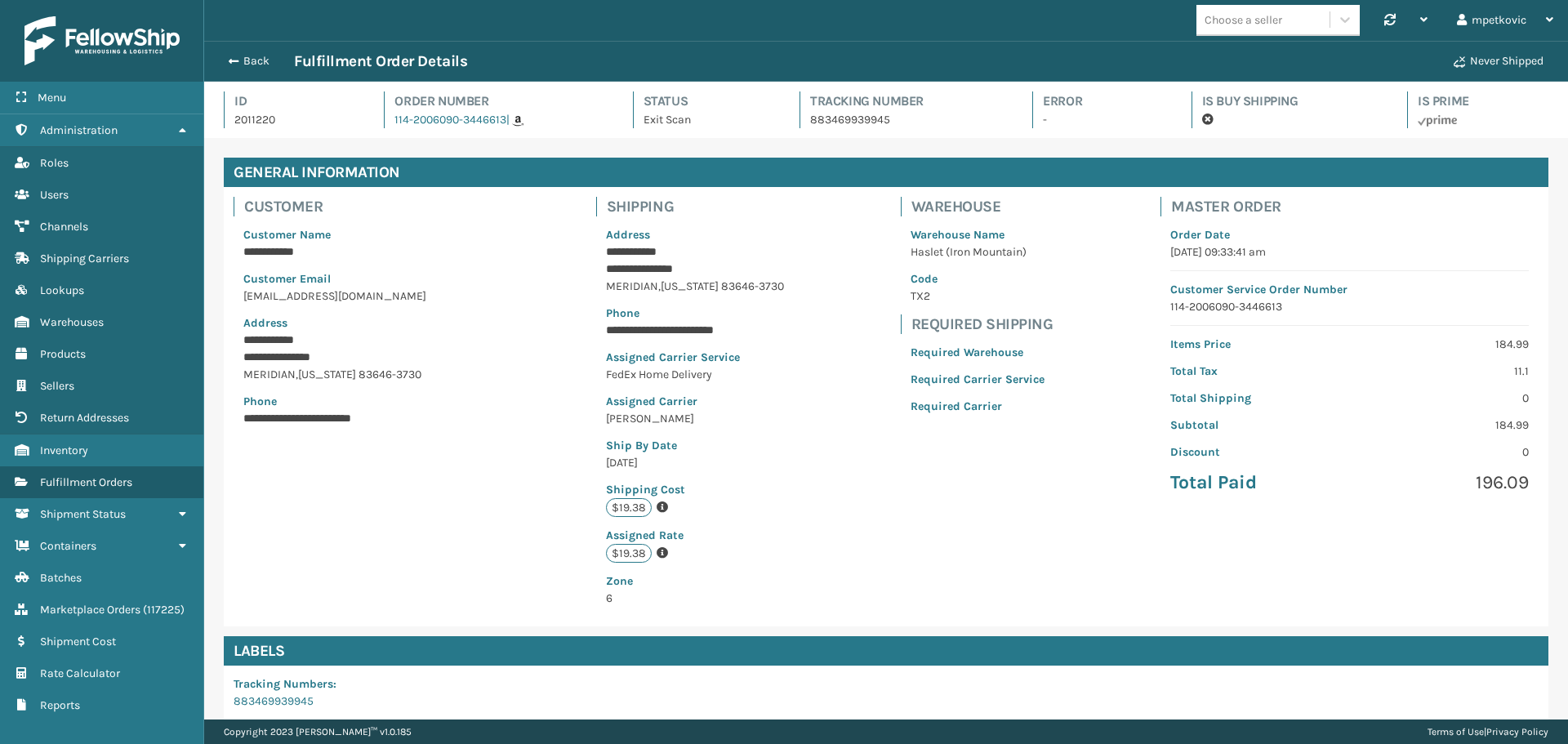
click at [249, 123] on p "2011220" at bounding box center [294, 119] width 120 height 17
click at [317, 121] on p "2011220" at bounding box center [294, 119] width 120 height 17
click at [245, 119] on p "2011220" at bounding box center [294, 119] width 120 height 17
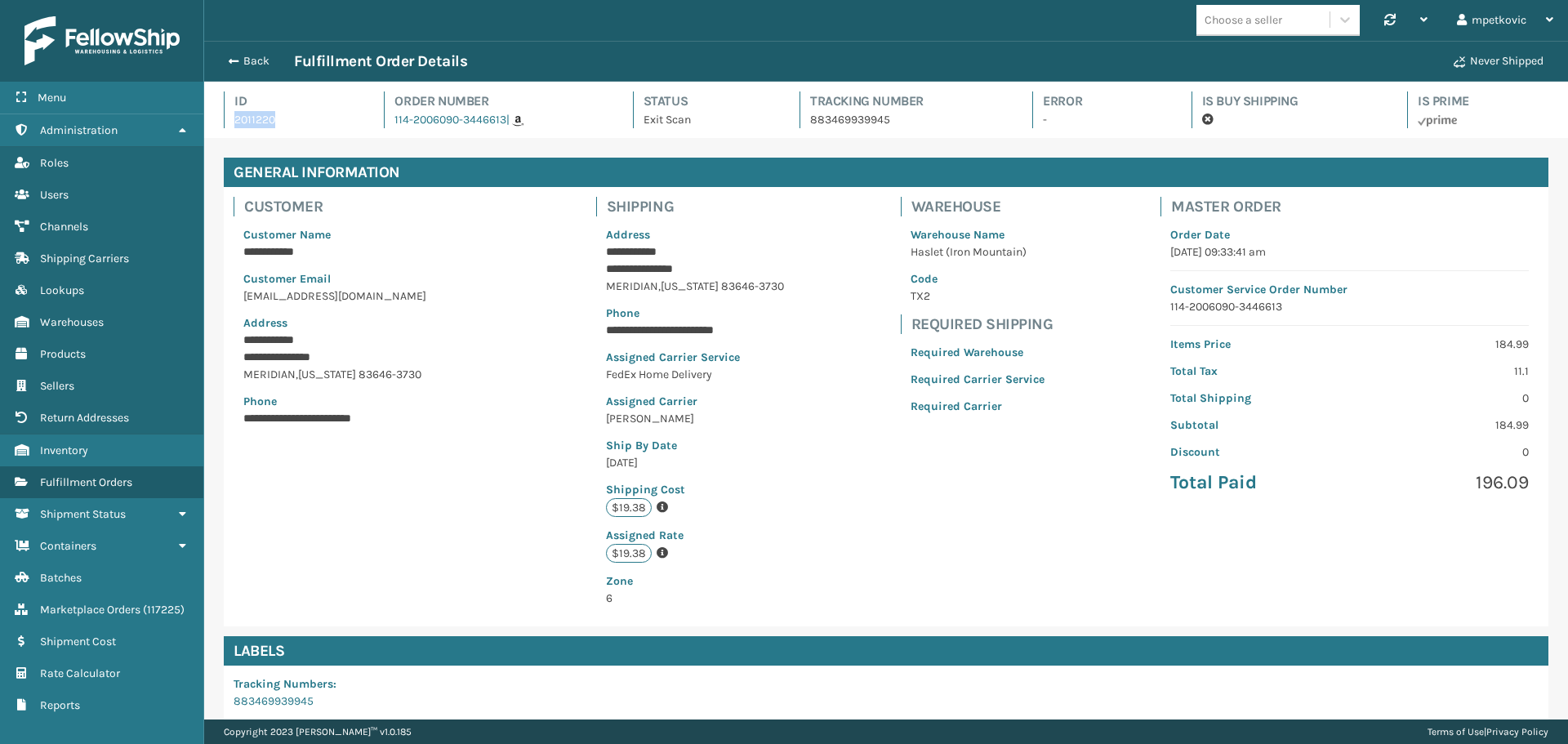
click at [290, 124] on p "2011220" at bounding box center [294, 119] width 120 height 17
drag, startPoint x: 282, startPoint y: 122, endPoint x: 228, endPoint y: 123, distance: 54.0
click at [228, 123] on div "Id 2011220" at bounding box center [289, 110] width 131 height 37
click at [325, 107] on h4 "Id" at bounding box center [294, 101] width 120 height 19
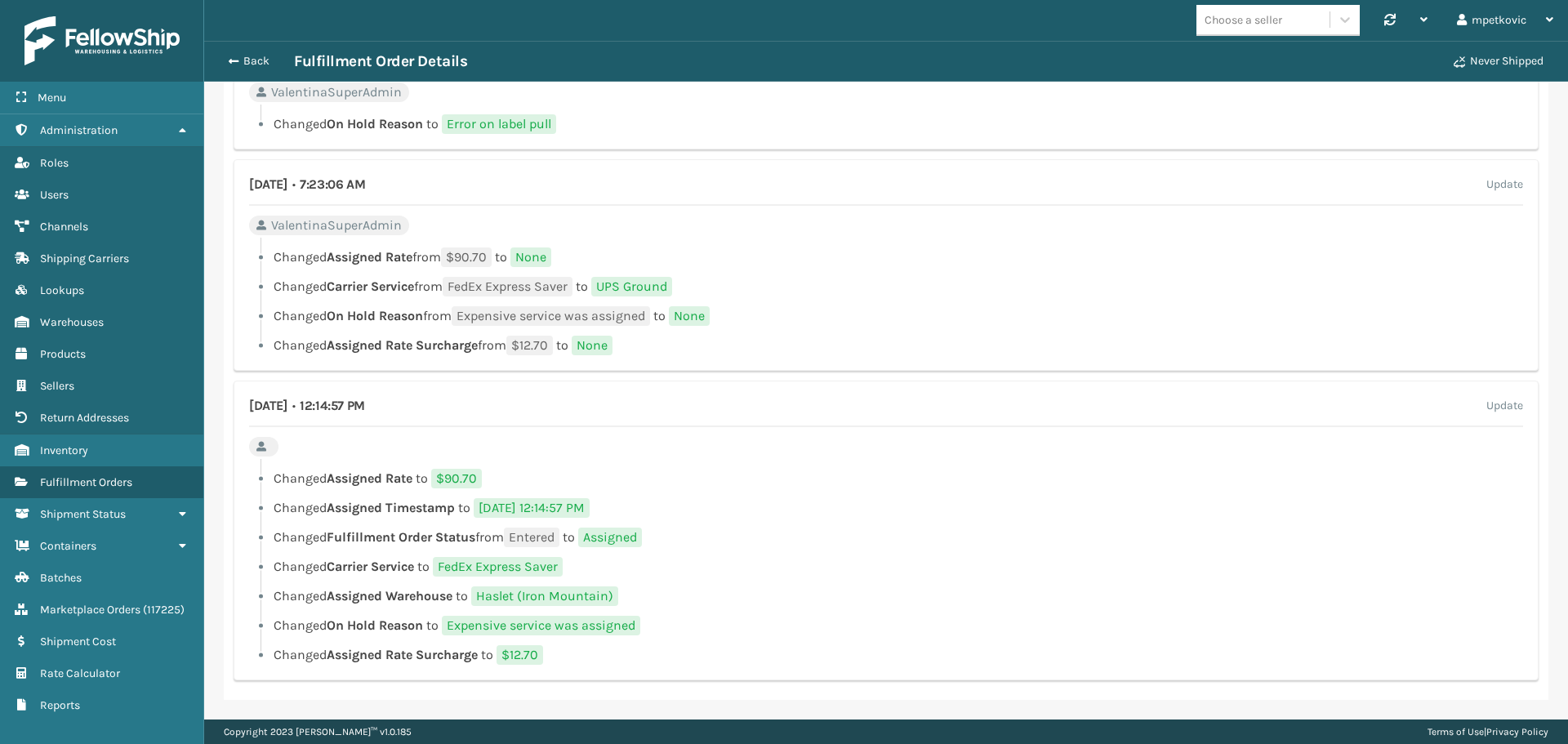
scroll to position [1529, 0]
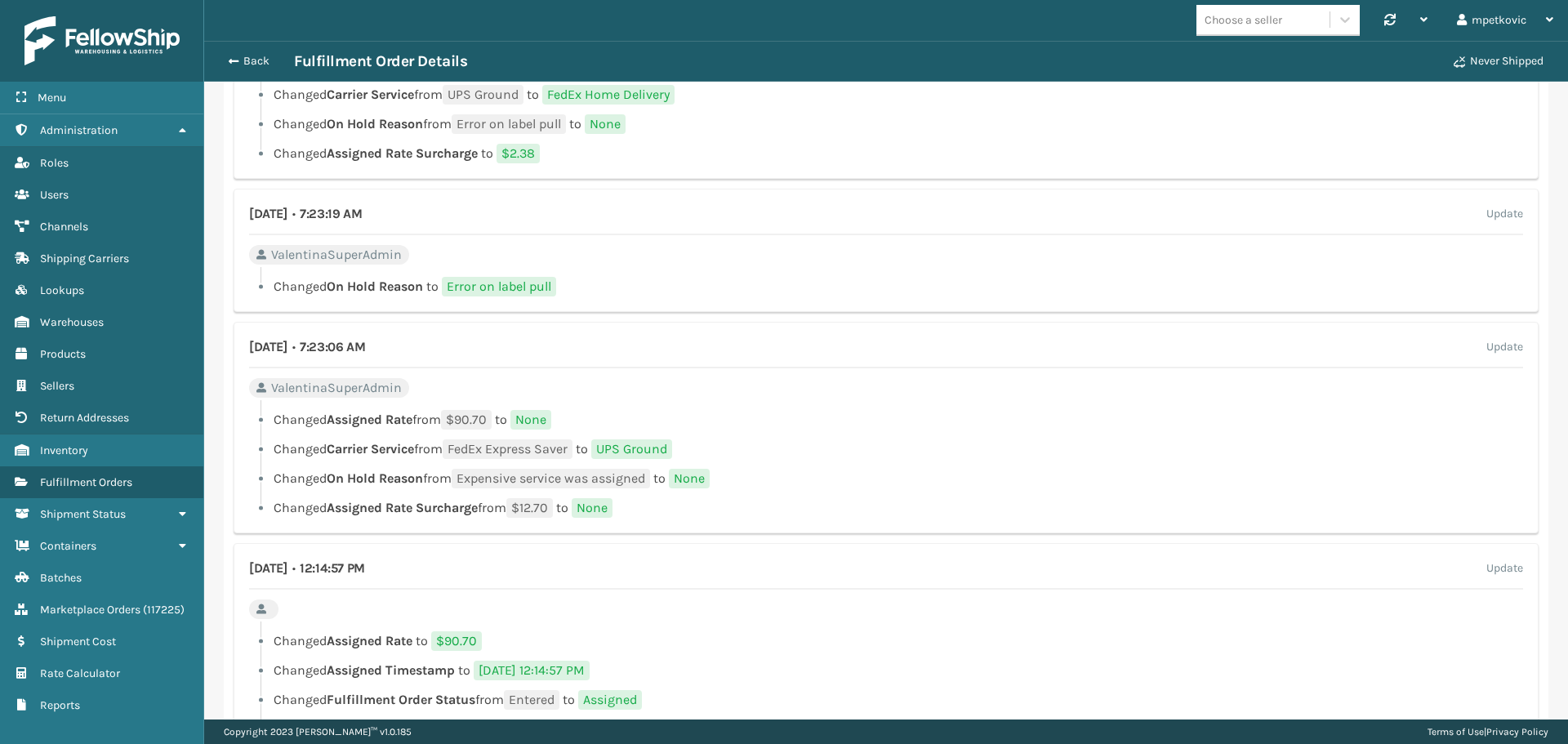
click at [661, 422] on li "Changed Assigned Rate from $90.70 to None" at bounding box center [886, 419] width 1274 height 19
click at [460, 400] on div "[DATE] • 7:23:06 AM Update ValentinaSuperAdmin Changed Assigned Rate from $90.7…" at bounding box center [886, 428] width 1305 height 212
click at [724, 395] on div "[DATE] • 7:23:06 AM Update ValentinaSuperAdmin Changed Assigned Rate from $90.7…" at bounding box center [886, 428] width 1305 height 212
click at [632, 427] on li "Changed Assigned Rate from $90.70 to None" at bounding box center [886, 419] width 1274 height 19
click at [746, 412] on li "Changed Assigned Rate from $90.70 to None" at bounding box center [886, 419] width 1274 height 19
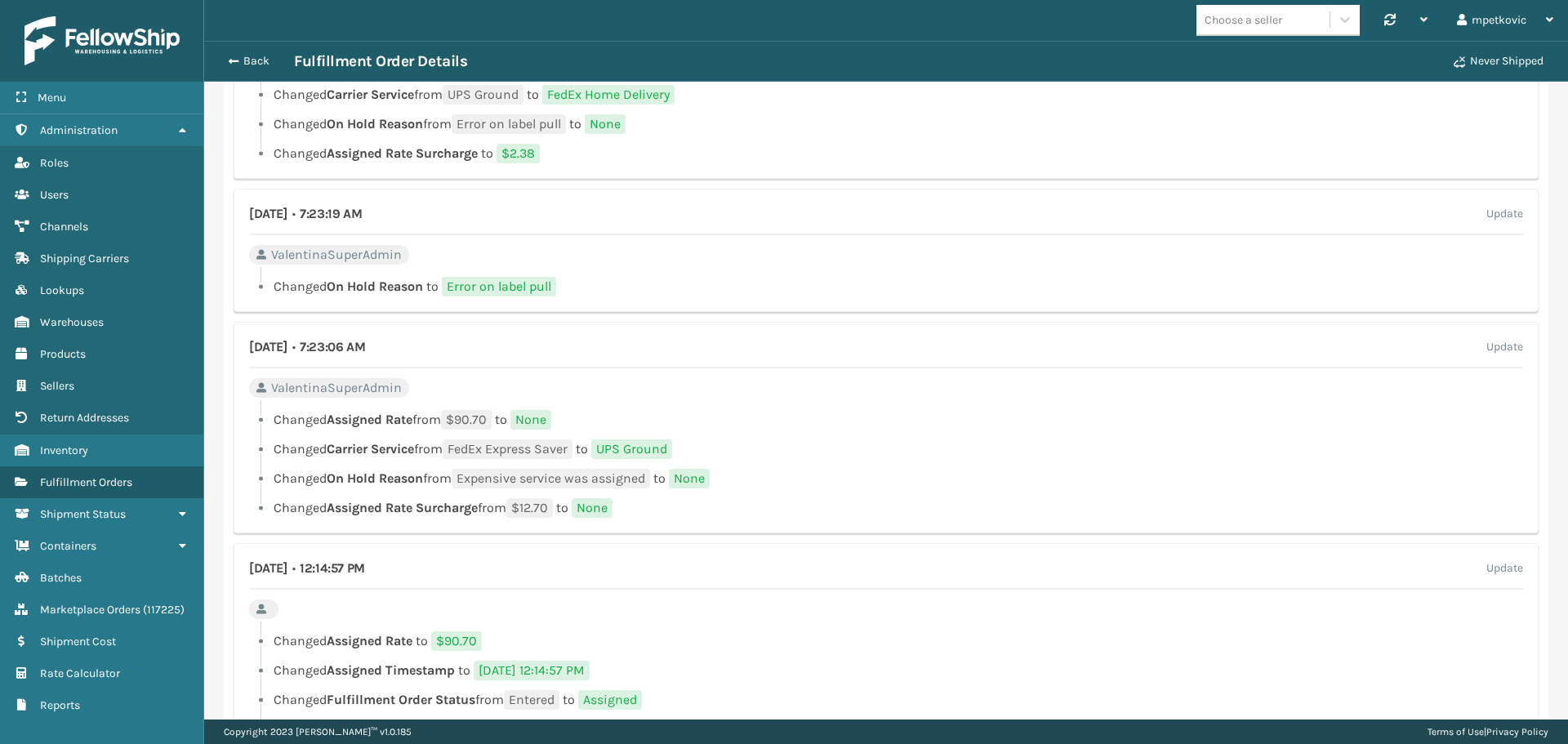
click at [754, 321] on div "[DATE] • 6:30:10 PM Update [PERSON_NAME] Changed Fulfillment Order Status from …" at bounding box center [886, 144] width 1325 height 1438
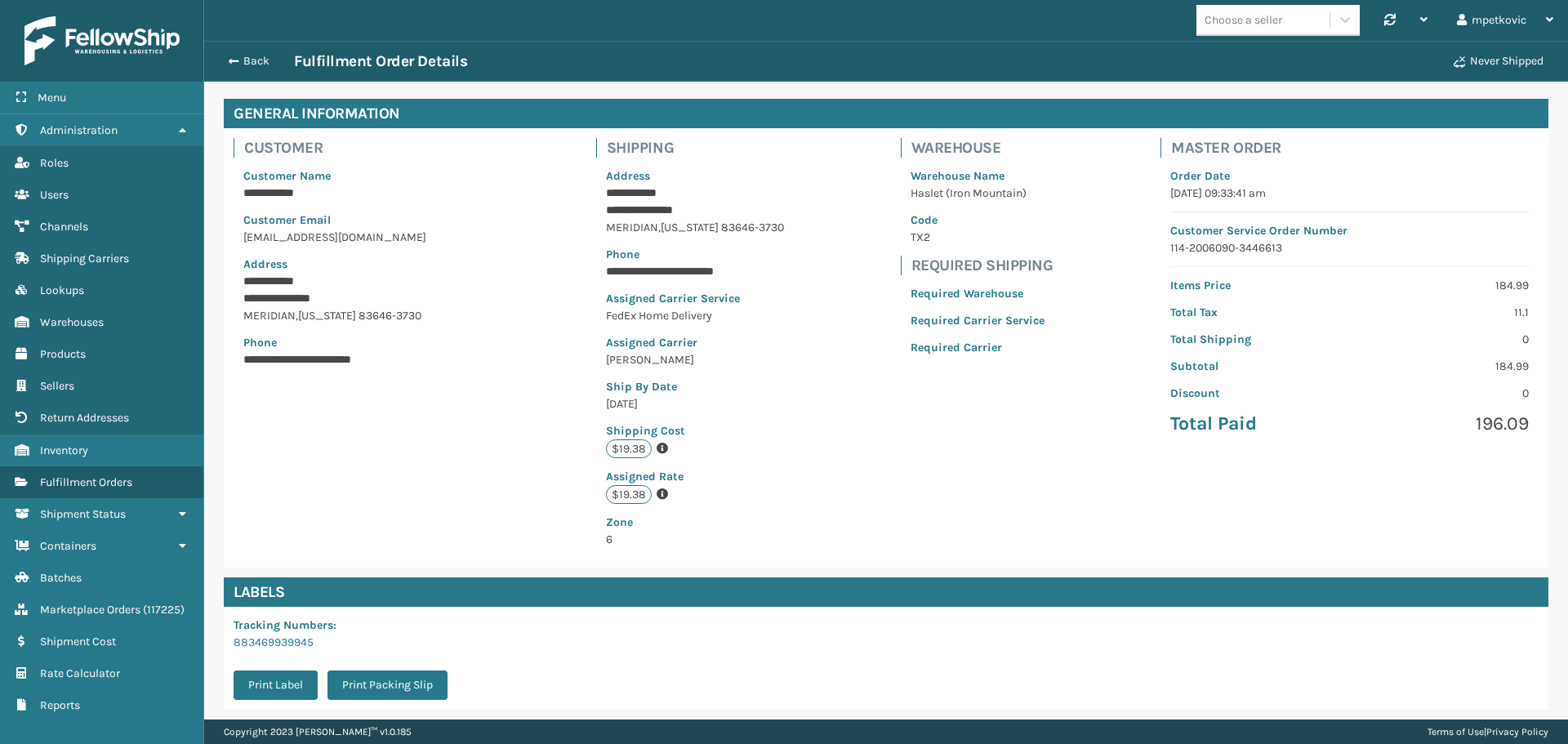
click at [398, 145] on h4 "Customer" at bounding box center [366, 148] width 245 height 19
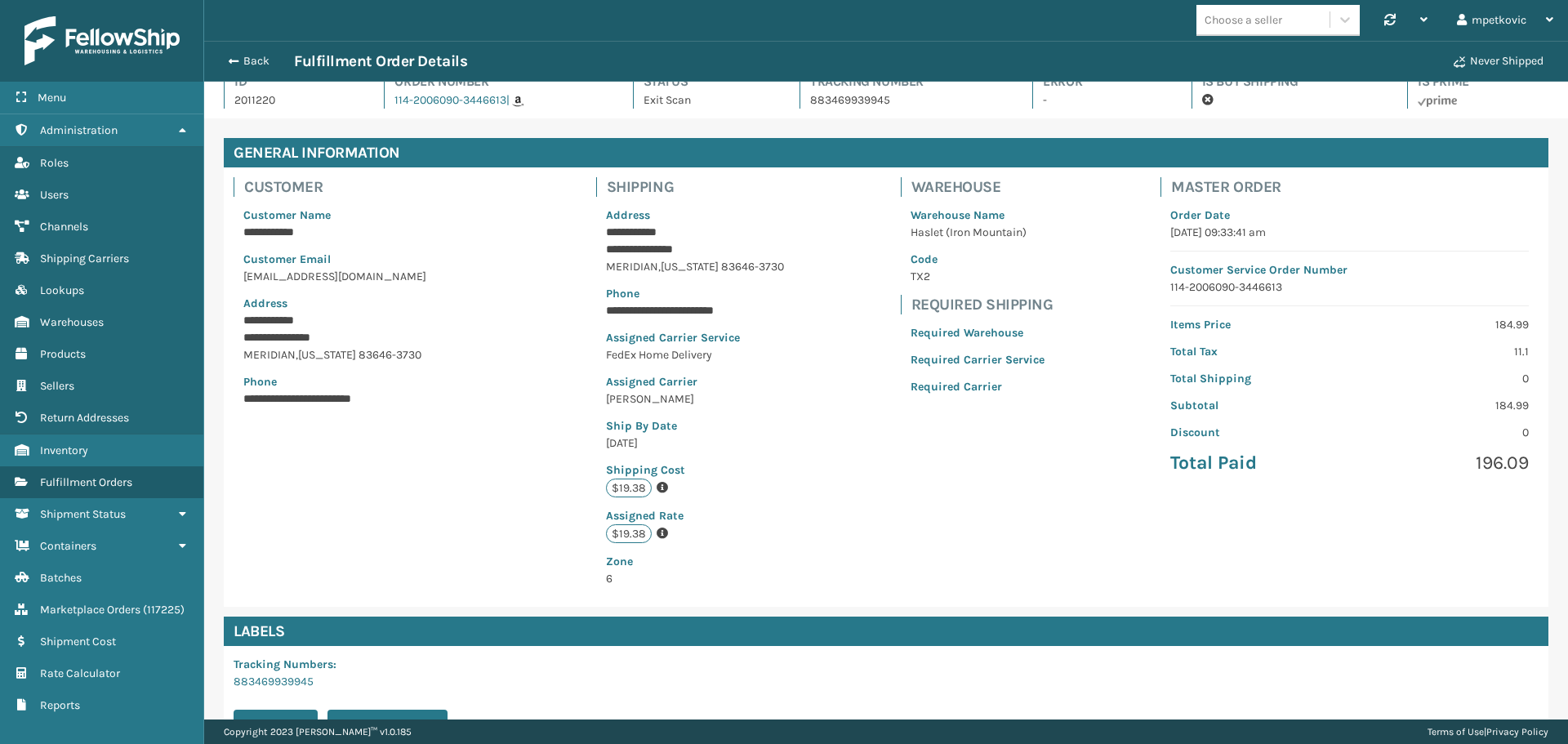
scroll to position [0, 0]
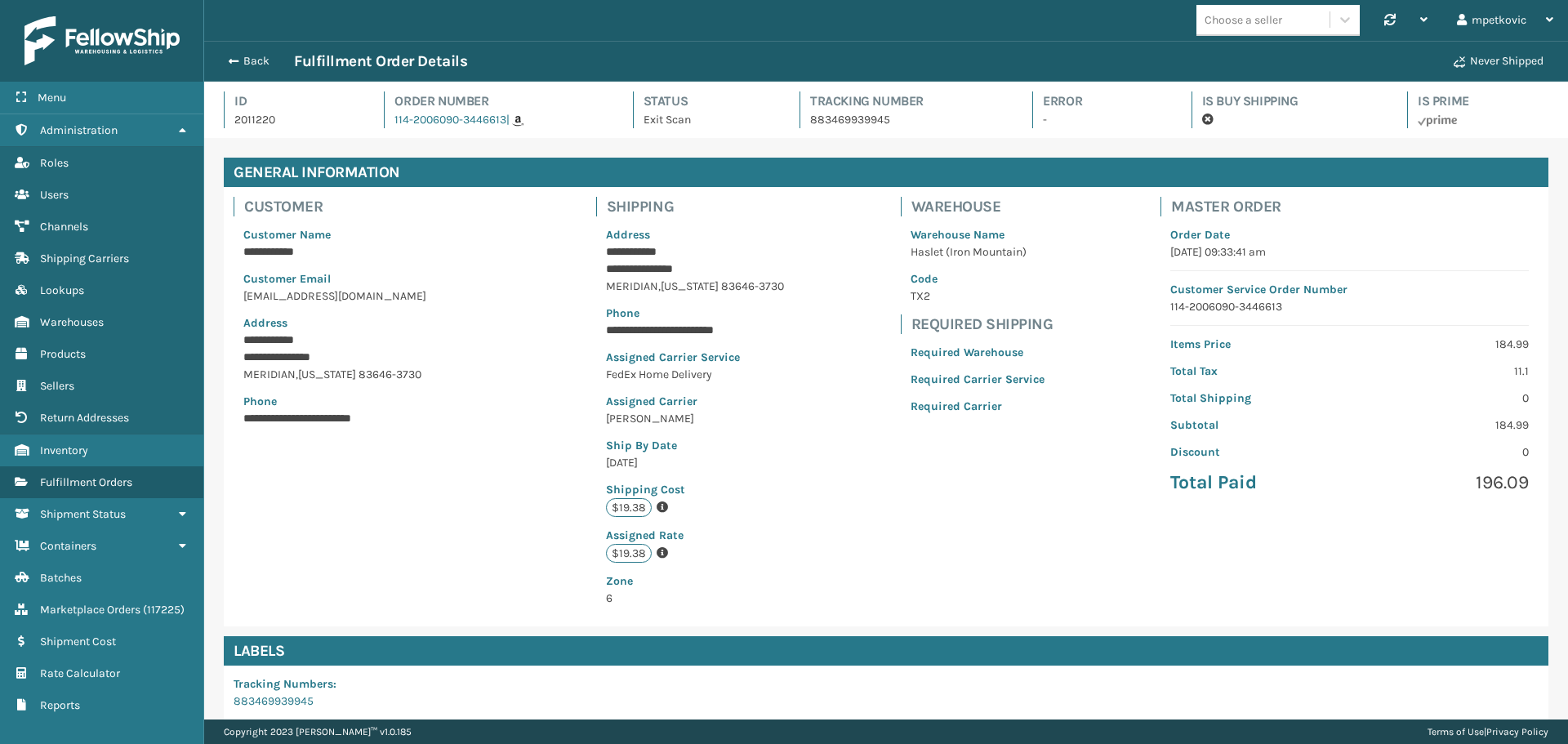
click at [259, 116] on p "2011220" at bounding box center [294, 119] width 120 height 17
click at [282, 106] on h4 "Id" at bounding box center [294, 101] width 120 height 19
click at [259, 120] on p "2011220" at bounding box center [294, 119] width 120 height 17
drag, startPoint x: 259, startPoint y: 120, endPoint x: 270, endPoint y: 111, distance: 14.2
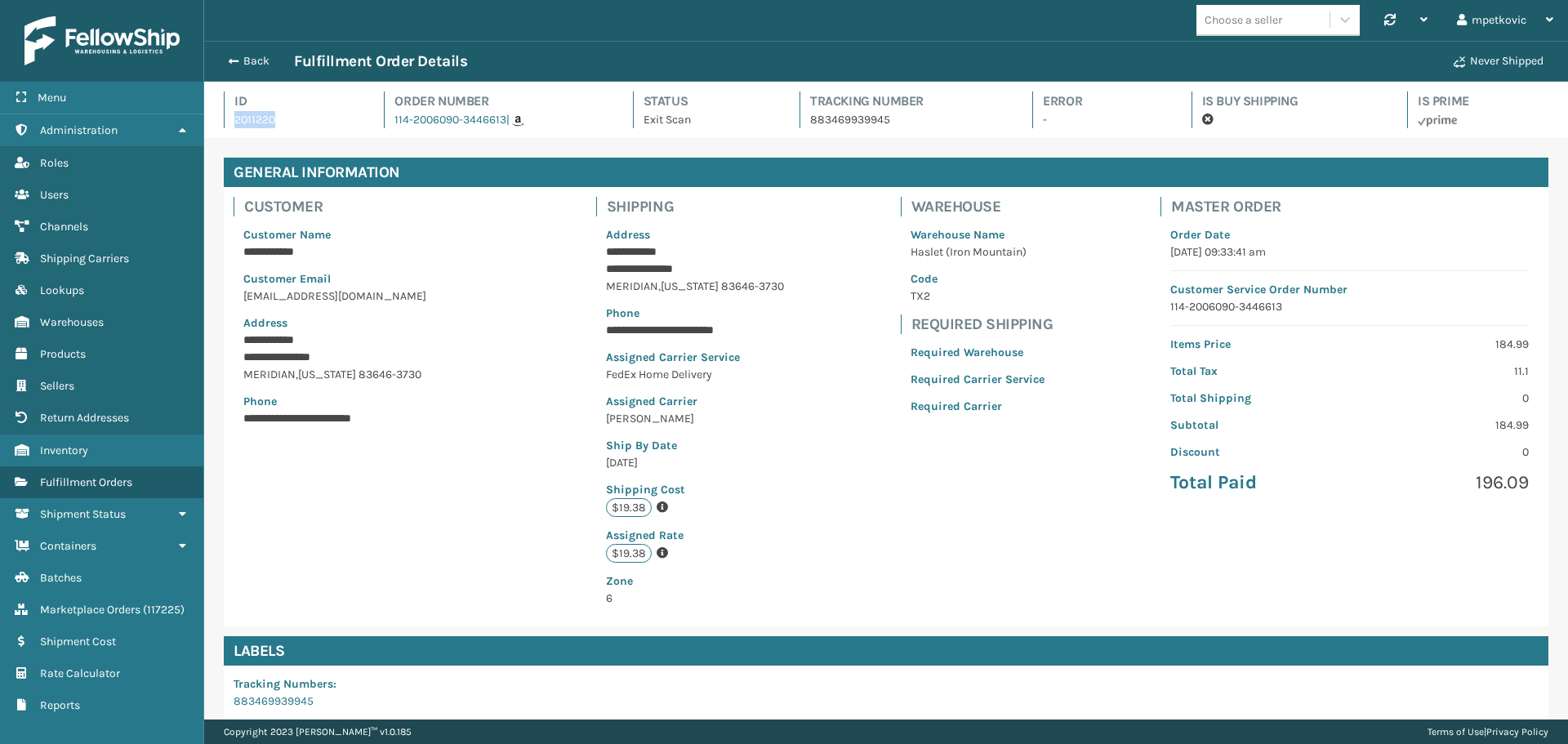
click at [259, 120] on p "2011220" at bounding box center [294, 119] width 120 height 17
drag, startPoint x: 280, startPoint y: 105, endPoint x: 270, endPoint y: 105, distance: 10.0
click at [280, 105] on h4 "Id" at bounding box center [294, 101] width 120 height 19
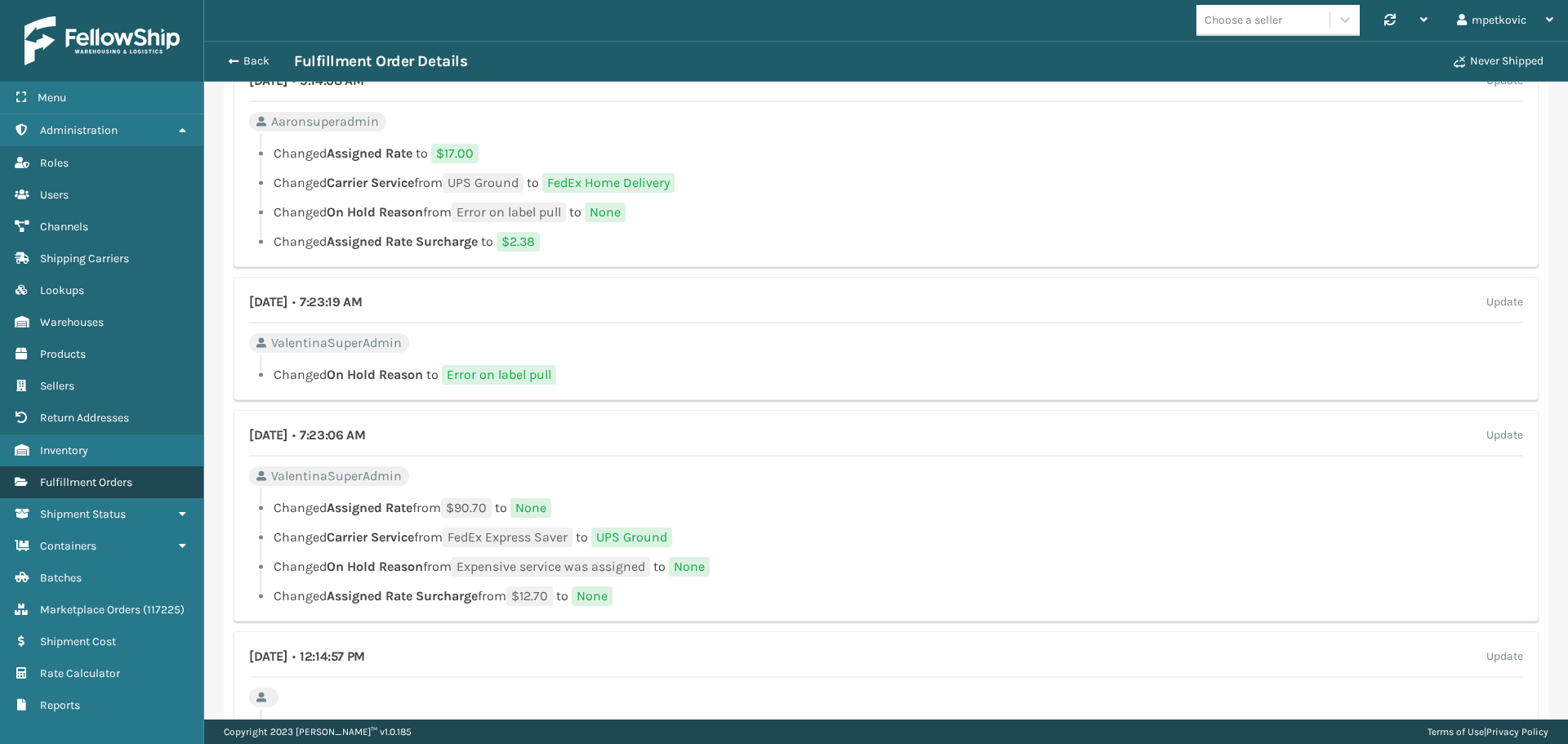
scroll to position [1471, 0]
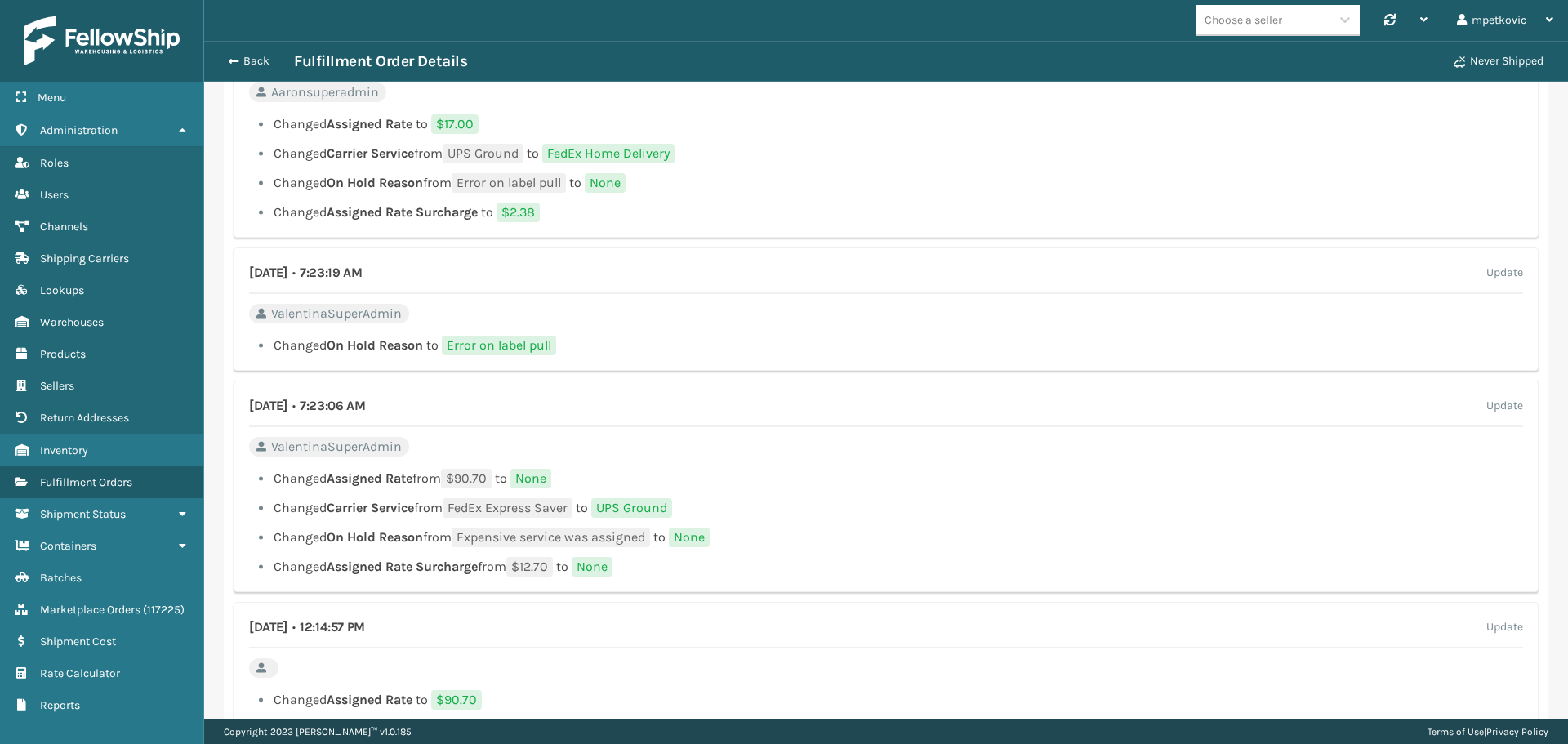
click at [776, 469] on div at bounding box center [891, 464] width 1263 height 10
click at [803, 441] on div "[DATE] • 7:23:06 AM Update ValentinaSuperAdmin Changed Assigned Rate from $90.7…" at bounding box center [886, 486] width 1305 height 212
drag, startPoint x: 686, startPoint y: 4, endPoint x: 863, endPoint y: 144, distance: 225.7
click at [863, 144] on ul "Changed Assigned Rate to $17.00 Changed Carrier Service from UPS Ground to FedE…" at bounding box center [886, 169] width 1274 height 108
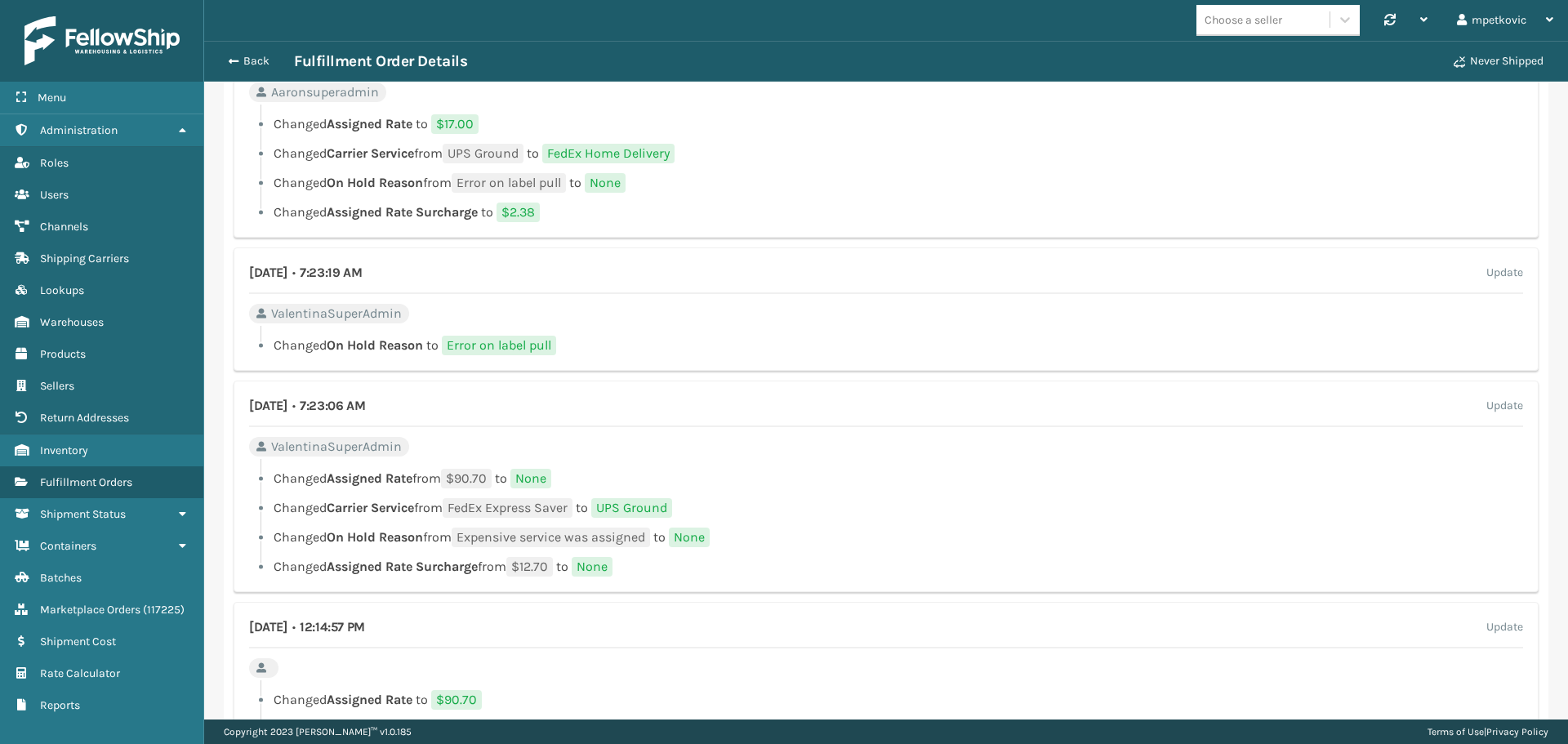
click at [863, 109] on div at bounding box center [891, 109] width 1263 height 10
click at [854, 109] on div at bounding box center [891, 109] width 1263 height 10
click at [889, 108] on div at bounding box center [891, 109] width 1263 height 10
click at [783, 104] on div "[DATE] • 9:14:08 AM Update Aaronsuperadmin Changed Assigned Rate to $17.00 Chan…" at bounding box center [886, 132] width 1305 height 212
click at [745, 100] on div "[DATE] • 9:14:08 AM Update Aaronsuperadmin Changed Assigned Rate to $17.00 Chan…" at bounding box center [886, 132] width 1305 height 212
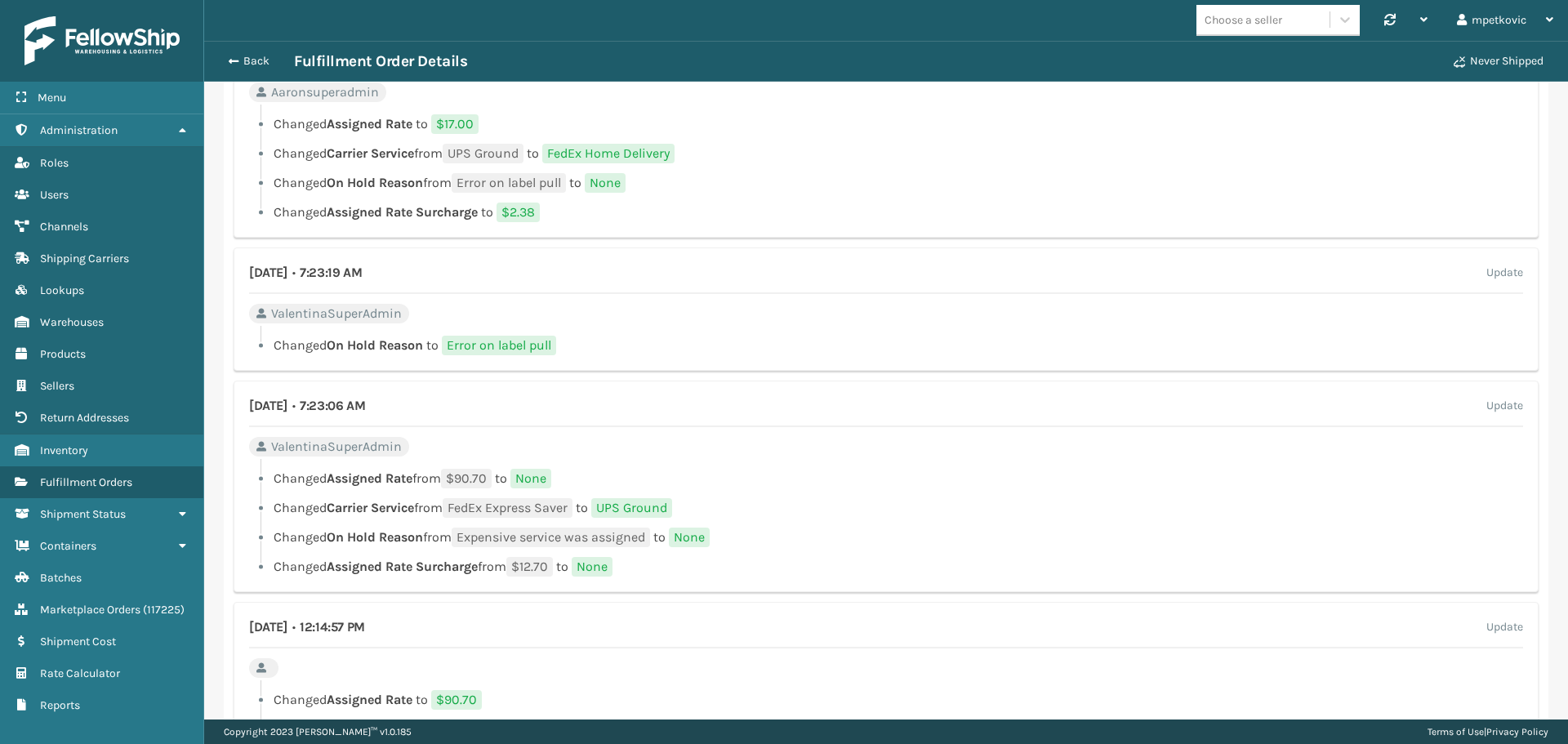
click at [699, 108] on div at bounding box center [891, 109] width 1263 height 10
click at [889, 94] on div "[DATE] • 9:14:08 AM Update Aaronsuperadmin Changed Assigned Rate to $17.00 Chan…" at bounding box center [886, 132] width 1305 height 212
drag, startPoint x: 959, startPoint y: 88, endPoint x: 936, endPoint y: 96, distance: 24.4
click at [956, 88] on div "[DATE] • 9:14:08 AM Update Aaronsuperadmin Changed Assigned Rate to $17.00 Chan…" at bounding box center [886, 132] width 1305 height 212
click at [935, 97] on div "[DATE] • 9:14:08 AM Update Aaronsuperadmin Changed Assigned Rate to $17.00 Chan…" at bounding box center [886, 132] width 1305 height 212
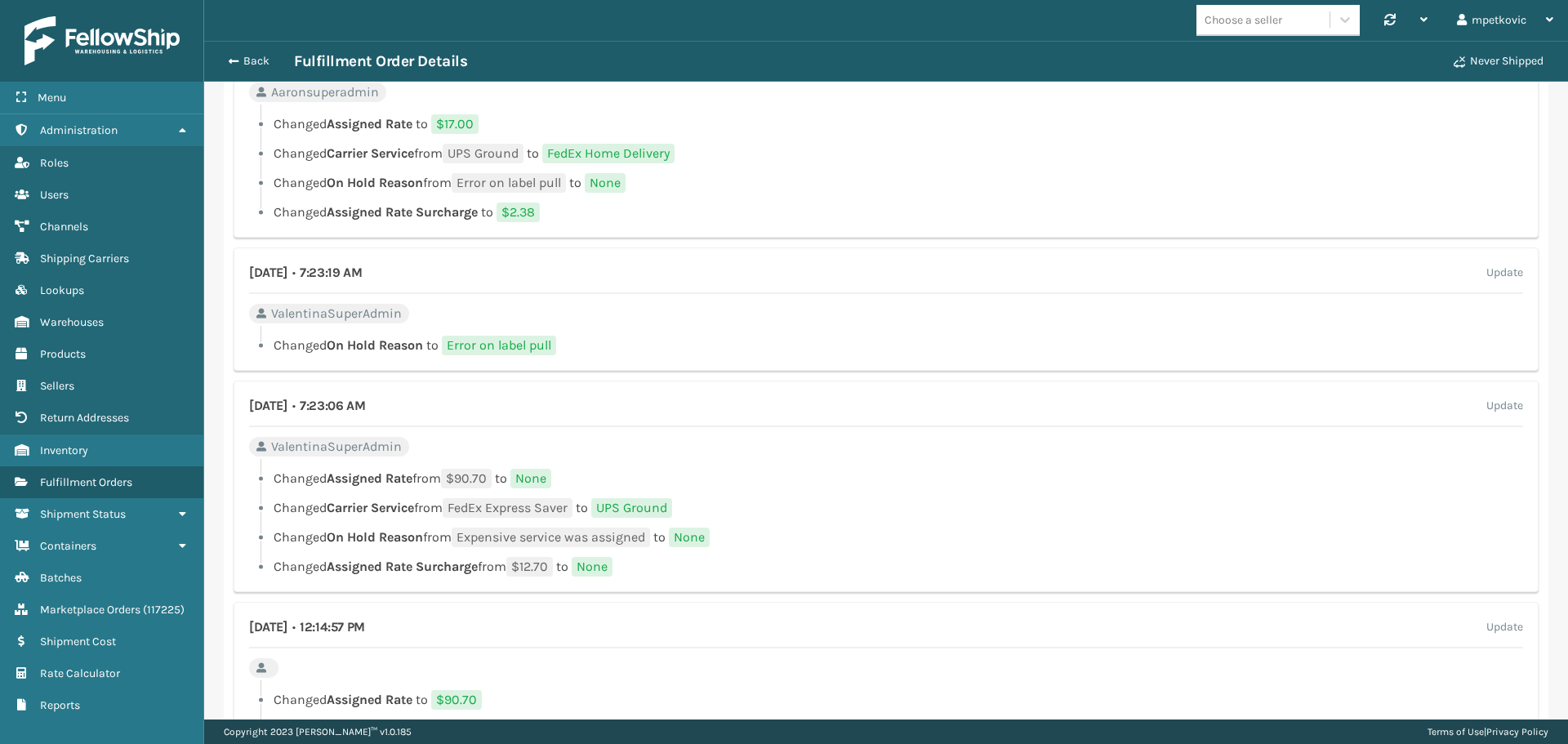
click at [938, 99] on div "[DATE] • 9:14:08 AM Update Aaronsuperadmin Changed Assigned Rate to $17.00 Chan…" at bounding box center [886, 132] width 1305 height 212
click at [937, 93] on div "[DATE] • 9:14:08 AM Update Aaronsuperadmin Changed Assigned Rate to $17.00 Chan…" at bounding box center [886, 132] width 1305 height 212
click at [953, 146] on li "Changed Carrier Service from UPS Ground to FedEx Home Delivery" at bounding box center [886, 153] width 1274 height 19
click at [950, 98] on div "[DATE] • 9:14:08 AM Update Aaronsuperadmin Changed Assigned Rate to $17.00 Chan…" at bounding box center [886, 132] width 1305 height 212
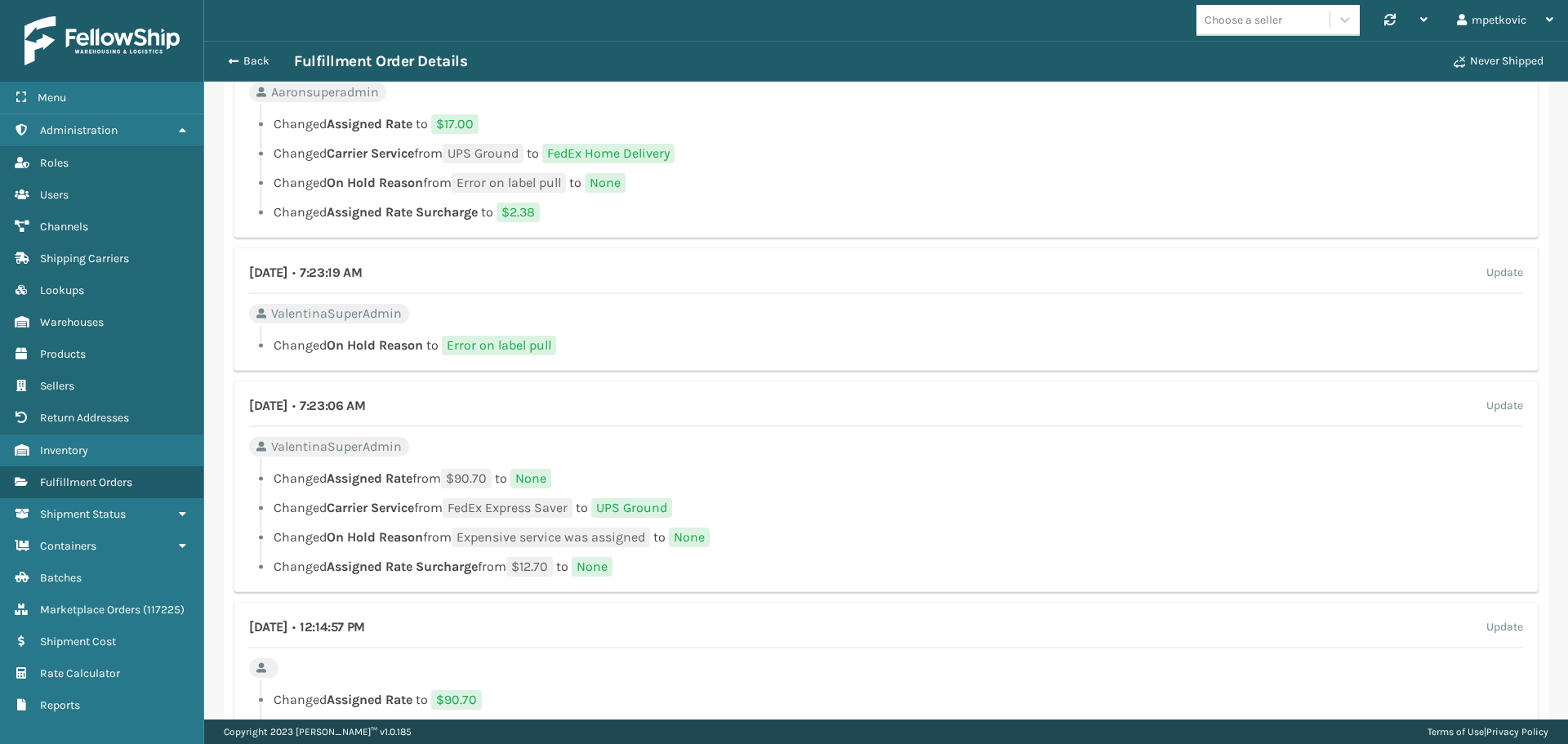
click at [942, 93] on div "[DATE] • 9:14:08 AM Update Aaronsuperadmin Changed Assigned Rate to $17.00 Chan…" at bounding box center [886, 132] width 1305 height 212
click at [949, 96] on div "[DATE] • 9:14:08 AM Update Aaronsuperadmin Changed Assigned Rate to $17.00 Chan…" at bounding box center [886, 132] width 1305 height 212
click at [944, 98] on div "[DATE] • 9:14:08 AM Update Aaronsuperadmin Changed Assigned Rate to $17.00 Chan…" at bounding box center [886, 132] width 1305 height 212
click at [929, 152] on li "Changed Carrier Service from UPS Ground to FedEx Home Delivery" at bounding box center [886, 153] width 1274 height 19
click at [933, 145] on li "Changed Carrier Service from UPS Ground to FedEx Home Delivery" at bounding box center [886, 153] width 1274 height 19
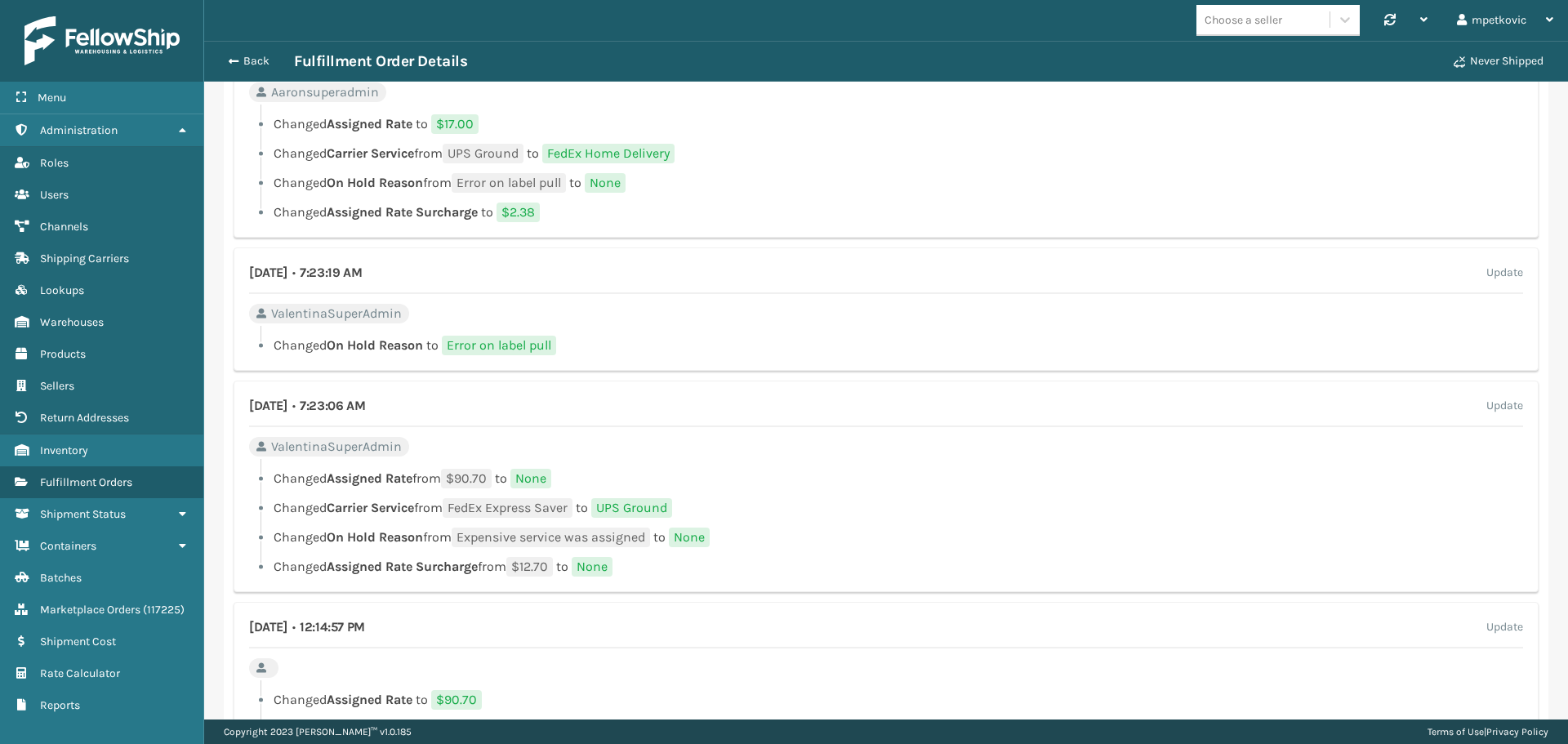
click at [934, 133] on li "Changed Assigned Rate to $17.00" at bounding box center [886, 124] width 1274 height 19
drag, startPoint x: 934, startPoint y: 107, endPoint x: 927, endPoint y: 111, distance: 8.1
click at [933, 107] on div at bounding box center [891, 109] width 1263 height 10
click at [937, 101] on div "[DATE] • 9:14:08 AM Update Aaronsuperadmin Changed Assigned Rate to $17.00 Chan…" at bounding box center [886, 132] width 1305 height 212
click at [935, 98] on div "[DATE] • 9:14:08 AM Update Aaronsuperadmin Changed Assigned Rate to $17.00 Chan…" at bounding box center [886, 132] width 1305 height 212
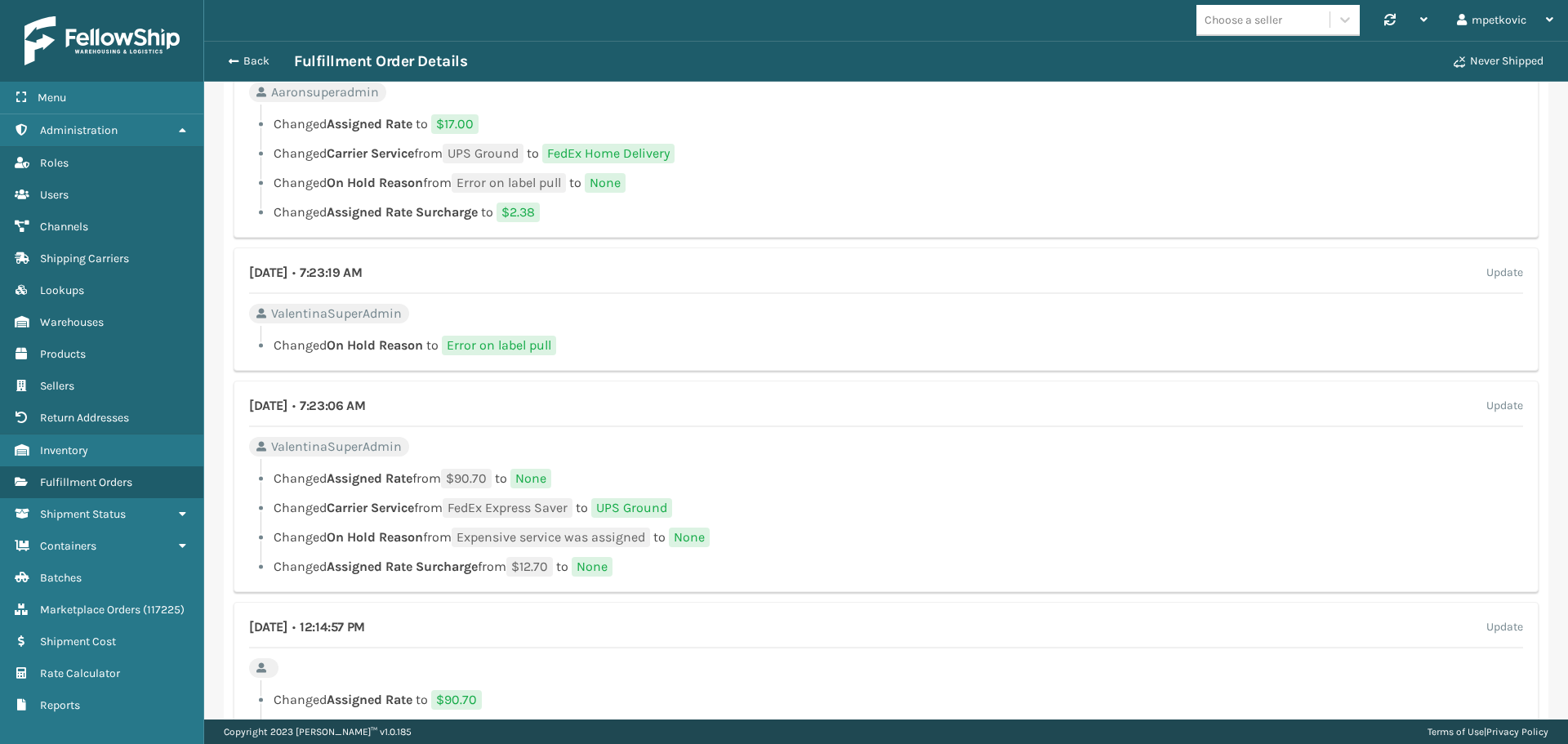
click at [894, 538] on li "Changed On Hold Reason from Expensive service was assigned to None" at bounding box center [886, 537] width 1274 height 19
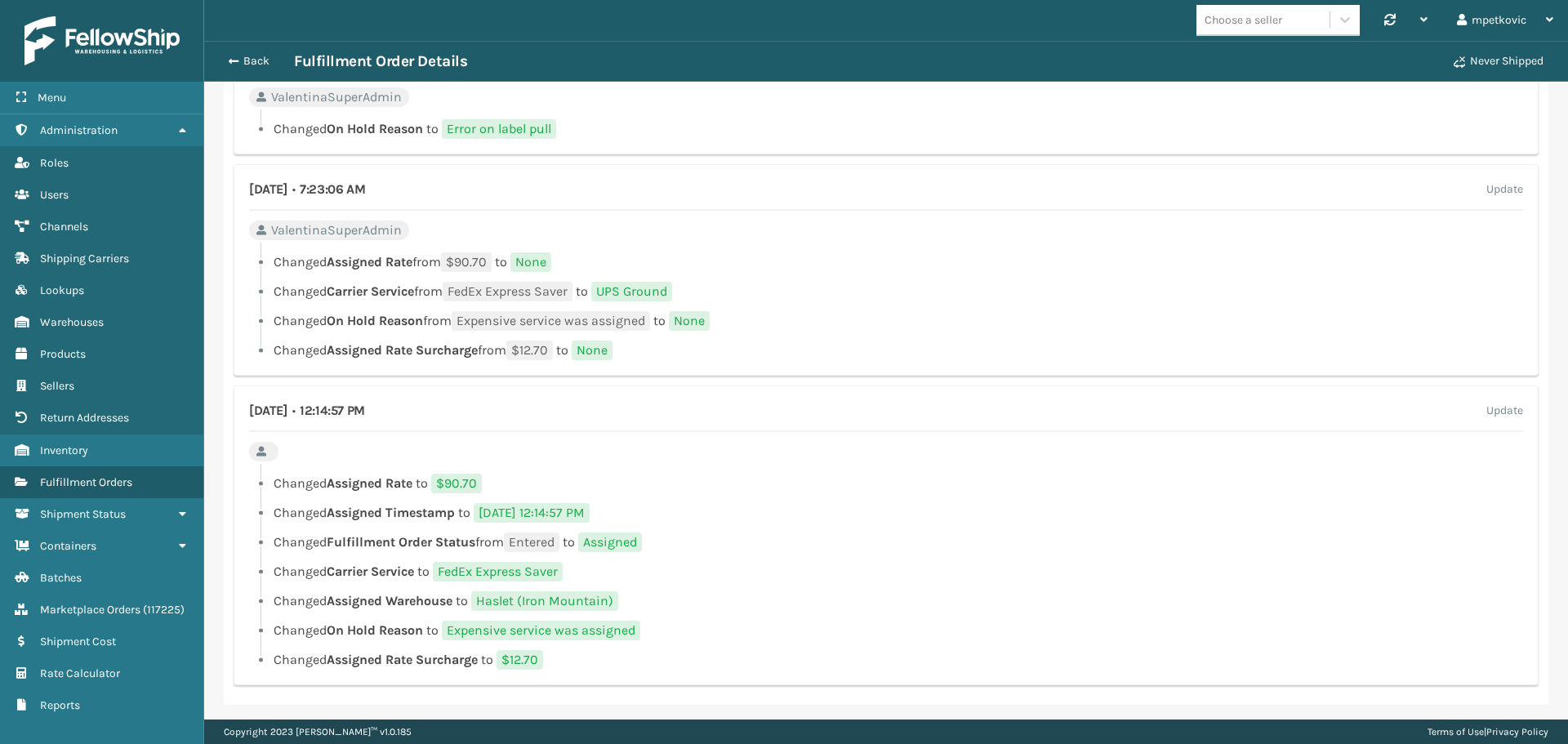
scroll to position [1693, 0]
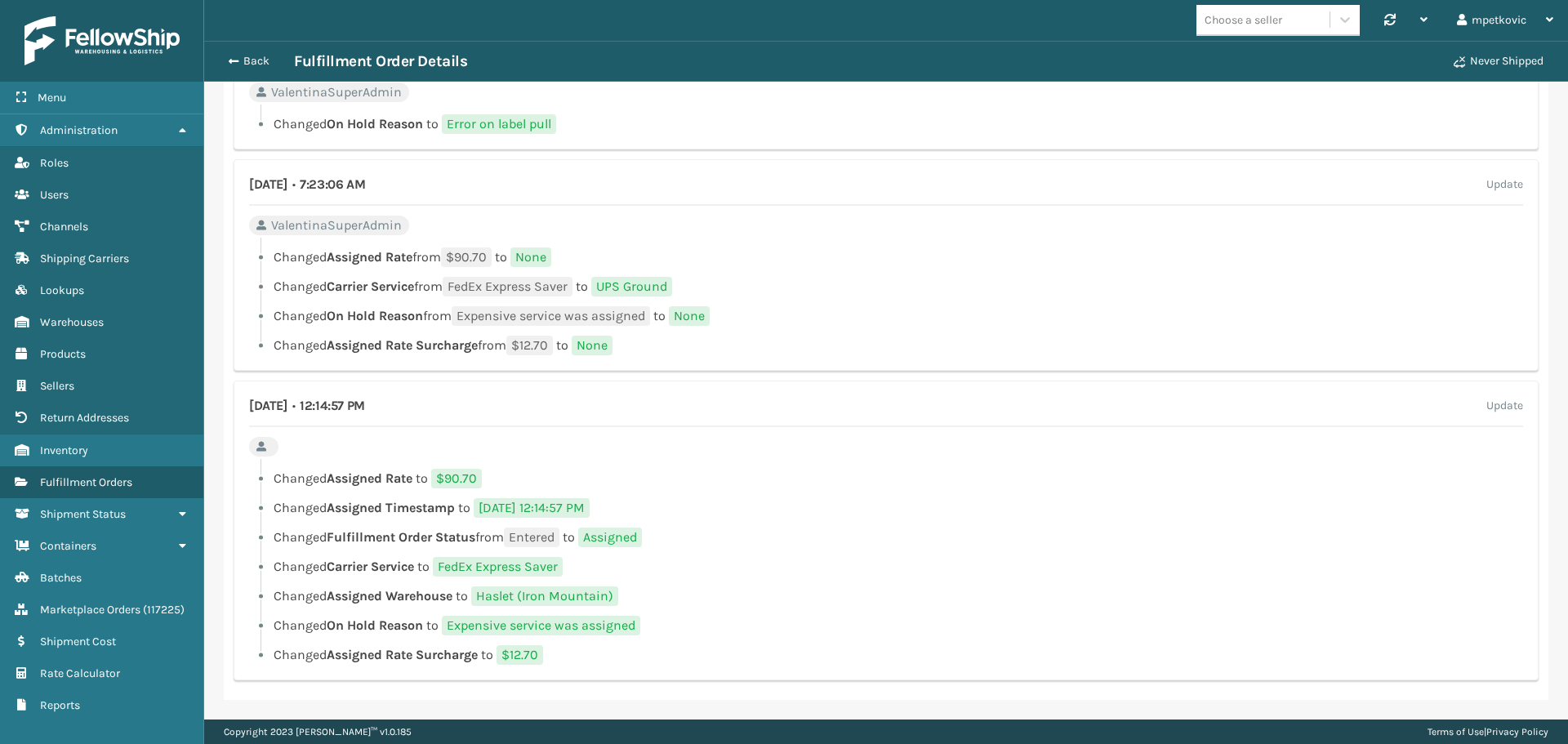
drag, startPoint x: 982, startPoint y: 478, endPoint x: 982, endPoint y: 342, distance: 136.0
click at [981, 478] on li "Changed Assigned Rate to $90.70" at bounding box center [886, 478] width 1274 height 19
click at [968, 304] on ul "Changed Assigned Rate from $90.70 to None Changed Carrier Service from FedEx Ex…" at bounding box center [886, 302] width 1274 height 108
click at [938, 316] on li "Changed On Hold Reason from Expensive service was assigned to None" at bounding box center [886, 316] width 1274 height 19
click at [941, 272] on ul "Changed Assigned Rate from $90.70 to None Changed Carrier Service from FedEx Ex…" at bounding box center [886, 302] width 1274 height 108
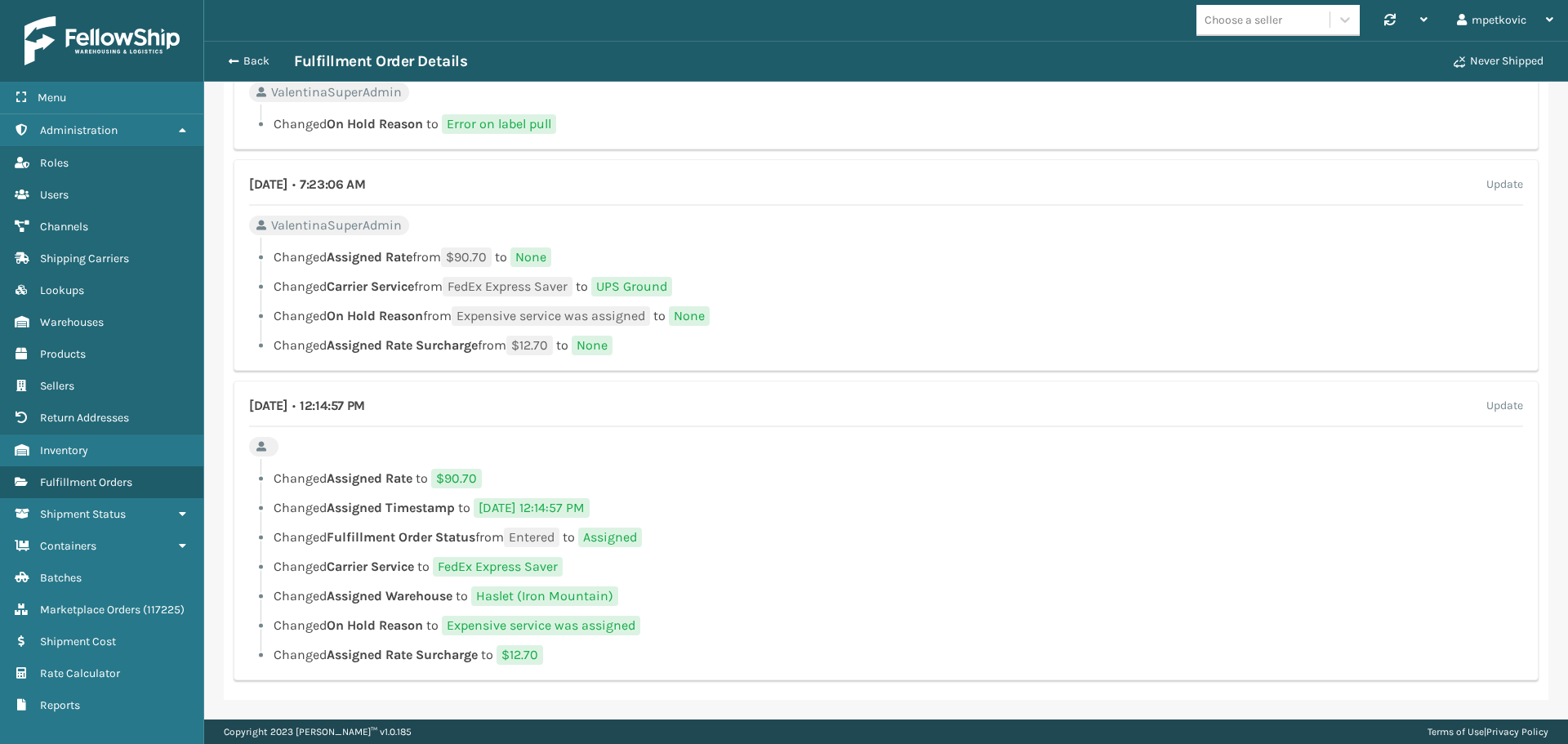
click at [925, 248] on li "Changed Assigned Rate from $90.70 to None" at bounding box center [886, 257] width 1274 height 19
click at [770, 252] on li "Changed Assigned Rate from $90.70 to None" at bounding box center [886, 257] width 1274 height 19
drag, startPoint x: 930, startPoint y: 315, endPoint x: 938, endPoint y: 268, distance: 47.7
click at [931, 313] on li "Changed On Hold Reason from Expensive service was assigned to None" at bounding box center [886, 316] width 1274 height 19
click at [900, 266] on li "Changed Assigned Rate from $90.70 to None" at bounding box center [886, 257] width 1274 height 19
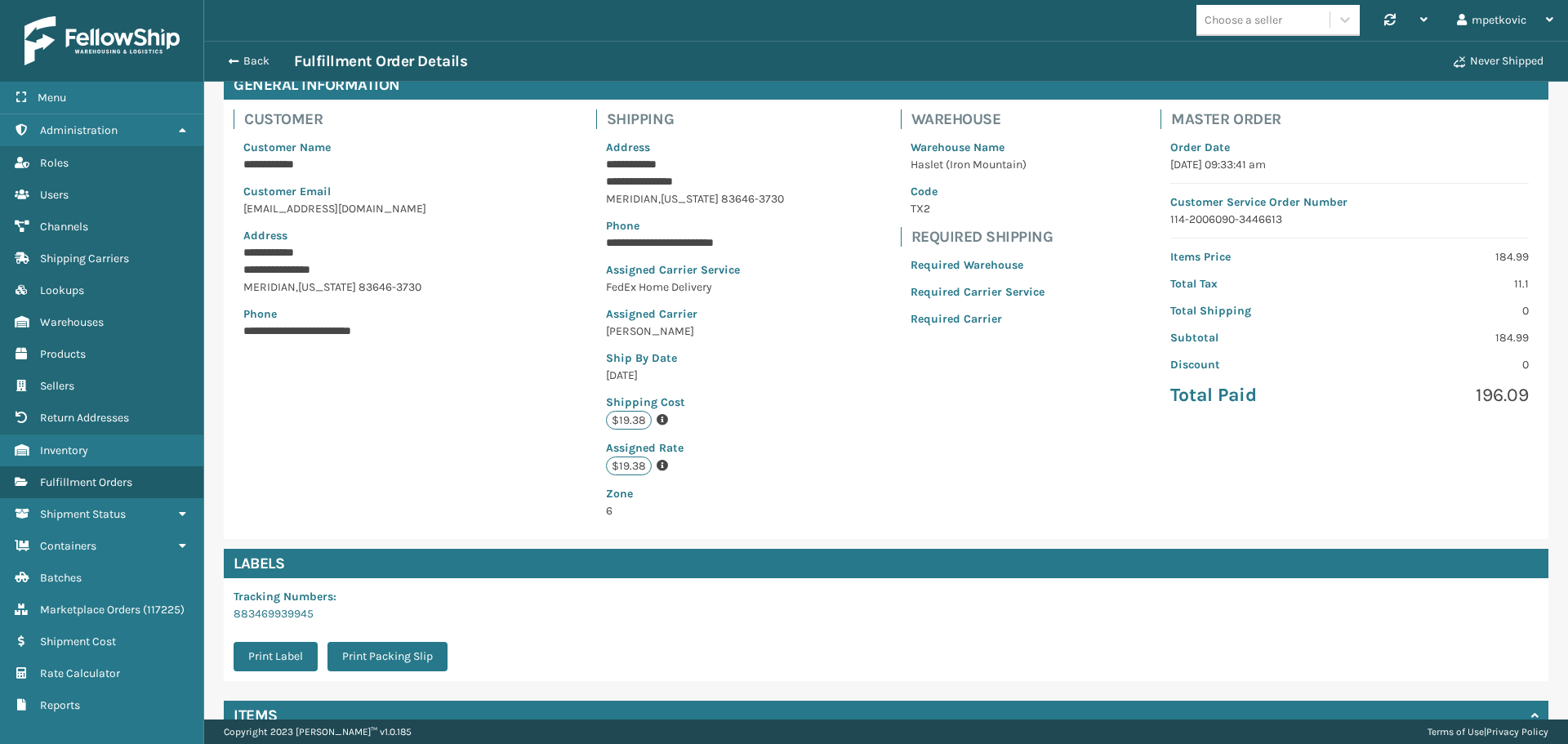
scroll to position [0, 0]
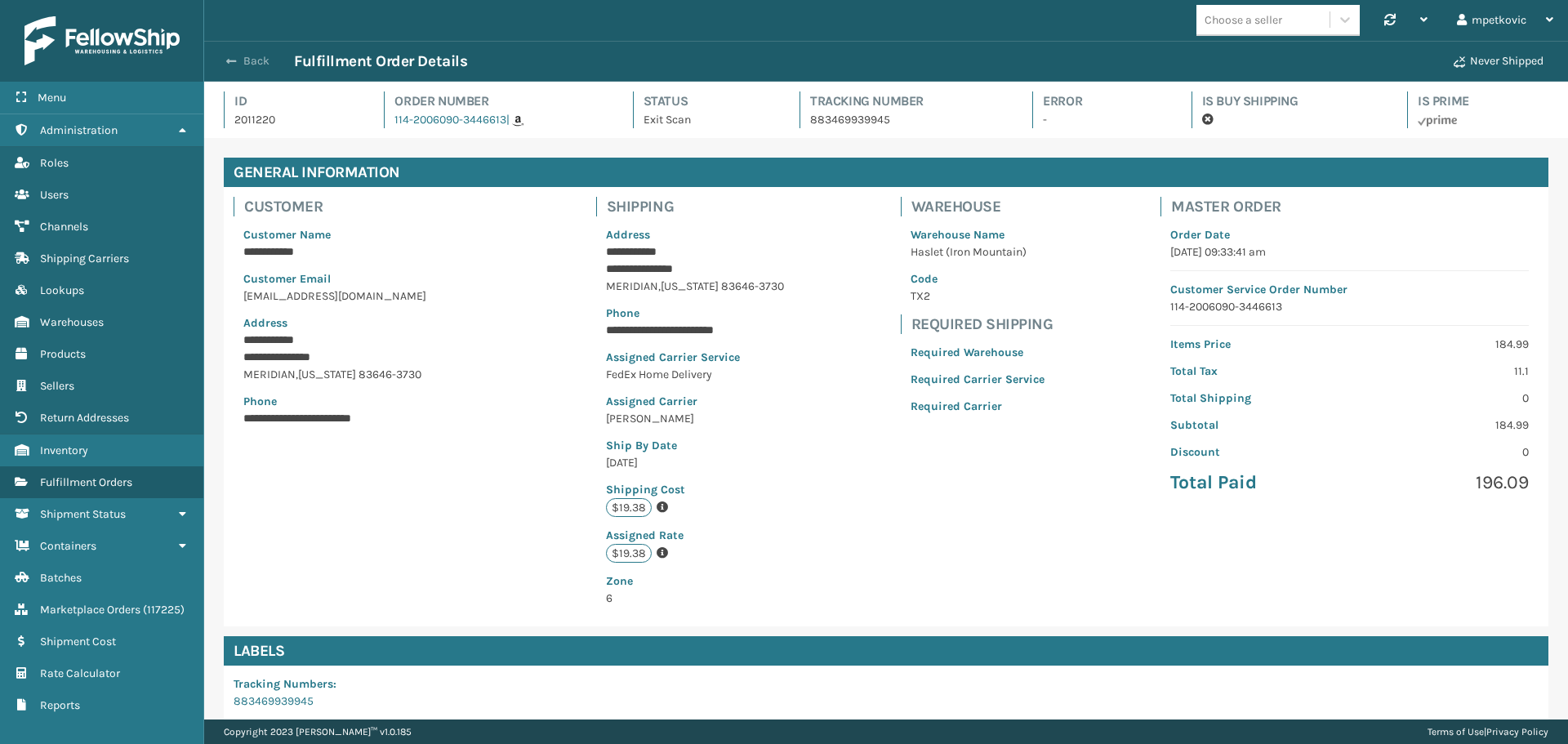
click at [243, 60] on button "Back" at bounding box center [257, 61] width 75 height 15
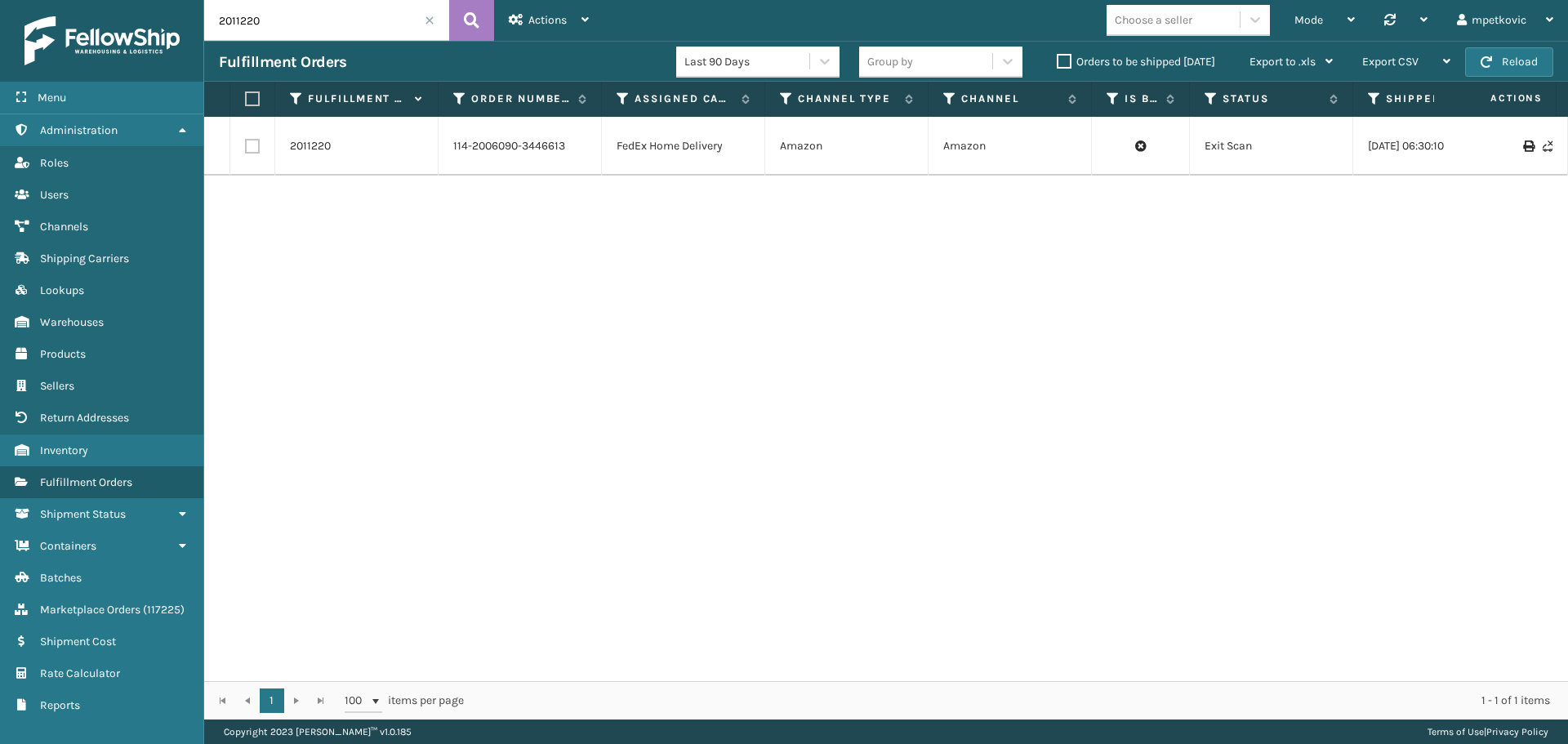
click at [683, 209] on div "2011220 114-2006090-3446613 FedEx Home Delivery Amazon Amazon Exit Scan [DATE] …" at bounding box center [886, 398] width 1364 height 564
click at [670, 193] on div "2011220 114-2006090-3446613 FedEx Home Delivery Amazon Amazon Exit Scan [DATE] …" at bounding box center [886, 398] width 1364 height 564
click at [514, 219] on div "2011220 114-2006090-3446613 FedEx Home Delivery Amazon Amazon Exit Scan [DATE] …" at bounding box center [886, 398] width 1364 height 564
click at [494, 203] on div "2011220 114-2006090-3446613 FedEx Home Delivery Amazon Amazon Exit Scan [DATE] …" at bounding box center [886, 398] width 1364 height 564
click at [310, 142] on link "2011220" at bounding box center [310, 147] width 41 height 17
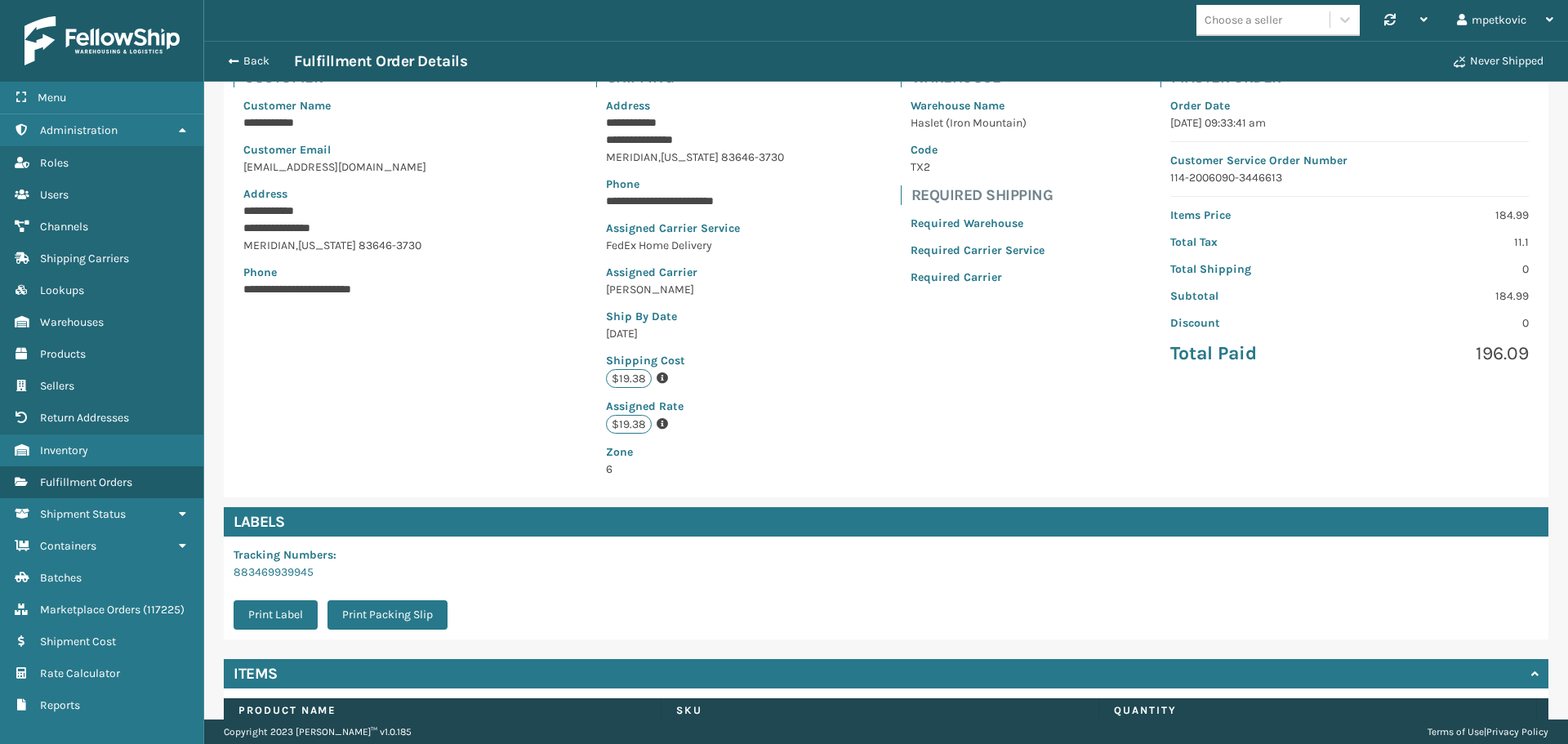
scroll to position [255, 0]
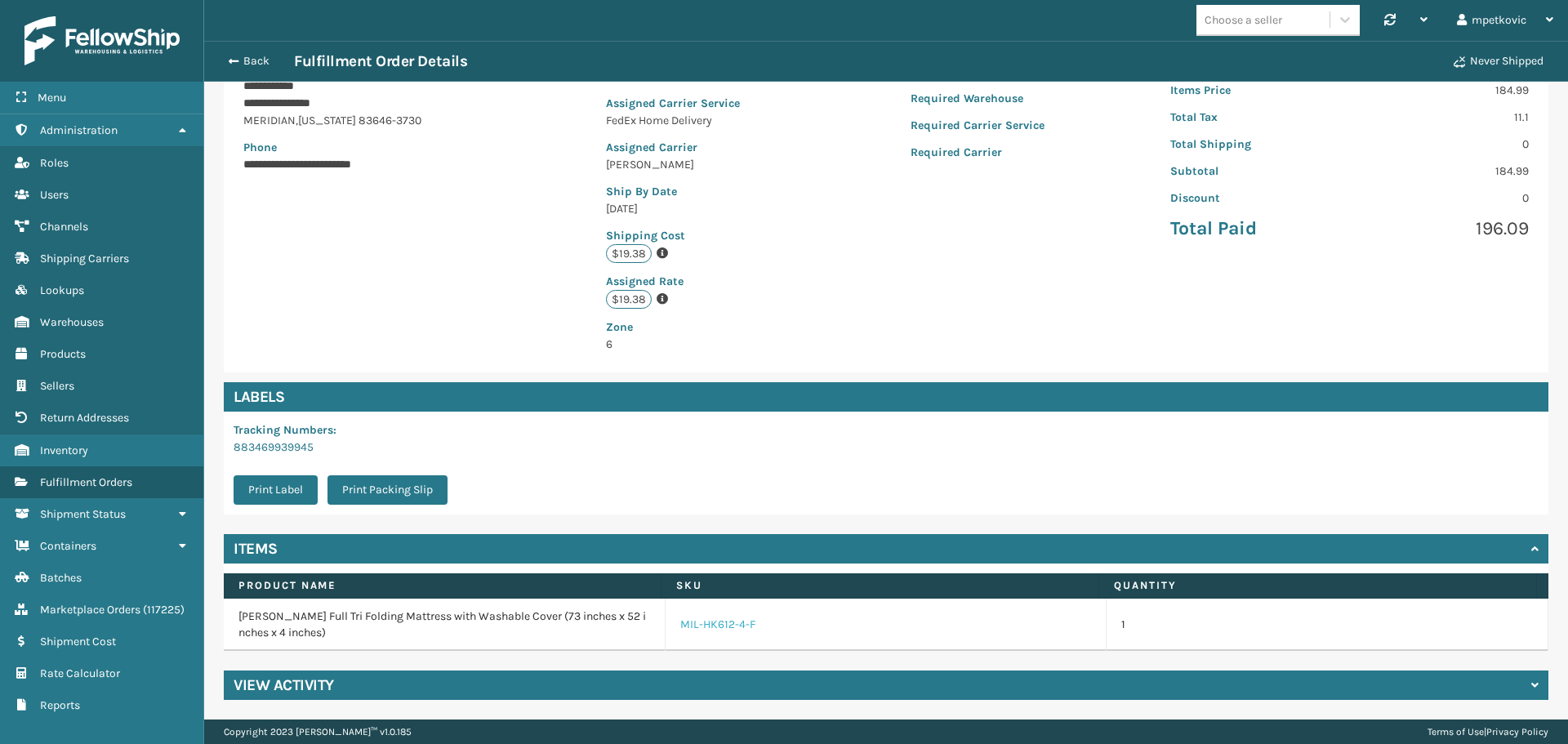
click at [714, 630] on link "MIL-HK612-4-F" at bounding box center [718, 625] width 75 height 17
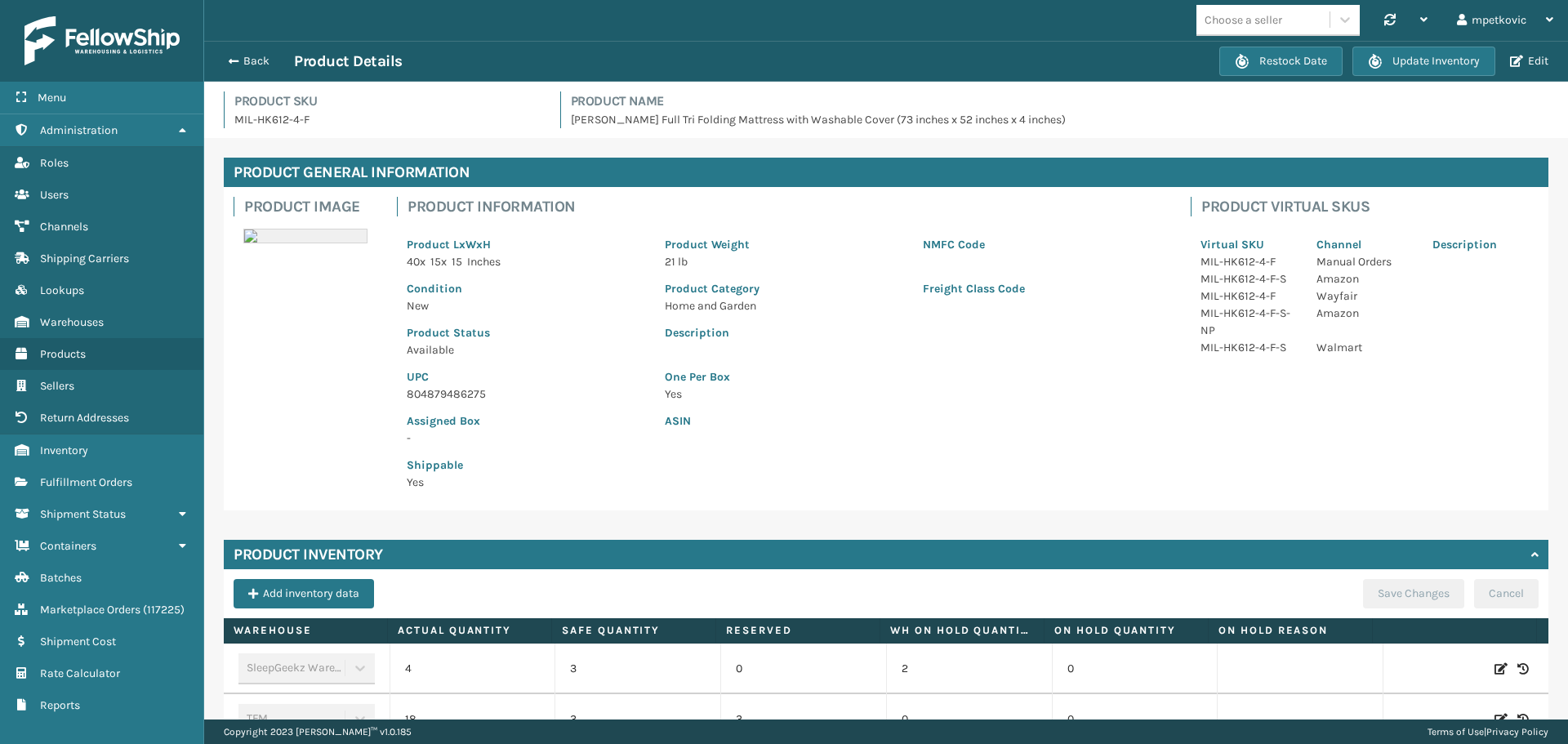
click at [1148, 302] on div "Freight Class Code" at bounding box center [1042, 293] width 258 height 44
click at [1181, 266] on div "Product Virtual SKUs Virtual SKU Channel Description MIL-HK612-4-F Manual Order…" at bounding box center [1364, 282] width 368 height 169
click at [1164, 247] on div "Product Information Product LxWxH 40 x 15 x 15 Inches Product Weight 21 lb NMFC…" at bounding box center [784, 349] width 794 height 324
click at [1154, 249] on div "NMFC Code" at bounding box center [1042, 249] width 258 height 44
click at [1164, 247] on div "Product Information Product LxWxH 40 x 15 x 15 Inches Product Weight 21 lb NMFC…" at bounding box center [784, 349] width 794 height 324
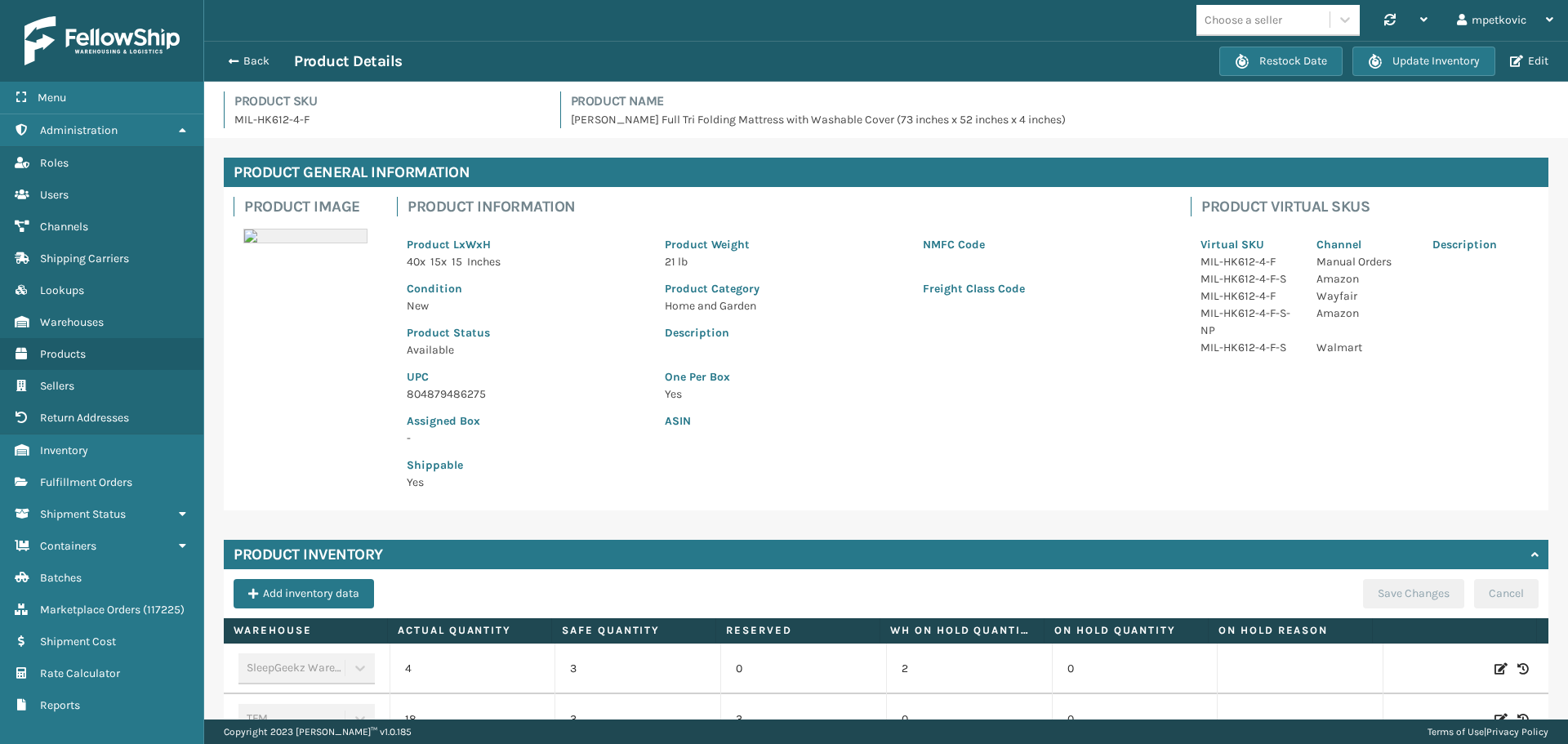
click at [1155, 247] on div "NMFC Code" at bounding box center [1042, 249] width 258 height 44
click at [1202, 225] on div "Virtual SKU Channel Description MIL-HK612-4-F Manual Orders MIL-HK612-4-F-S Ama…" at bounding box center [1364, 291] width 348 height 150
click at [1195, 225] on div "Virtual SKU Channel Description MIL-HK612-4-F Manual Orders MIL-HK612-4-F-S Ama…" at bounding box center [1364, 291] width 348 height 150
click at [1191, 205] on div "Product Virtual SKUs" at bounding box center [1364, 206] width 348 height 19
click at [1143, 234] on div "NMFC Code" at bounding box center [1042, 249] width 258 height 44
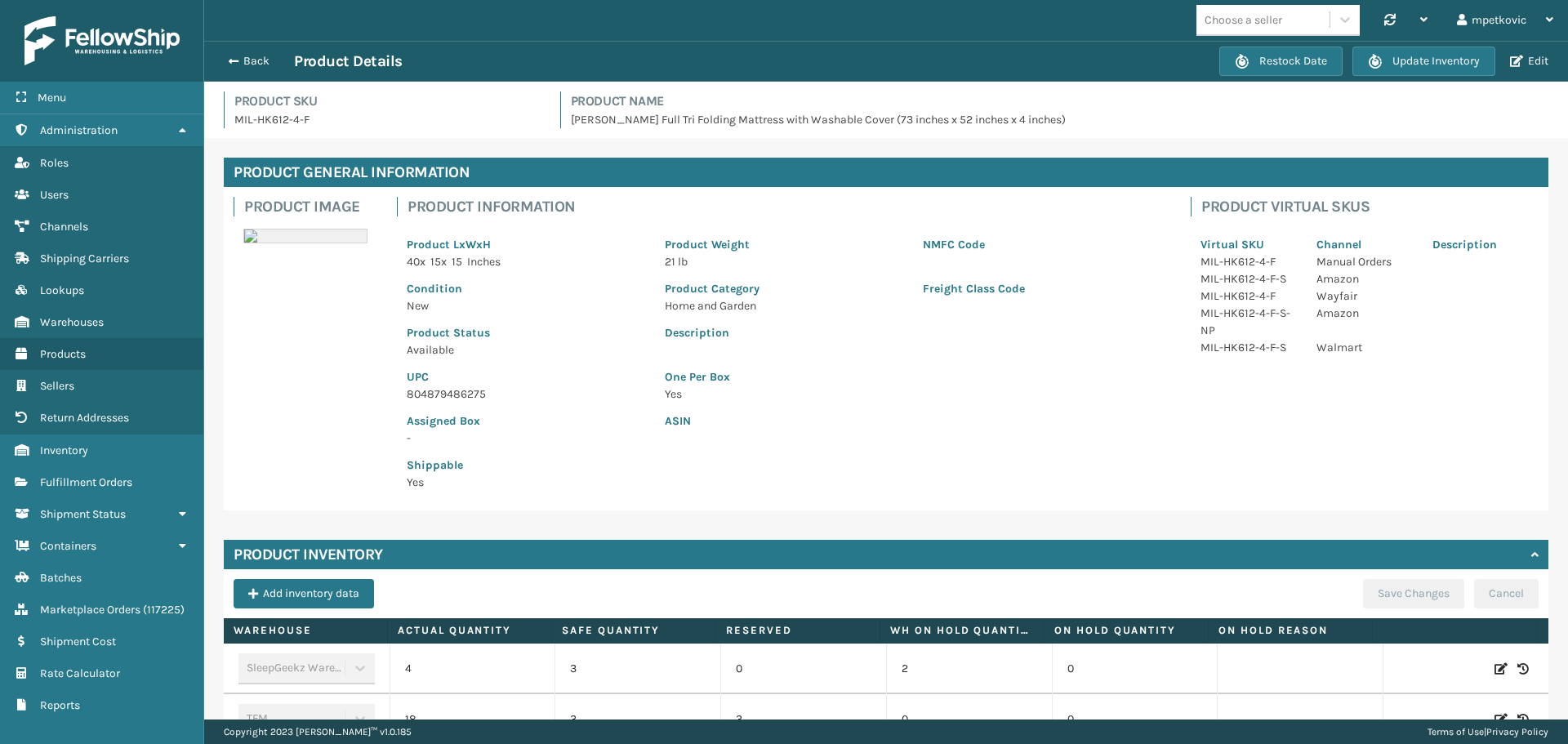
click at [1286, 263] on div "MIL-HK612-4-F" at bounding box center [1249, 261] width 116 height 17
click at [1264, 244] on p "Virtual SKU" at bounding box center [1248, 244] width 96 height 17
click at [1263, 239] on p "Virtual SKU" at bounding box center [1248, 244] width 96 height 17
click at [1263, 220] on div "Virtual SKU Channel Description MIL-HK612-4-F Manual Orders MIL-HK612-4-F-S Ama…" at bounding box center [1364, 291] width 348 height 150
click at [1249, 225] on div "Virtual SKU Channel Description MIL-HK612-4-F Manual Orders MIL-HK612-4-F-S Ama…" at bounding box center [1364, 291] width 348 height 150
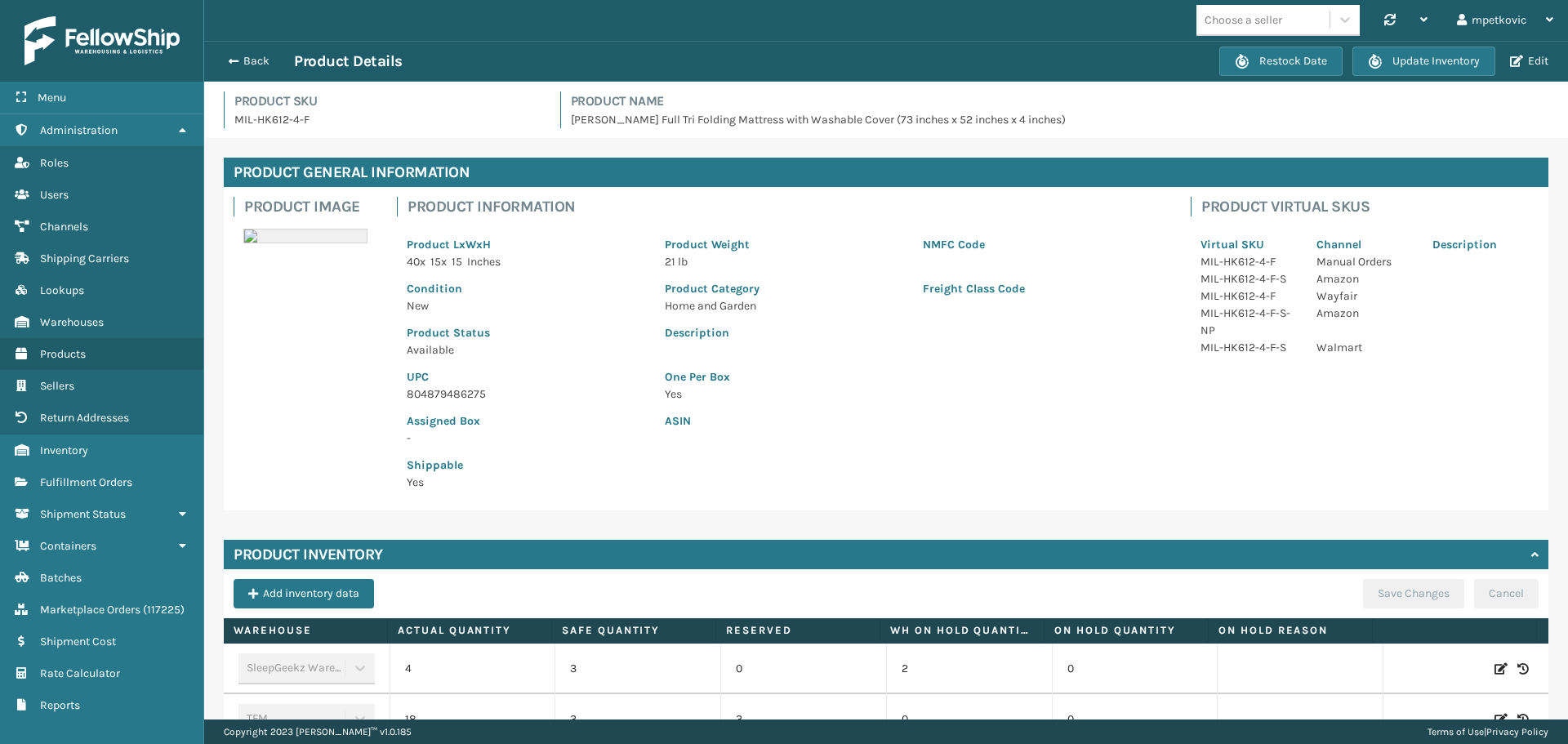
click at [1211, 226] on div "Virtual SKU Channel Description MIL-HK612-4-F Manual Orders MIL-HK612-4-F-S Ama…" at bounding box center [1364, 291] width 348 height 150
click at [1202, 220] on div "Virtual SKU Channel Description MIL-HK612-4-F Manual Orders MIL-HK612-4-F-S Ama…" at bounding box center [1364, 291] width 348 height 150
click at [1192, 222] on div "Virtual SKU Channel Description MIL-HK612-4-F Manual Orders MIL-HK612-4-F-S Ama…" at bounding box center [1364, 291] width 348 height 150
click at [1191, 205] on div "Product Virtual SKUs" at bounding box center [1364, 206] width 348 height 19
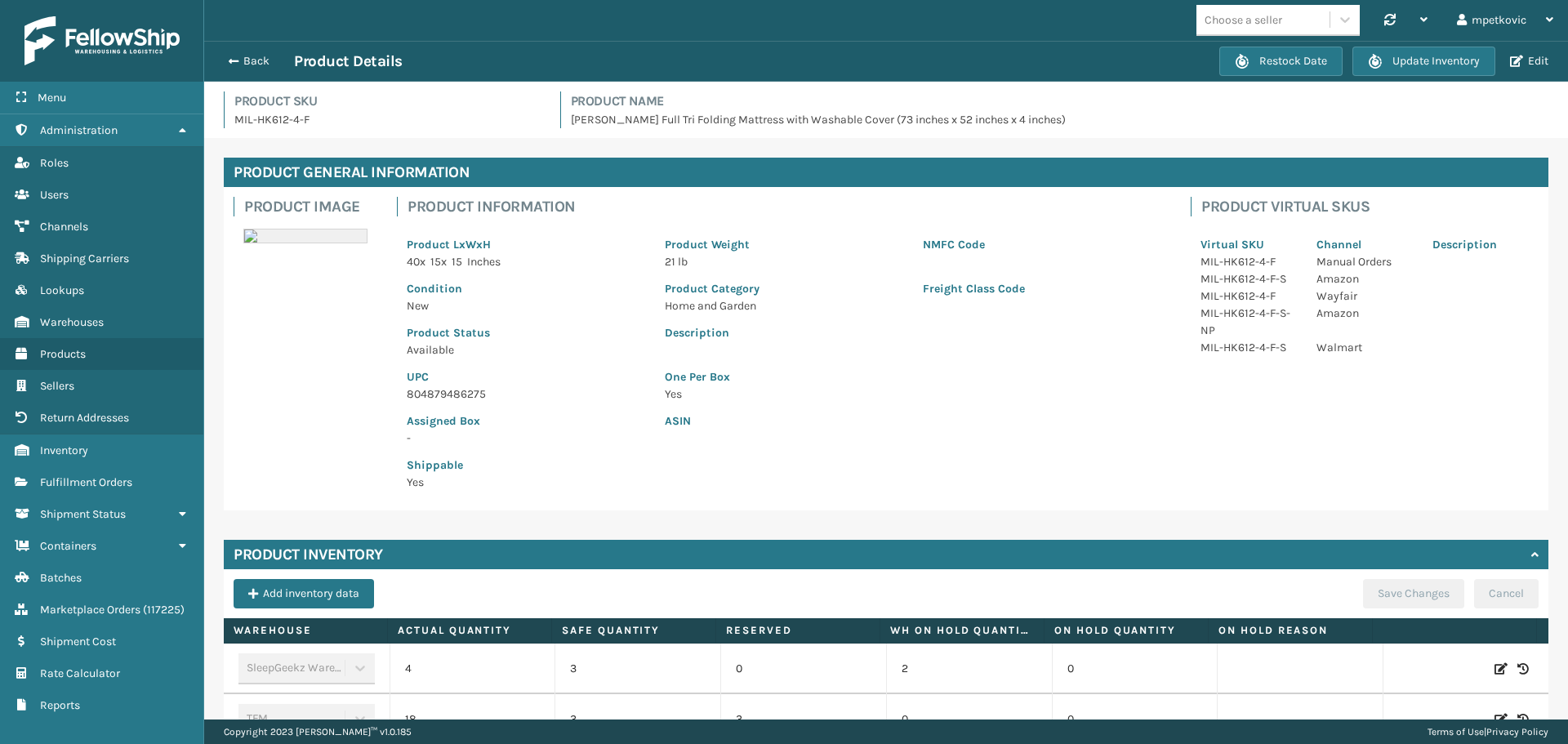
click at [1191, 205] on div "Product Virtual SKUs" at bounding box center [1364, 206] width 348 height 19
click at [1191, 206] on div "Product Virtual SKUs" at bounding box center [1364, 206] width 348 height 19
click at [1191, 205] on div "Product Virtual SKUs" at bounding box center [1364, 206] width 348 height 19
click at [1191, 206] on div "Product Virtual SKUs" at bounding box center [1364, 206] width 348 height 19
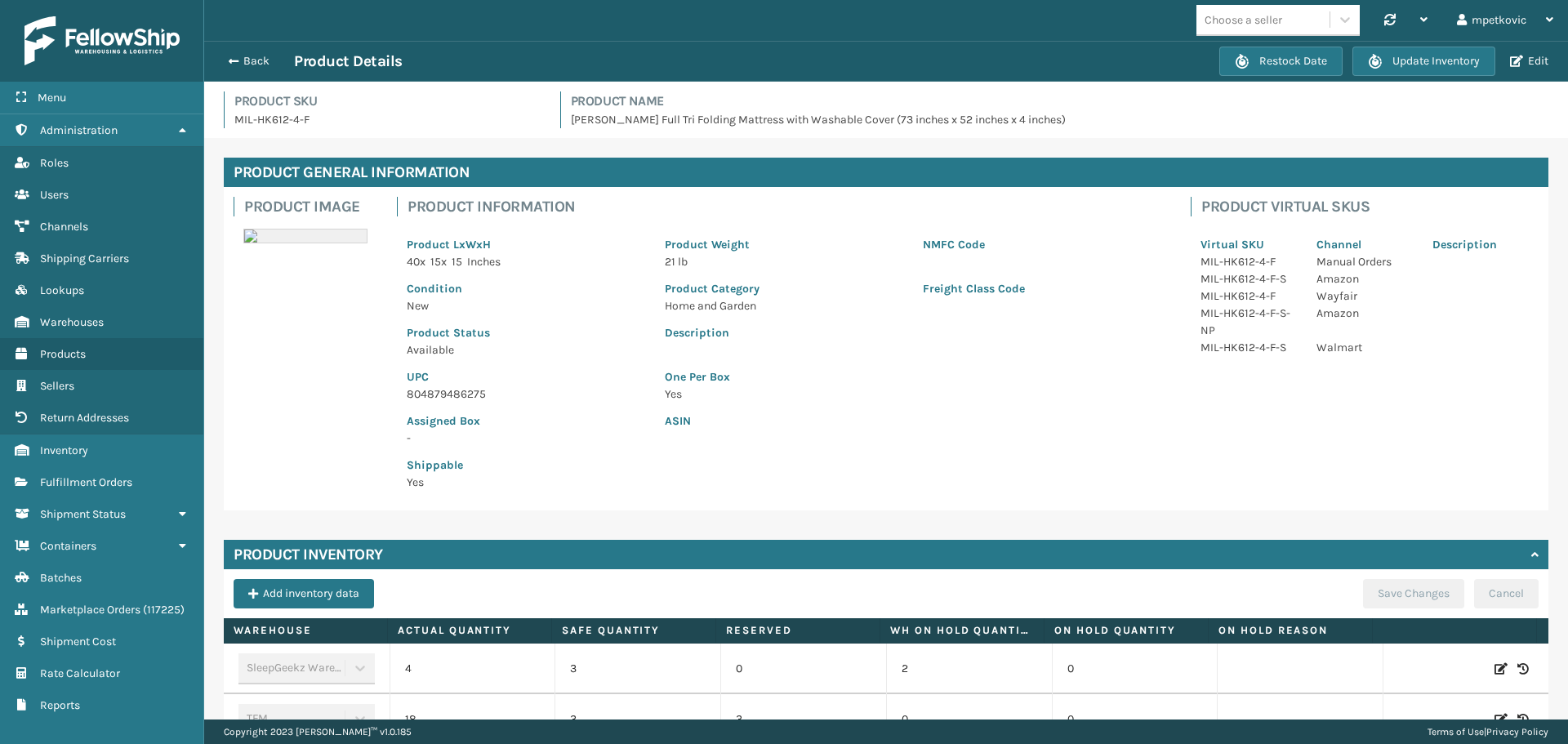
click at [1376, 205] on h4 "Product Virtual SKUs" at bounding box center [1370, 206] width 337 height 19
click at [1363, 205] on h4 "Product Virtual SKUs" at bounding box center [1370, 206] width 337 height 19
click at [1365, 205] on h4 "Product Virtual SKUs" at bounding box center [1370, 206] width 337 height 19
click at [1191, 208] on div "Product Virtual SKUs" at bounding box center [1364, 206] width 348 height 19
click at [1191, 205] on div "Product Virtual SKUs" at bounding box center [1364, 206] width 348 height 19
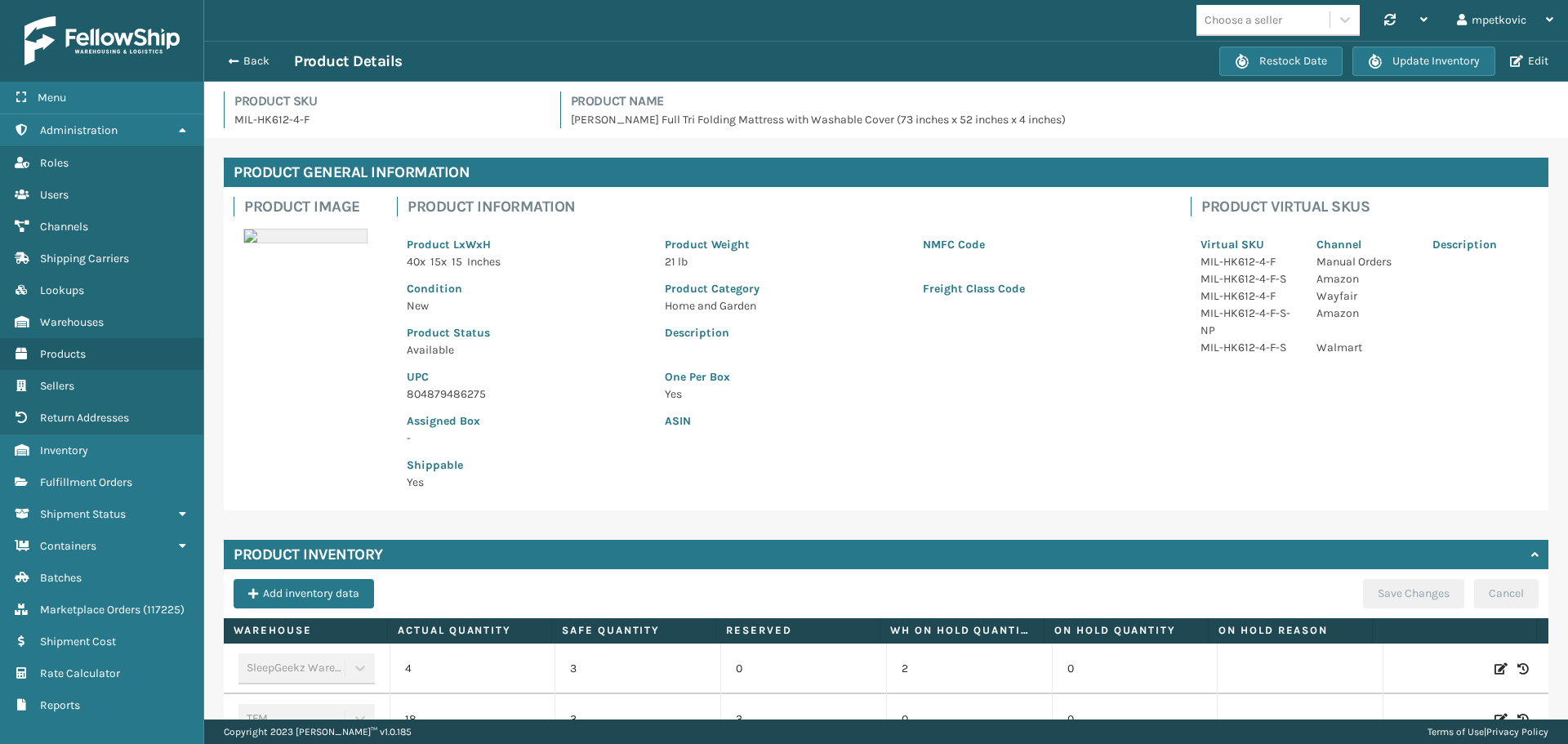
click at [1420, 225] on div "Virtual SKU Channel Description MIL-HK612-4-F Manual Orders MIL-HK612-4-F-S Ama…" at bounding box center [1364, 291] width 348 height 150
click at [1516, 61] on span "button" at bounding box center [1517, 61] width 13 height 11
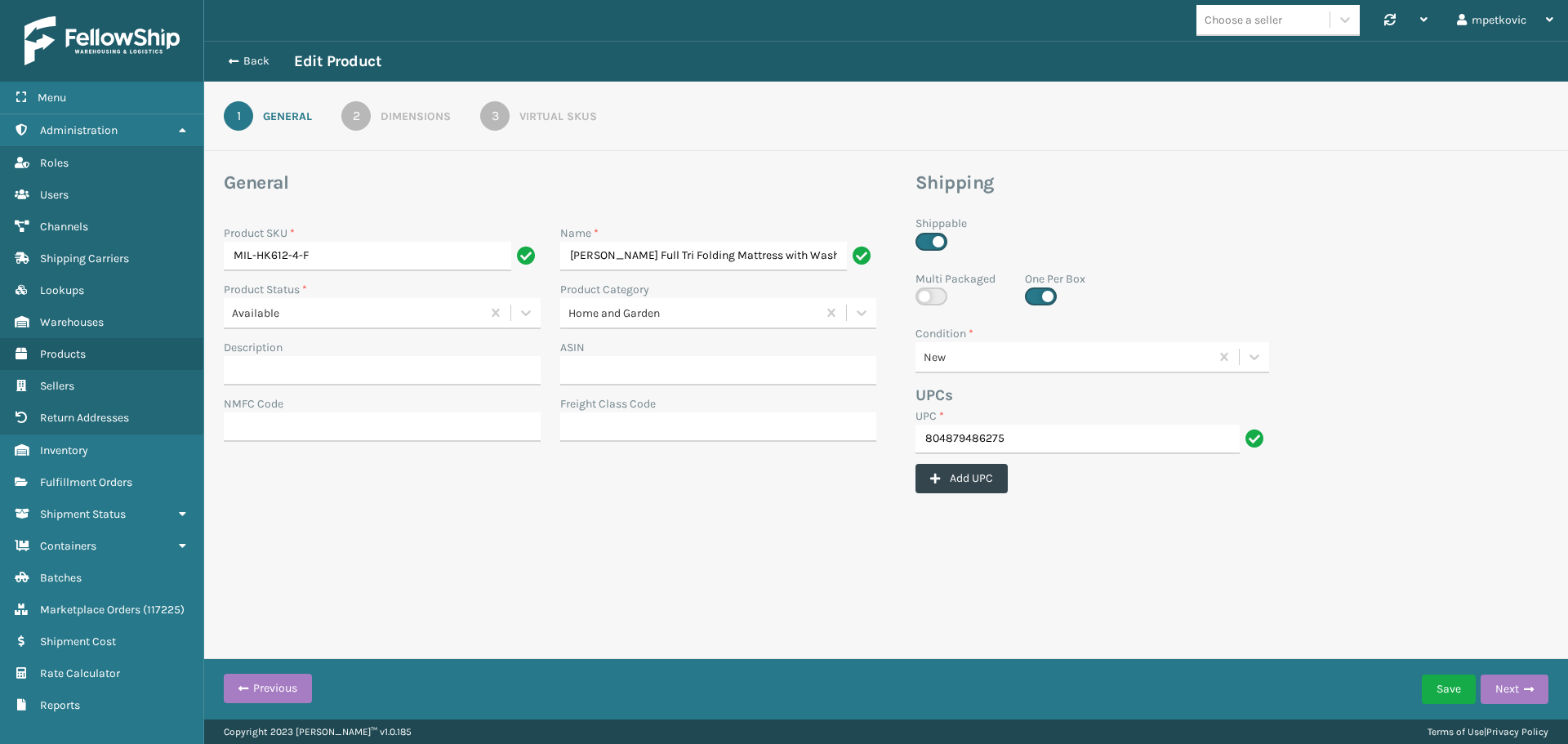
click at [580, 117] on div "Virtual SKUs" at bounding box center [558, 117] width 78 height 17
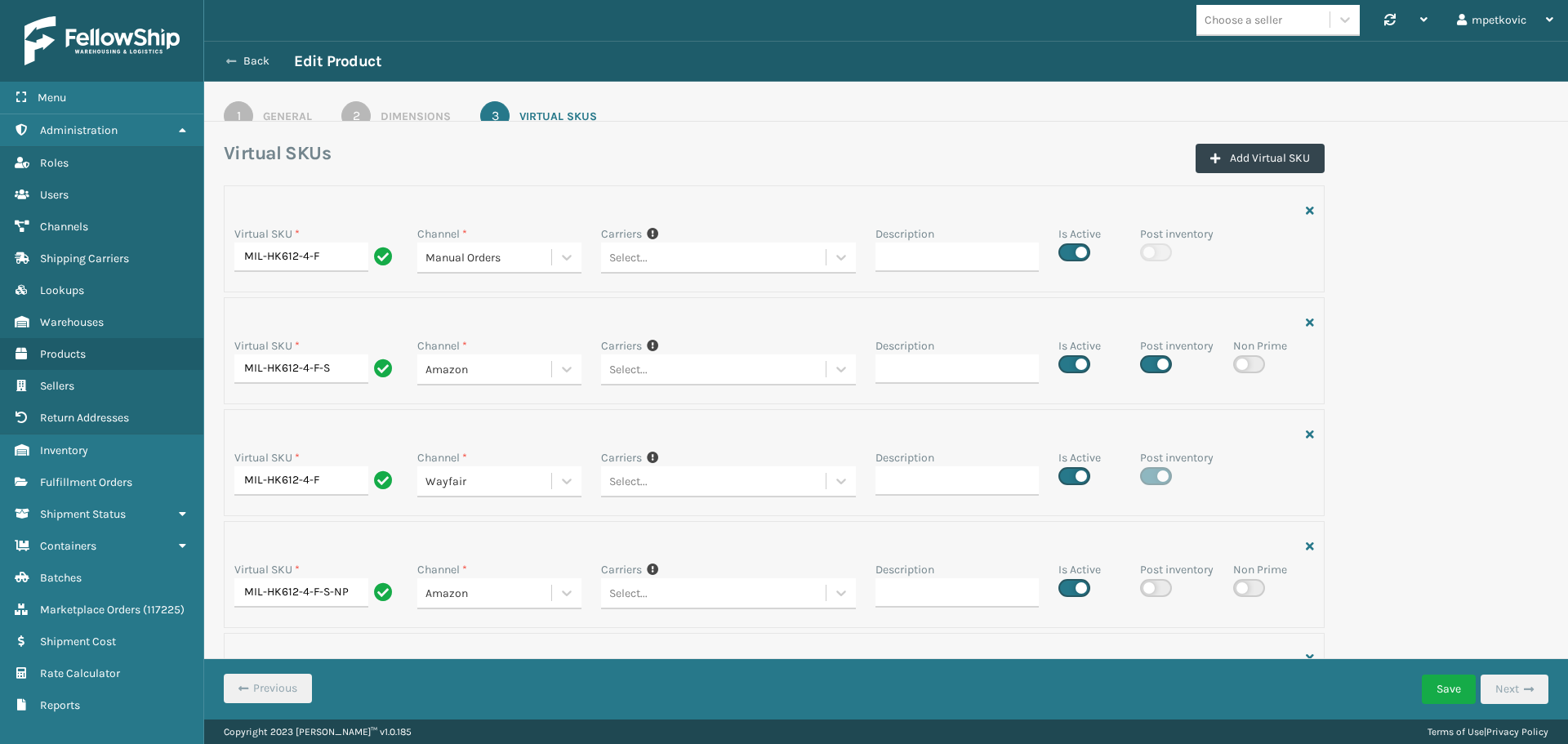
click at [247, 60] on button "Back" at bounding box center [257, 61] width 75 height 15
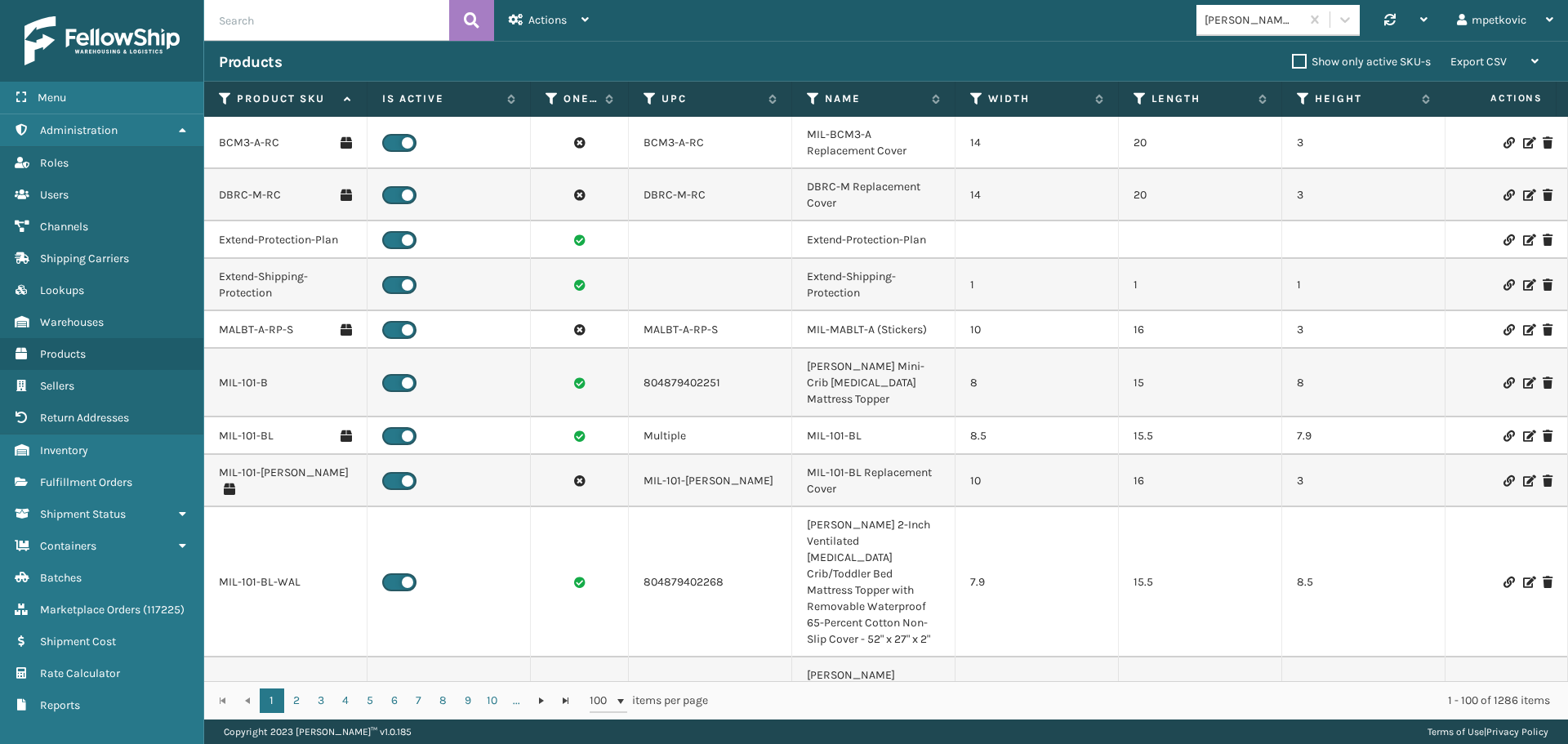
click at [414, 55] on div "Products" at bounding box center [756, 61] width 1073 height 19
click at [337, 55] on div "Products" at bounding box center [756, 61] width 1073 height 19
click at [489, 65] on div "Products" at bounding box center [756, 61] width 1073 height 19
click at [456, 57] on div "Products" at bounding box center [756, 61] width 1073 height 19
click at [468, 57] on div "Products" at bounding box center [756, 61] width 1073 height 19
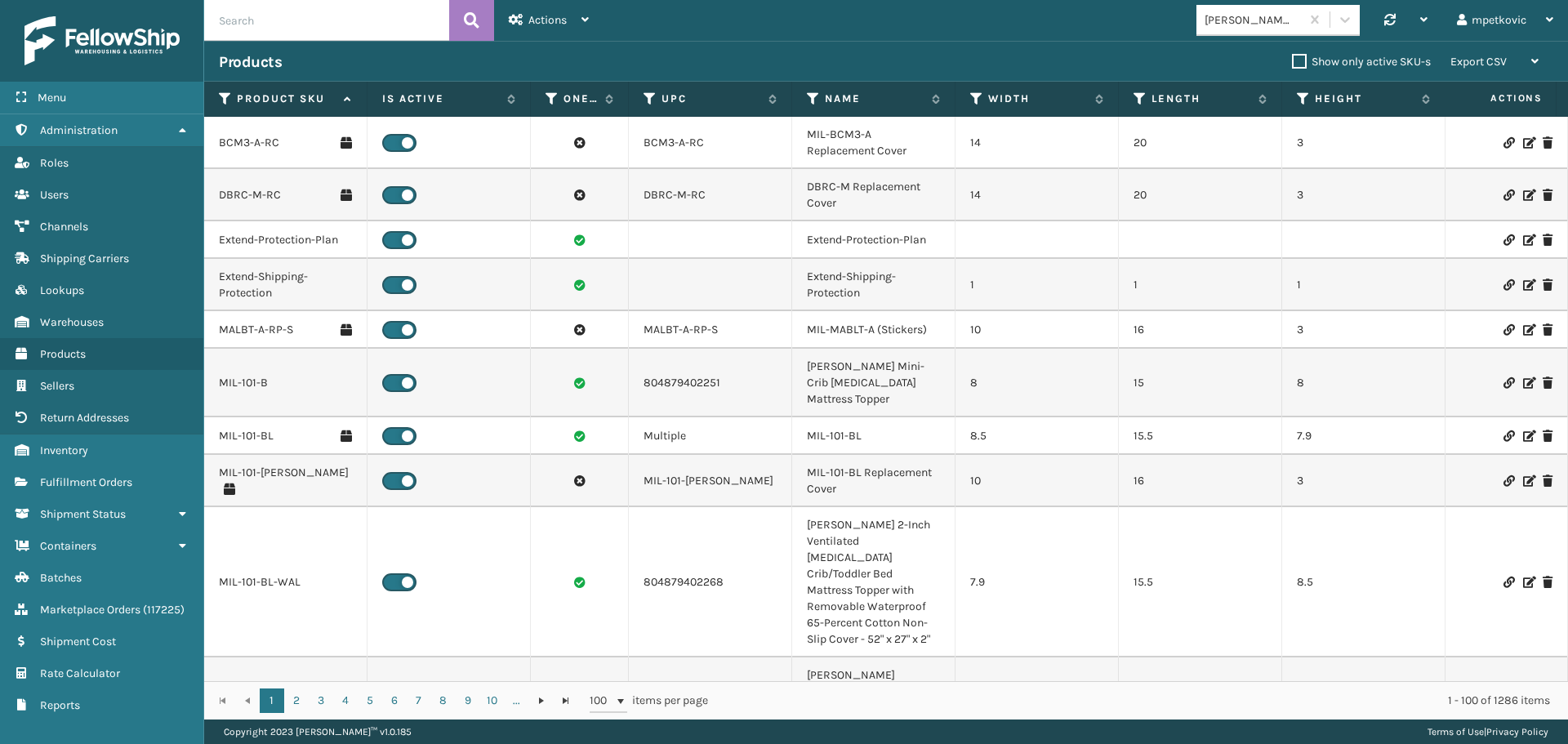
click at [935, 61] on div "Products" at bounding box center [756, 61] width 1073 height 19
click at [733, 62] on div "Products" at bounding box center [756, 61] width 1073 height 19
click at [730, 57] on div "Products" at bounding box center [756, 61] width 1073 height 19
click at [546, 57] on div "Products" at bounding box center [756, 61] width 1073 height 19
click at [447, 56] on div "Products" at bounding box center [756, 61] width 1073 height 19
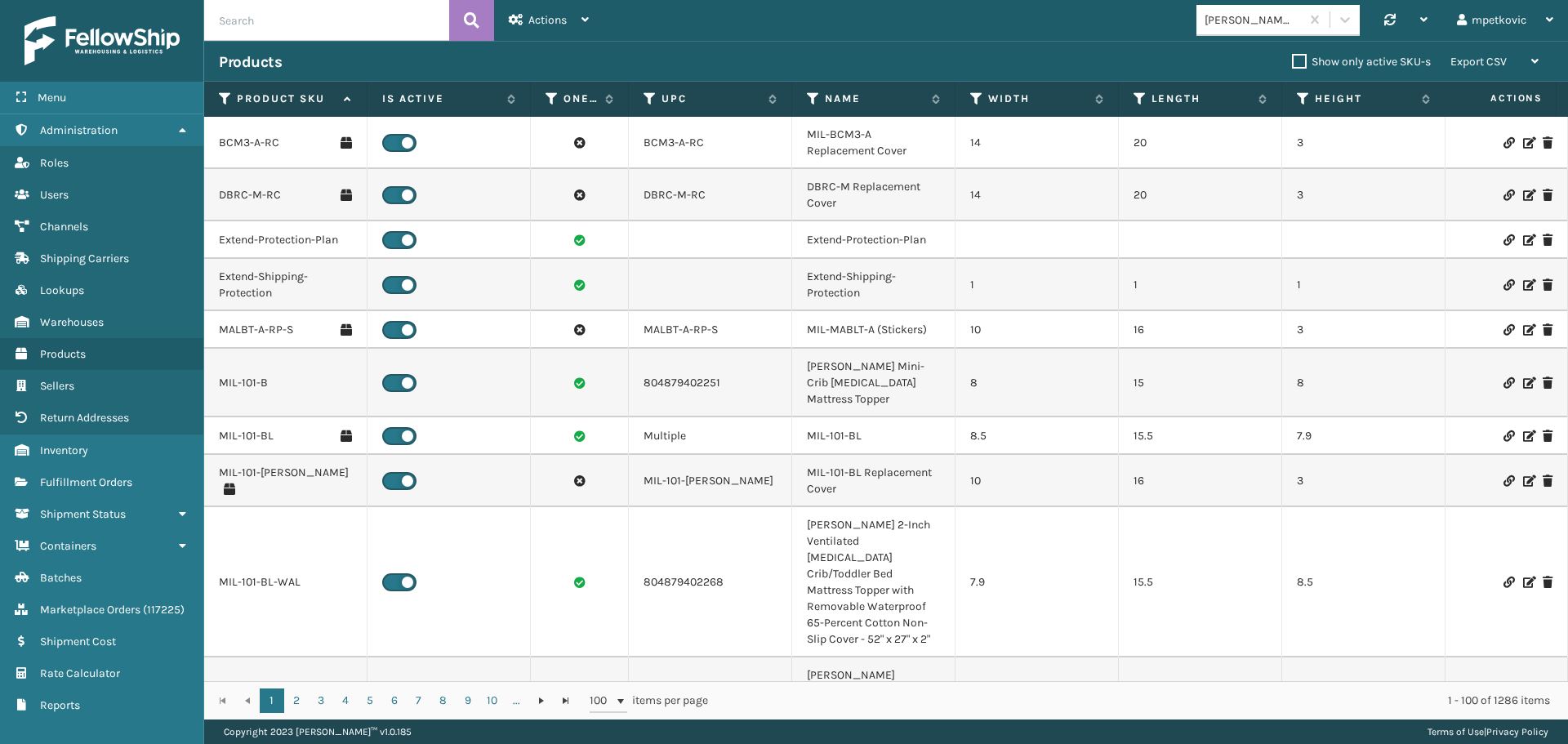
click at [436, 59] on div "Products" at bounding box center [756, 61] width 1073 height 19
click at [285, 52] on div "Products" at bounding box center [756, 61] width 1073 height 19
drag, startPoint x: 288, startPoint y: 62, endPoint x: 317, endPoint y: 63, distance: 29.0
click at [288, 63] on div "Products" at bounding box center [756, 61] width 1073 height 19
click at [310, 63] on div "Products" at bounding box center [756, 61] width 1073 height 19
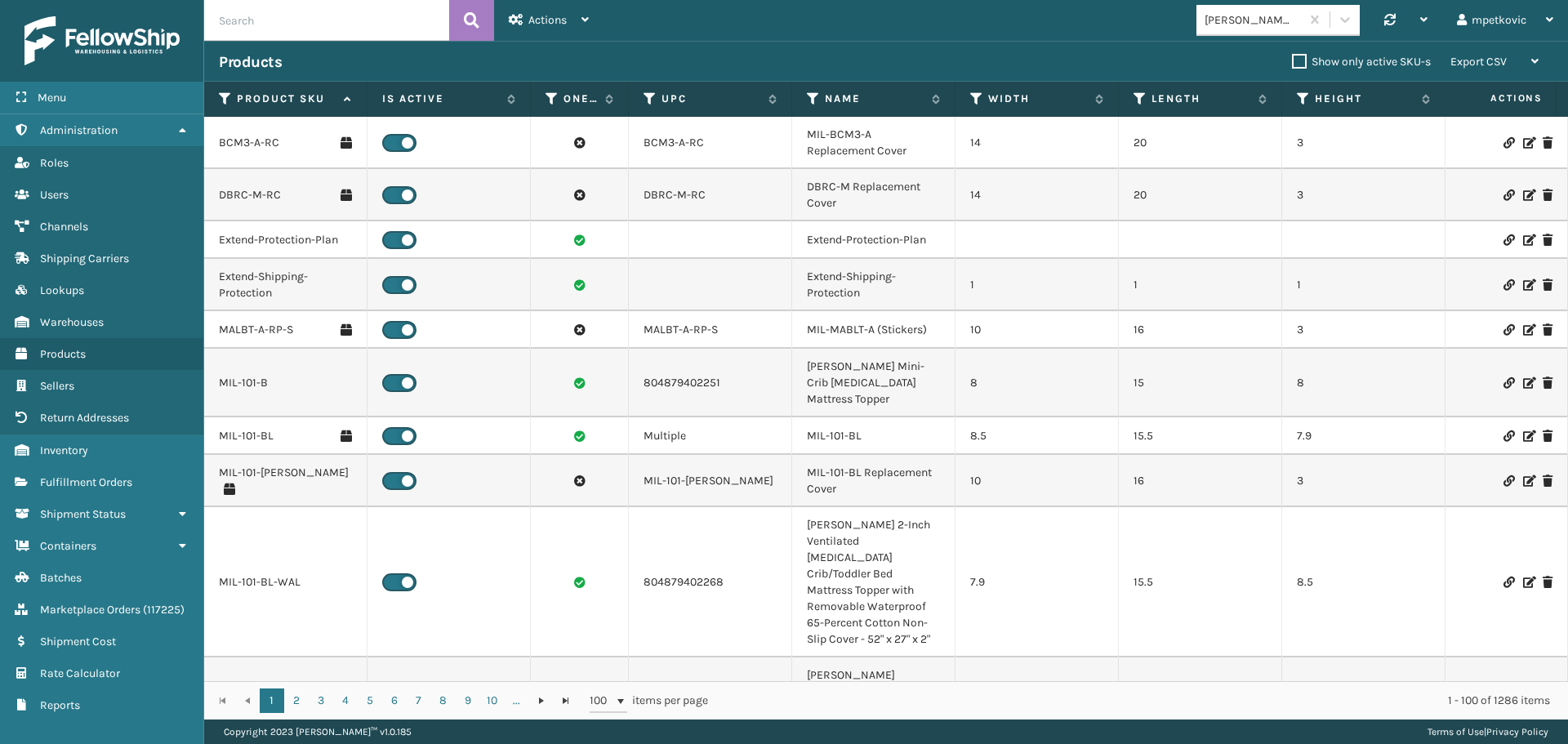
click at [406, 62] on div "Products" at bounding box center [756, 61] width 1073 height 19
click at [414, 56] on div "Products" at bounding box center [756, 61] width 1073 height 19
click at [744, 56] on div "Products" at bounding box center [756, 61] width 1073 height 19
click at [834, 57] on div "Products" at bounding box center [756, 61] width 1073 height 19
click at [743, 58] on div "Products" at bounding box center [756, 61] width 1073 height 19
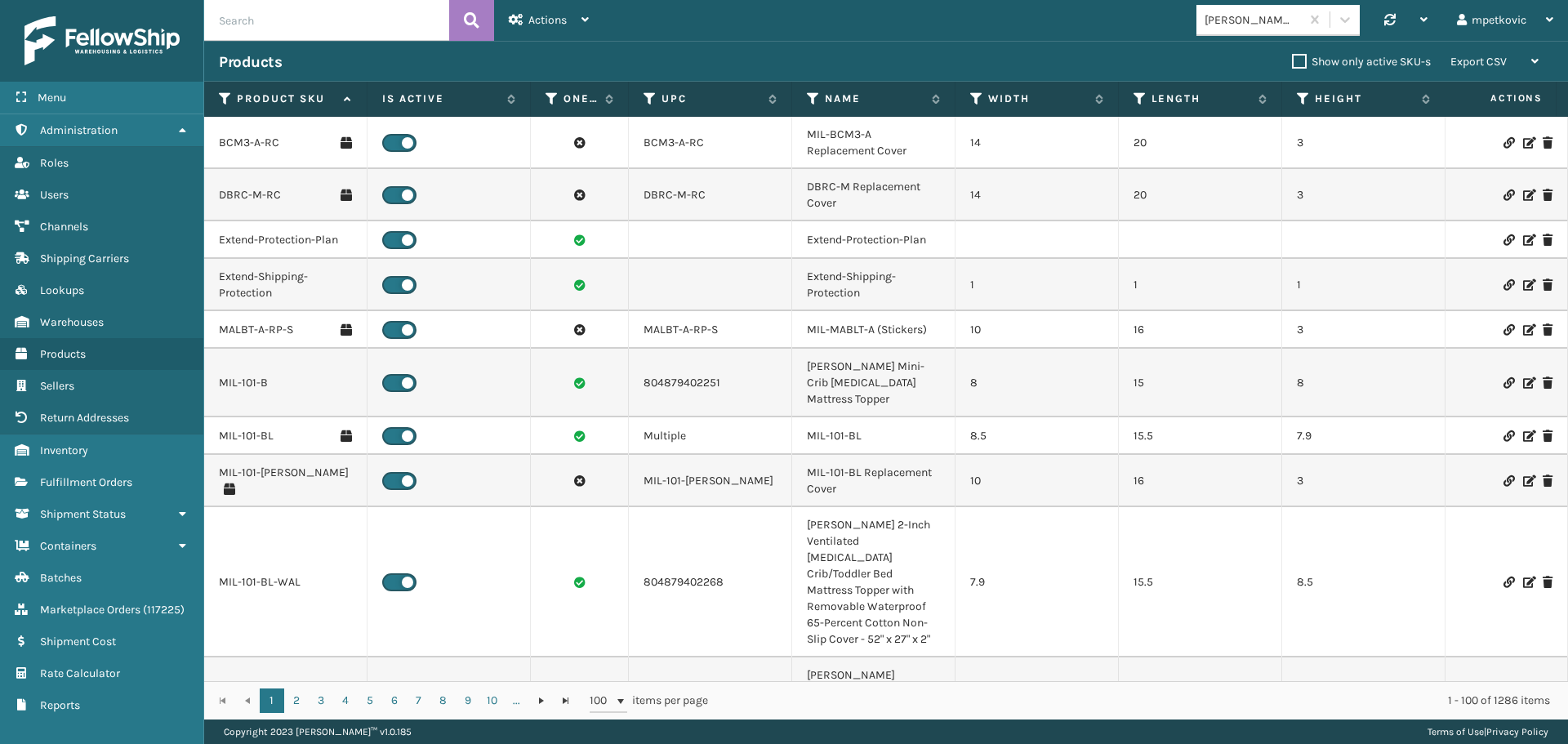
click at [668, 57] on div "Products" at bounding box center [756, 61] width 1073 height 19
click at [730, 57] on div "Products" at bounding box center [756, 61] width 1073 height 19
click at [720, 56] on div "Products" at bounding box center [756, 61] width 1073 height 19
click at [728, 51] on div "Products Show only active SKU-s Export CSV Export Current Page Export All Pages" at bounding box center [886, 61] width 1364 height 41
click at [723, 59] on div "Products" at bounding box center [756, 61] width 1073 height 19
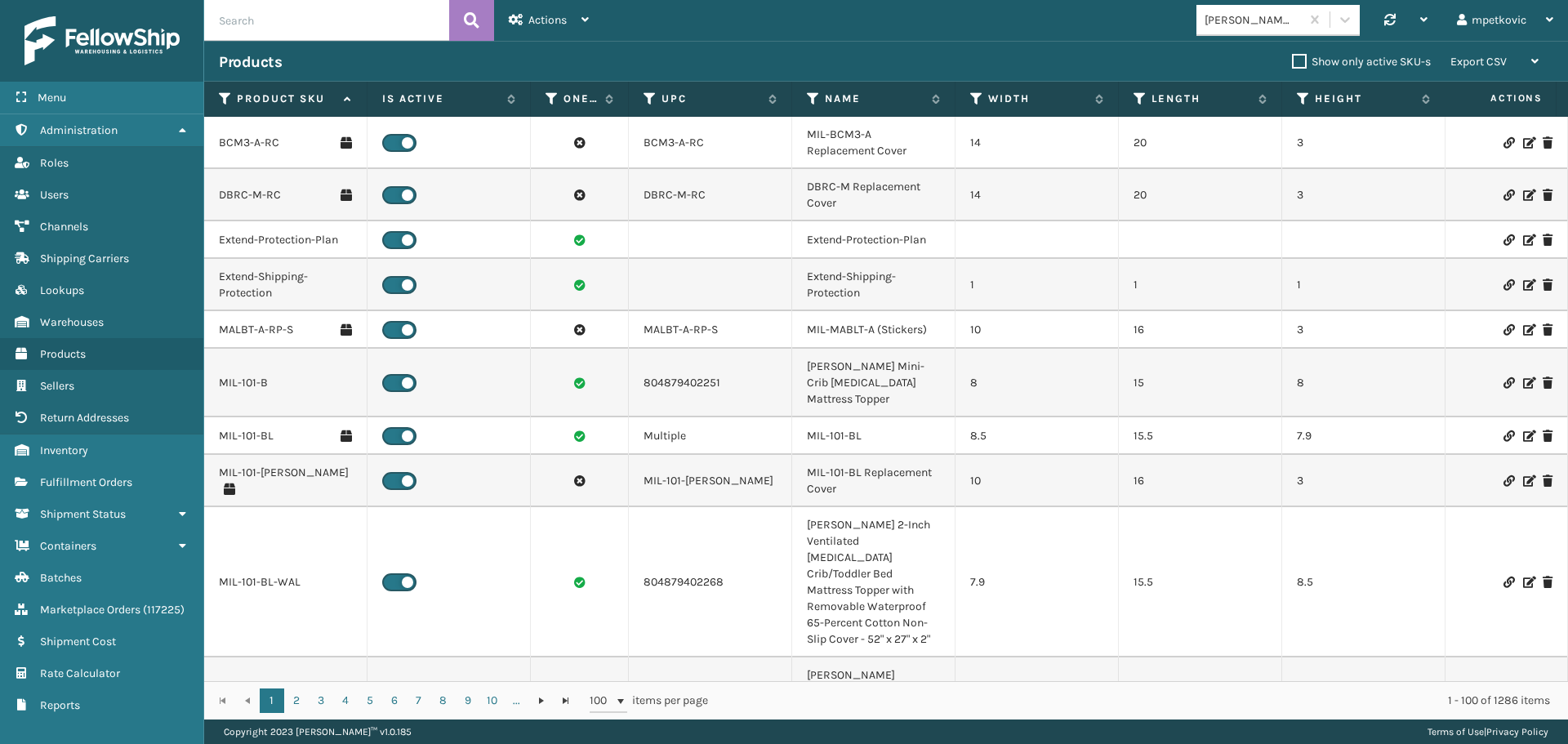
click at [724, 56] on div "Products" at bounding box center [756, 61] width 1073 height 19
click at [119, 488] on span "Fulfillment Orders" at bounding box center [86, 482] width 93 height 14
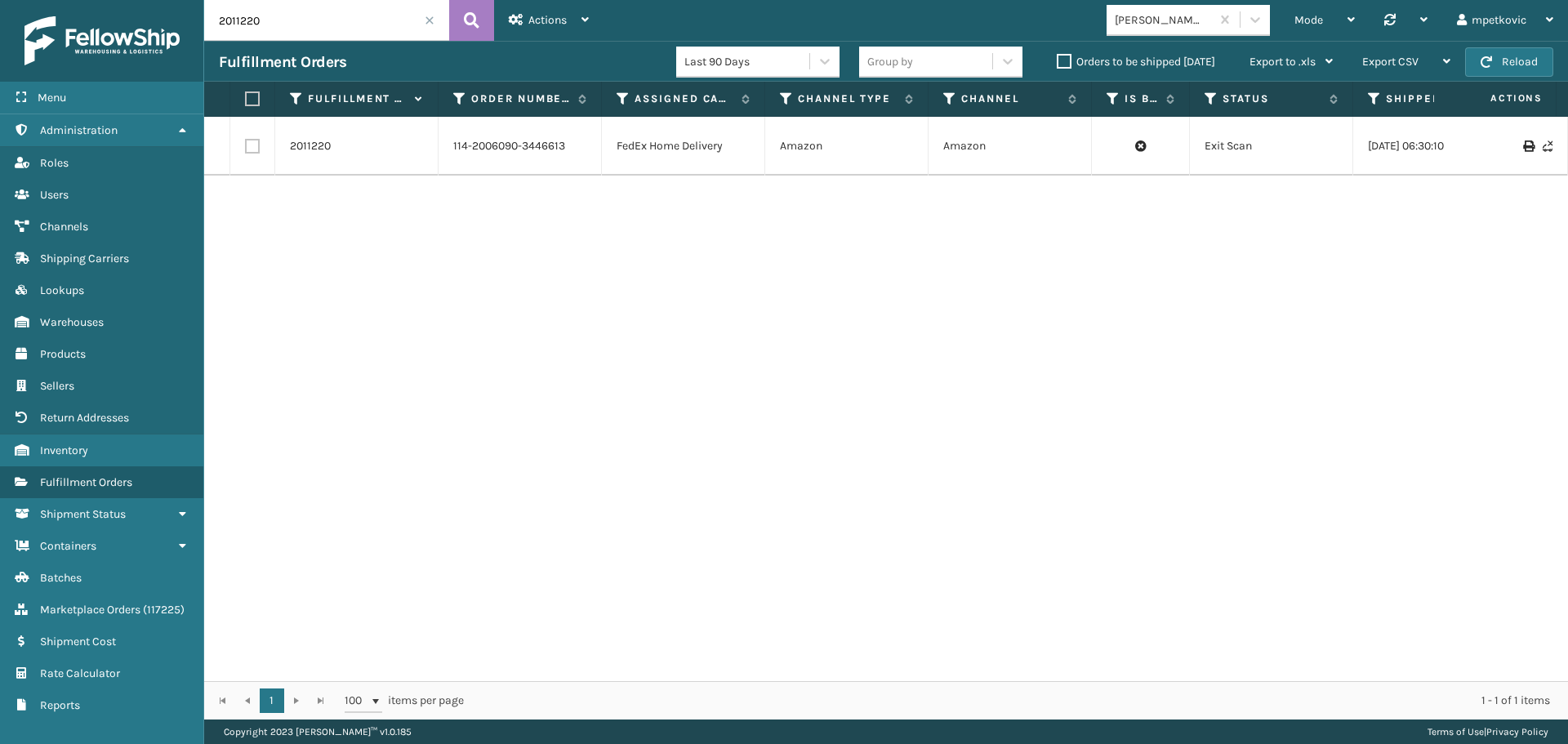
click at [530, 209] on div "2011220 114-2006090-3446613 FedEx Home Delivery Amazon Amazon Exit Scan [DATE] …" at bounding box center [886, 398] width 1364 height 564
click at [311, 146] on link "2011220" at bounding box center [310, 147] width 41 height 17
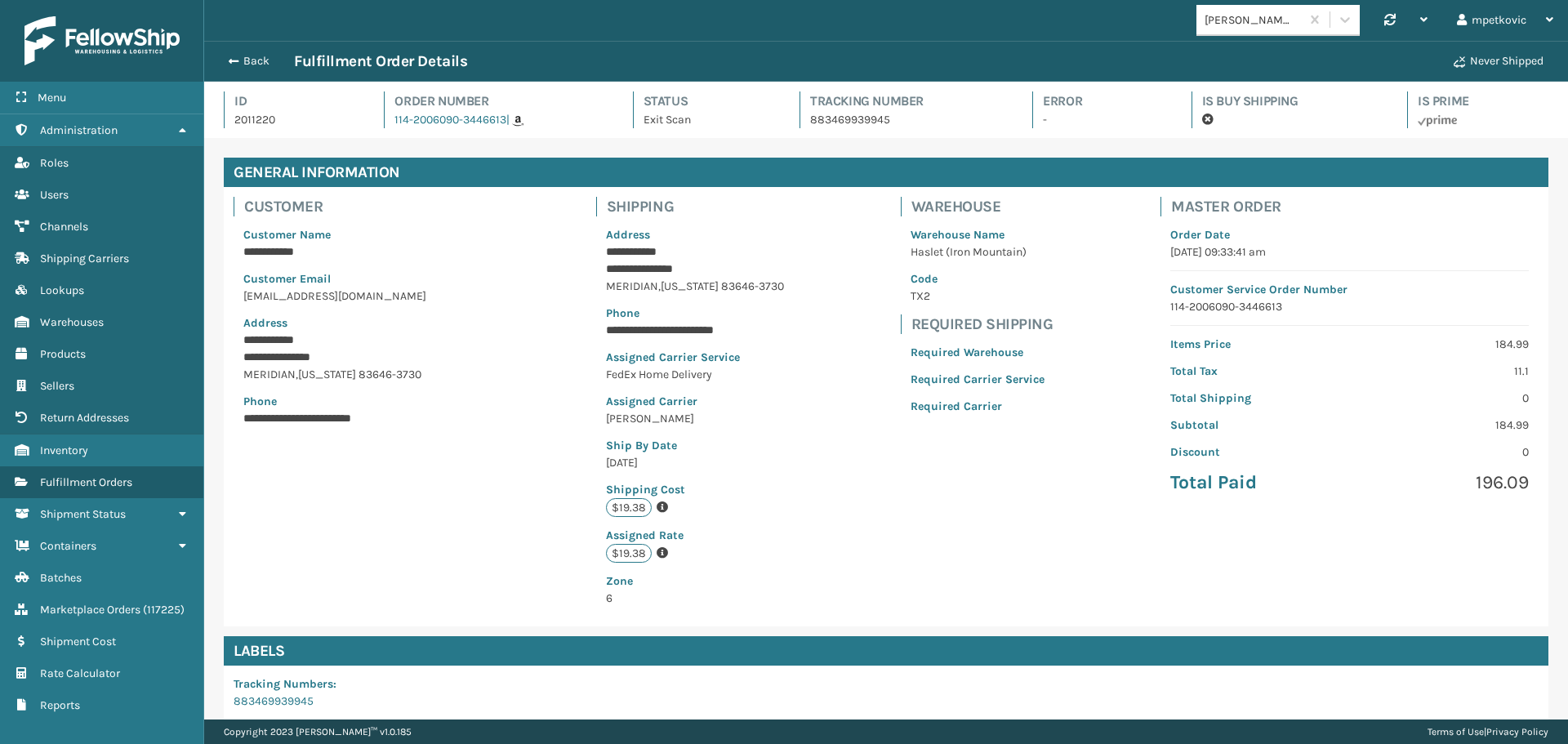
scroll to position [39, 1364]
click at [557, 310] on div "**********" at bounding box center [886, 406] width 1325 height 439
click at [510, 305] on div "**********" at bounding box center [886, 406] width 1325 height 439
click at [567, 261] on div "**********" at bounding box center [886, 406] width 1325 height 439
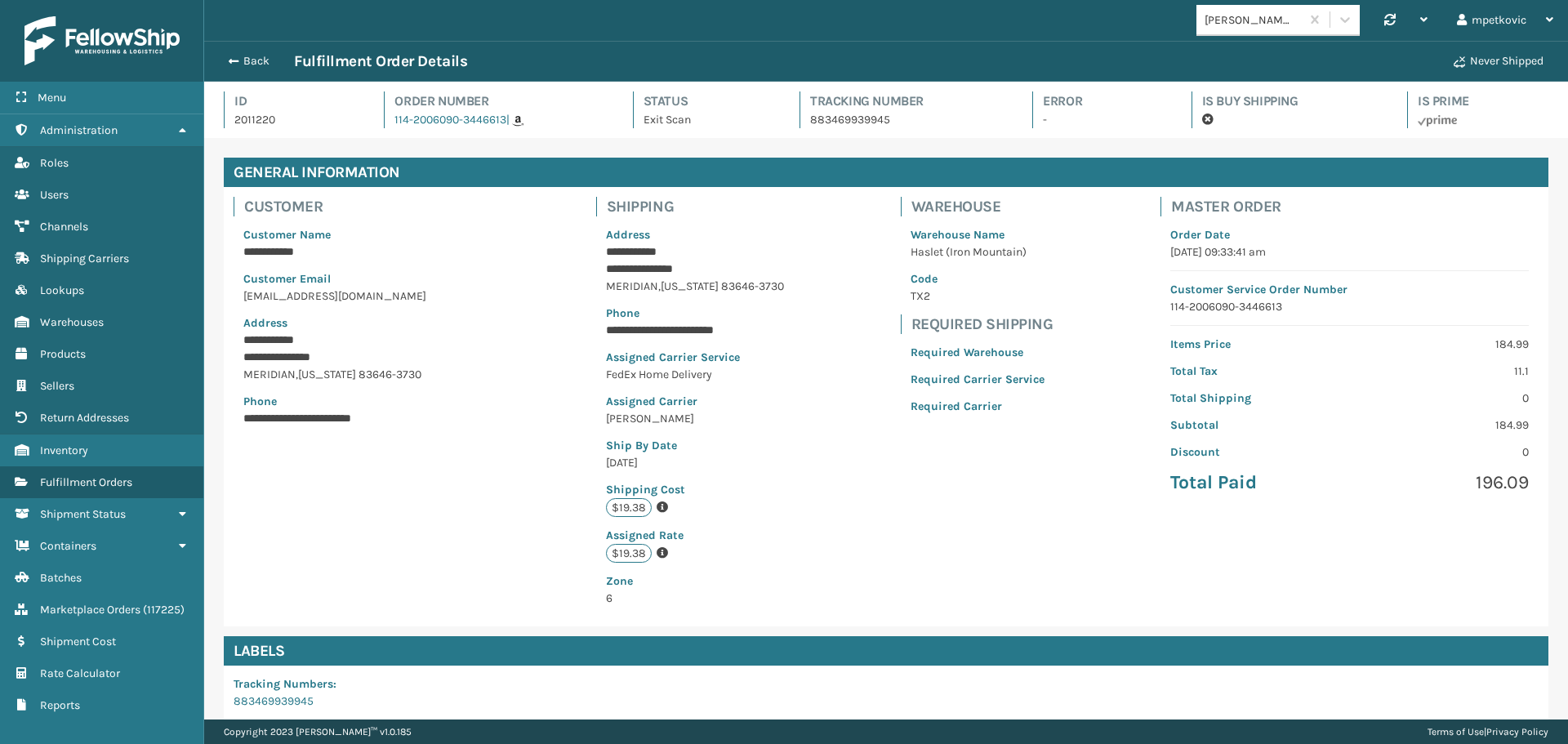
click at [579, 236] on div "**********" at bounding box center [886, 406] width 1325 height 439
click at [573, 242] on div "**********" at bounding box center [886, 406] width 1325 height 439
click at [579, 206] on div "**********" at bounding box center [886, 406] width 1325 height 439
click at [588, 206] on div "**********" at bounding box center [886, 406] width 1325 height 439
click at [580, 210] on div "**********" at bounding box center [886, 406] width 1325 height 439
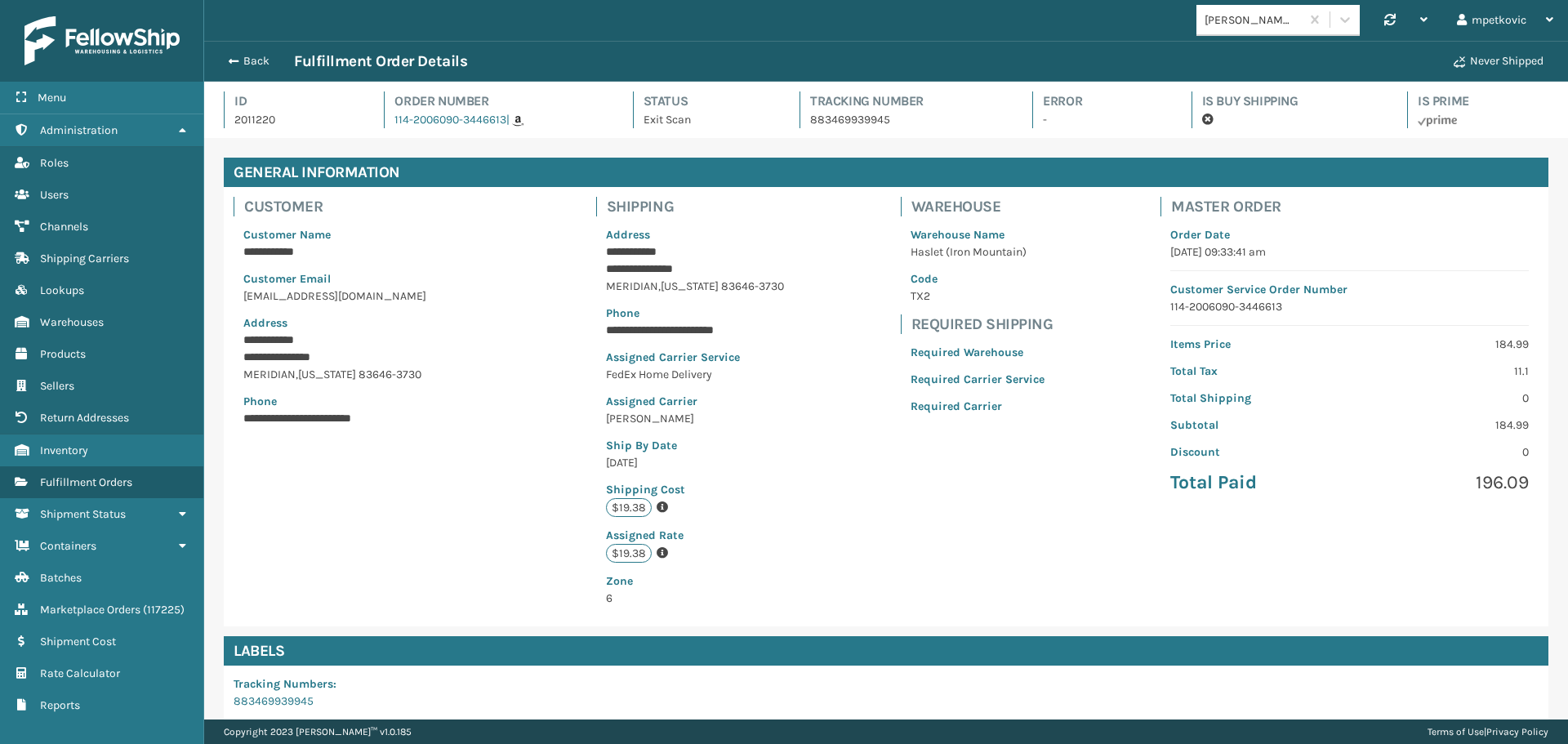
click at [580, 210] on div "**********" at bounding box center [886, 406] width 1325 height 439
click at [588, 207] on div "**********" at bounding box center [886, 406] width 1325 height 439
click at [580, 207] on div "**********" at bounding box center [886, 406] width 1325 height 439
click at [583, 207] on div "**********" at bounding box center [886, 406] width 1325 height 439
click at [580, 209] on div "**********" at bounding box center [886, 406] width 1325 height 439
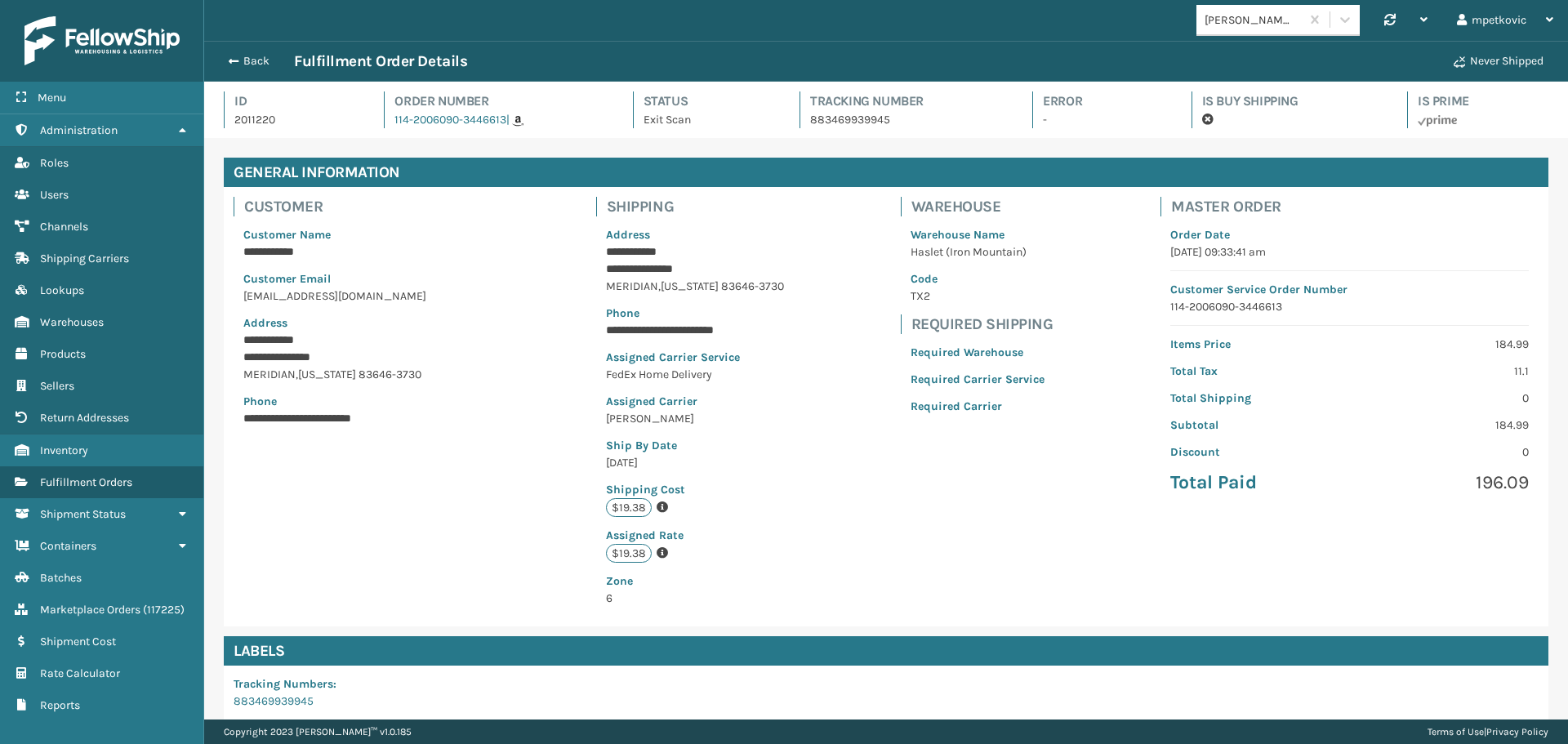
click at [586, 207] on div "**********" at bounding box center [886, 406] width 1325 height 439
click at [580, 209] on div "**********" at bounding box center [886, 406] width 1325 height 439
click at [586, 208] on div "**********" at bounding box center [886, 406] width 1325 height 439
click at [584, 208] on div "**********" at bounding box center [886, 406] width 1325 height 439
click at [588, 208] on div "**********" at bounding box center [886, 406] width 1325 height 439
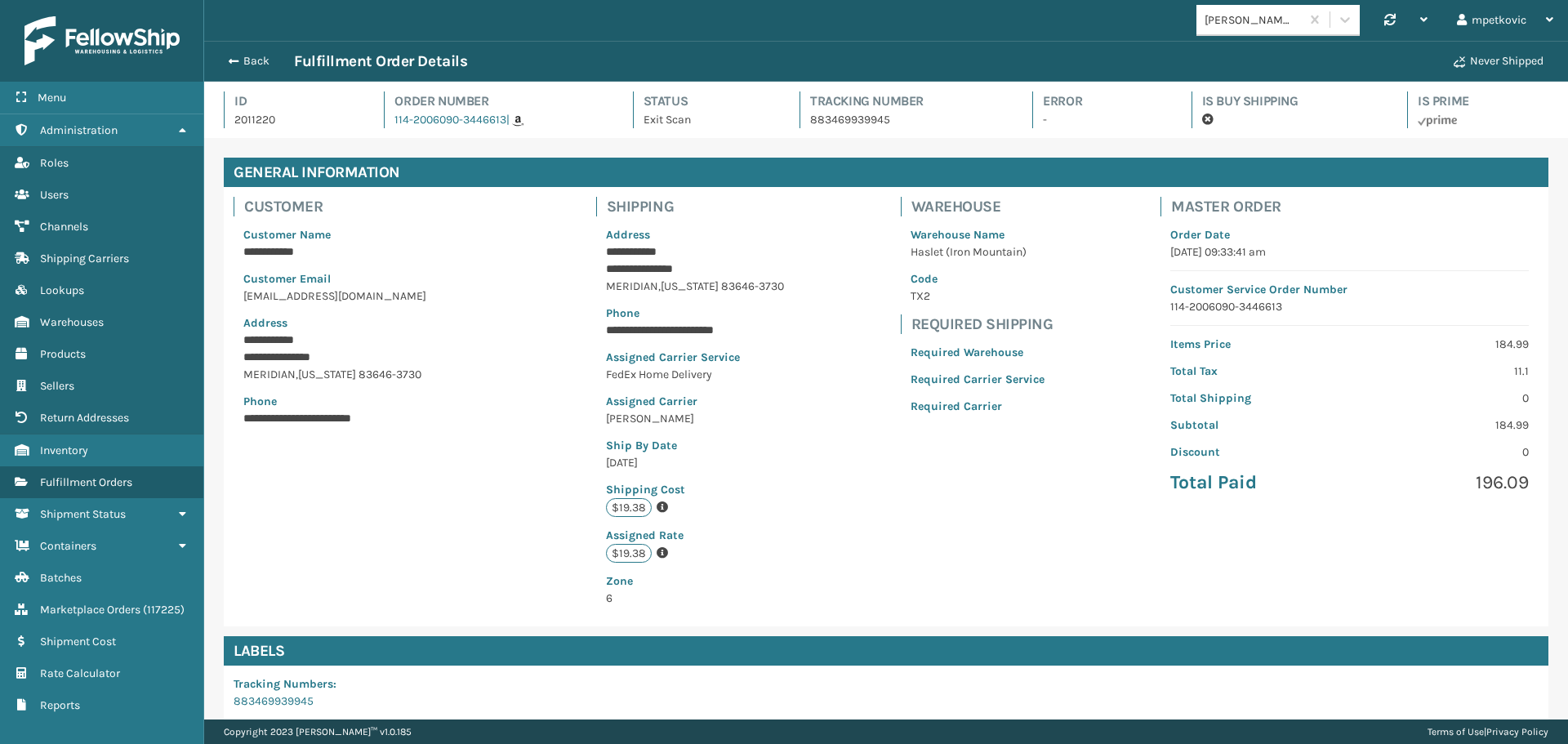
click at [585, 208] on div "**********" at bounding box center [886, 406] width 1325 height 439
click at [589, 208] on div "**********" at bounding box center [886, 406] width 1325 height 439
click at [586, 209] on div "**********" at bounding box center [886, 406] width 1325 height 439
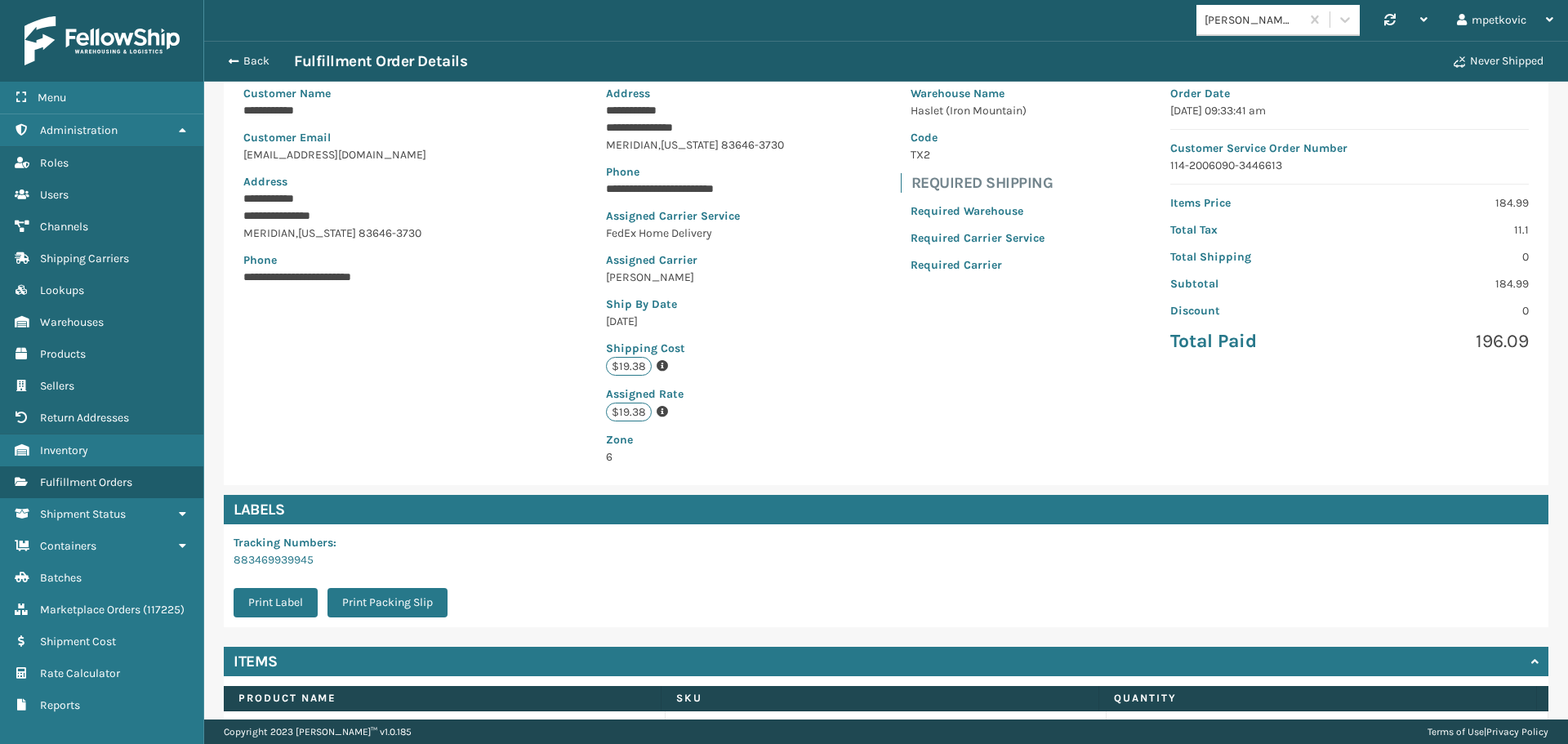
scroll to position [255, 0]
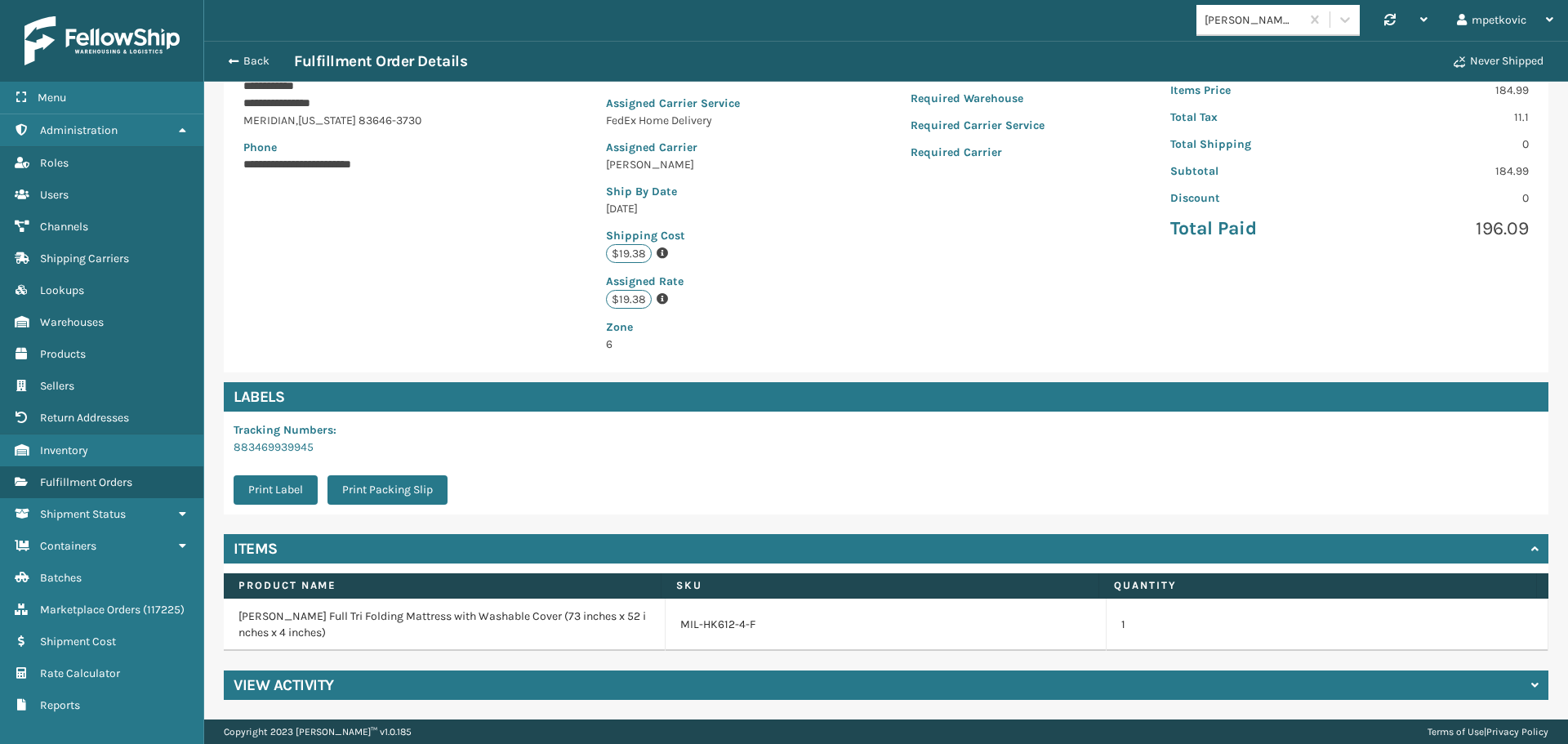
click at [518, 678] on div "View Activity" at bounding box center [886, 685] width 1325 height 29
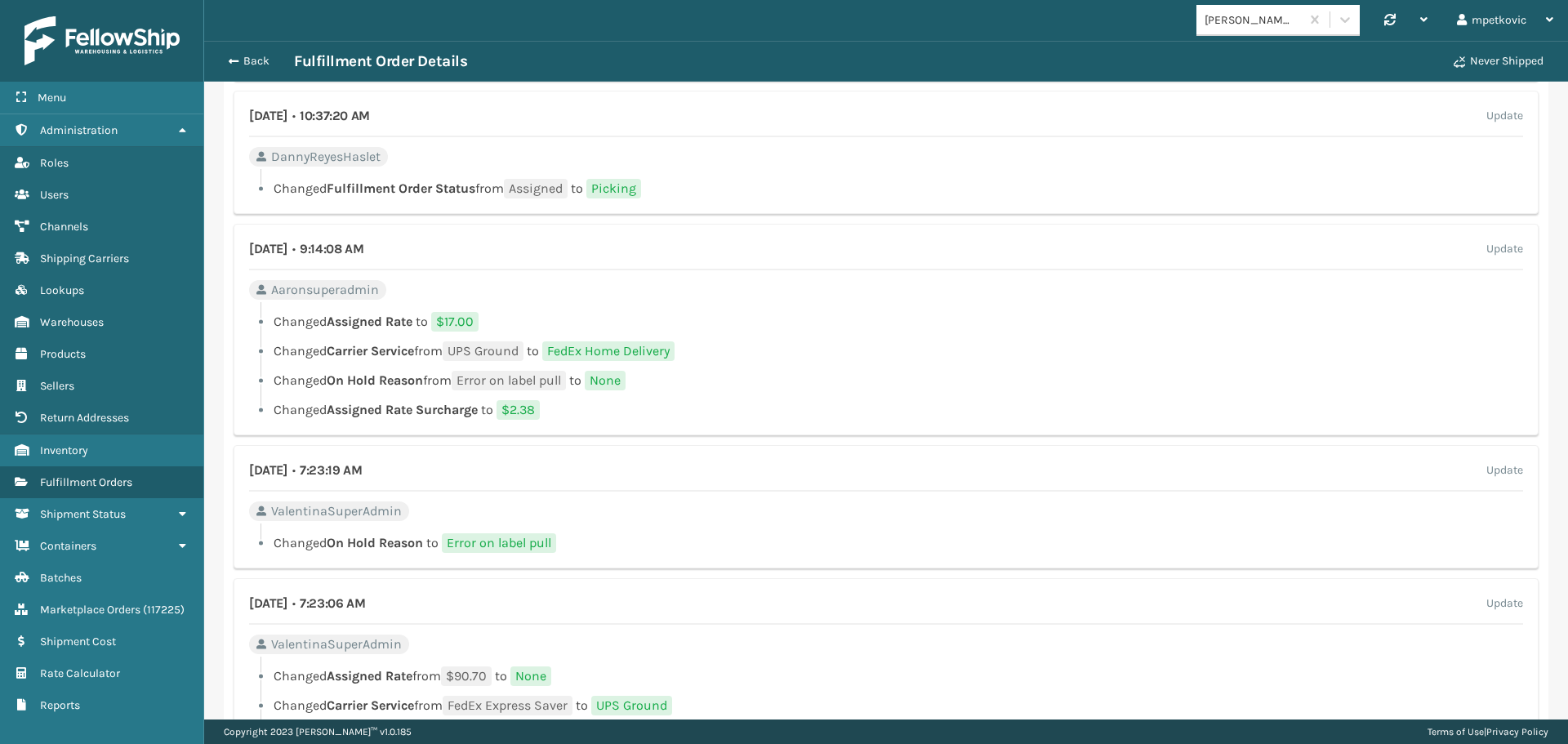
scroll to position [1284, 0]
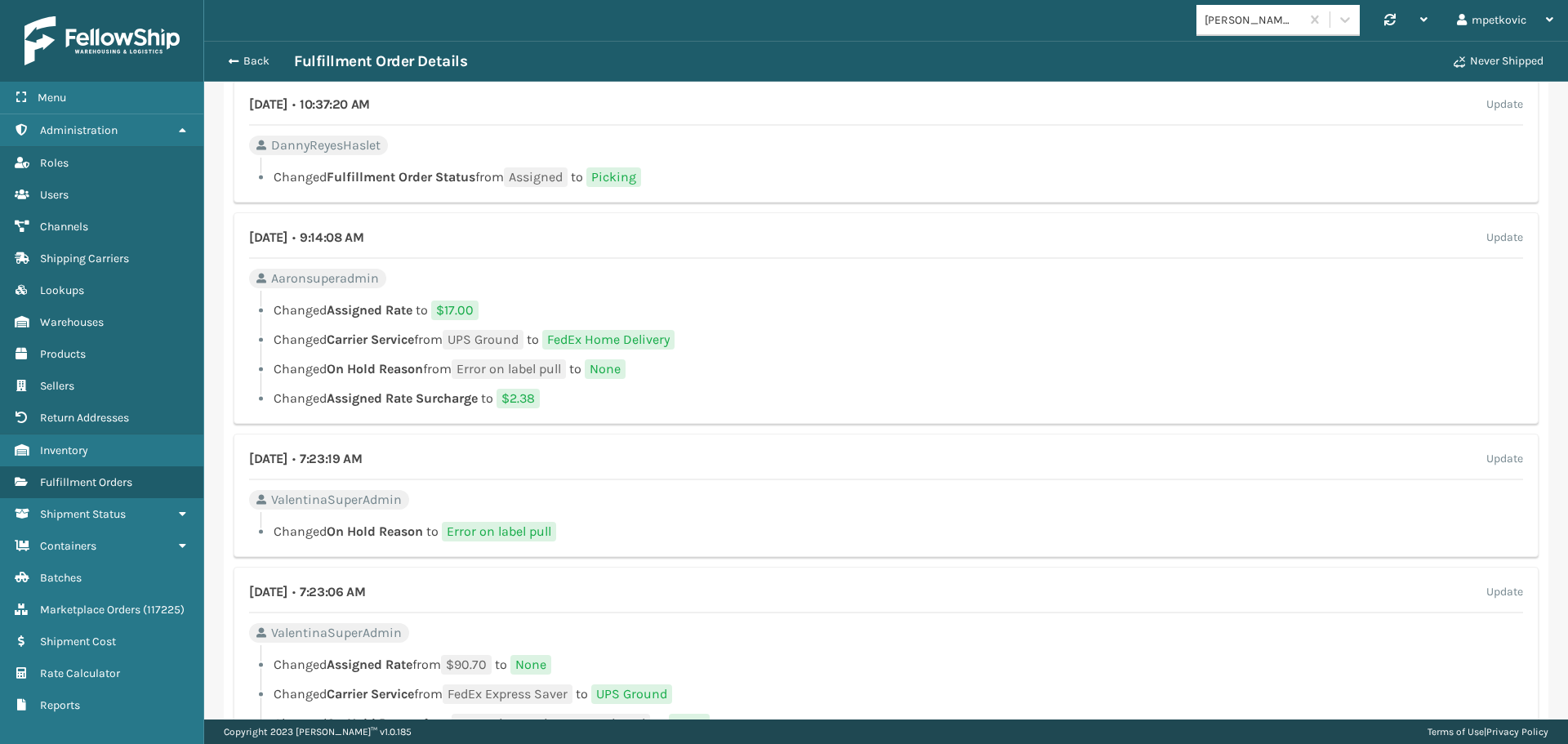
drag, startPoint x: 681, startPoint y: 236, endPoint x: 817, endPoint y: 294, distance: 147.9
click at [681, 236] on div "[DATE] • 9:14:08 AM Update" at bounding box center [886, 243] width 1274 height 31
click at [881, 300] on div at bounding box center [891, 295] width 1263 height 10
drag, startPoint x: 888, startPoint y: 212, endPoint x: 857, endPoint y: 149, distance: 70.2
click at [887, 211] on div "[DATE] • 6:30:10 PM Update [PERSON_NAME] Changed Fulfillment Order Status from …" at bounding box center [886, 389] width 1325 height 1438
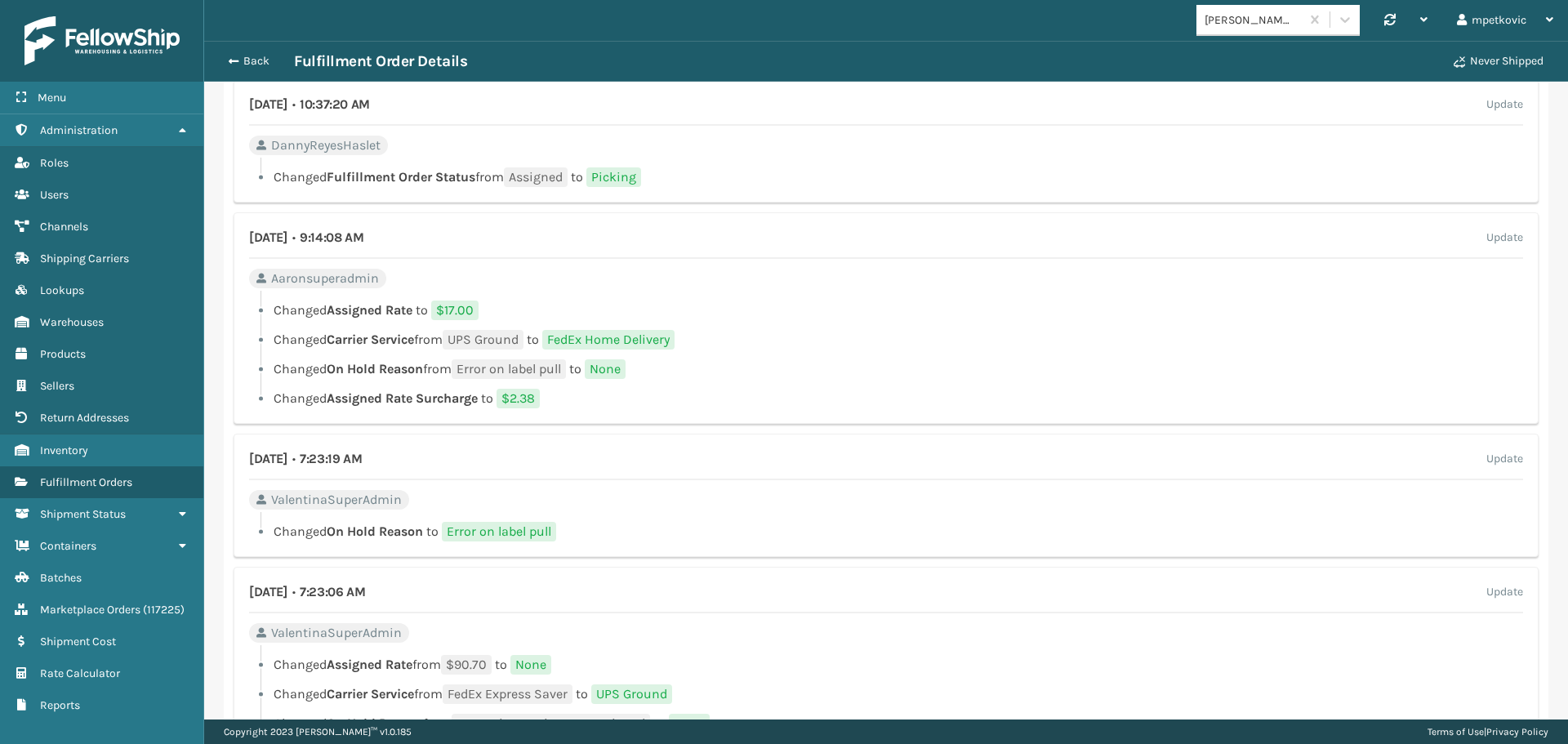
click at [856, 149] on div "[DATE] • 10:37:20 AM Update DannyReyesHaslet Changed Fulfillment Order Status f…" at bounding box center [886, 140] width 1305 height 123
click at [837, 238] on div "[DATE] • 9:14:08 AM Update" at bounding box center [886, 243] width 1274 height 31
drag, startPoint x: 843, startPoint y: 337, endPoint x: 893, endPoint y: 306, distance: 58.8
click at [844, 338] on li "Changed Carrier Service from UPS Ground to FedEx Home Delivery" at bounding box center [886, 339] width 1274 height 19
click at [871, 305] on li "Changed Assigned Rate to $17.00" at bounding box center [886, 310] width 1274 height 19
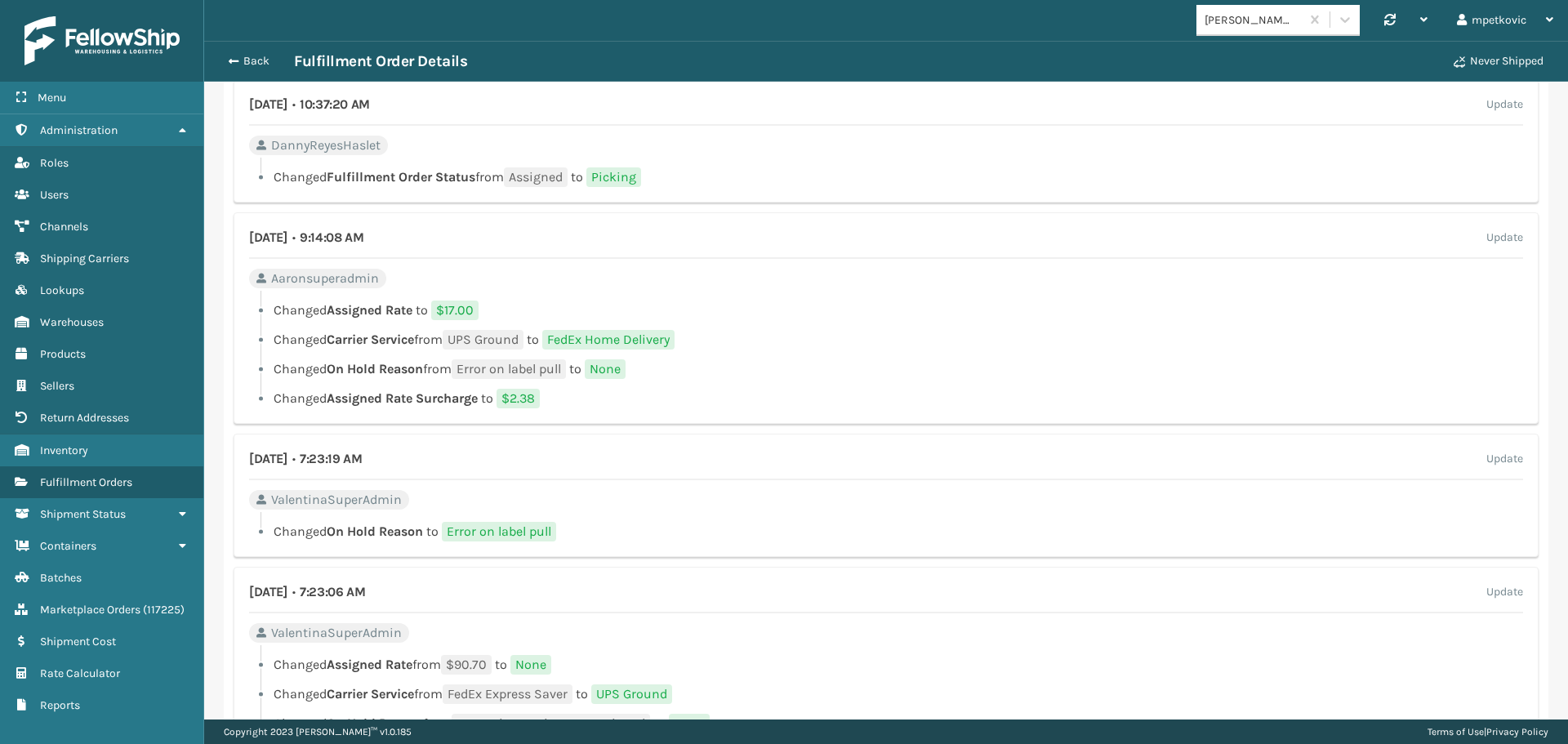
click at [887, 265] on div "[DATE] • 9:14:08 AM Update Aaronsuperadmin Changed Assigned Rate to $17.00 Chan…" at bounding box center [886, 318] width 1305 height 212
click at [885, 304] on li "Changed Assigned Rate to $17.00" at bounding box center [886, 310] width 1274 height 19
click at [878, 282] on div "[DATE] • 9:14:08 AM Update Aaronsuperadmin Changed Assigned Rate to $17.00 Chan…" at bounding box center [886, 318] width 1305 height 212
click at [893, 158] on div "[DATE] • 10:37:20 AM Update DannyReyesHaslet Changed Fulfillment Order Status f…" at bounding box center [886, 140] width 1305 height 123
drag, startPoint x: 908, startPoint y: 149, endPoint x: 935, endPoint y: 149, distance: 27.0
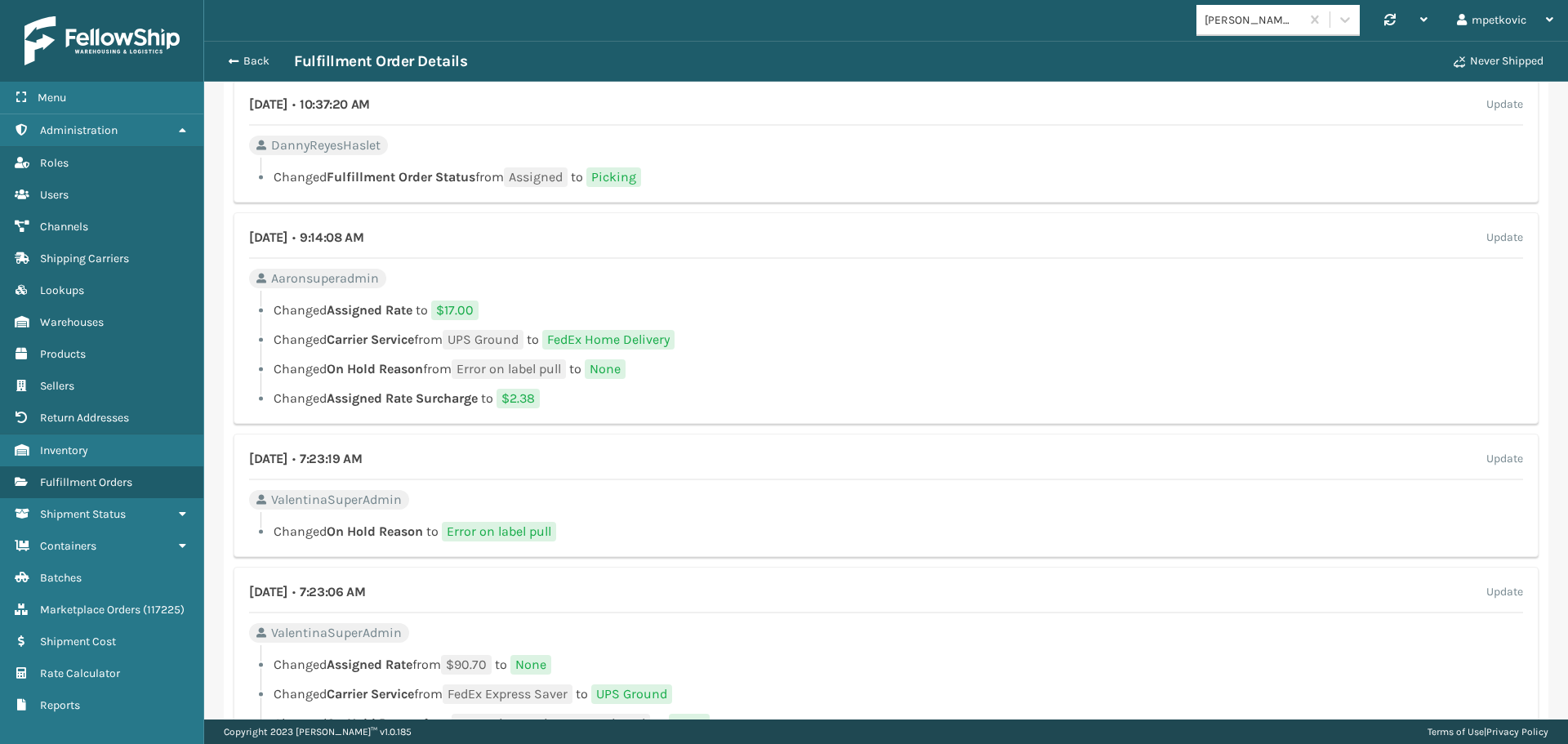
click at [910, 149] on div "[DATE] • 10:37:20 AM Update DannyReyesHaslet Changed Fulfillment Order Status f…" at bounding box center [886, 140] width 1305 height 123
click at [948, 146] on div "[DATE] • 10:37:20 AM Update DannyReyesHaslet Changed Fulfillment Order Status f…" at bounding box center [886, 140] width 1305 height 123
click at [900, 153] on div "[DATE] • 10:37:20 AM Update DannyReyesHaslet Changed Fulfillment Order Status f…" at bounding box center [886, 140] width 1305 height 123
click at [907, 148] on div "[DATE] • 10:37:20 AM Update DannyReyesHaslet Changed Fulfillment Order Status f…" at bounding box center [886, 140] width 1305 height 123
click at [924, 303] on li "Changed Assigned Rate to $17.00" at bounding box center [886, 310] width 1274 height 19
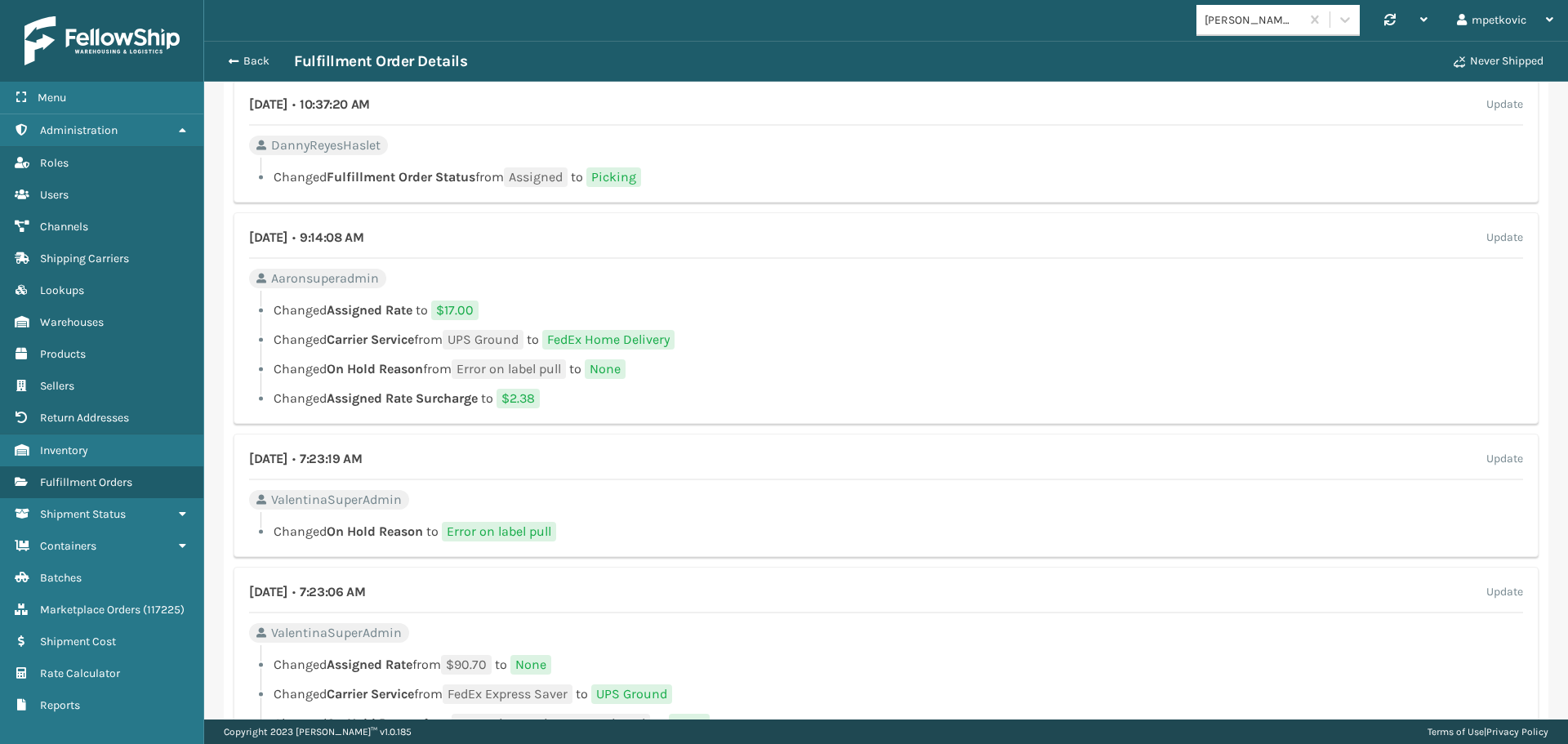
click at [916, 305] on li "Changed Assigned Rate to $17.00" at bounding box center [886, 310] width 1274 height 19
click at [903, 294] on div at bounding box center [891, 295] width 1263 height 10
drag, startPoint x: 872, startPoint y: 313, endPoint x: 896, endPoint y: 284, distance: 37.6
click at [873, 312] on li "Changed Assigned Rate to $17.00" at bounding box center [886, 310] width 1274 height 19
click at [884, 289] on div "[DATE] • 9:14:08 AM Update Aaronsuperadmin Changed Assigned Rate to $17.00 Chan…" at bounding box center [886, 318] width 1305 height 212
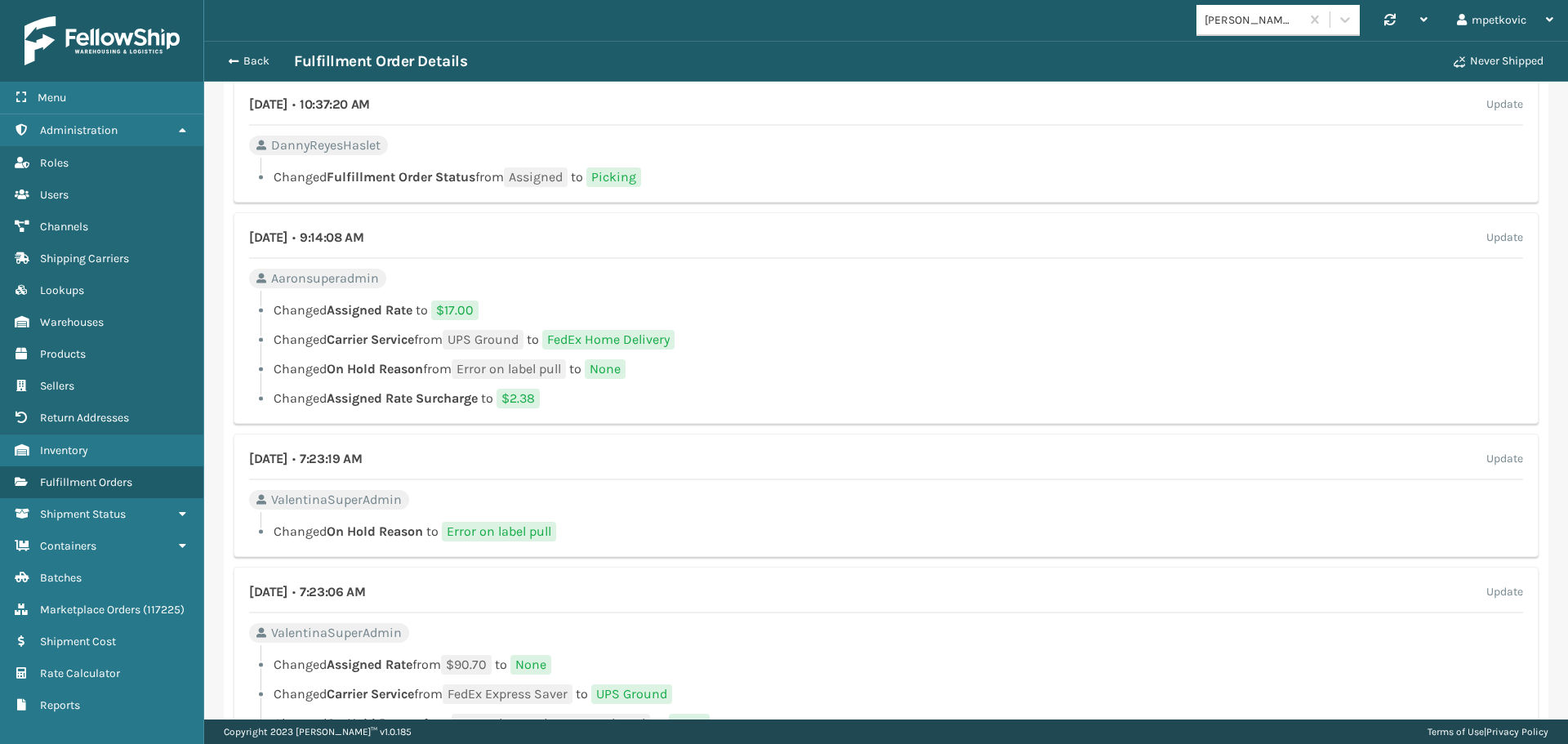
drag, startPoint x: 909, startPoint y: 287, endPoint x: 920, endPoint y: 287, distance: 11.0
click at [916, 287] on div "[DATE] • 9:14:08 AM Update Aaronsuperadmin Changed Assigned Rate to $17.00 Chan…" at bounding box center [886, 318] width 1305 height 212
click at [954, 281] on div "[DATE] • 9:14:08 AM Update Aaronsuperadmin Changed Assigned Rate to $17.00 Chan…" at bounding box center [886, 318] width 1305 height 212
click at [925, 285] on div "[DATE] • 9:14:08 AM Update Aaronsuperadmin Changed Assigned Rate to $17.00 Chan…" at bounding box center [886, 318] width 1305 height 212
click at [921, 280] on div "[DATE] • 9:14:08 AM Update Aaronsuperadmin Changed Assigned Rate to $17.00 Chan…" at bounding box center [886, 318] width 1305 height 212
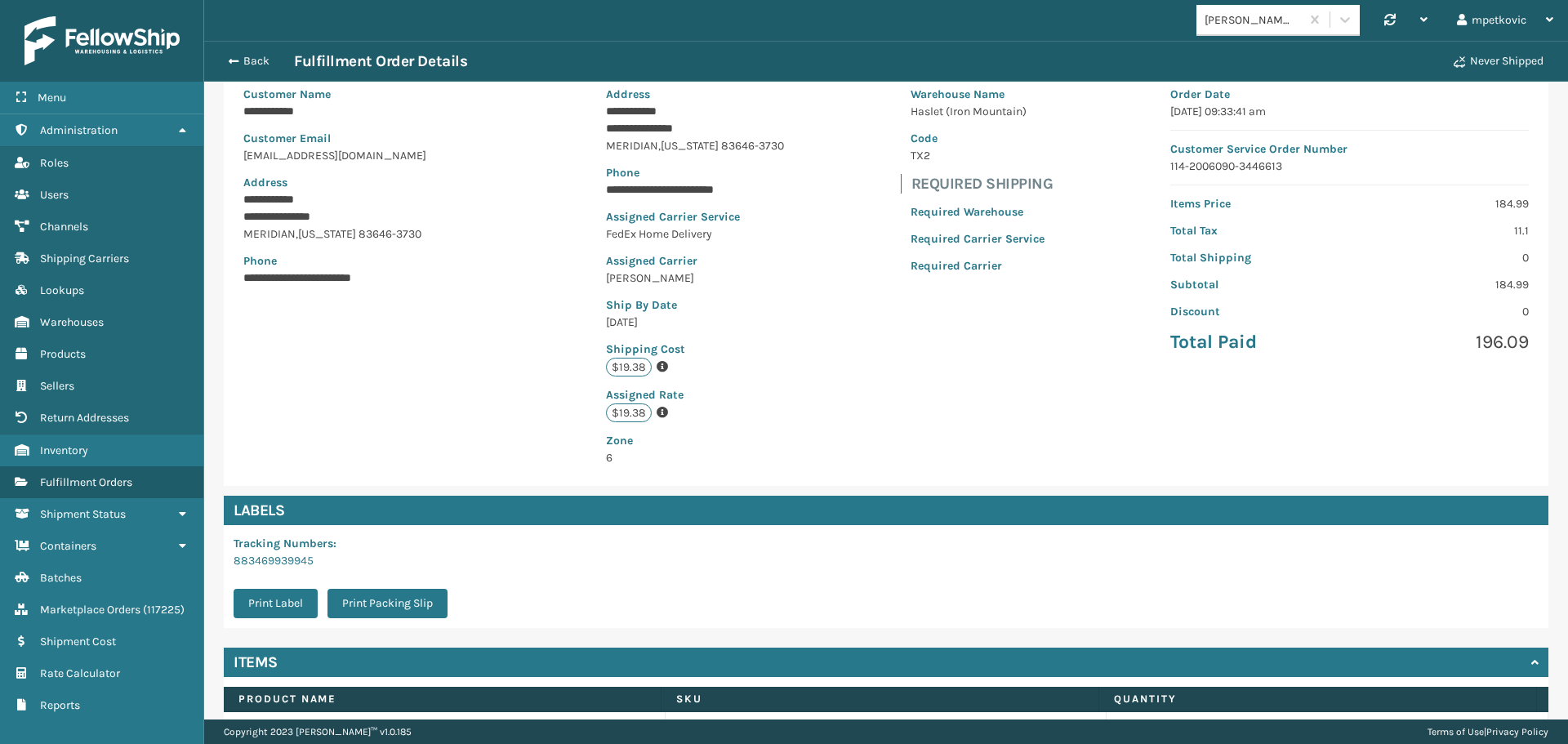
scroll to position [0, 0]
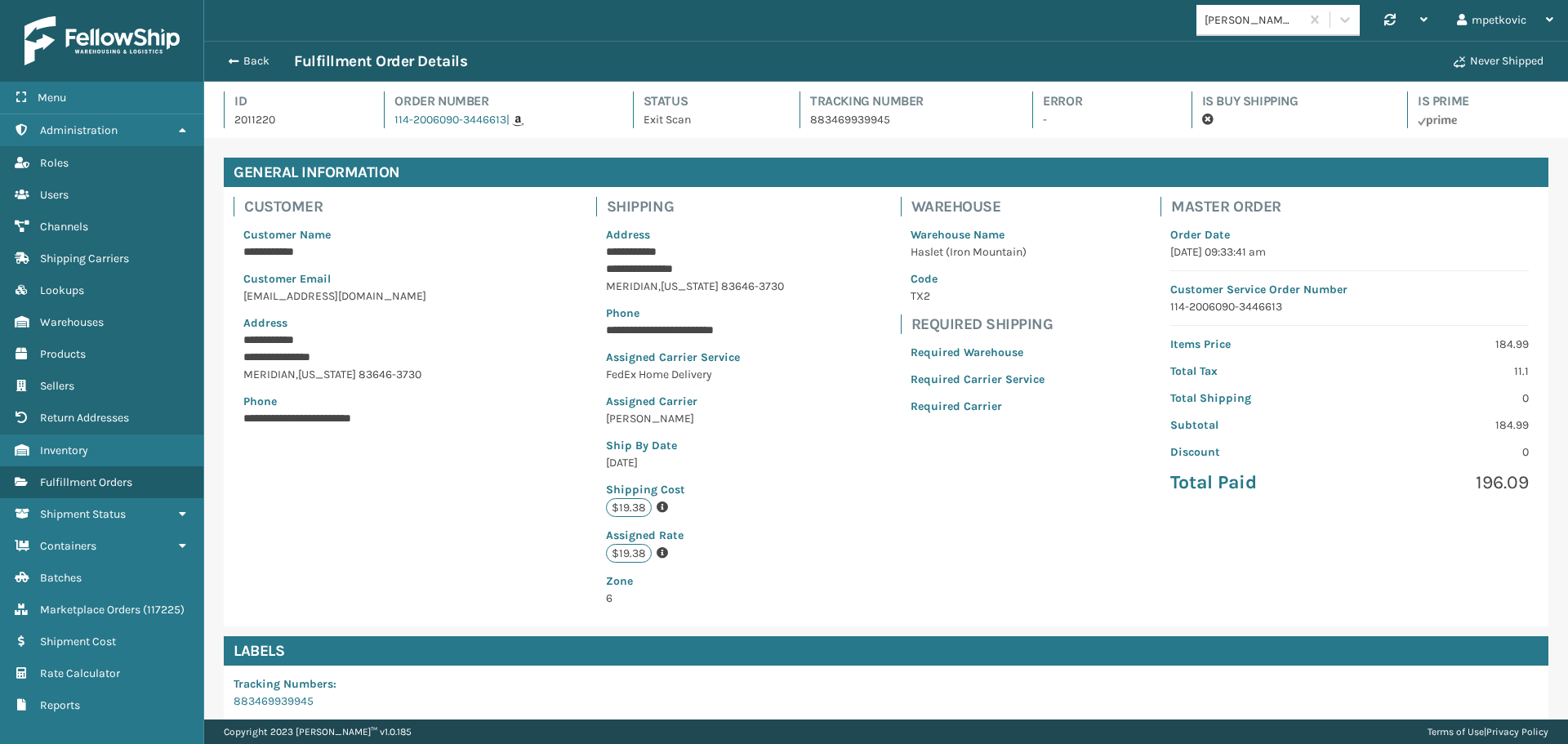
click at [536, 378] on div "**********" at bounding box center [886, 406] width 1325 height 439
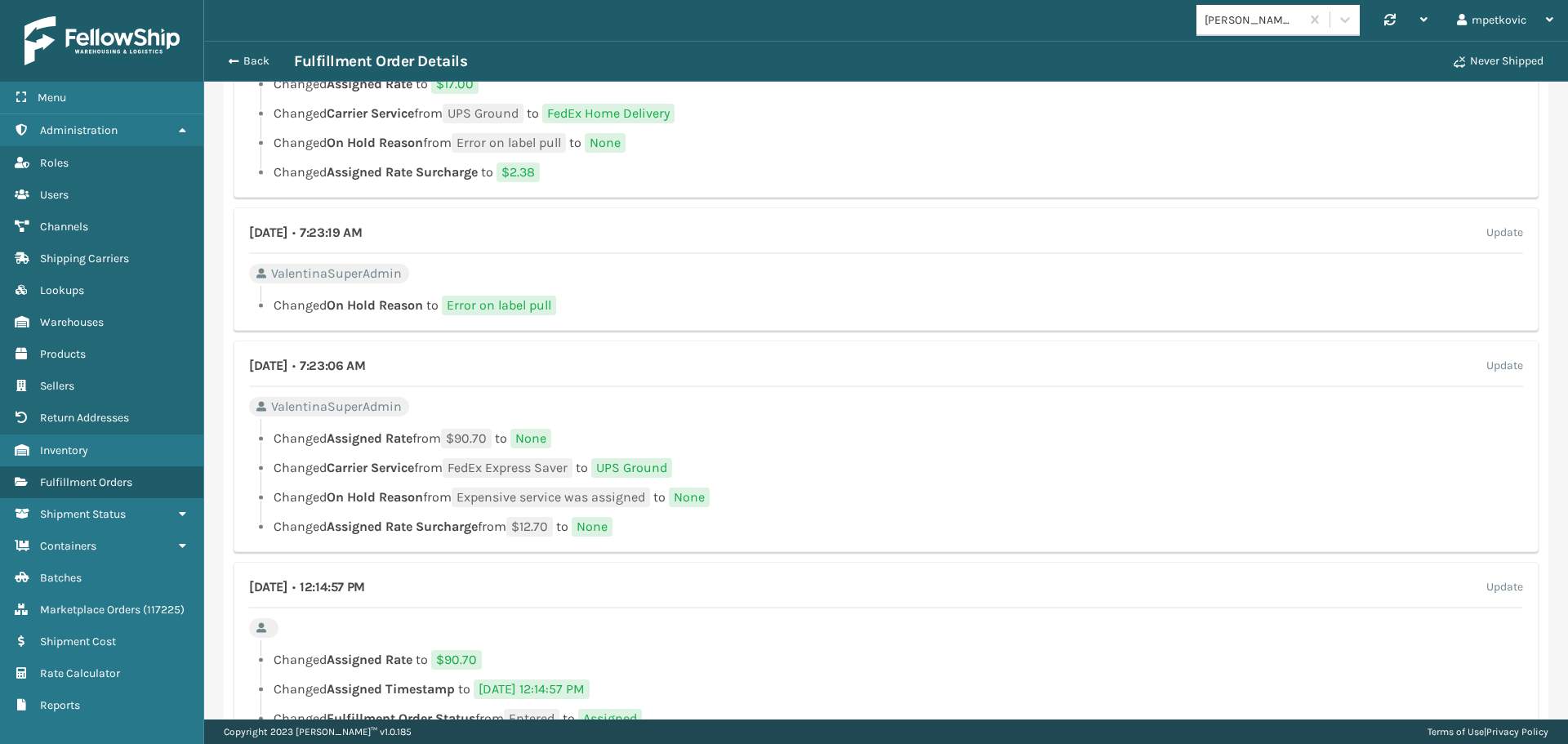
scroll to position [1471, 0]
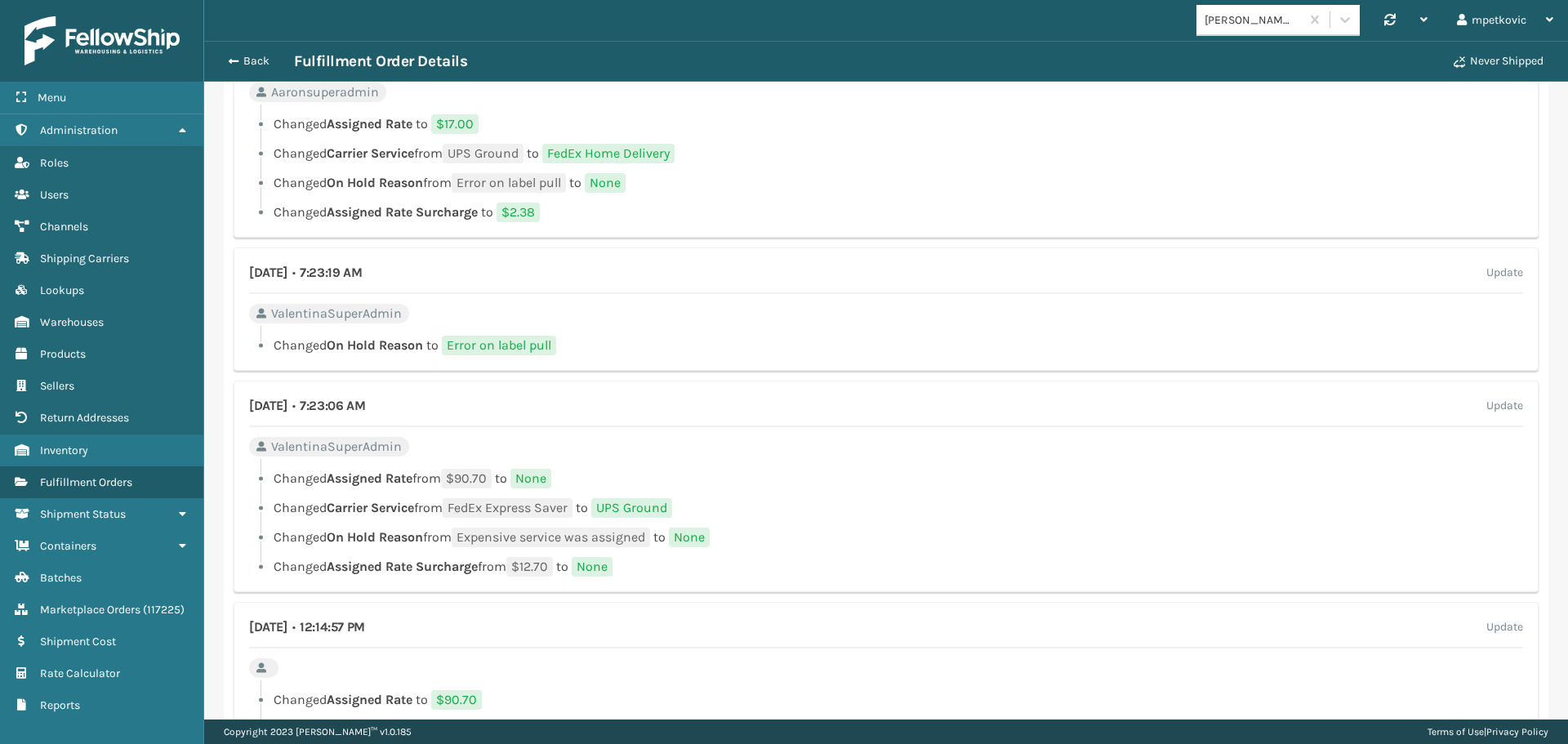
click at [892, 495] on ul "Changed Assigned Rate from $90.70 to None Changed Carrier Service from FedEx Ex…" at bounding box center [886, 523] width 1274 height 108
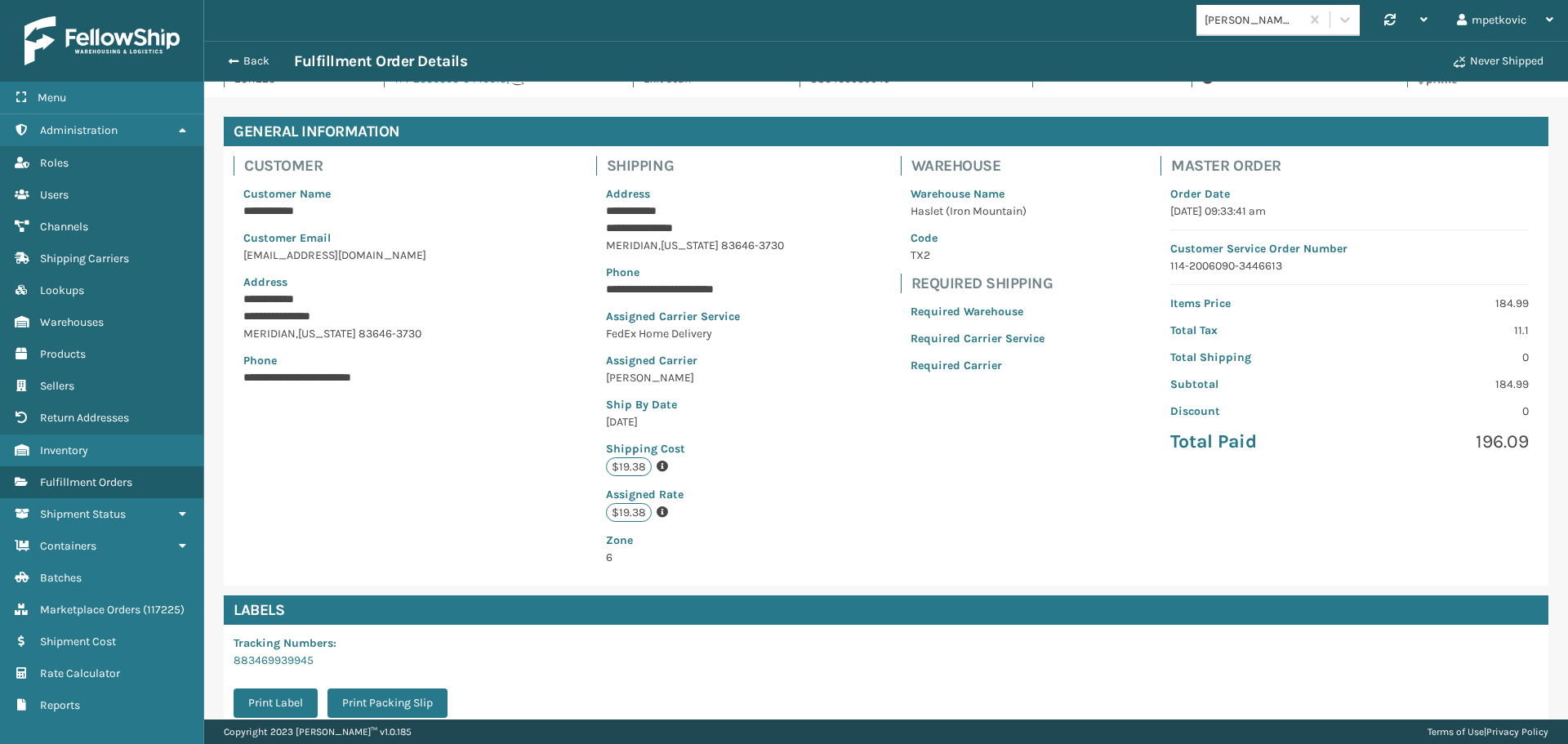
scroll to position [0, 0]
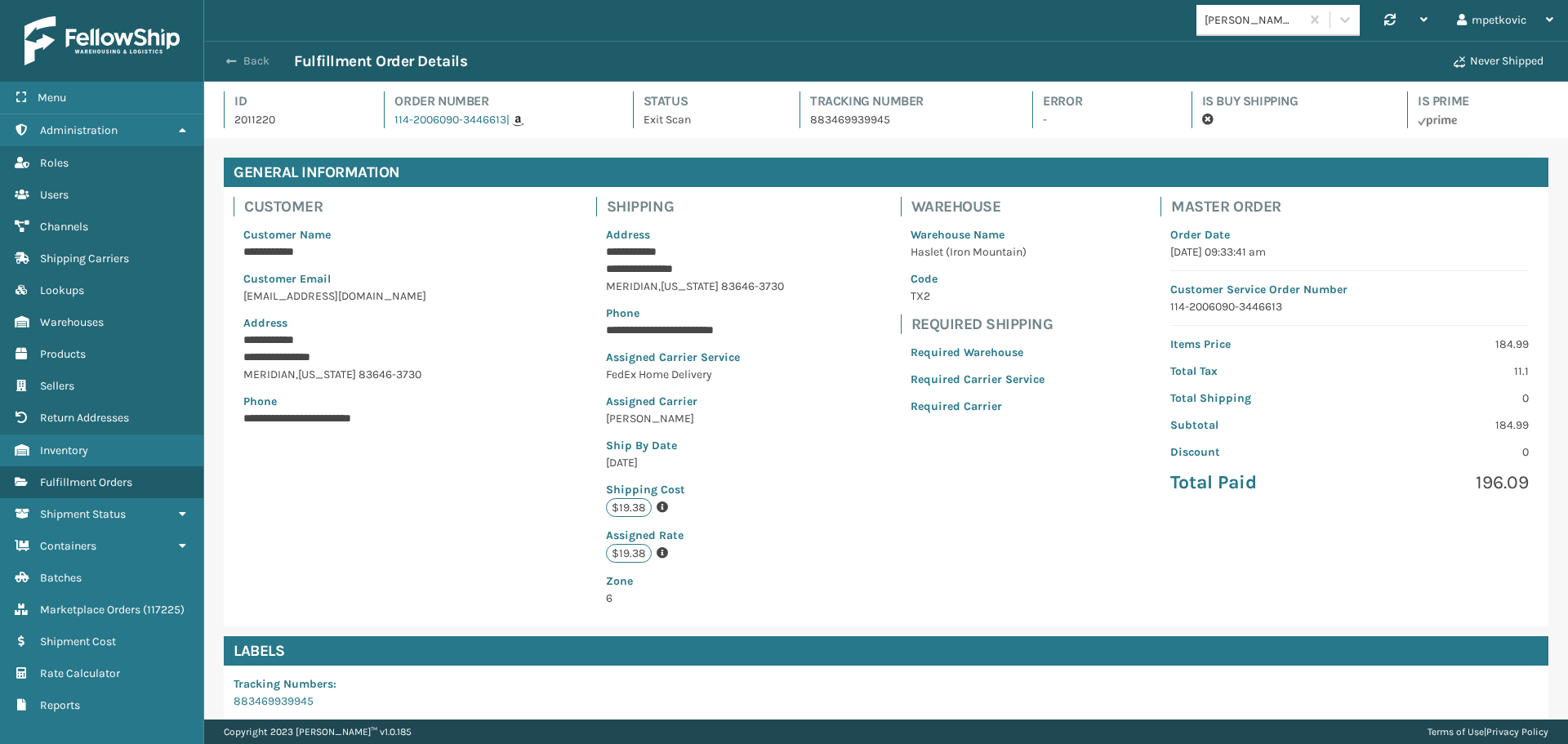
click at [248, 57] on button "Back" at bounding box center [257, 61] width 75 height 15
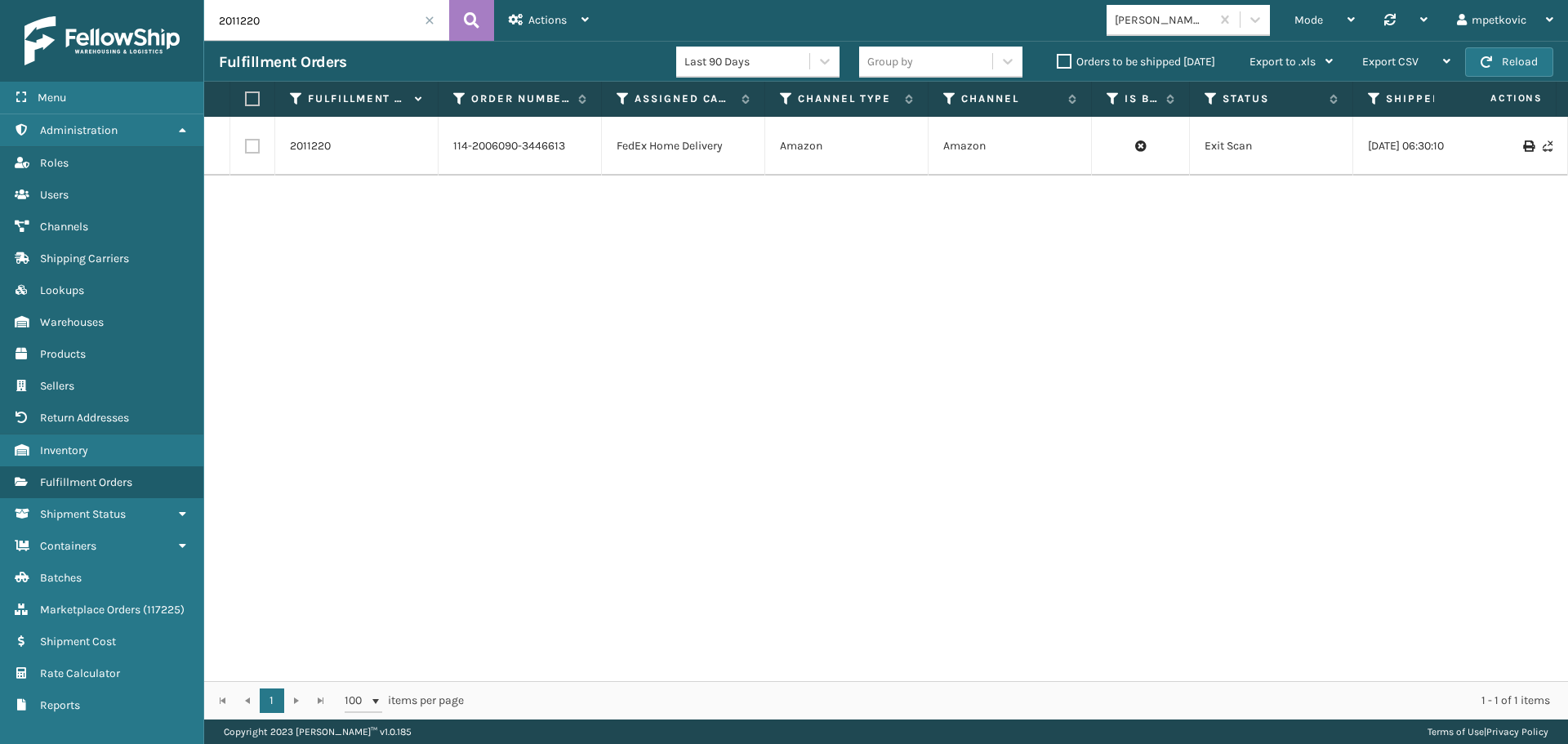
click at [474, 196] on div "2011220 114-2006090-3446613 FedEx Home Delivery Amazon Amazon Exit Scan [DATE] …" at bounding box center [886, 398] width 1364 height 564
click at [676, 199] on div "2011220 114-2006090-3446613 FedEx Home Delivery Amazon Amazon Exit Scan [DATE] …" at bounding box center [886, 398] width 1364 height 564
click at [554, 205] on div "2011220 114-2006090-3446613 FedEx Home Delivery Amazon Amazon Exit Scan [DATE] …" at bounding box center [886, 398] width 1364 height 564
click at [502, 197] on div "2011220 114-2006090-3446613 FedEx Home Delivery Amazon Amazon Exit Scan [DATE] …" at bounding box center [886, 398] width 1364 height 564
click at [660, 199] on div "2011220 114-2006090-3446613 FedEx Home Delivery Amazon Amazon Exit Scan [DATE] …" at bounding box center [886, 398] width 1364 height 564
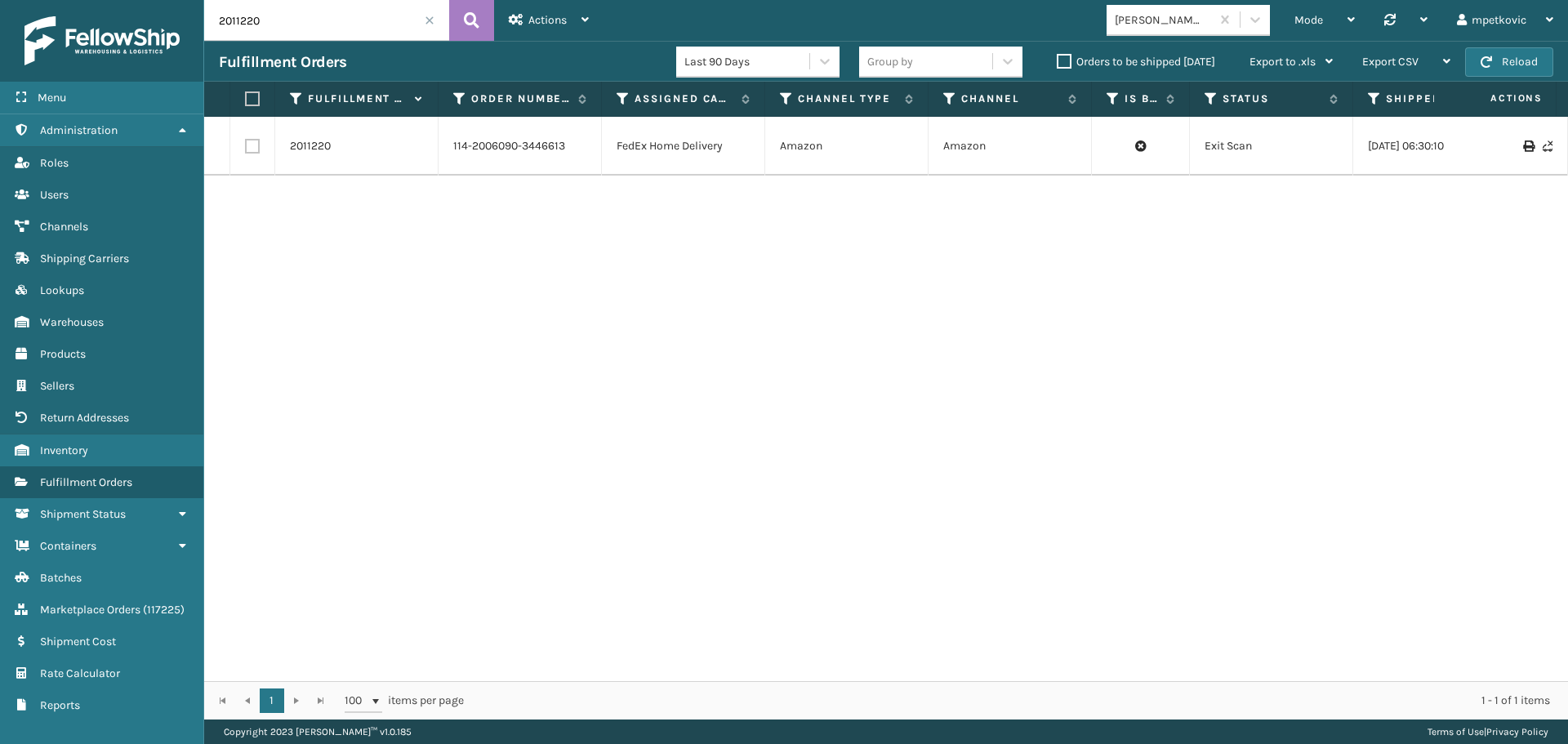
drag, startPoint x: 564, startPoint y: 203, endPoint x: 508, endPoint y: 204, distance: 56.0
click at [562, 203] on div "2011220 114-2006090-3446613 FedEx Home Delivery Amazon Amazon Exit Scan [DATE] …" at bounding box center [886, 398] width 1364 height 564
click at [497, 204] on div "2011220 114-2006090-3446613 FedEx Home Delivery Amazon Amazon Exit Scan [DATE] …" at bounding box center [886, 398] width 1364 height 564
click at [371, 209] on div "2011220 114-2006090-3446613 FedEx Home Delivery Amazon Amazon Exit Scan [DATE] …" at bounding box center [886, 398] width 1364 height 564
click at [489, 200] on div "2011220 114-2006090-3446613 FedEx Home Delivery Amazon Amazon Exit Scan [DATE] …" at bounding box center [886, 398] width 1364 height 564
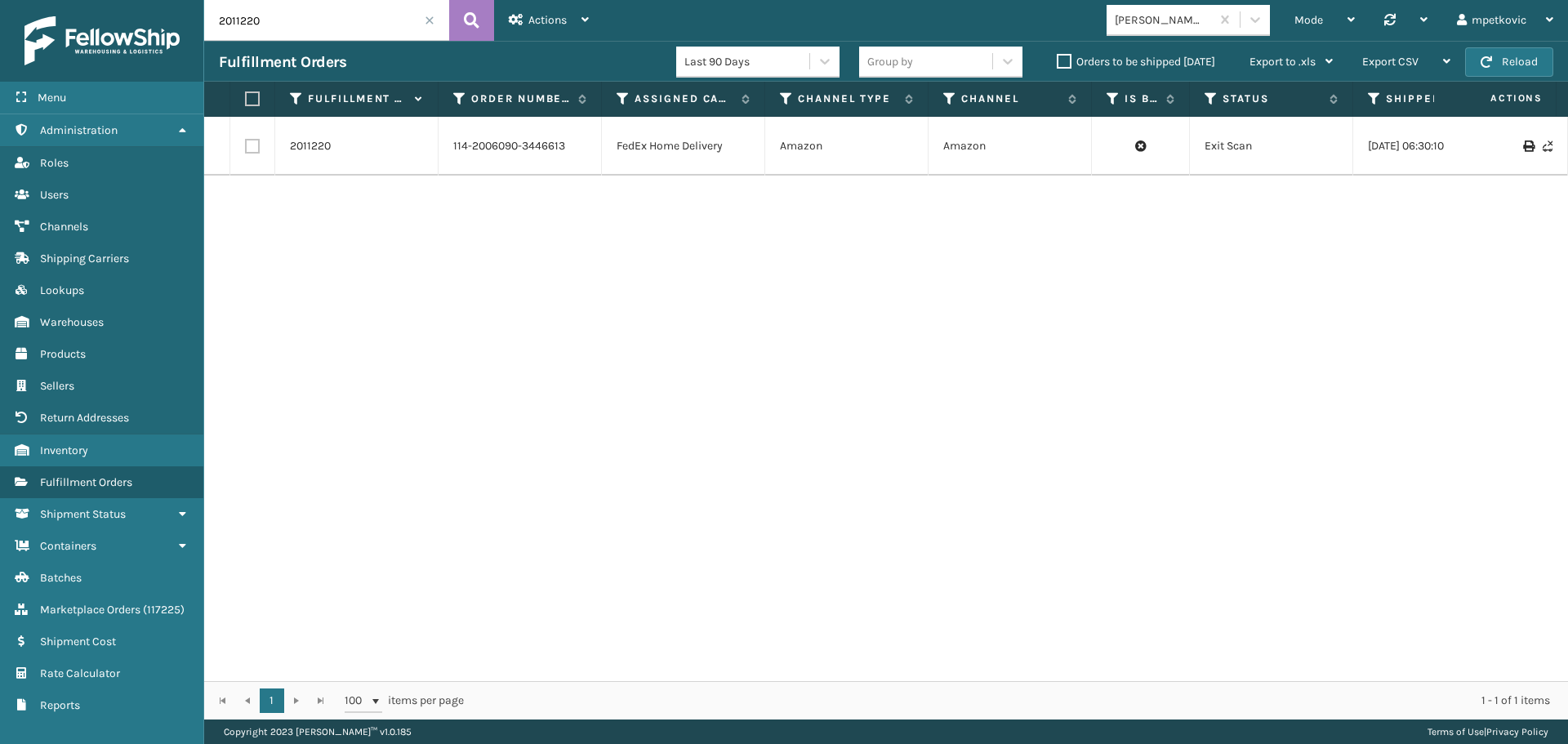
click at [527, 195] on div "2011220 114-2006090-3446613 FedEx Home Delivery Amazon Amazon Exit Scan [DATE] …" at bounding box center [886, 398] width 1364 height 564
click at [497, 194] on div "2011220 114-2006090-3446613 FedEx Home Delivery Amazon Amazon Exit Scan [DATE] …" at bounding box center [886, 398] width 1364 height 564
click at [403, 211] on div "2011220 114-2006090-3446613 FedEx Home Delivery Amazon Amazon Exit Scan [DATE] …" at bounding box center [886, 398] width 1364 height 564
click at [395, 205] on div "2011220 114-2006090-3446613 FedEx Home Delivery Amazon Amazon Exit Scan [DATE] …" at bounding box center [886, 398] width 1364 height 564
click at [528, 289] on div "2011220 114-2006090-3446613 FedEx Home Delivery Amazon Amazon Exit Scan [DATE] …" at bounding box center [886, 398] width 1364 height 564
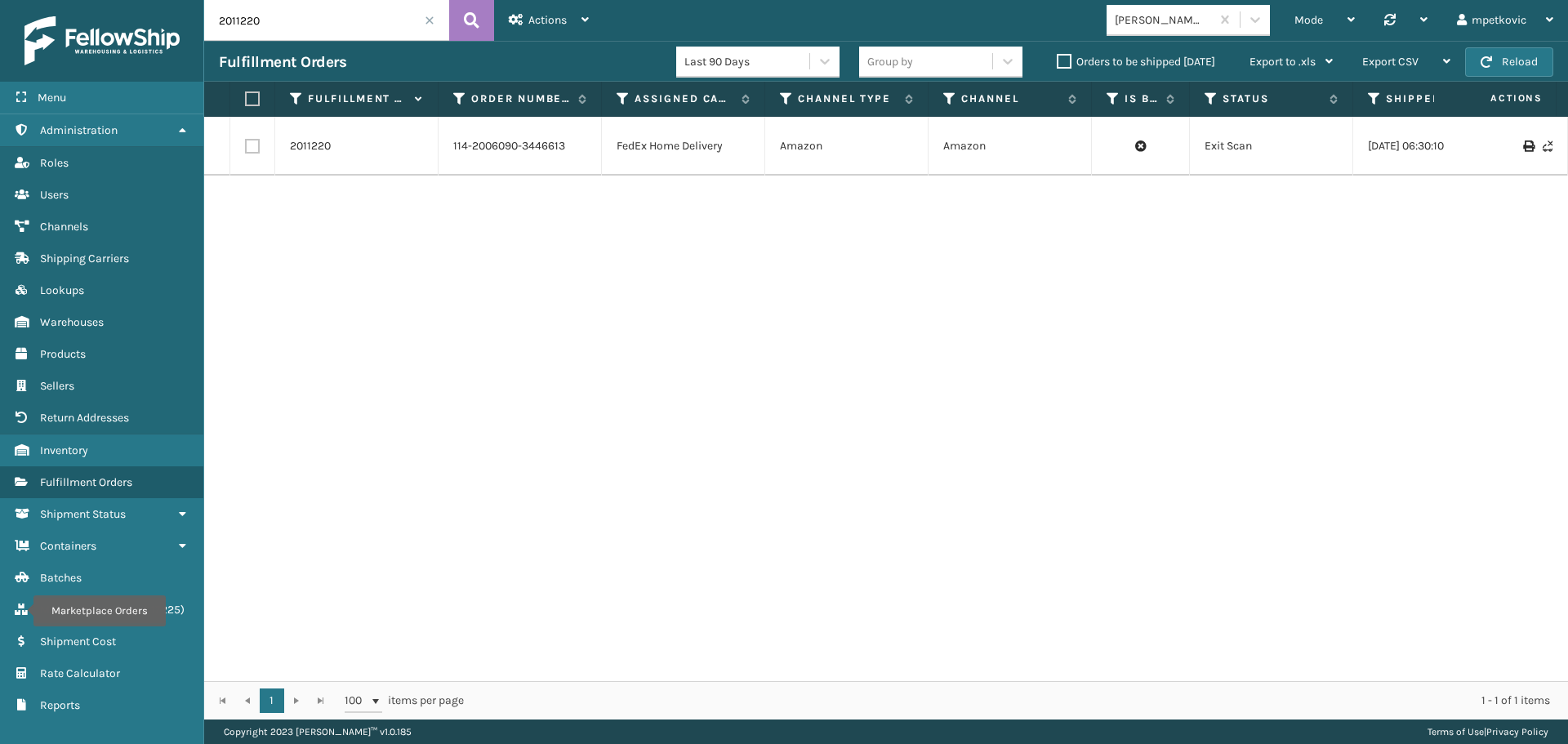
click at [586, 406] on div "2011220 114-2006090-3446613 FedEx Home Delivery Amazon Amazon Exit Scan [DATE] …" at bounding box center [886, 398] width 1364 height 564
click at [574, 327] on div "2011220 114-2006090-3446613 FedEx Home Delivery Amazon Amazon Exit Scan [DATE] …" at bounding box center [886, 398] width 1364 height 564
click at [481, 344] on div "2011220 114-2006090-3446613 FedEx Home Delivery Amazon Amazon Exit Scan [DATE] …" at bounding box center [886, 398] width 1364 height 564
